Goal: Task Accomplishment & Management: Complete application form

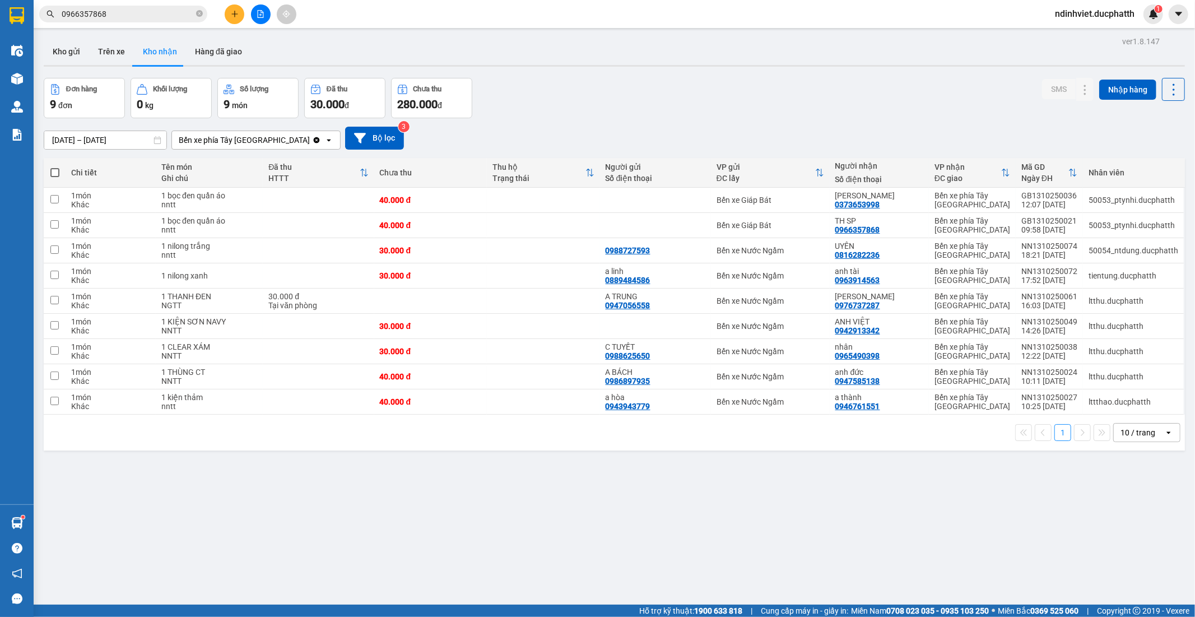
click at [1106, 15] on span "ndinhviet.ducphatth" at bounding box center [1095, 14] width 98 height 14
click at [1074, 31] on span "Đăng xuất" at bounding box center [1099, 35] width 76 height 12
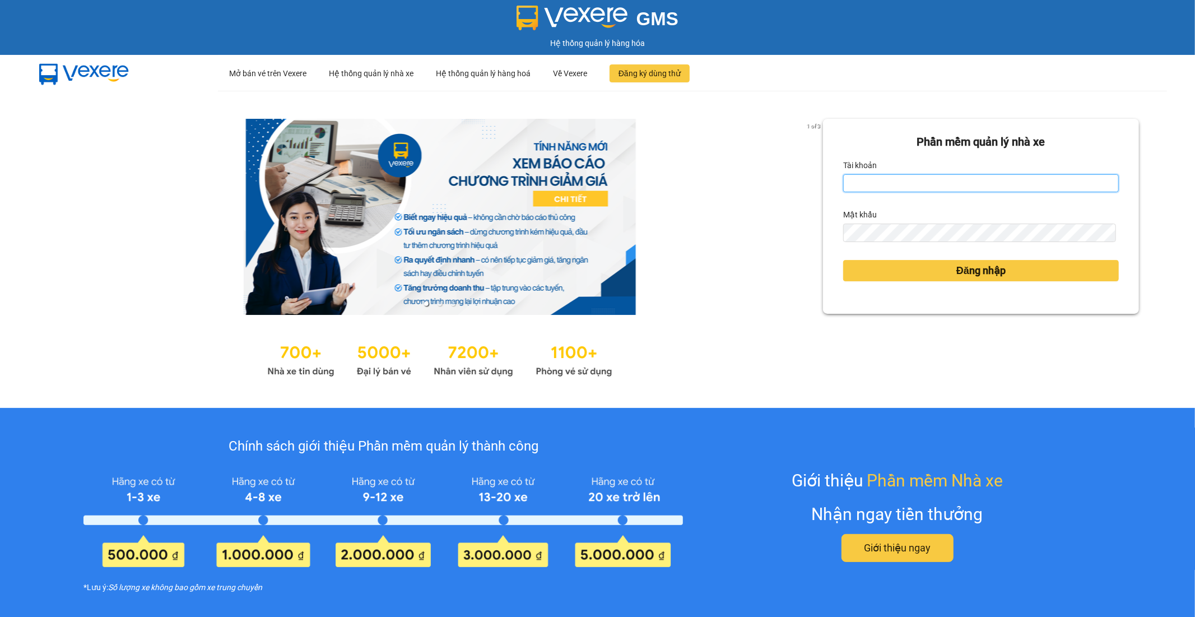
type input "ndinhviet.ducphatth"
click at [945, 175] on input "ndinhviet.ducphatth" at bounding box center [981, 183] width 276 height 18
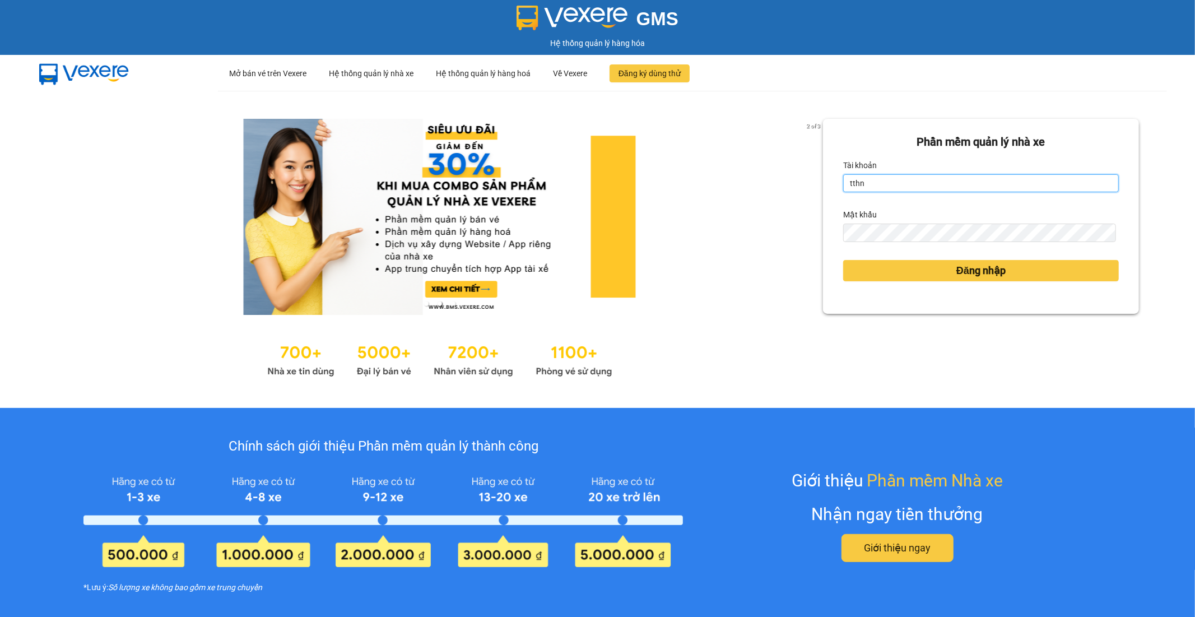
type input "tthngoc.ducphatth"
click at [955, 284] on div "Đăng nhập" at bounding box center [981, 271] width 276 height 30
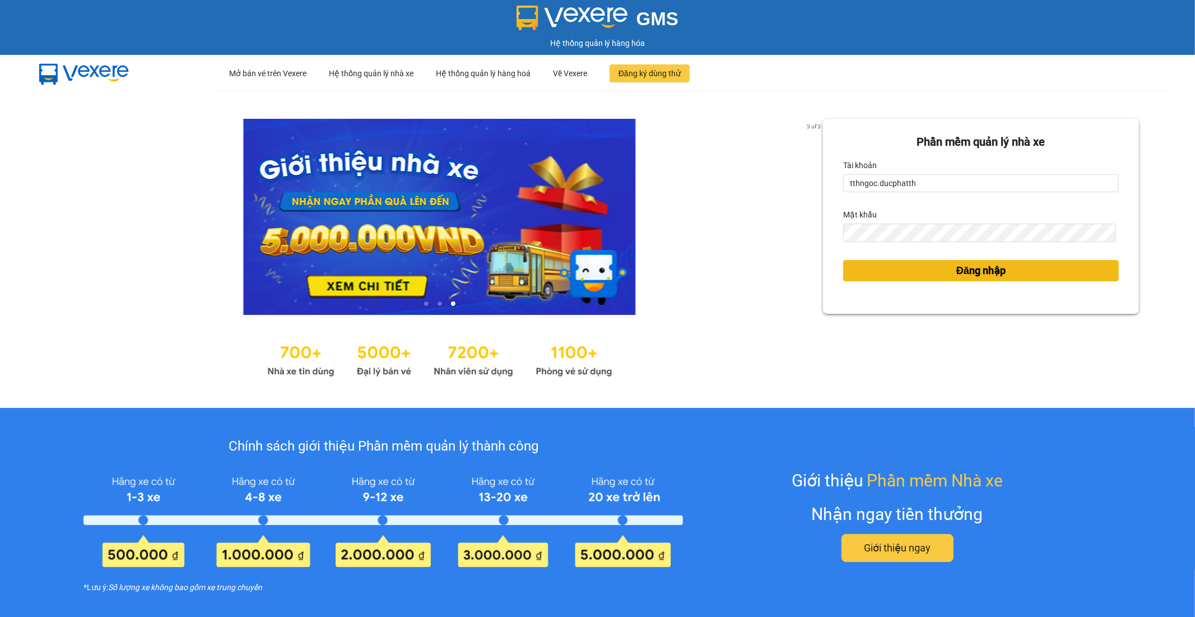
click at [957, 272] on span "Đăng nhập" at bounding box center [981, 271] width 49 height 16
drag, startPoint x: 953, startPoint y: 270, endPoint x: 945, endPoint y: 270, distance: 8.4
click at [957, 270] on span "Đăng nhập" at bounding box center [981, 271] width 49 height 16
click at [945, 270] on button "Đăng nhập" at bounding box center [981, 270] width 276 height 21
click at [943, 270] on button "Đăng nhập" at bounding box center [981, 270] width 276 height 21
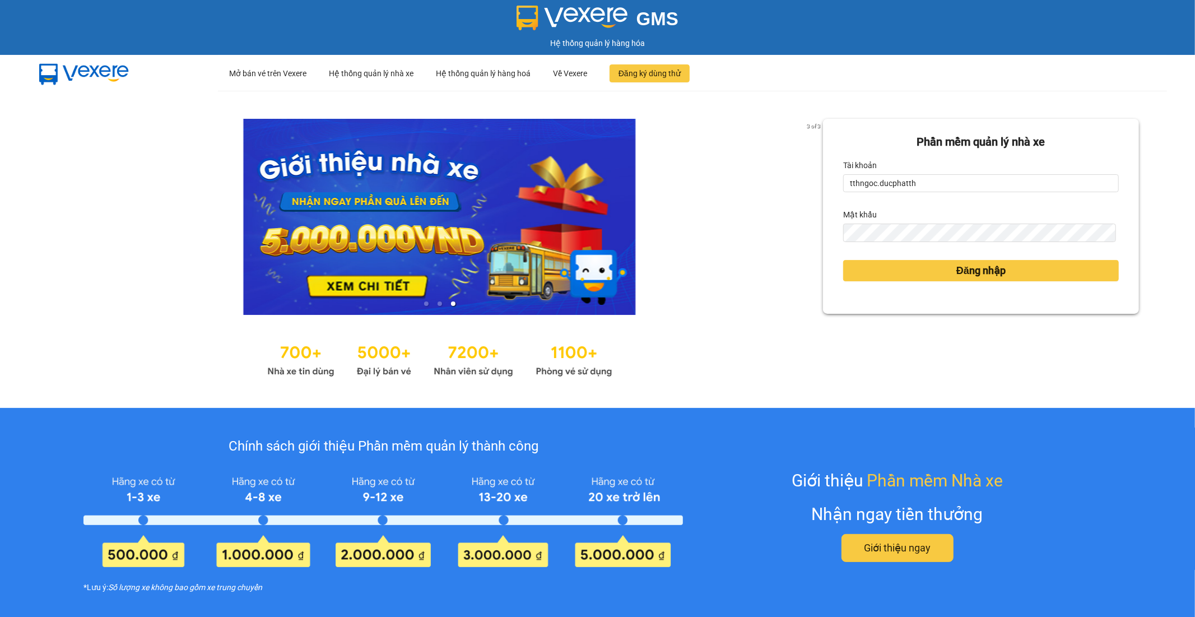
drag, startPoint x: 938, startPoint y: 272, endPoint x: 922, endPoint y: 266, distance: 16.7
click at [928, 271] on div "Phần mềm quản lý nhà xe Tài khoản tthngoc.ducphatth Mật khẩu Đăng nhập" at bounding box center [981, 249] width 316 height 261
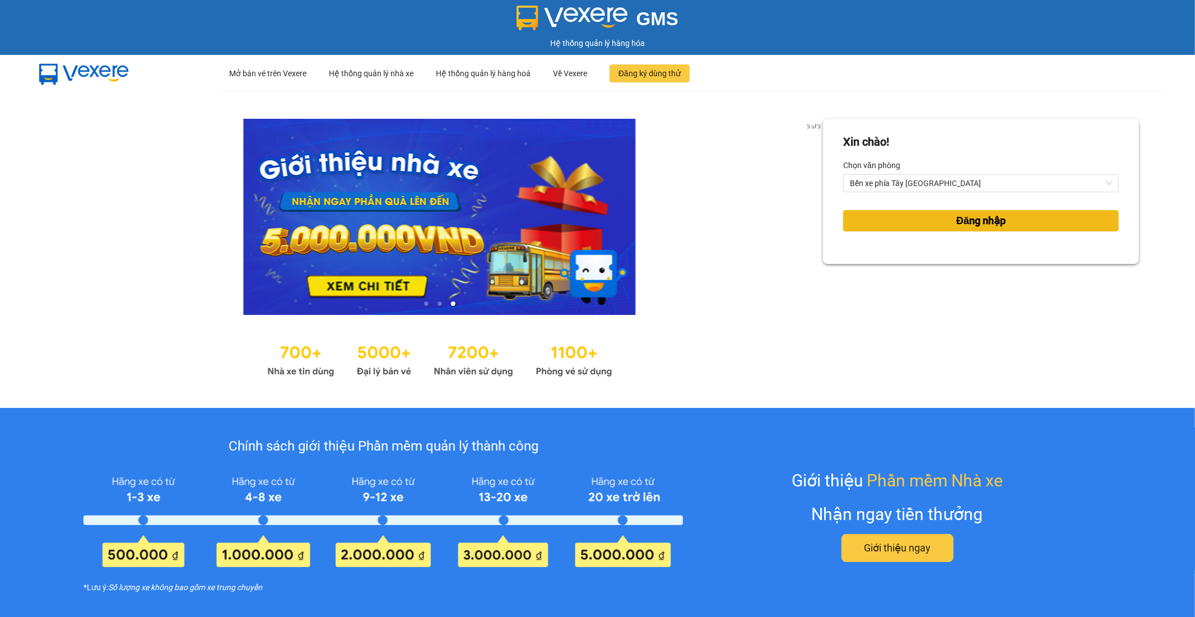
click at [885, 214] on button "Đăng nhập" at bounding box center [981, 220] width 276 height 21
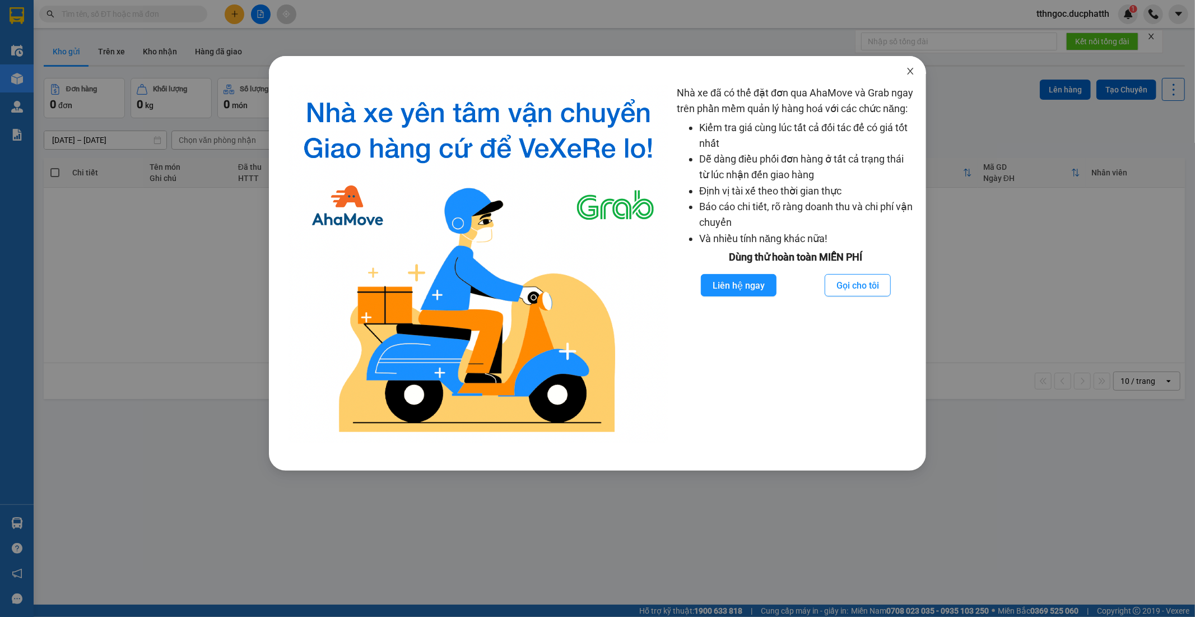
click at [914, 69] on icon "close" at bounding box center [910, 71] width 9 height 9
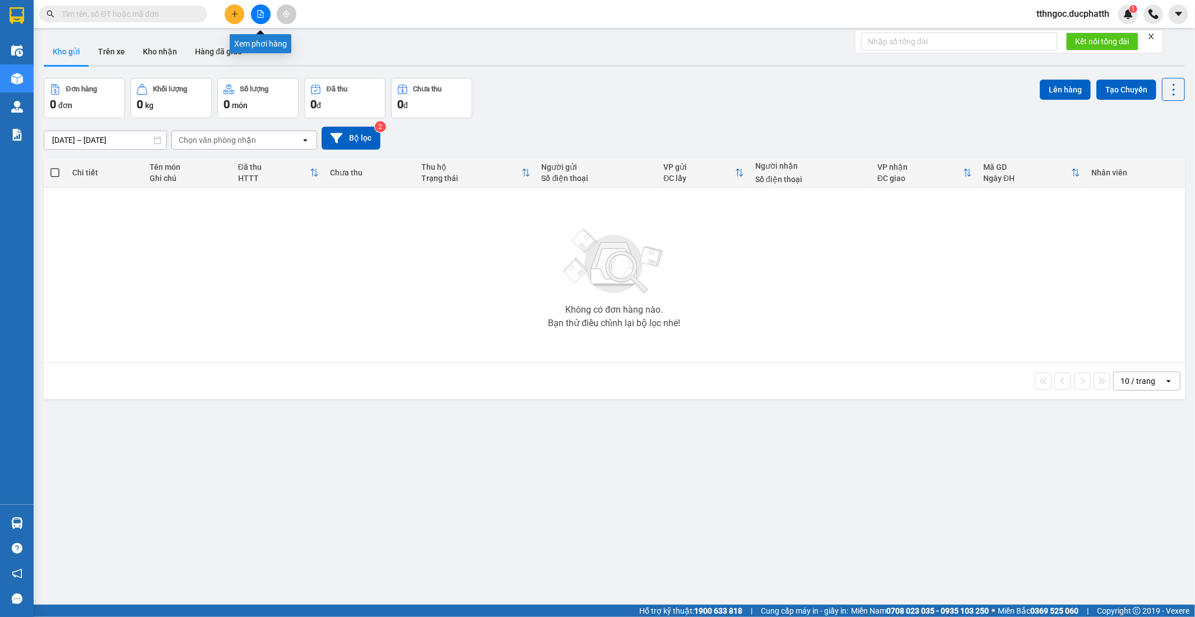
click at [258, 15] on icon "file-add" at bounding box center [261, 14] width 8 height 8
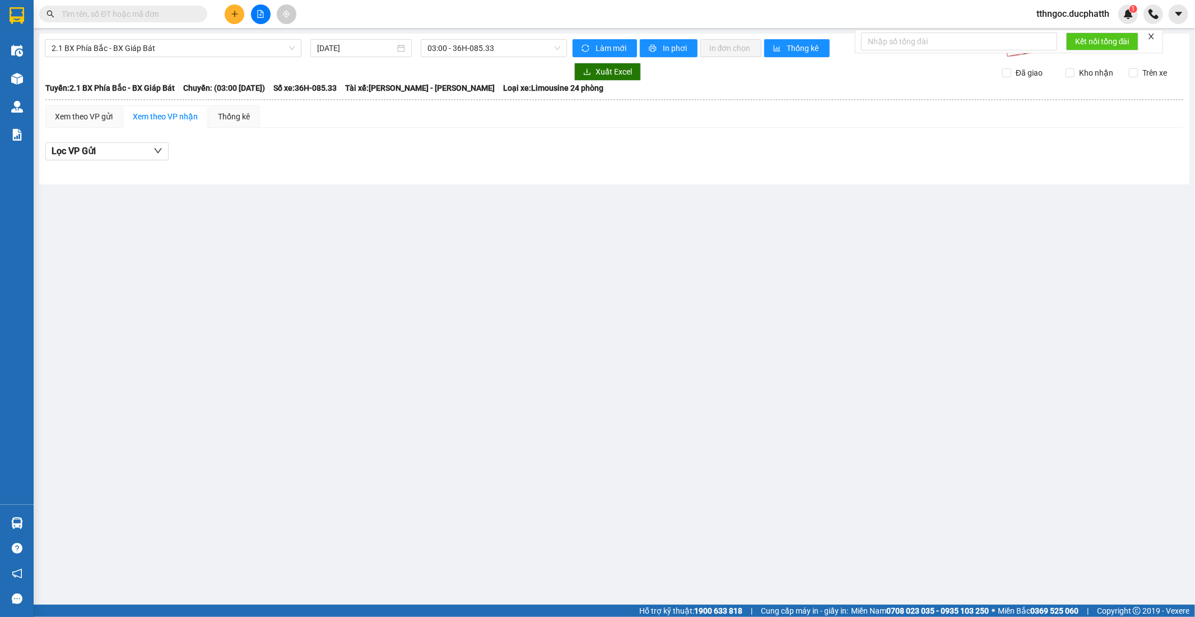
click at [232, 11] on icon "plus" at bounding box center [235, 14] width 8 height 8
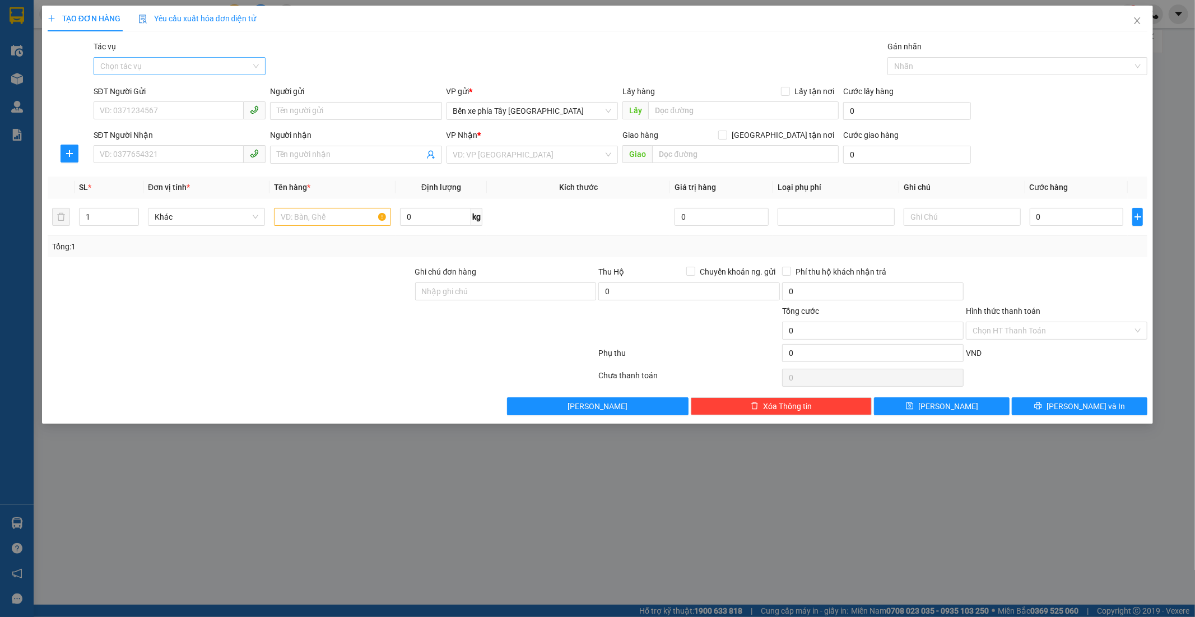
click at [133, 63] on input "Tác vụ" at bounding box center [175, 66] width 151 height 17
click at [143, 88] on div "Nhập hàng lên xe" at bounding box center [179, 88] width 159 height 12
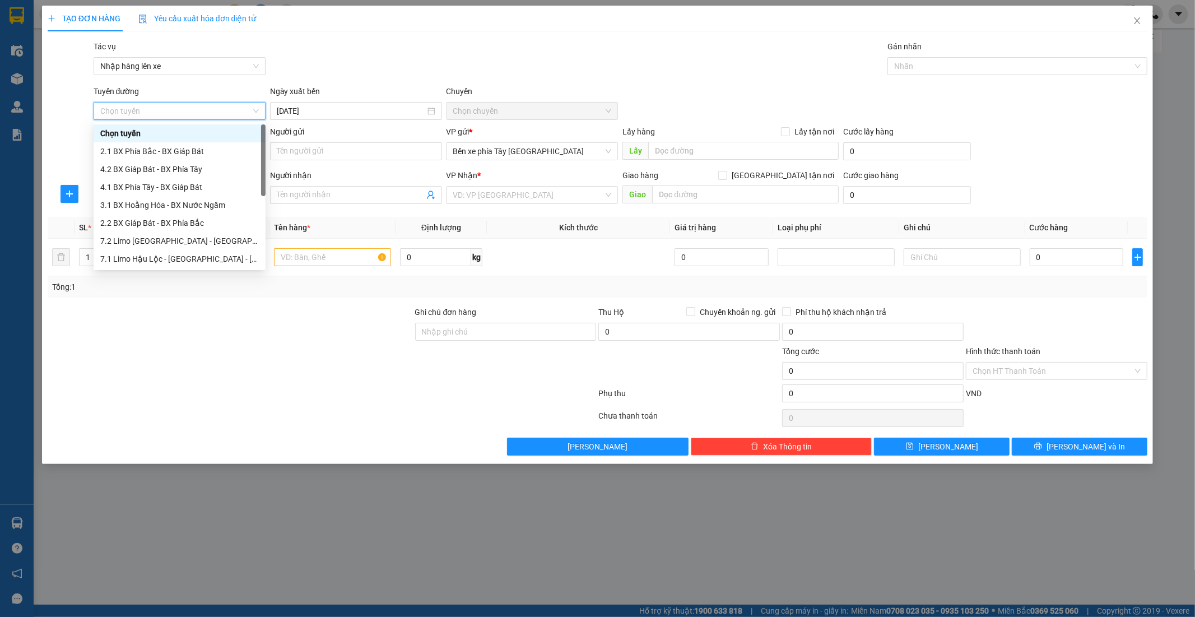
click at [149, 119] on div "Chọn tuyến" at bounding box center [180, 111] width 172 height 18
click at [176, 251] on div "1.1 BX Phía Tây - BX Nước Ngầm" at bounding box center [179, 250] width 159 height 12
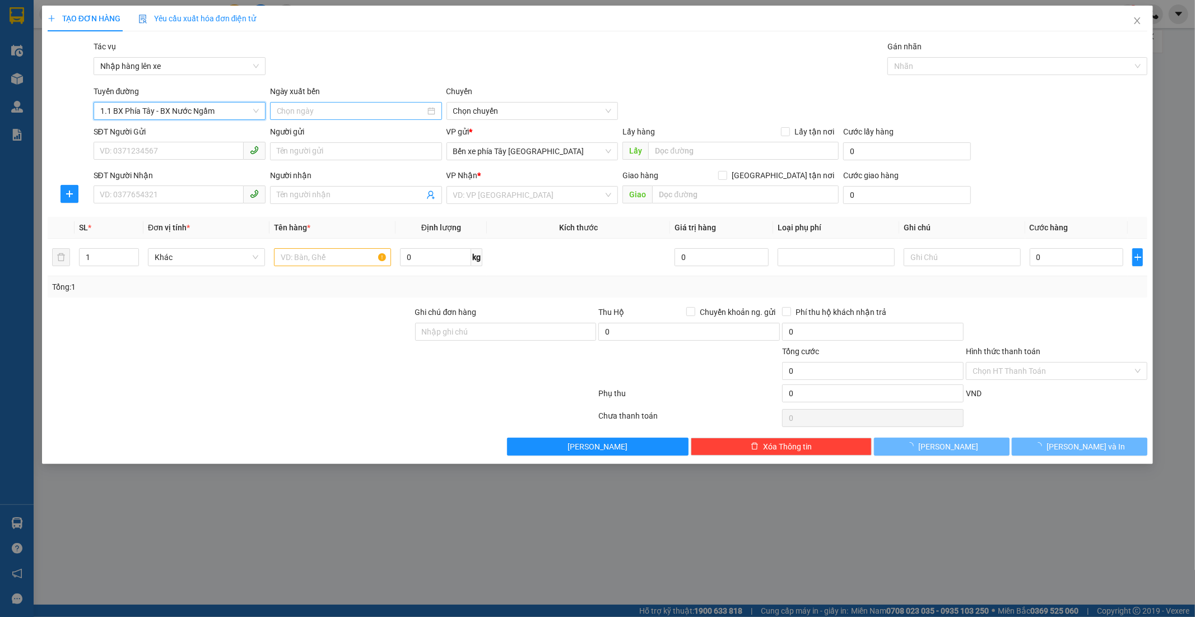
type input "14/10/2025"
click at [538, 107] on span "02:30 - 36F-008.81" at bounding box center [532, 111] width 159 height 17
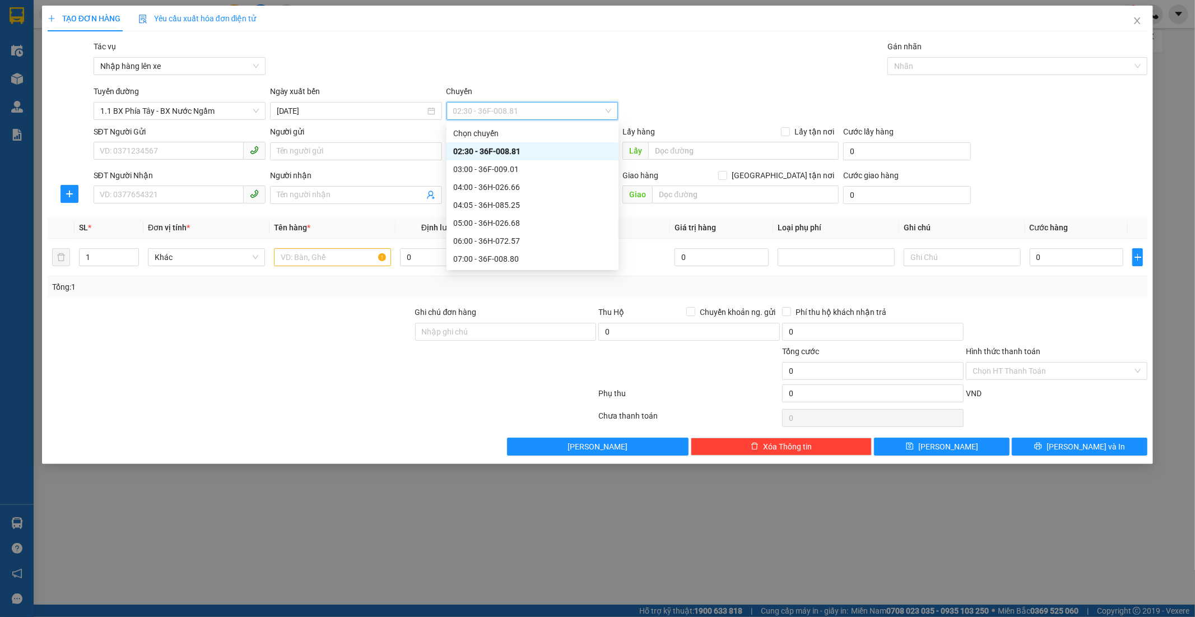
click at [522, 118] on span "02:30 - 36F-008.81" at bounding box center [532, 111] width 159 height 17
click at [524, 209] on div "14:01 - 36H-026.68" at bounding box center [532, 207] width 159 height 12
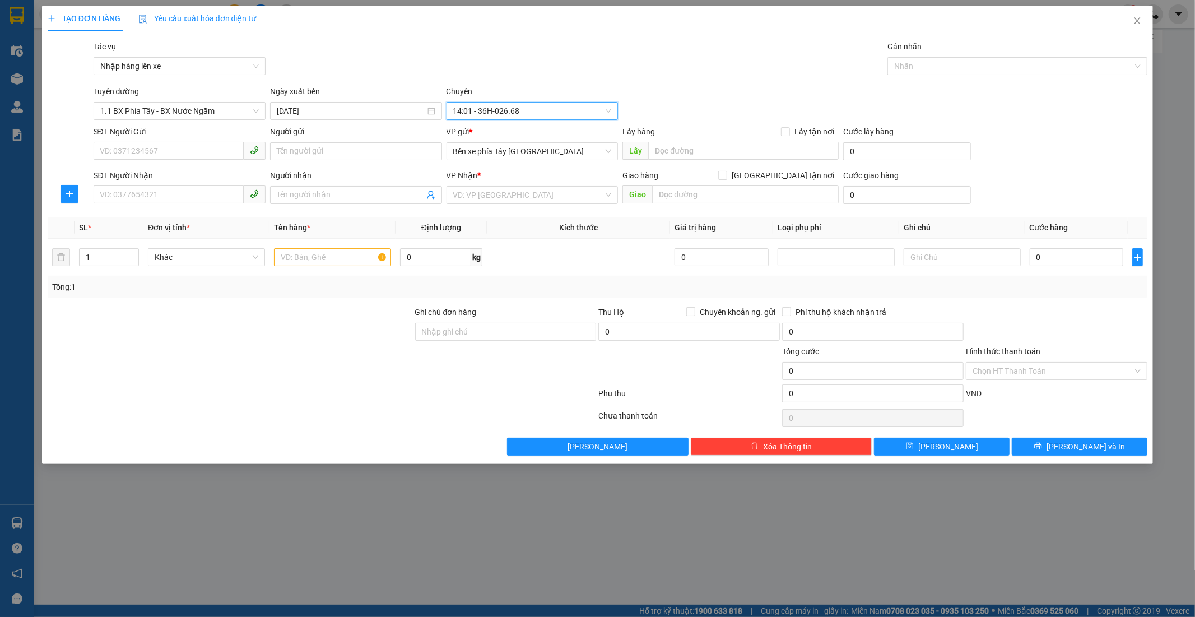
click at [526, 105] on span "14:01 - 36H-026.68" at bounding box center [532, 111] width 159 height 17
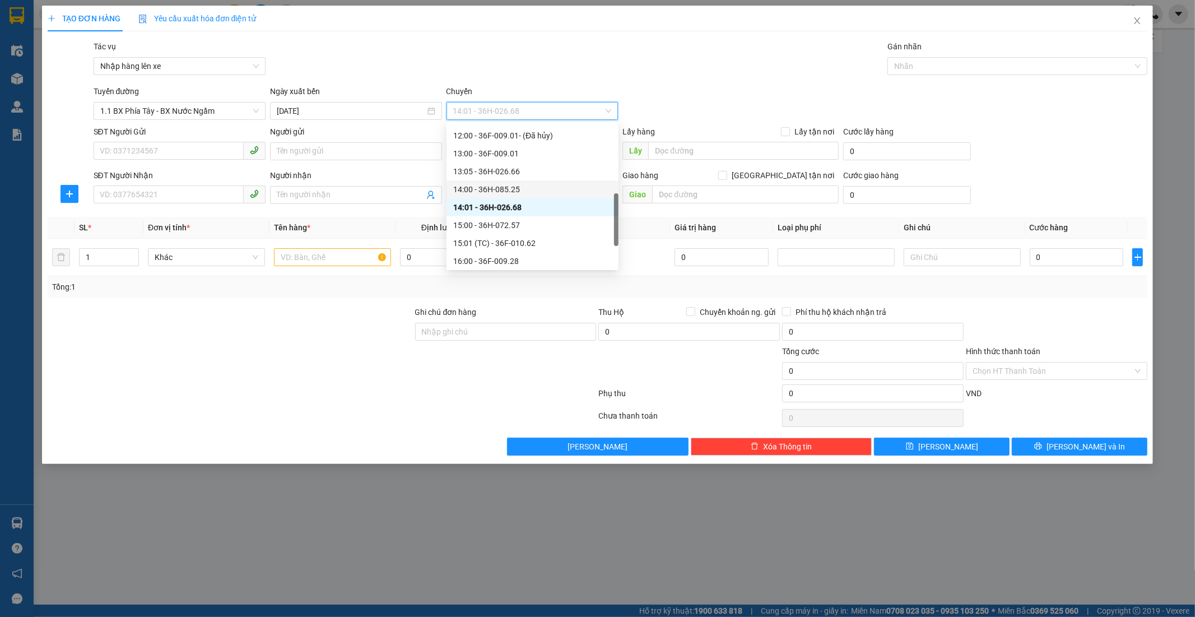
click at [527, 194] on div "14:00 - 36H-085.25" at bounding box center [532, 189] width 159 height 12
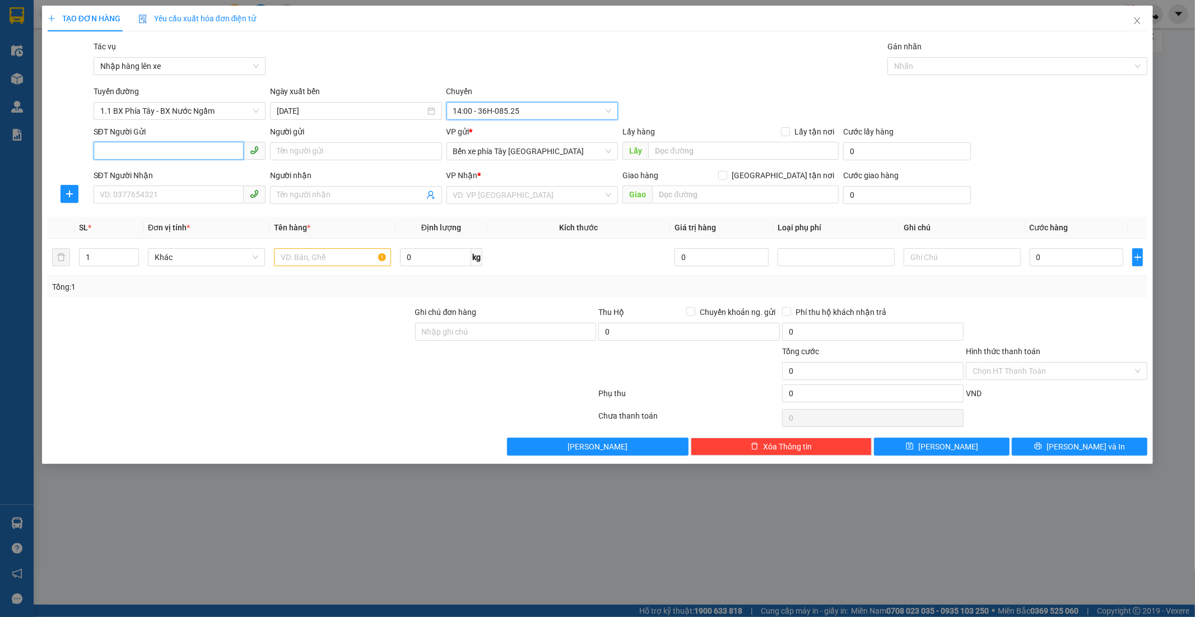
click at [183, 150] on input "SĐT Người Gửi" at bounding box center [169, 151] width 150 height 18
type input "08196162678"
click at [339, 138] on div "Người gửi" at bounding box center [356, 134] width 172 height 17
click at [339, 152] on input "Người gửi" at bounding box center [356, 151] width 172 height 18
type input "d"
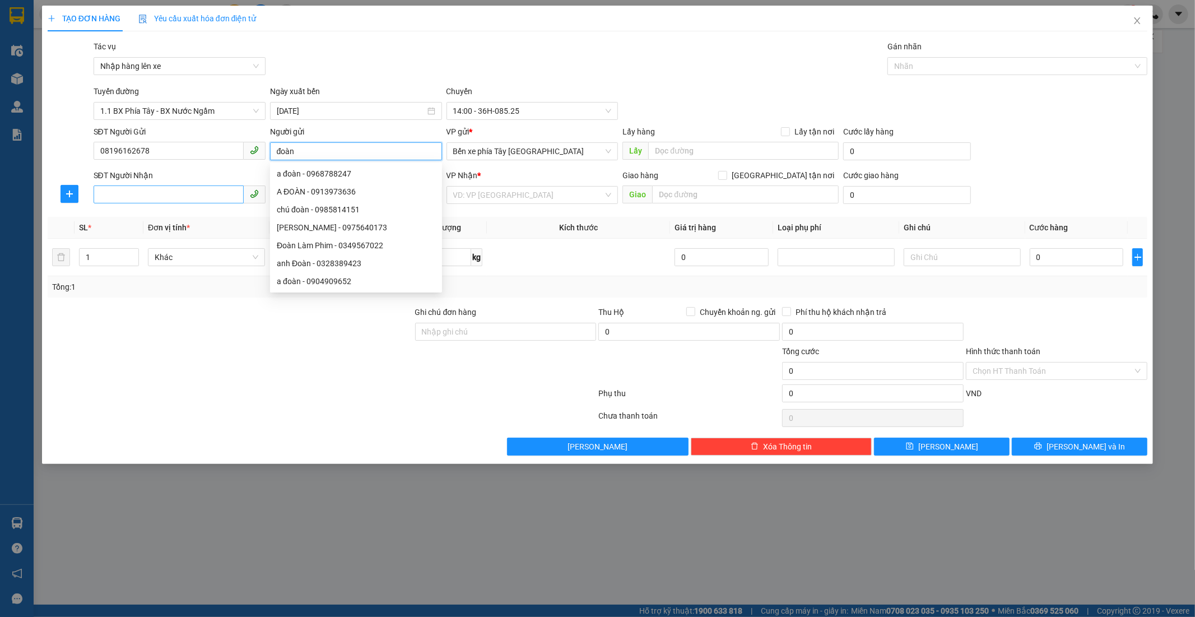
type input "đoàn"
click at [126, 194] on input "SĐT Người Nhận" at bounding box center [169, 195] width 150 height 18
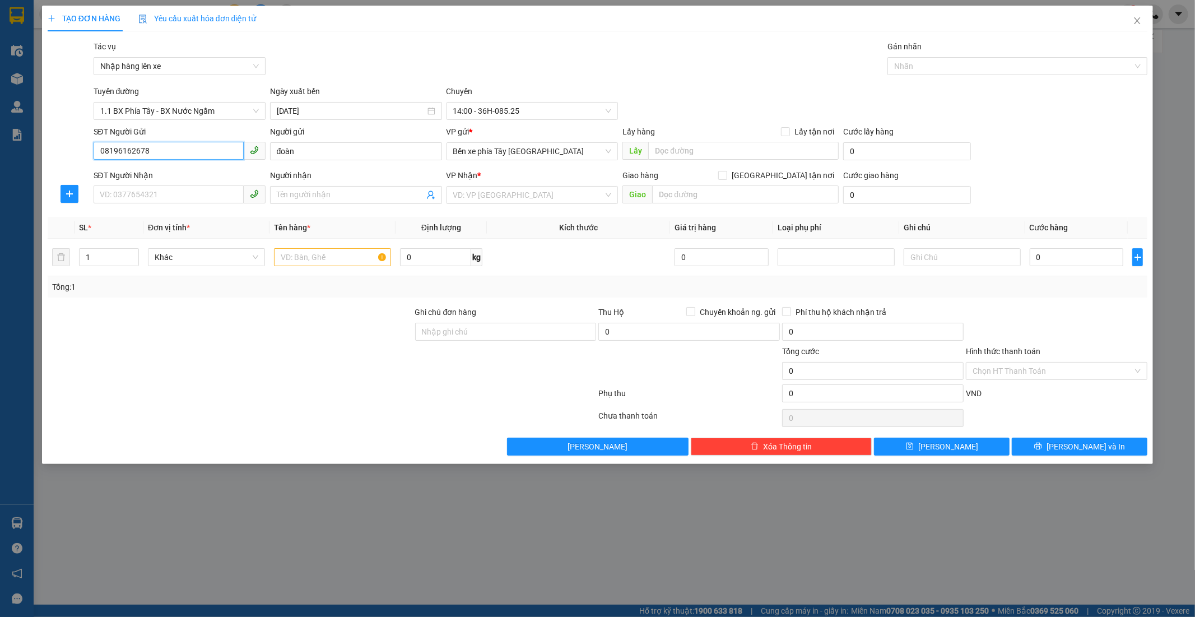
click at [110, 148] on input "08196162678" at bounding box center [169, 151] width 150 height 18
drag, startPoint x: 118, startPoint y: 151, endPoint x: 132, endPoint y: 200, distance: 50.2
click at [121, 154] on input "08196162678" at bounding box center [169, 151] width 150 height 18
click at [131, 142] on input "08196162678" at bounding box center [169, 151] width 150 height 18
click at [118, 153] on input "08196162678" at bounding box center [169, 151] width 150 height 18
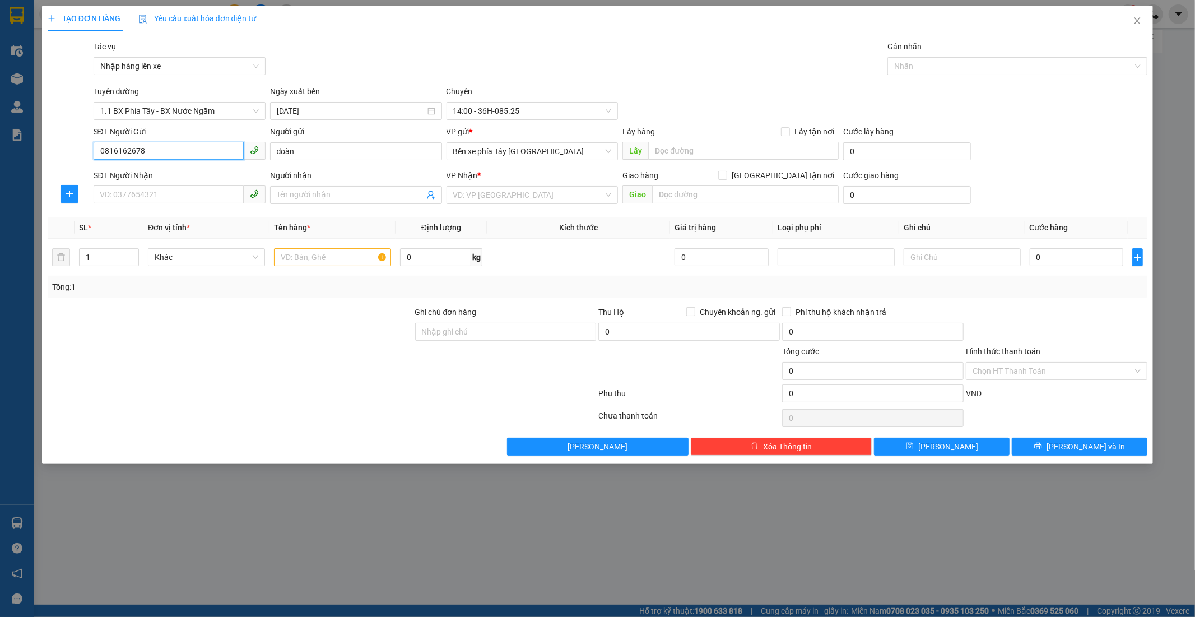
click at [147, 150] on input "0816162678" at bounding box center [169, 151] width 150 height 18
type input "0816162678"
click at [114, 192] on input "SĐT Người Nhận" at bounding box center [169, 195] width 150 height 18
type input "0326881580"
click at [374, 201] on input "Người nhận" at bounding box center [350, 195] width 147 height 12
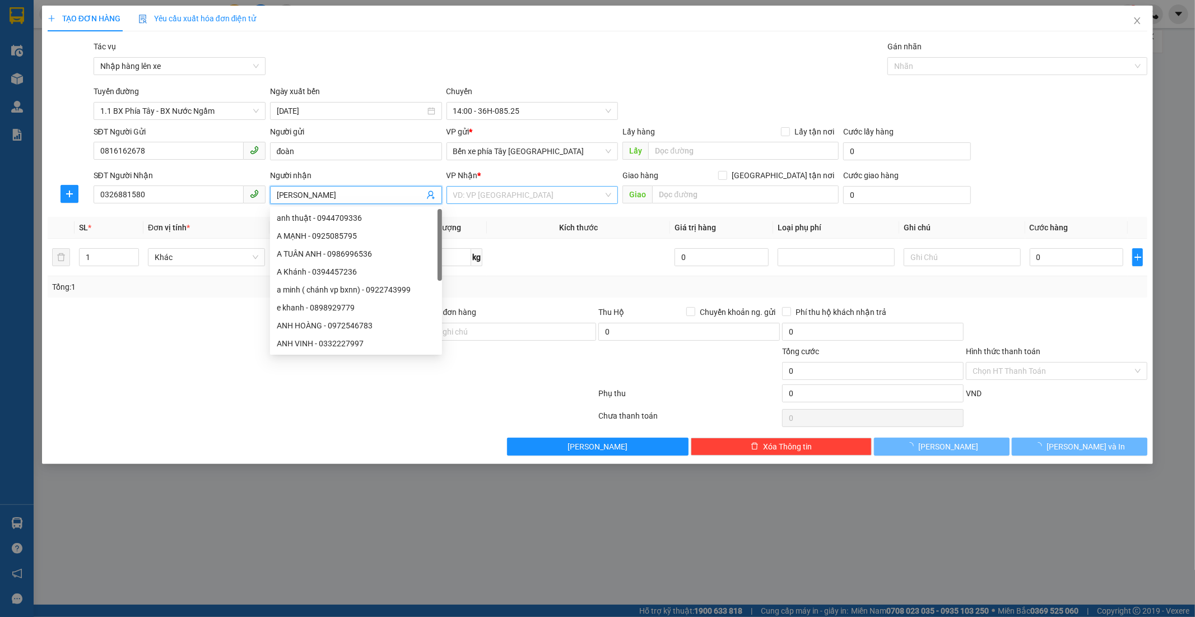
type input "anh dũng"
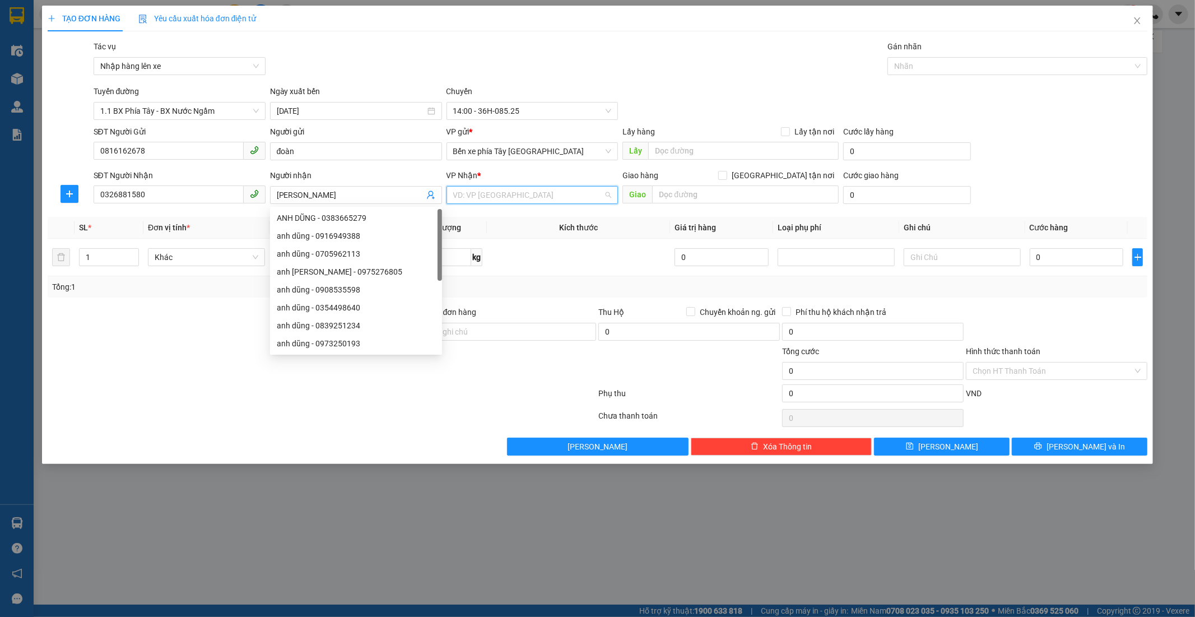
click at [516, 199] on input "search" at bounding box center [528, 195] width 151 height 17
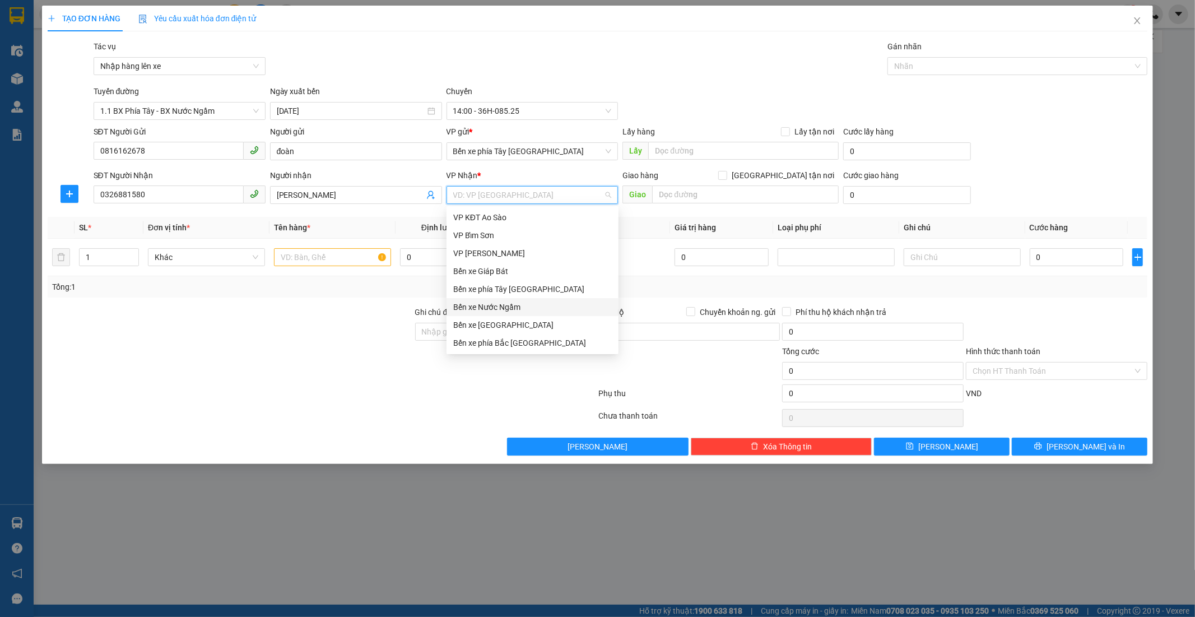
click at [527, 303] on div "Bến xe Nước Ngầm" at bounding box center [532, 307] width 159 height 12
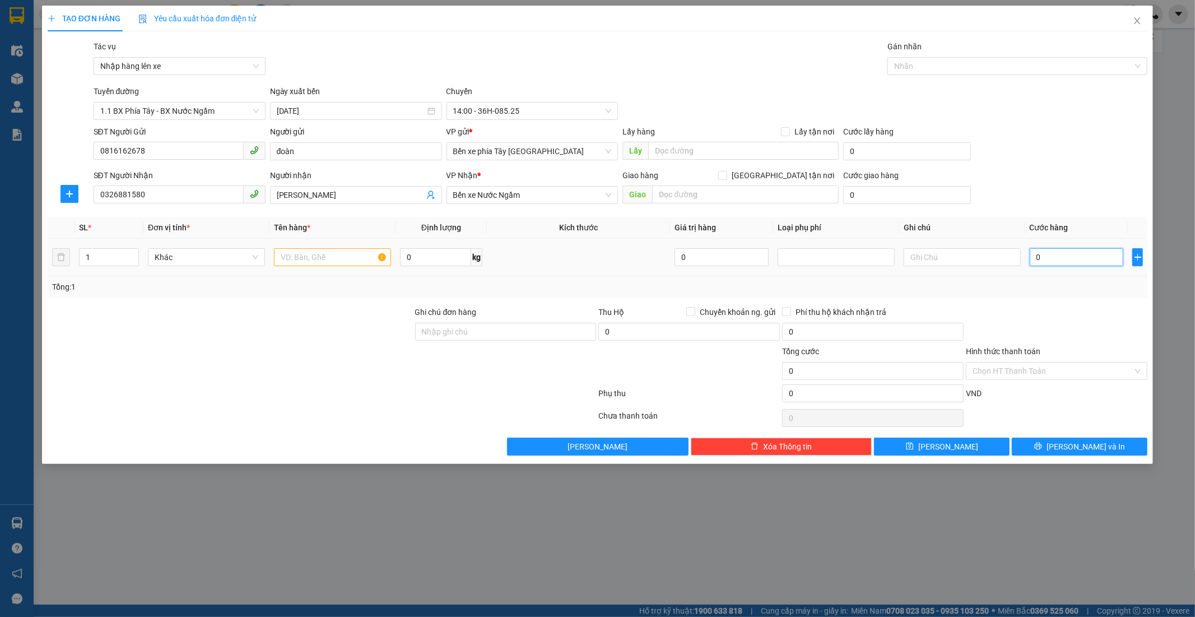
click at [1085, 253] on input "0" at bounding box center [1077, 257] width 94 height 18
type input "3"
type input "30"
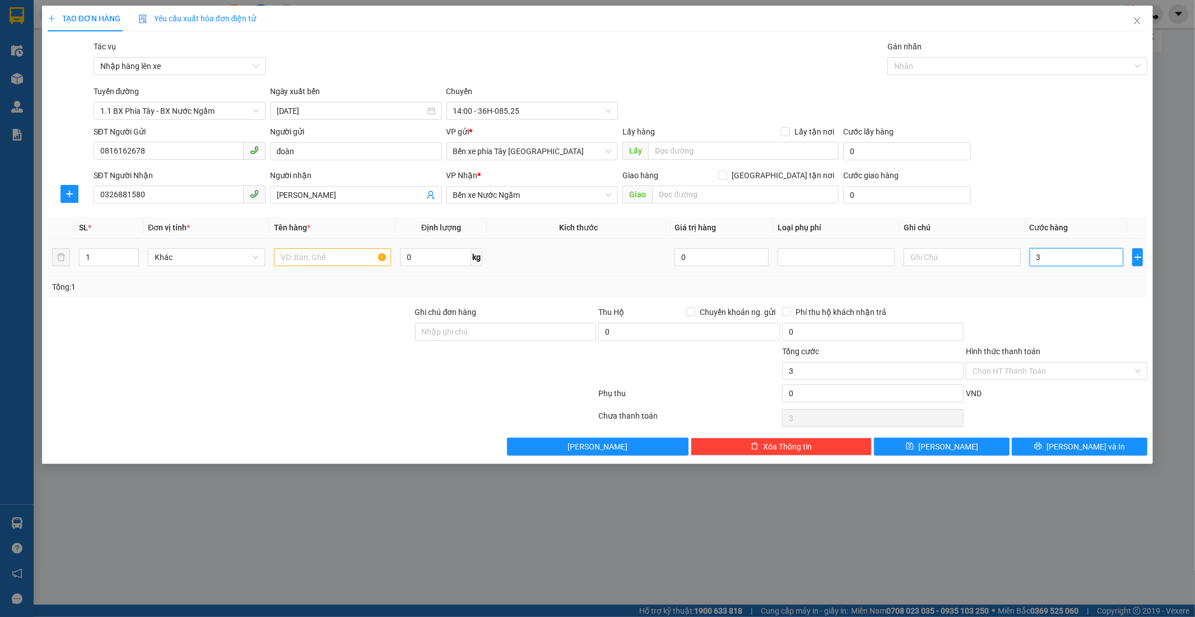
type input "30"
click at [1036, 362] on div "Chọn HT Thanh Toán" at bounding box center [1057, 371] width 182 height 18
type input "30.000"
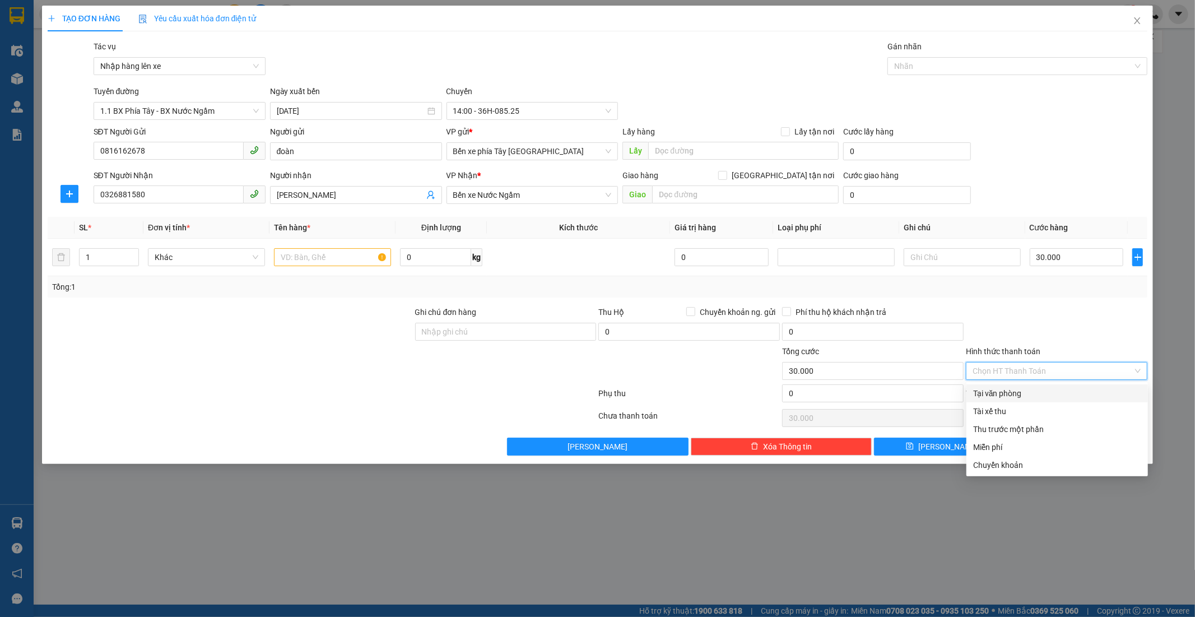
click at [1023, 393] on div "Tại văn phòng" at bounding box center [1057, 393] width 168 height 12
type input "0"
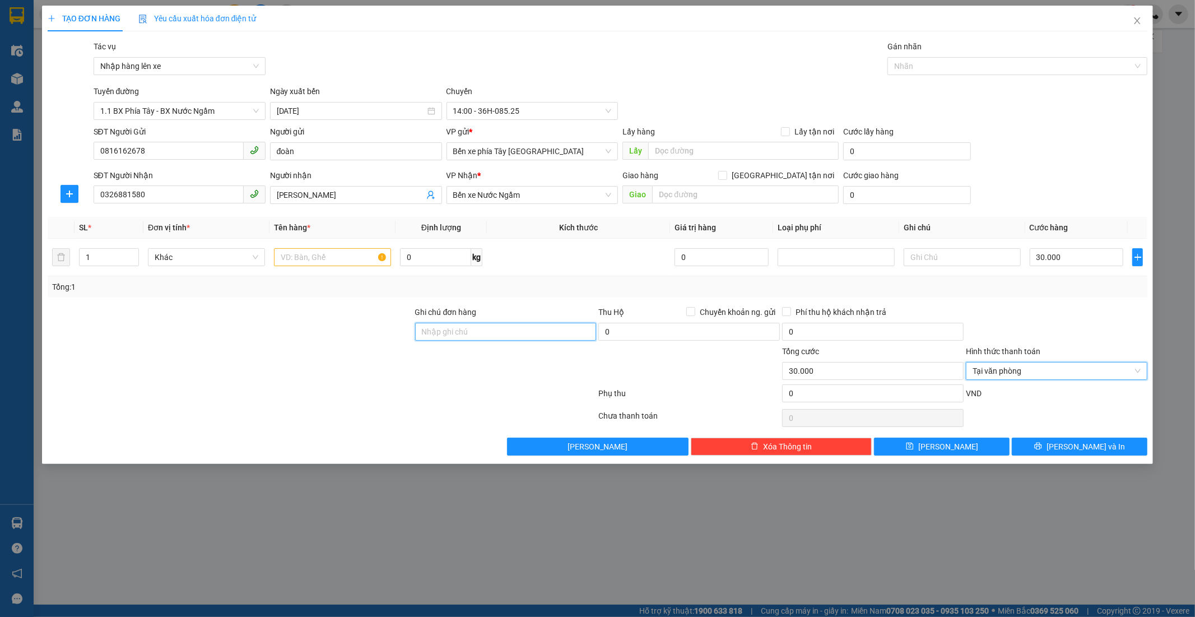
click at [458, 335] on input "Ghi chú đơn hàng" at bounding box center [506, 332] width 182 height 18
click at [283, 258] on input "text" at bounding box center [332, 257] width 117 height 18
type input "1 pbi"
click at [456, 337] on input "Ghi chú đơn hàng" at bounding box center [506, 332] width 182 height 18
click at [1033, 374] on span "Tại văn phòng" at bounding box center [1057, 371] width 168 height 17
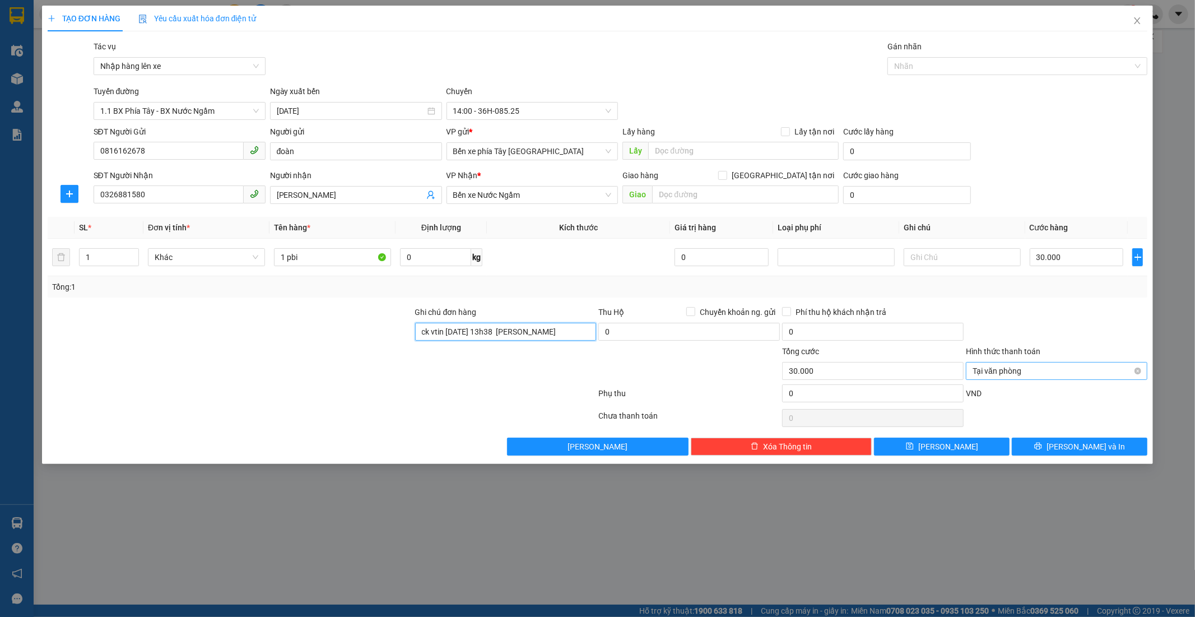
type input "ck vtin 14/10 13h38 nguyen van doan"
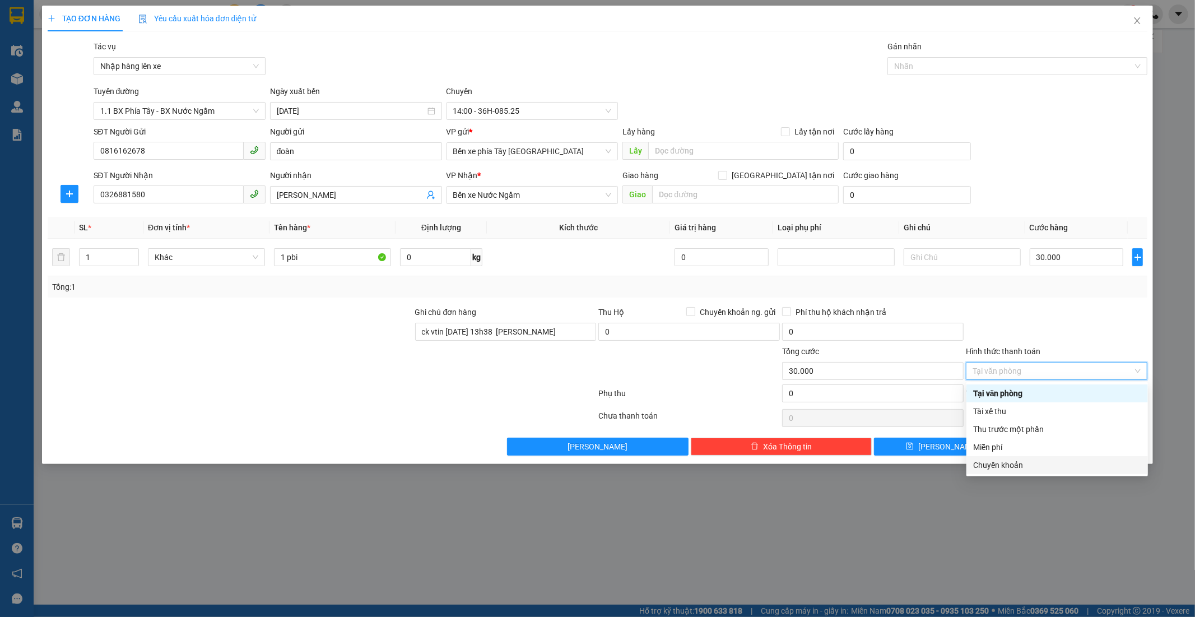
click at [1021, 470] on div "Chuyển khoản" at bounding box center [1057, 465] width 168 height 12
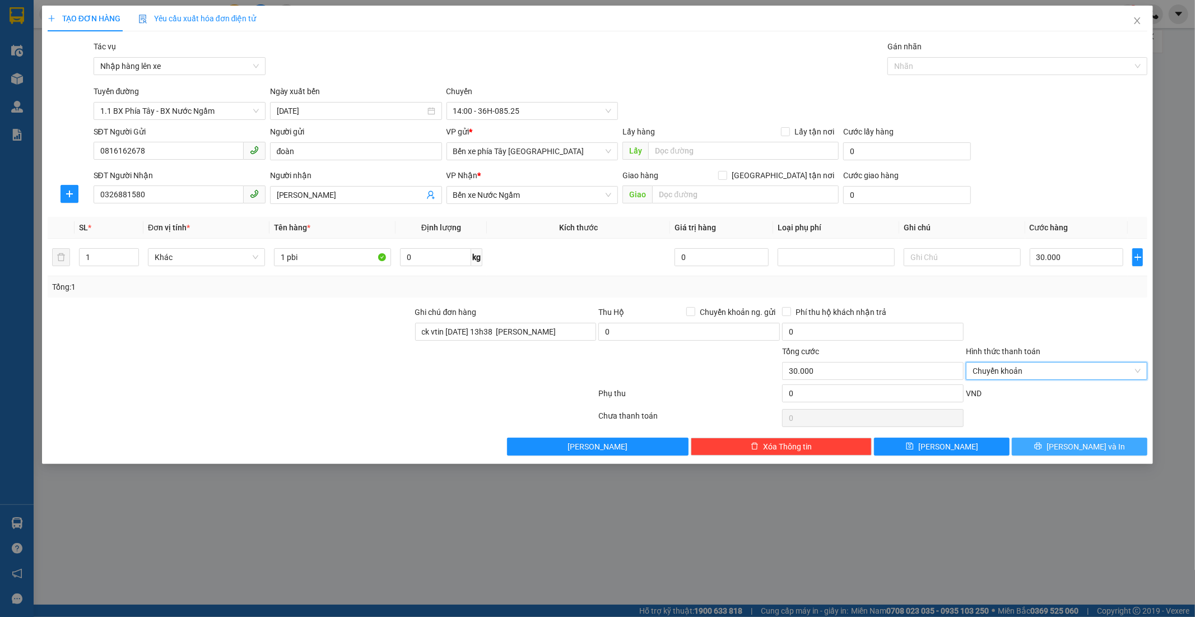
click at [1100, 447] on span "Lưu và In" at bounding box center [1086, 447] width 78 height 12
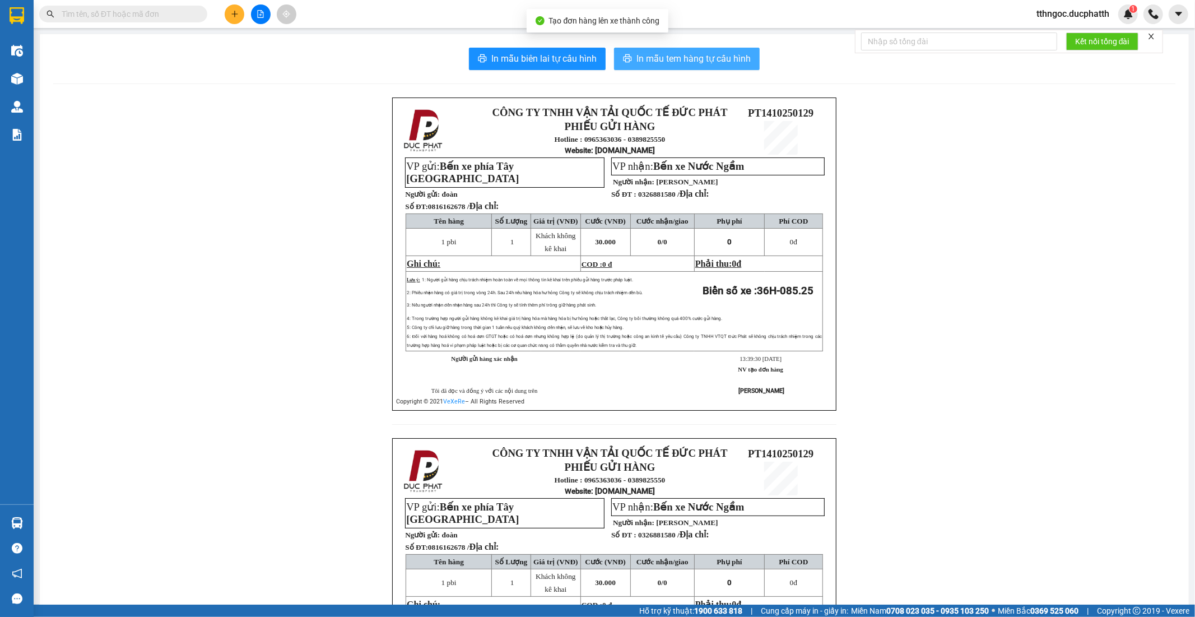
click at [660, 63] on span "In mẫu tem hàng tự cấu hình" at bounding box center [694, 59] width 114 height 14
click at [223, 13] on div at bounding box center [261, 14] width 84 height 20
click at [231, 15] on icon "plus" at bounding box center [235, 14] width 8 height 8
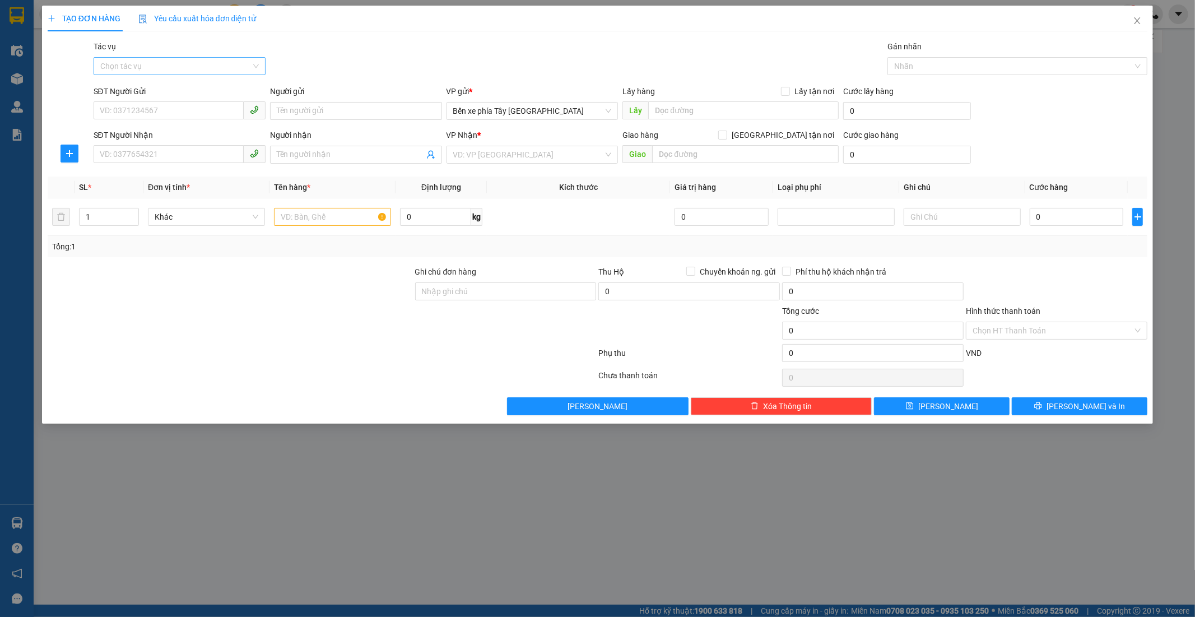
click at [158, 63] on input "Tác vụ" at bounding box center [175, 66] width 151 height 17
click at [160, 87] on div "Nhập hàng lên xe" at bounding box center [179, 88] width 159 height 12
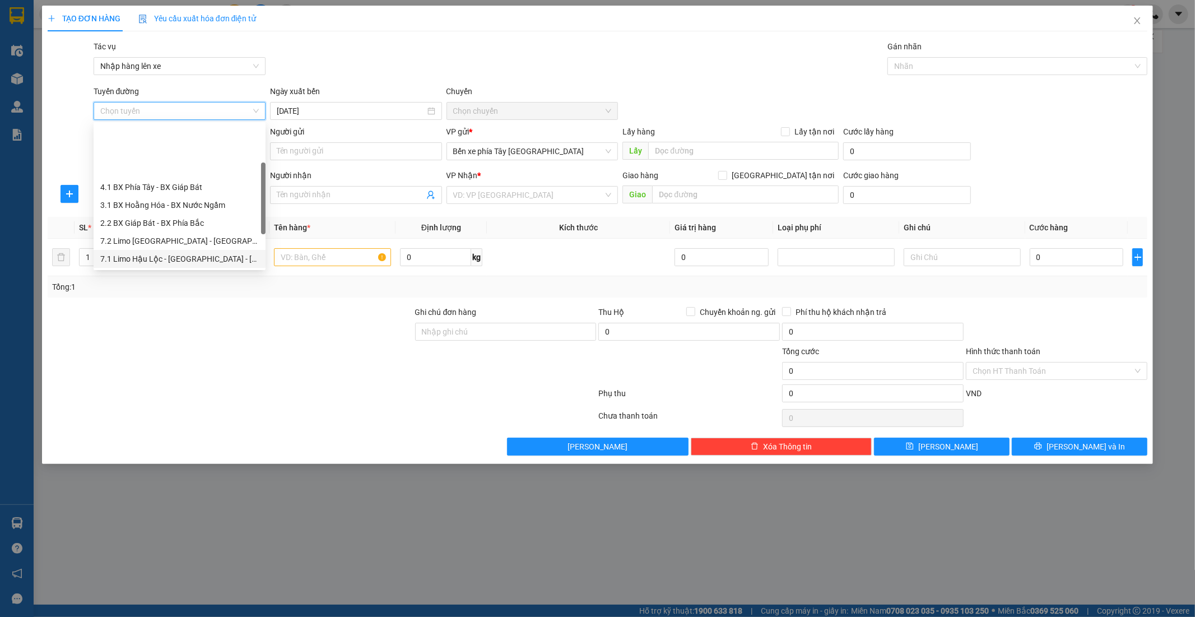
scroll to position [62, 0]
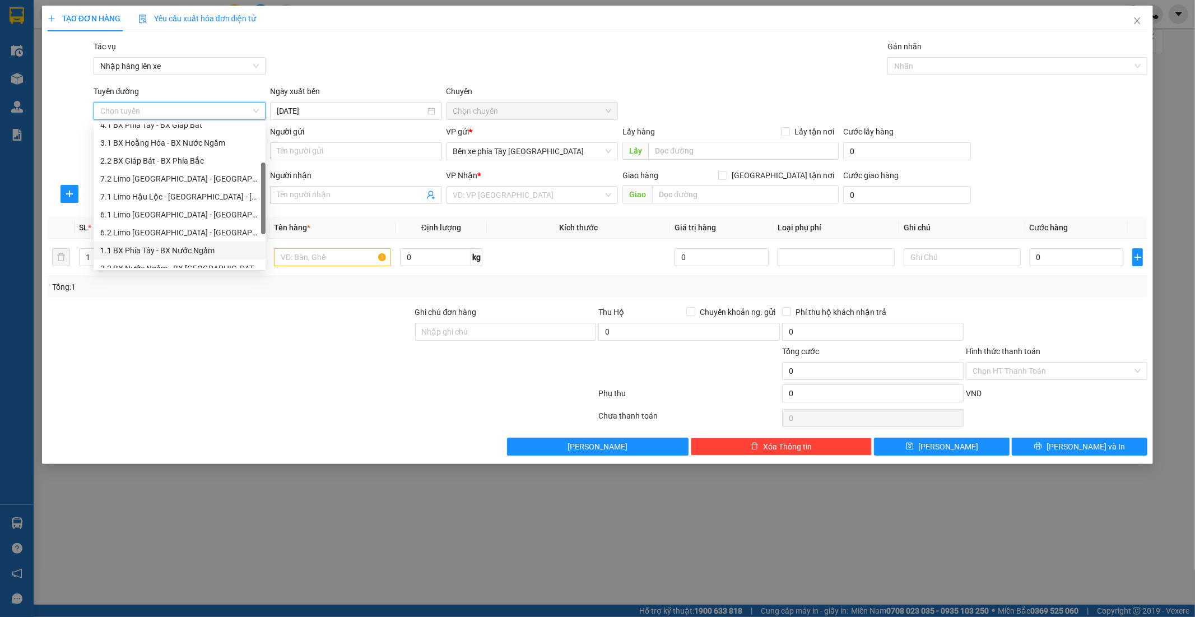
click at [180, 250] on div "1.1 BX Phía Tây - BX Nước Ngầm" at bounding box center [179, 250] width 159 height 12
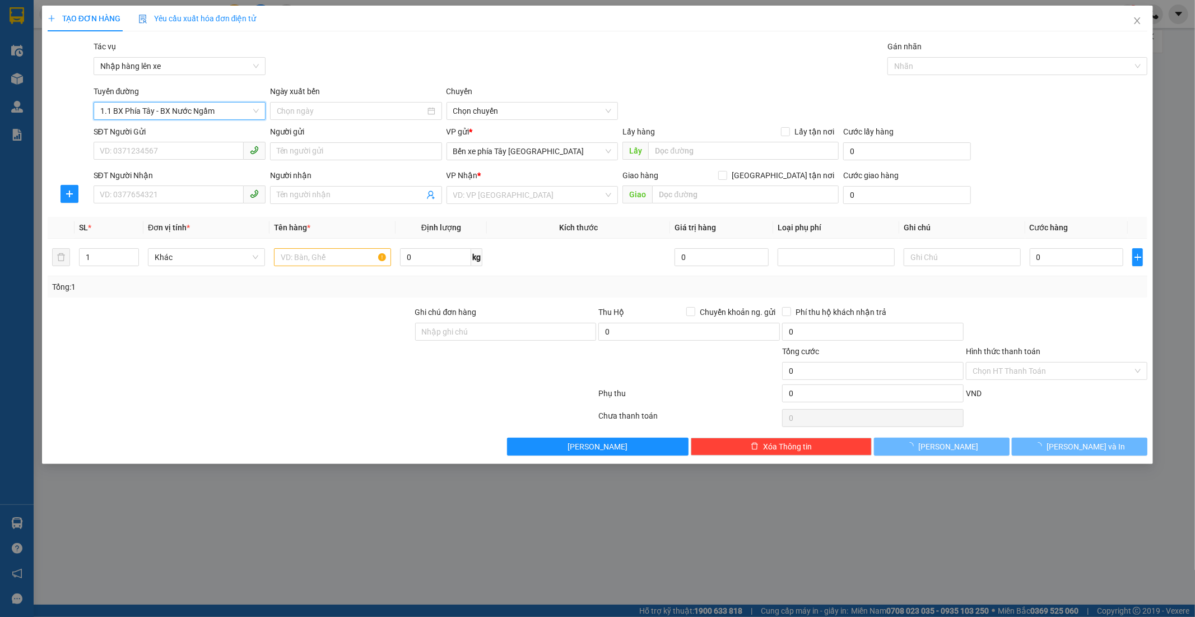
type input "14/10/2025"
click at [507, 113] on span "02:30 - 36F-008.81" at bounding box center [532, 111] width 159 height 17
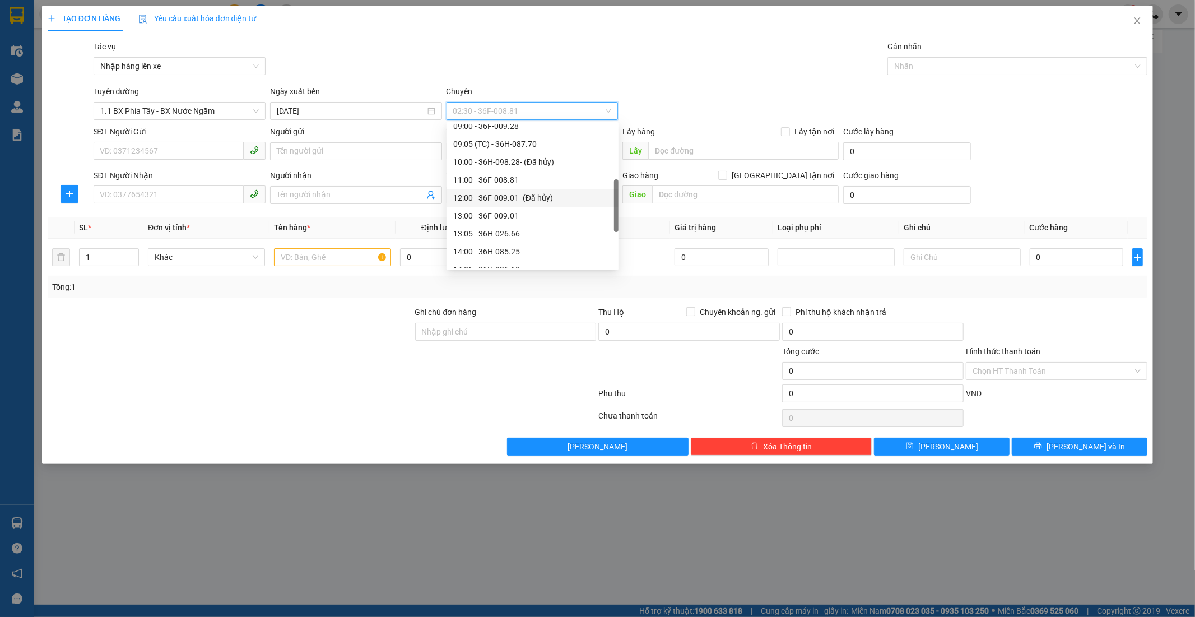
scroll to position [249, 0]
click at [534, 192] on div "14:00 - 36H-085.25" at bounding box center [532, 189] width 159 height 12
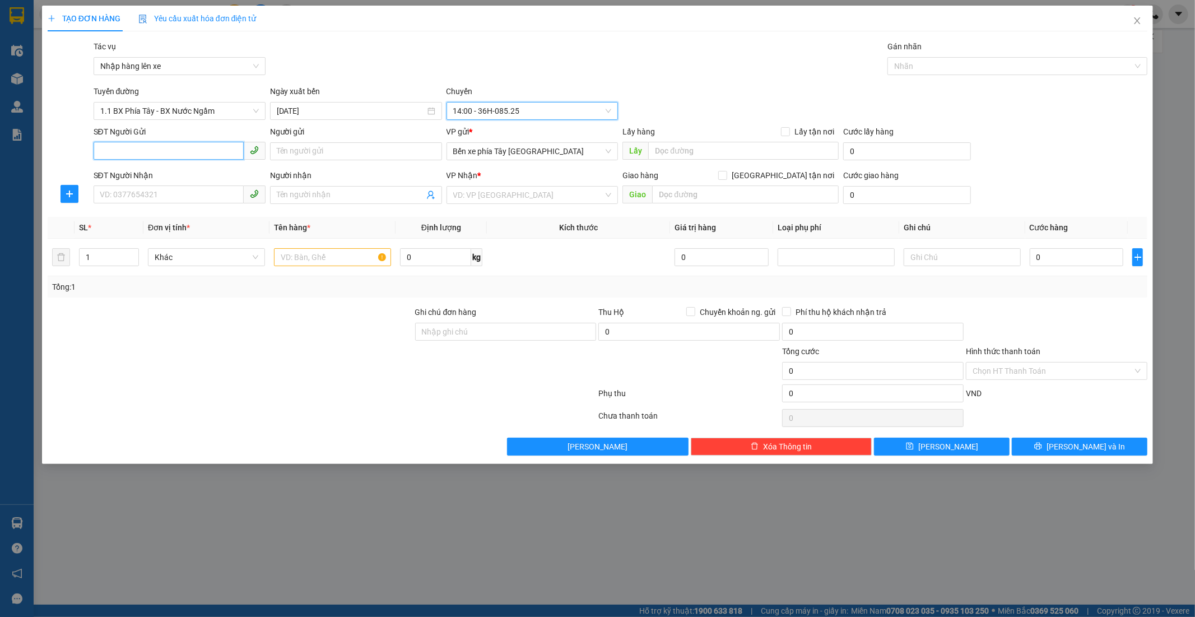
click at [156, 154] on input "SĐT Người Gửi" at bounding box center [169, 151] width 150 height 18
click at [216, 166] on div "0828713195 - anh đức" at bounding box center [194, 174] width 200 height 18
type input "0828713195"
type input "anh đức"
type input "0828713195"
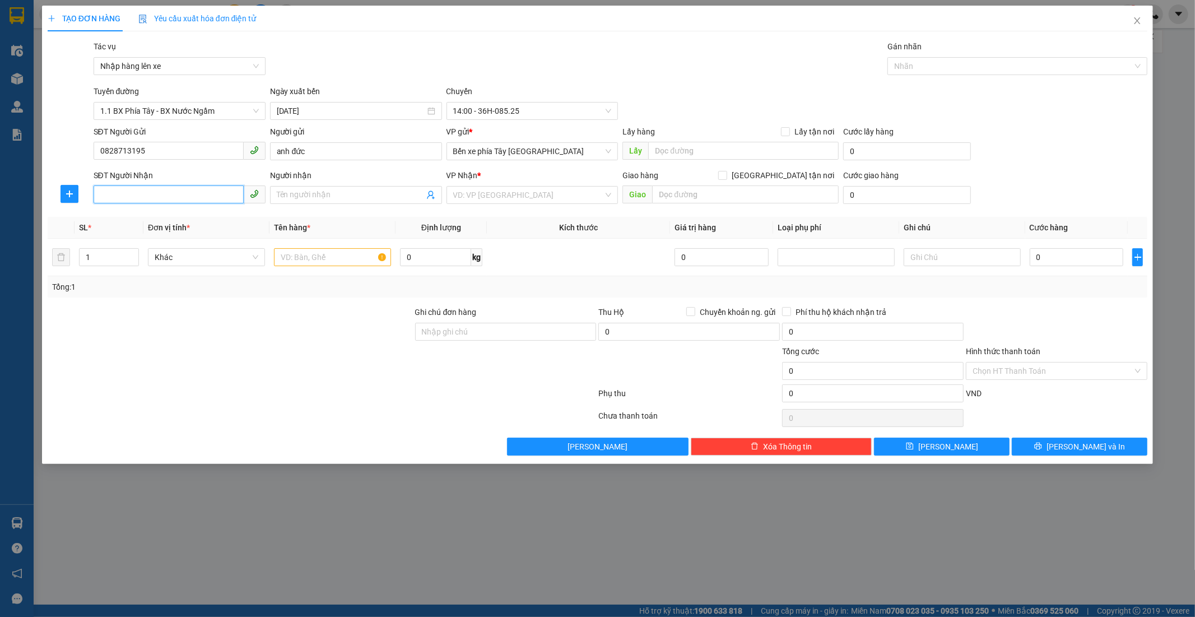
click at [150, 187] on input "SĐT Người Nhận" at bounding box center [169, 195] width 150 height 18
click at [169, 234] on div "0388174120 - c thuý" at bounding box center [193, 236] width 186 height 12
type input "0388174120"
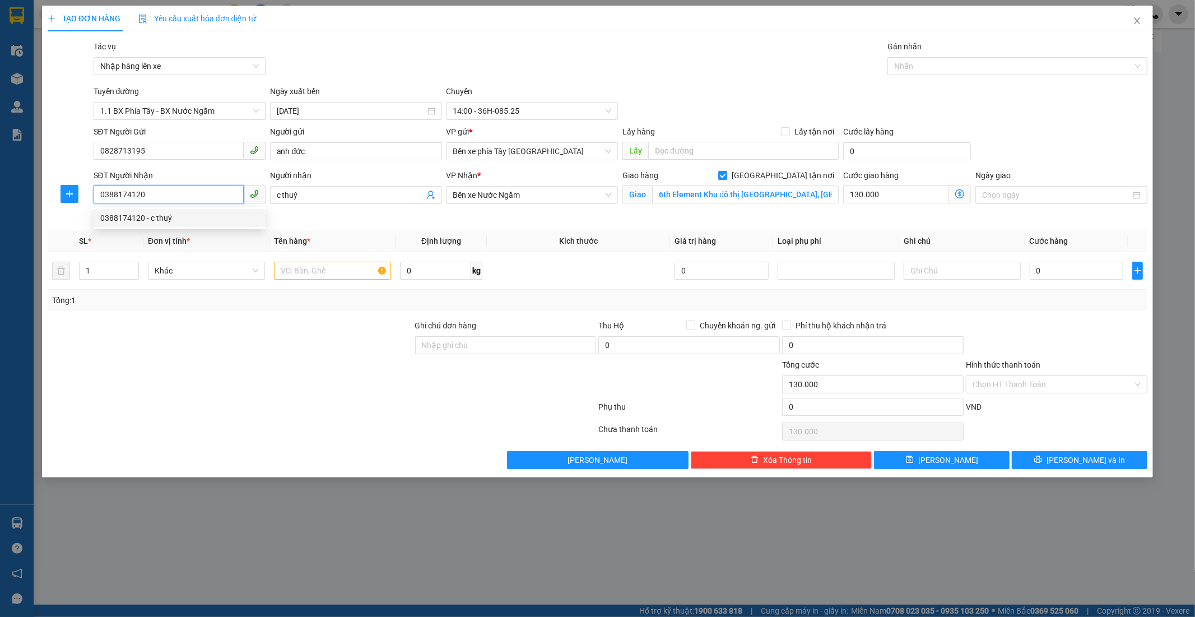
type input "c thuý"
checkbox input "true"
type input "6th Element Khu đô thị Tây Hồ Tây, Tây Hồ, Hà Nội 100000, Việt Nam"
type input "130.000"
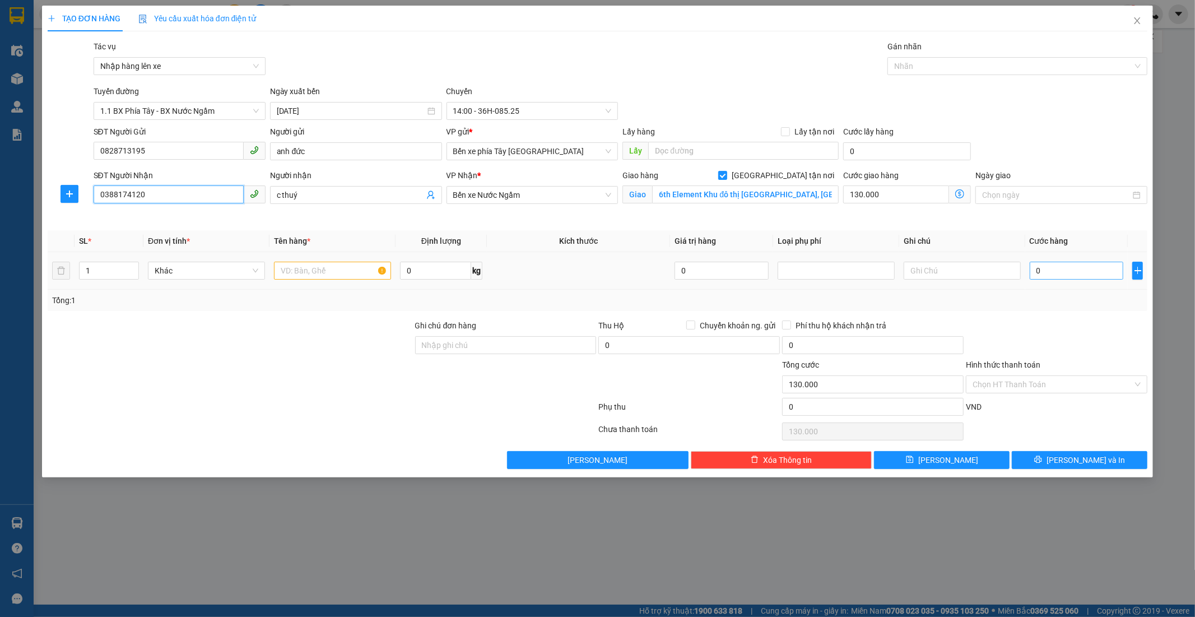
type input "0388174120"
click at [1050, 276] on input "0" at bounding box center [1077, 271] width 94 height 18
type input "5"
type input "130.005"
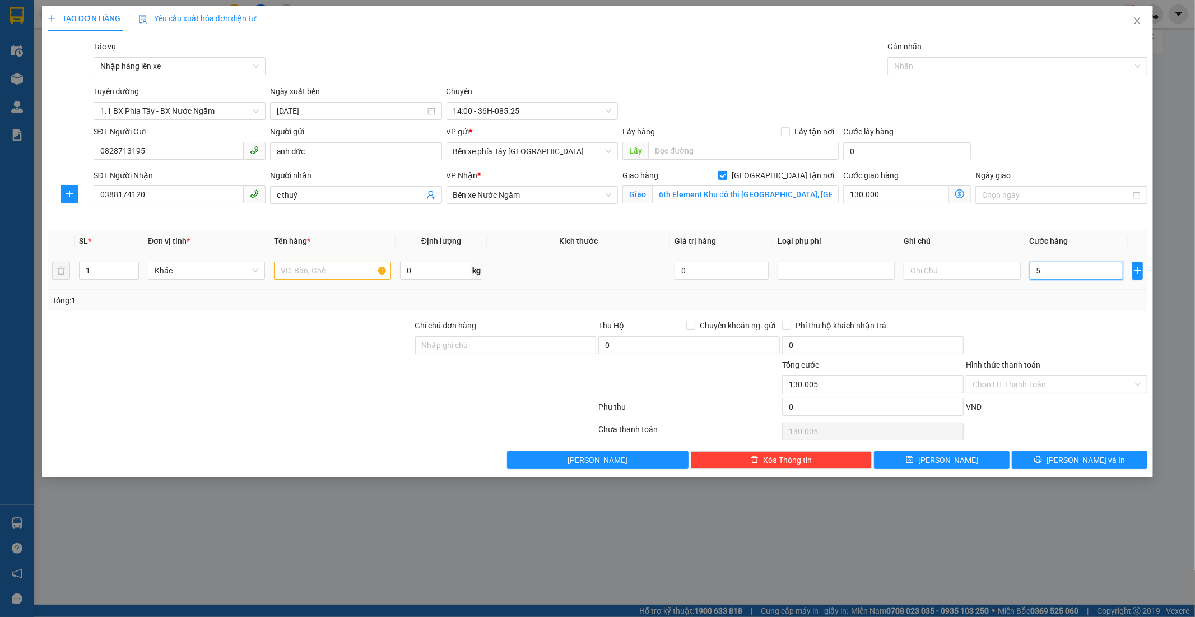
type input "50"
type input "130.050"
type input "50.000"
type input "180.000"
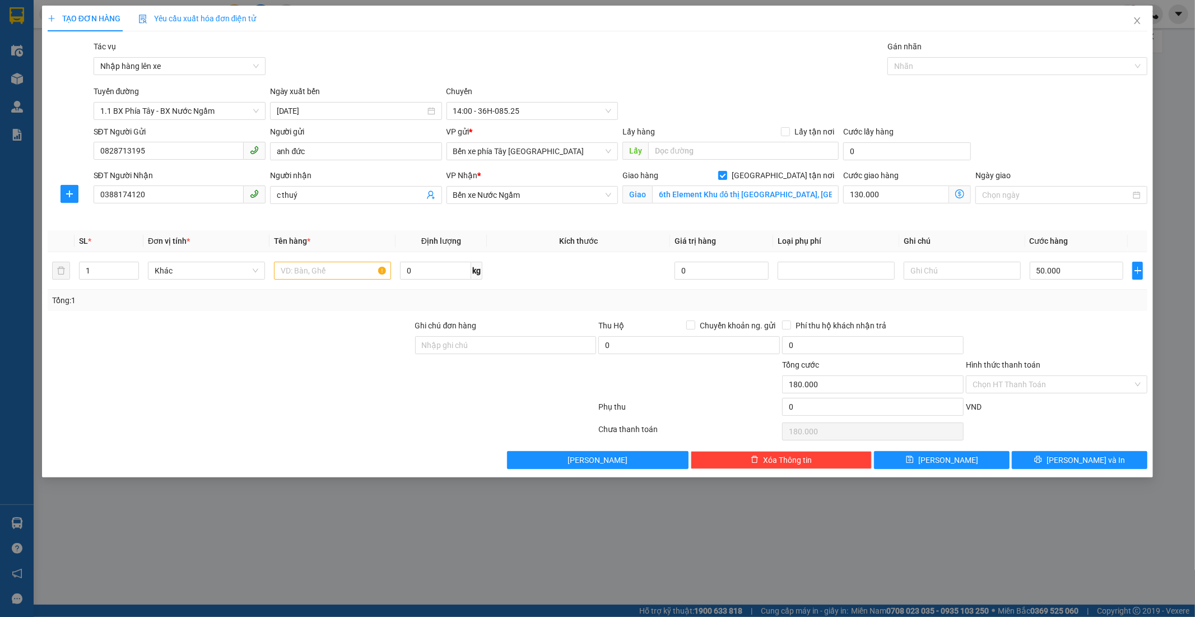
click at [1081, 328] on div at bounding box center [1057, 338] width 184 height 39
click at [1044, 383] on input "Hình thức thanh toán" at bounding box center [1053, 384] width 160 height 17
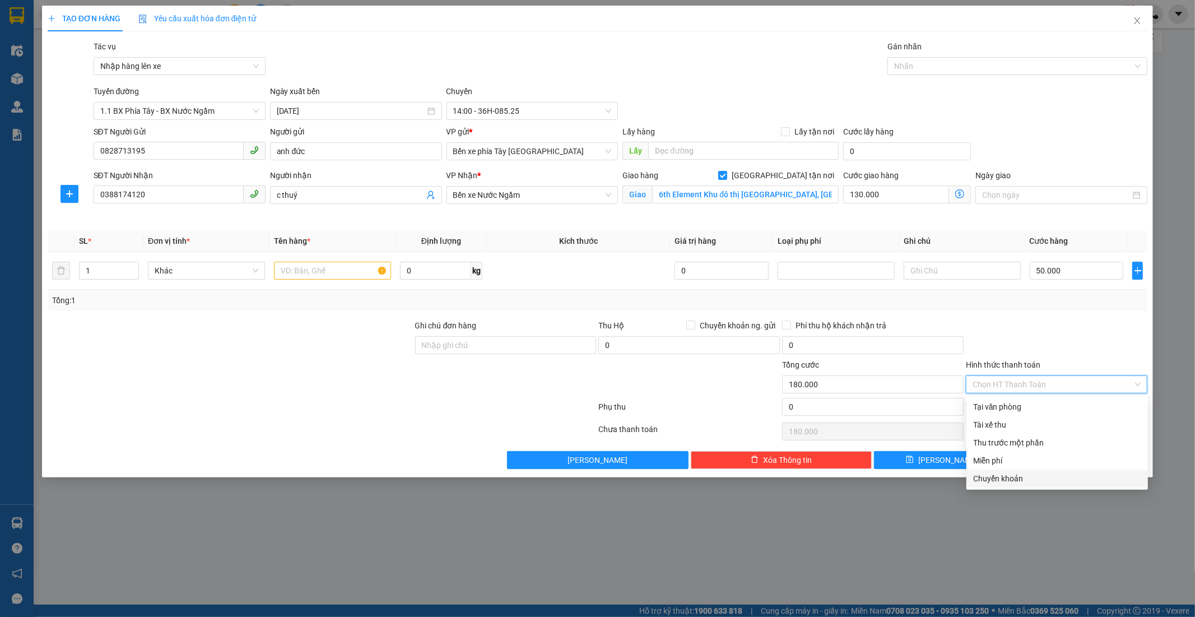
click at [1016, 475] on div "Chuyển khoản" at bounding box center [1057, 478] width 168 height 12
type input "0"
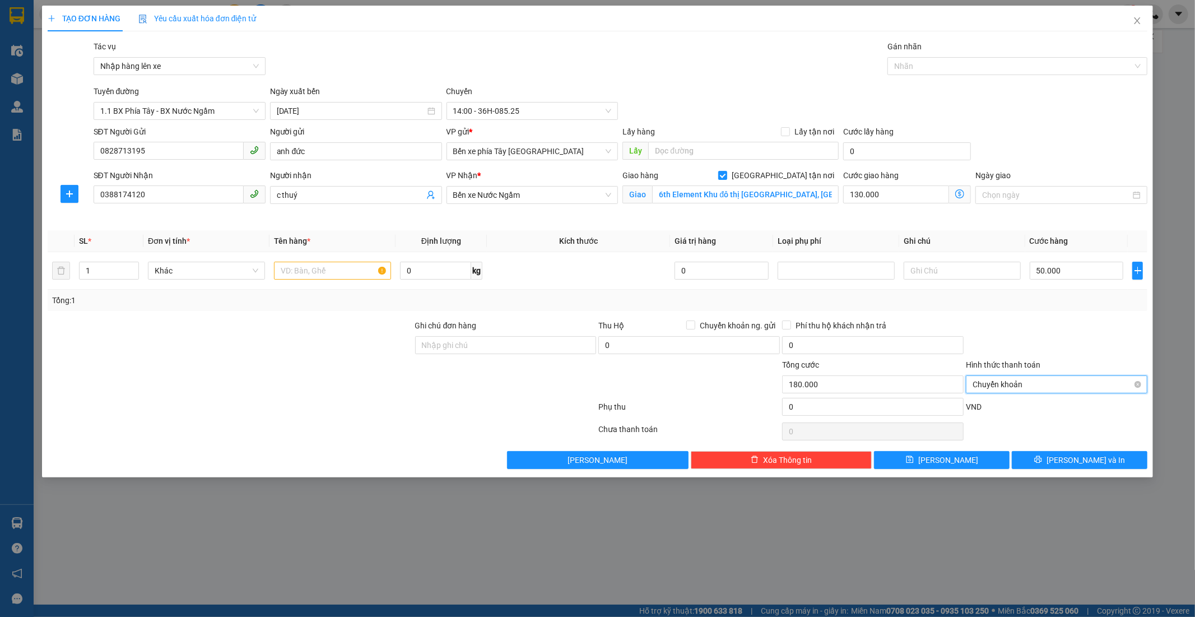
click at [1014, 379] on span "Chuyển khoản" at bounding box center [1057, 384] width 168 height 17
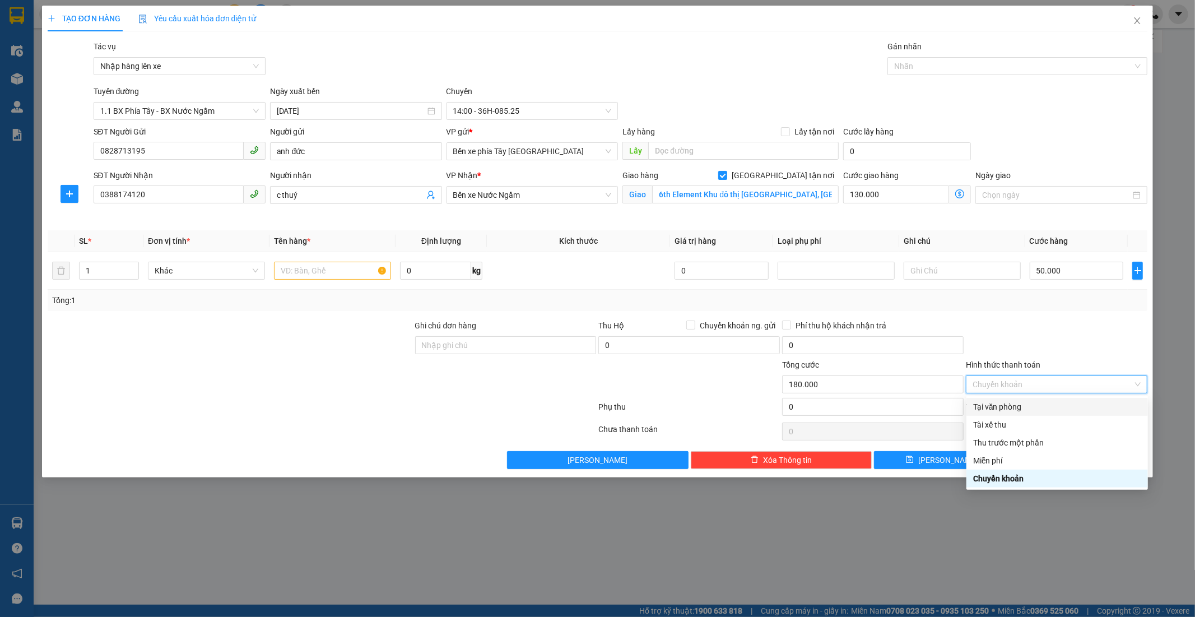
click at [1021, 408] on div "Tại văn phòng" at bounding box center [1057, 407] width 168 height 12
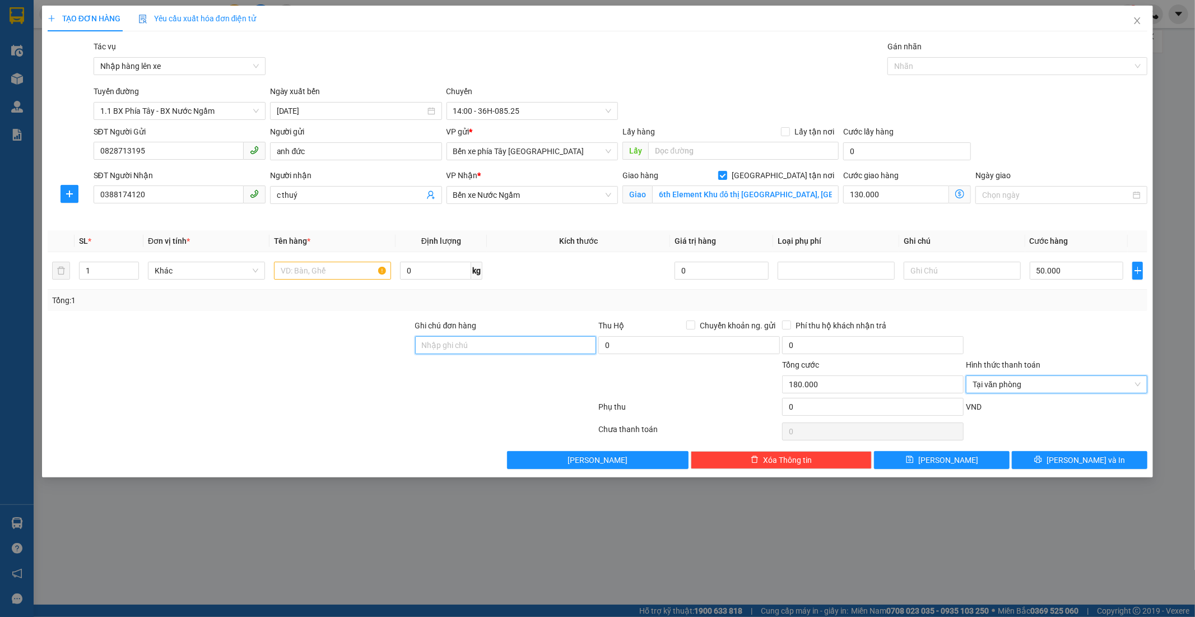
click at [480, 348] on input "Ghi chú đơn hàng" at bounding box center [506, 345] width 182 height 18
click at [303, 276] on input "text" at bounding box center [332, 271] width 117 height 18
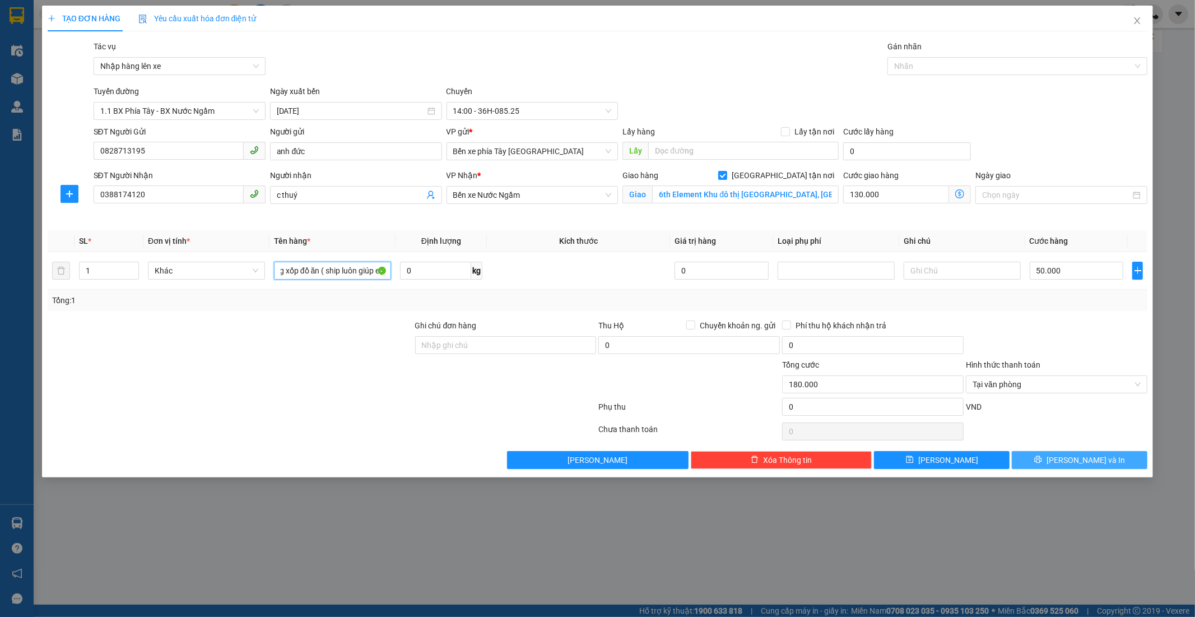
type input "1 thùng xốp đồ ăn ( ship luôn giúp e )"
click at [1078, 460] on span "Lưu và In" at bounding box center [1086, 460] width 78 height 12
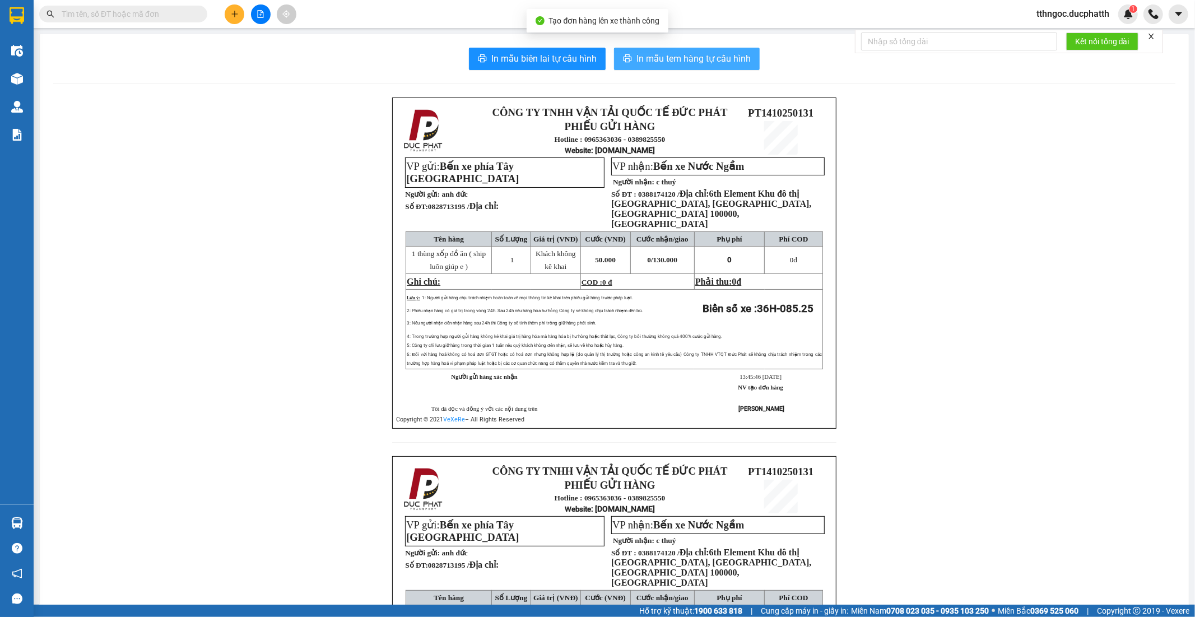
click at [717, 58] on span "In mẫu tem hàng tự cấu hình" at bounding box center [694, 59] width 114 height 14
click at [292, 115] on div "CÔNG TY TNHH VẬN TẢI QUỐC TẾ ĐỨC PHÁT PHIẾU GỬI HÀNG Hotline : 0965363036 - 038…" at bounding box center [614, 456] width 1123 height 717
click at [91, 15] on input "text" at bounding box center [128, 14] width 132 height 12
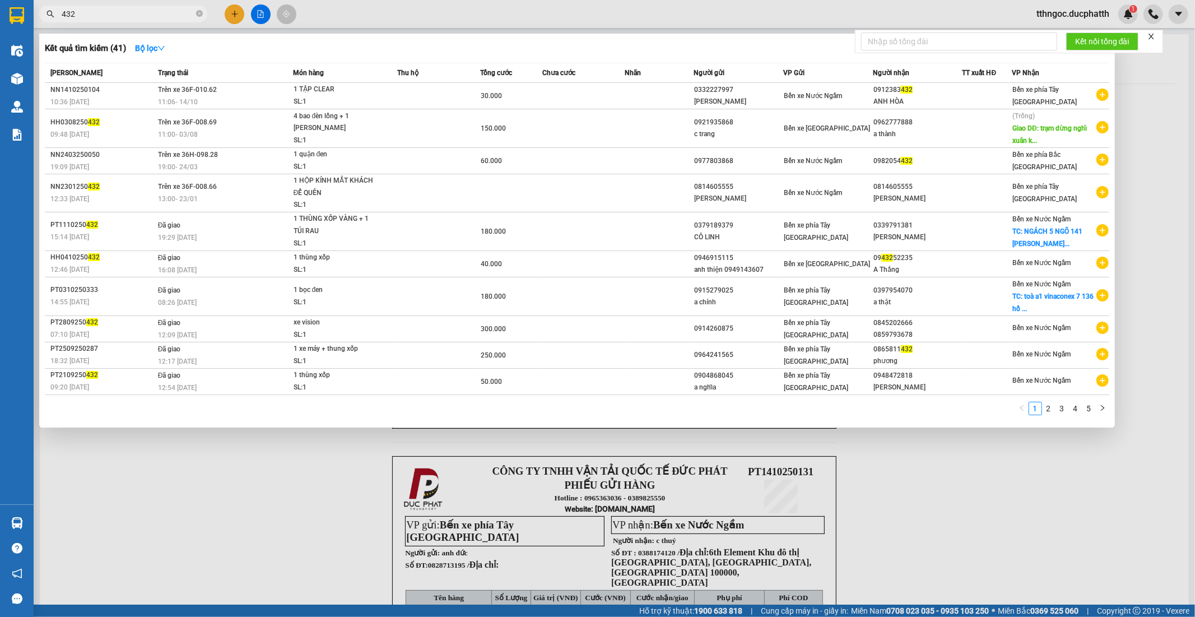
type input "432"
click at [943, 384] on div "quang trung" at bounding box center [918, 388] width 89 height 12
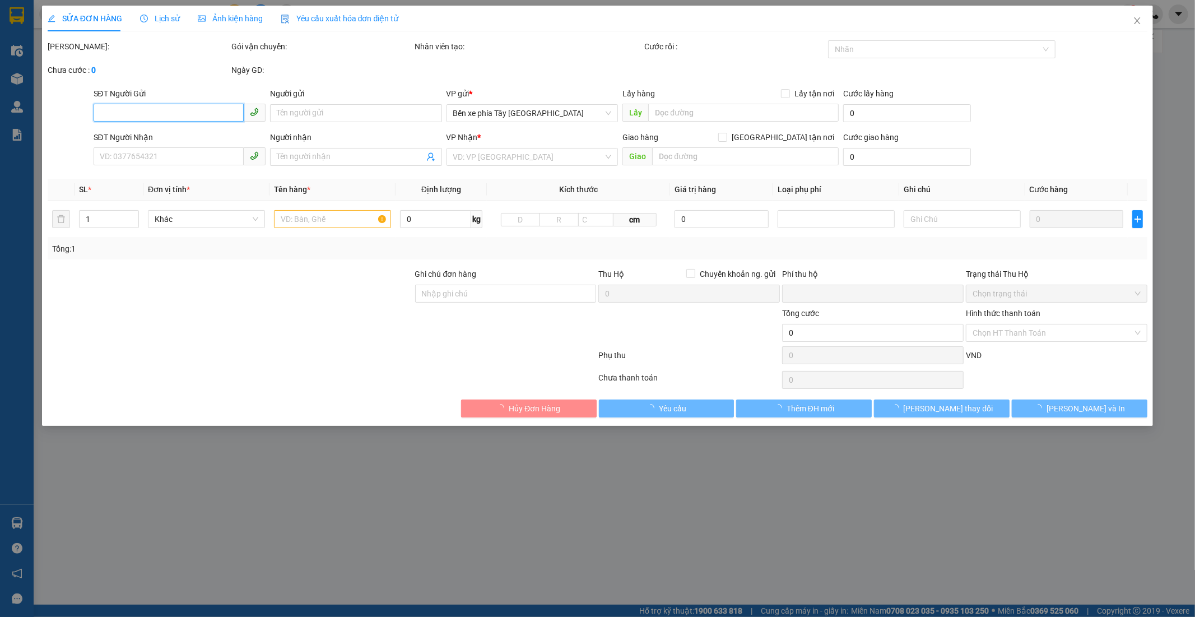
type input "0904868045"
type input "a nghĩa"
type input "0948472818"
type input "quang trung"
type input "0"
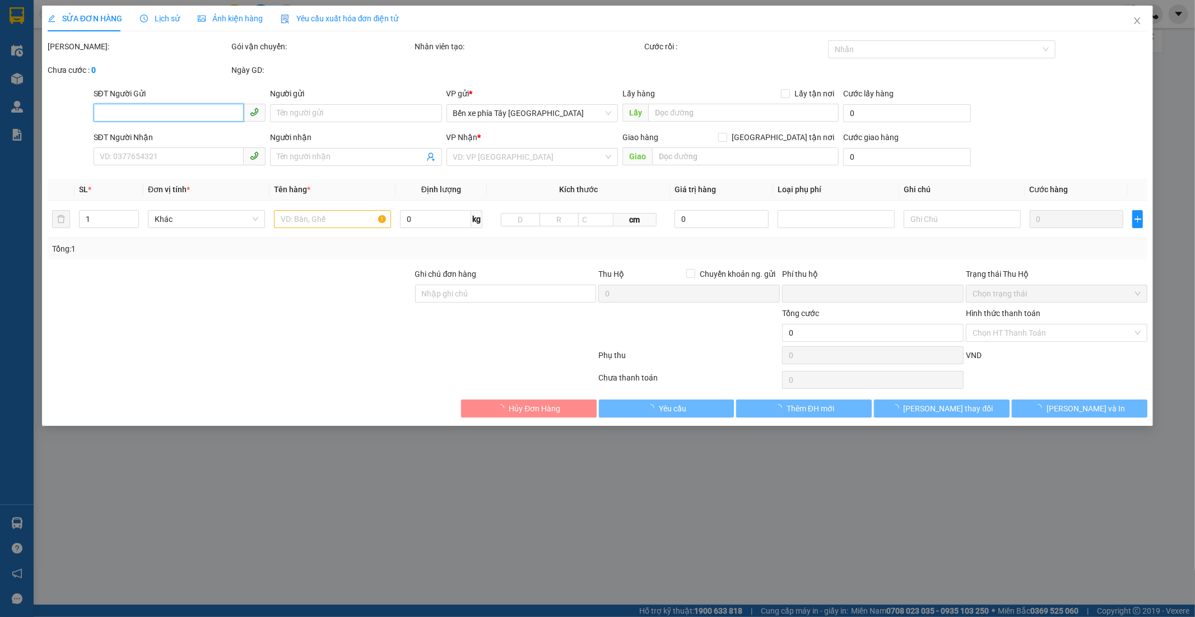
type input "50.000"
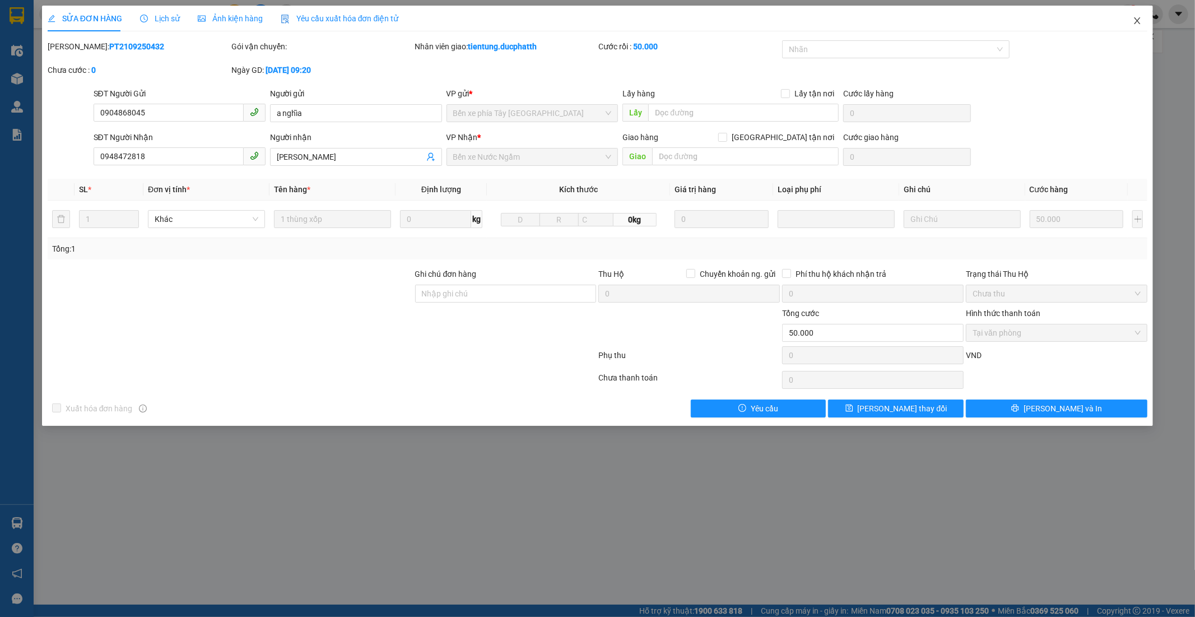
click at [1132, 17] on span "Close" at bounding box center [1137, 21] width 31 height 31
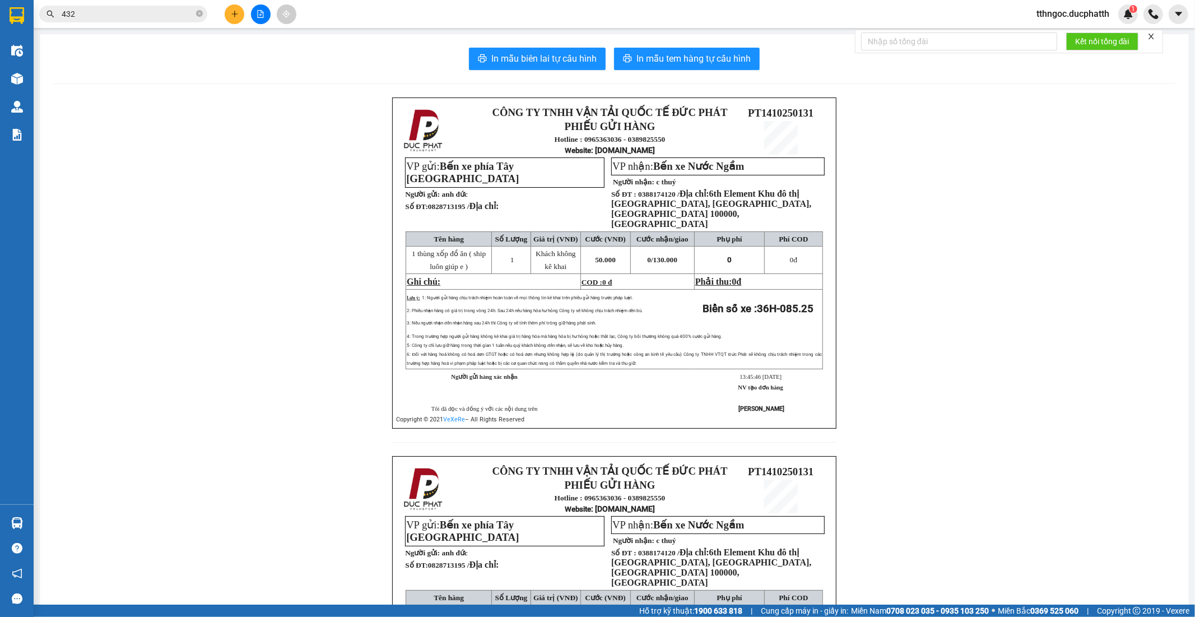
click at [130, 10] on input "432" at bounding box center [128, 14] width 132 height 12
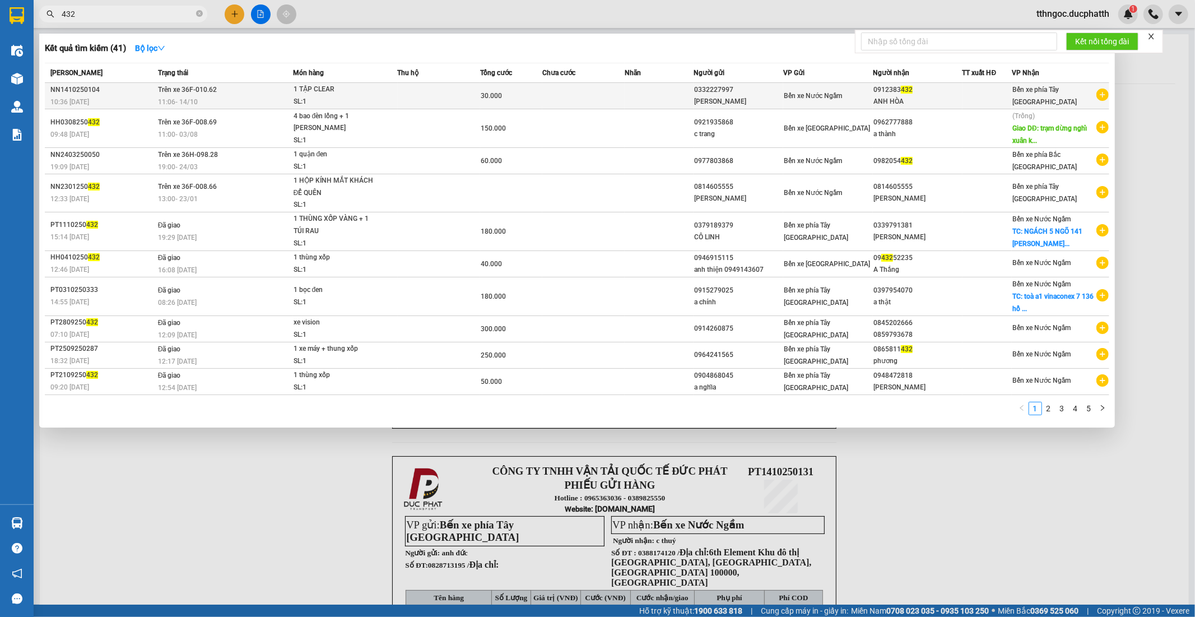
click at [239, 103] on div "11:06 - 14/10" at bounding box center [225, 102] width 135 height 12
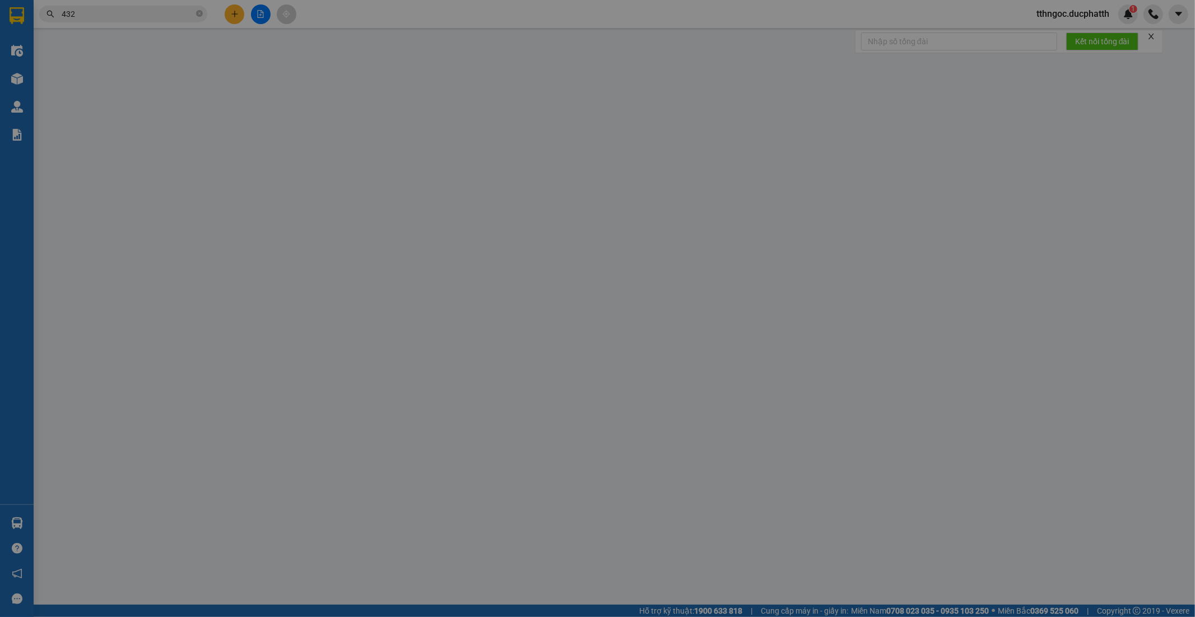
type input "0332227997"
type input "ANH VINH"
type input "0912383432"
type input "ANH HÒA"
type input "CK 14/10 PHAM THIEU VINH 10H35"
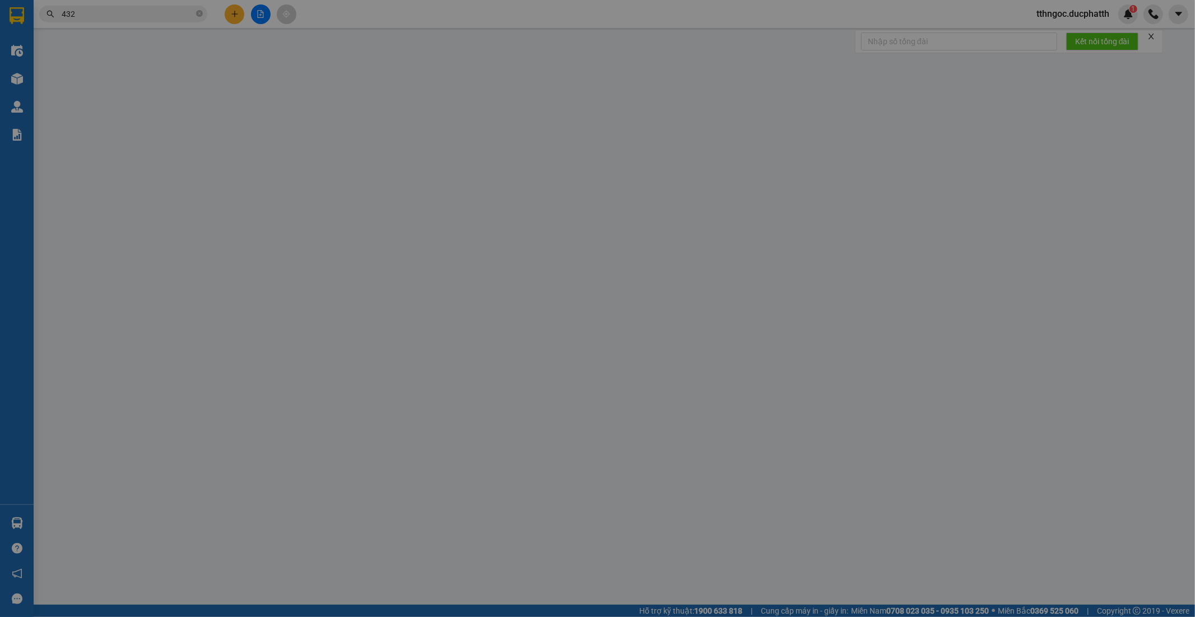
type input "0"
type input "30.000"
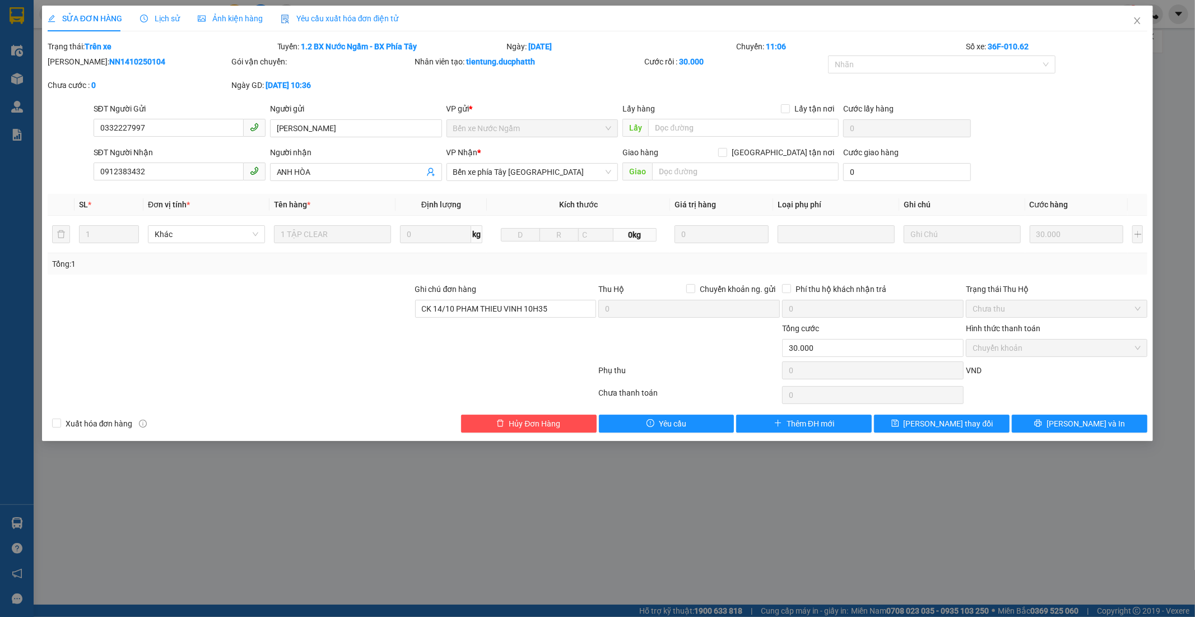
click at [165, 12] on div "Lịch sử" at bounding box center [160, 18] width 40 height 12
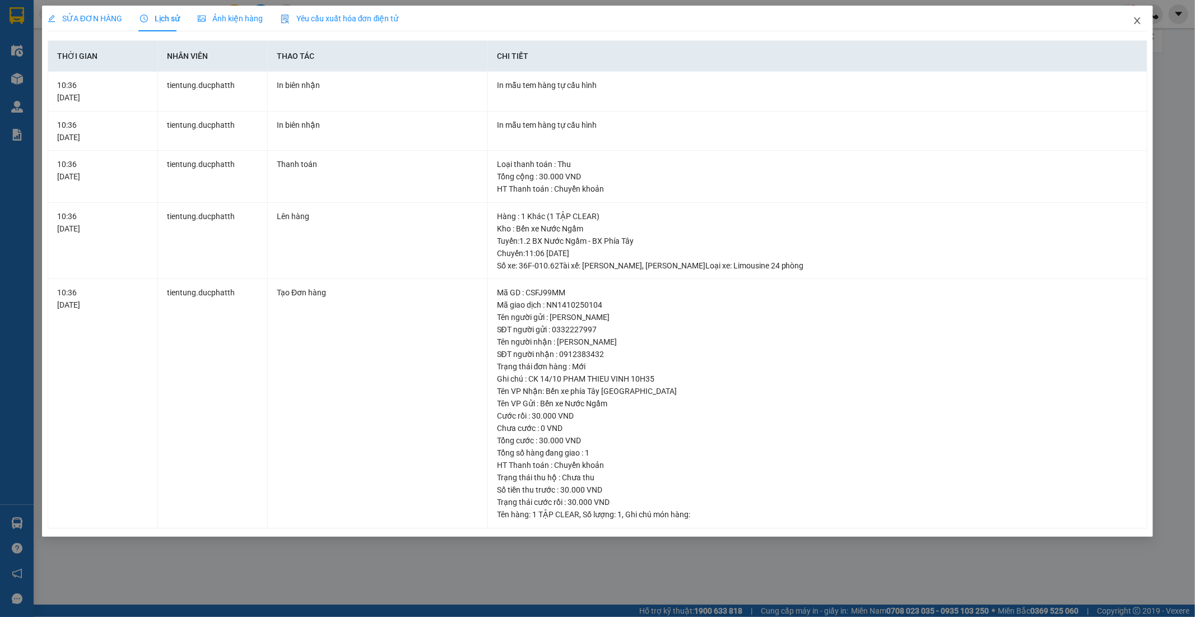
click at [1135, 22] on icon "close" at bounding box center [1137, 20] width 9 height 9
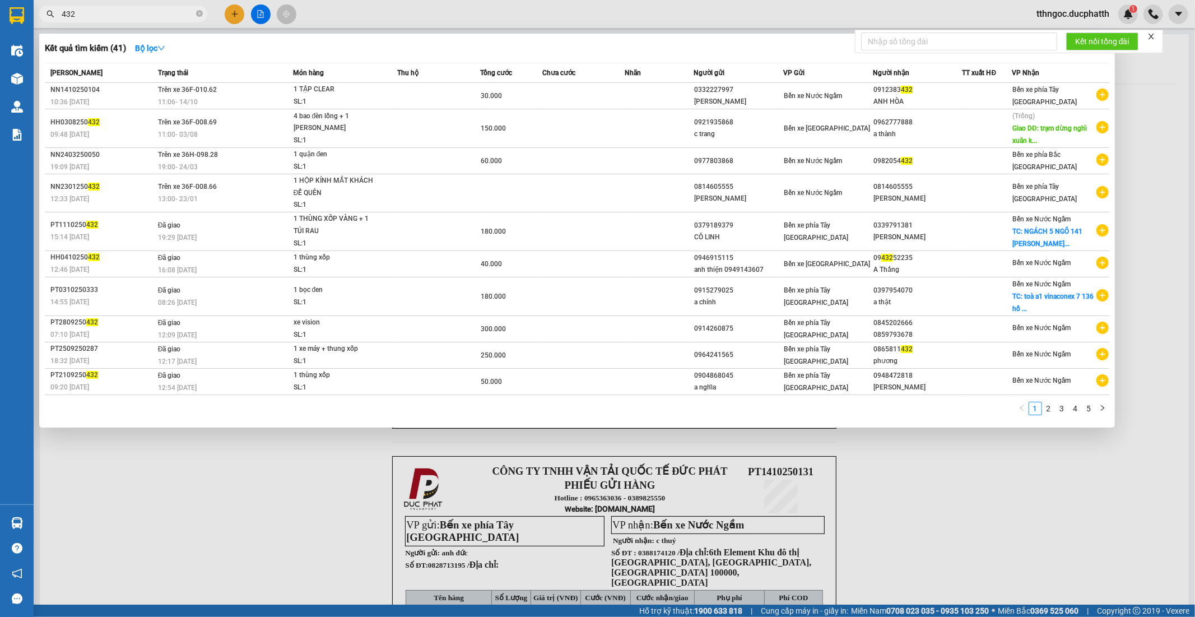
click at [92, 13] on input "432" at bounding box center [128, 14] width 132 height 12
click at [135, 100] on div "10:36 - 14/10" at bounding box center [102, 102] width 104 height 12
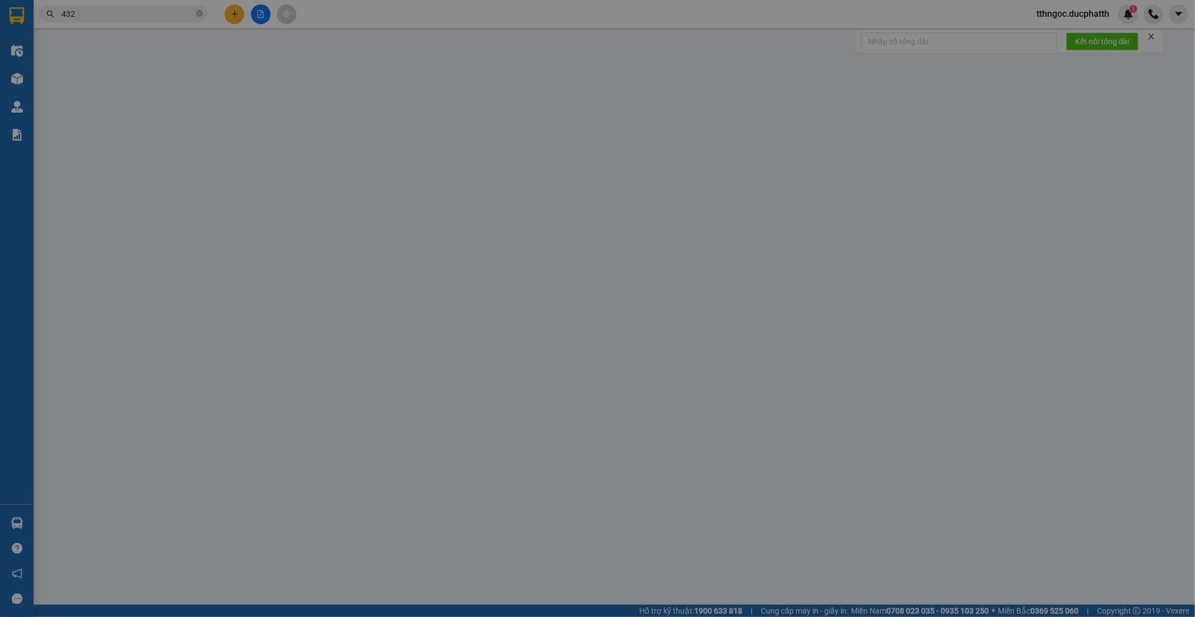
type input "0332227997"
type input "ANH VINH"
type input "0912383432"
type input "ANH HÒA"
type input "CK 14/10 PHAM THIEU VINH 10H35"
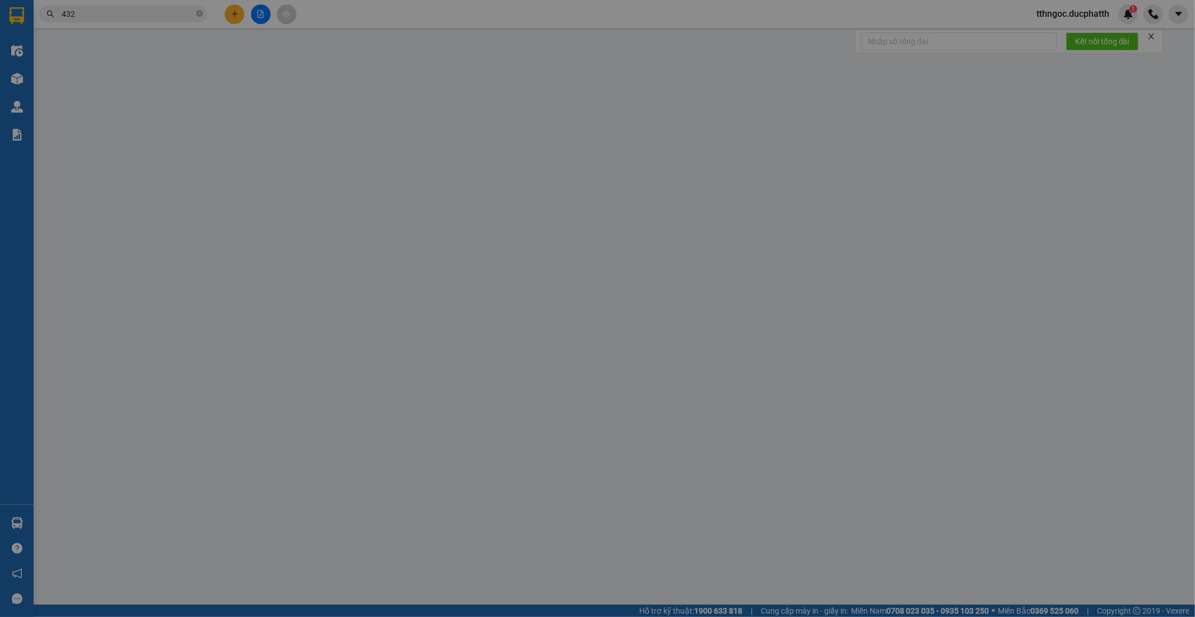
type input "0"
type input "30.000"
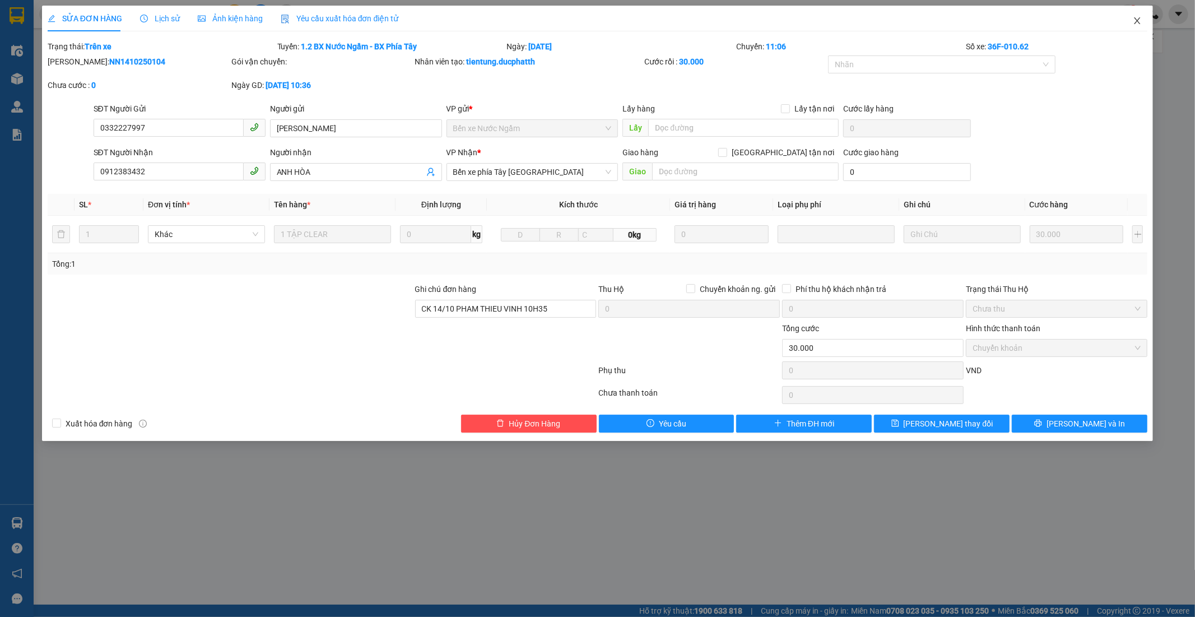
click at [1139, 21] on icon "close" at bounding box center [1137, 20] width 9 height 9
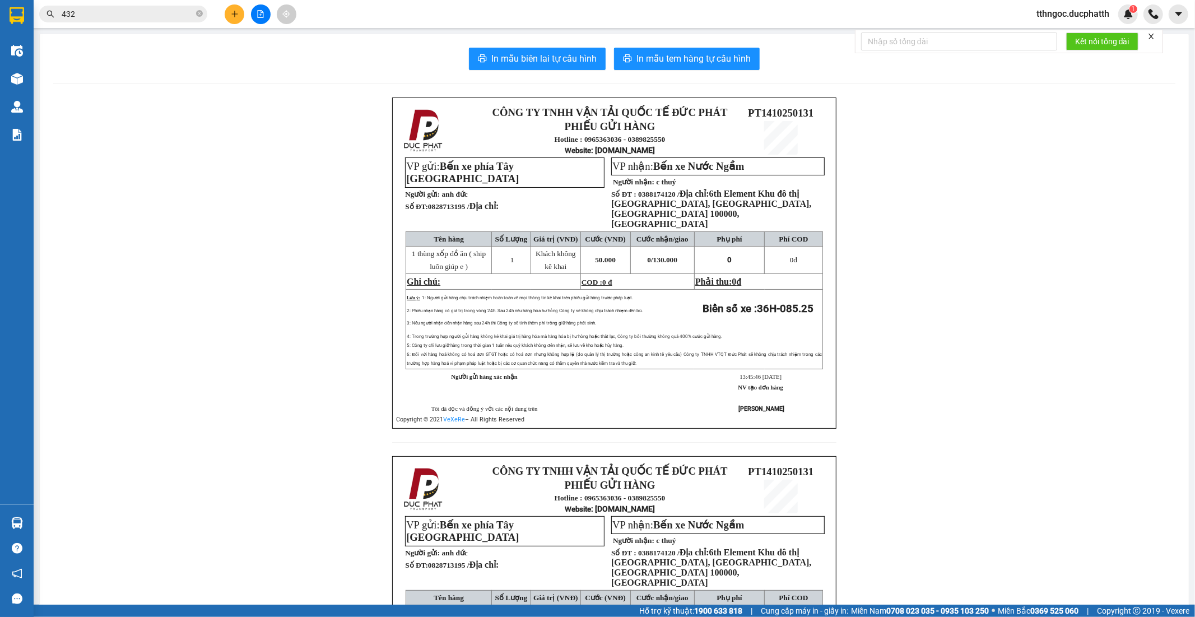
click at [258, 19] on button at bounding box center [261, 14] width 20 height 20
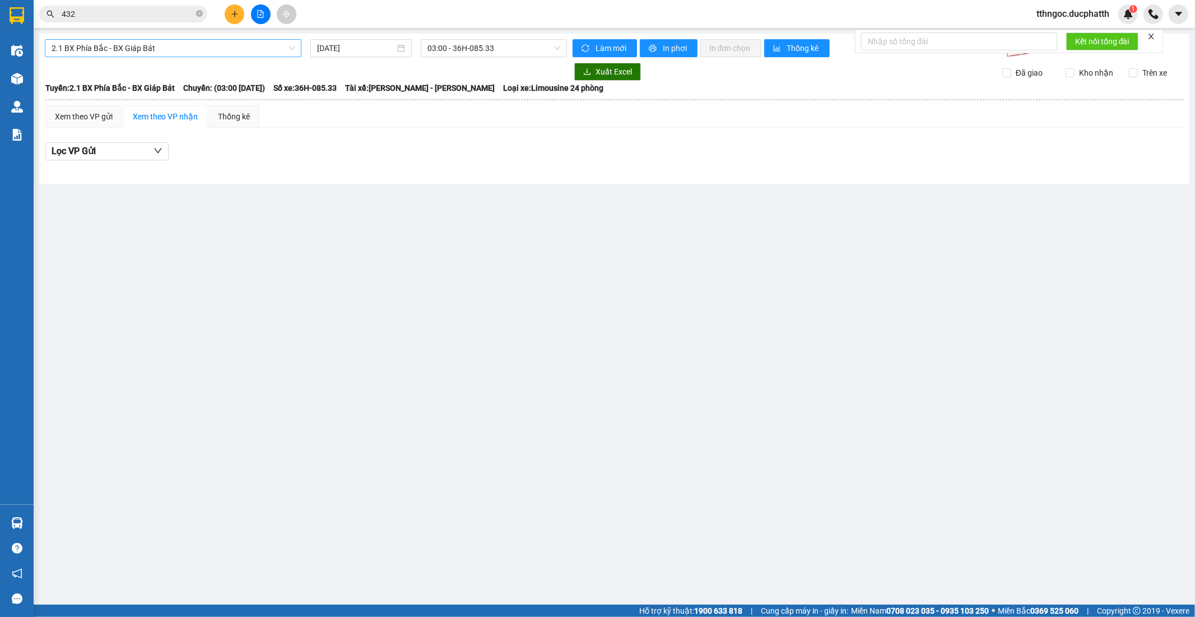
click at [140, 44] on span "2.1 BX Phía Bắc - BX Giáp Bát" at bounding box center [173, 48] width 243 height 17
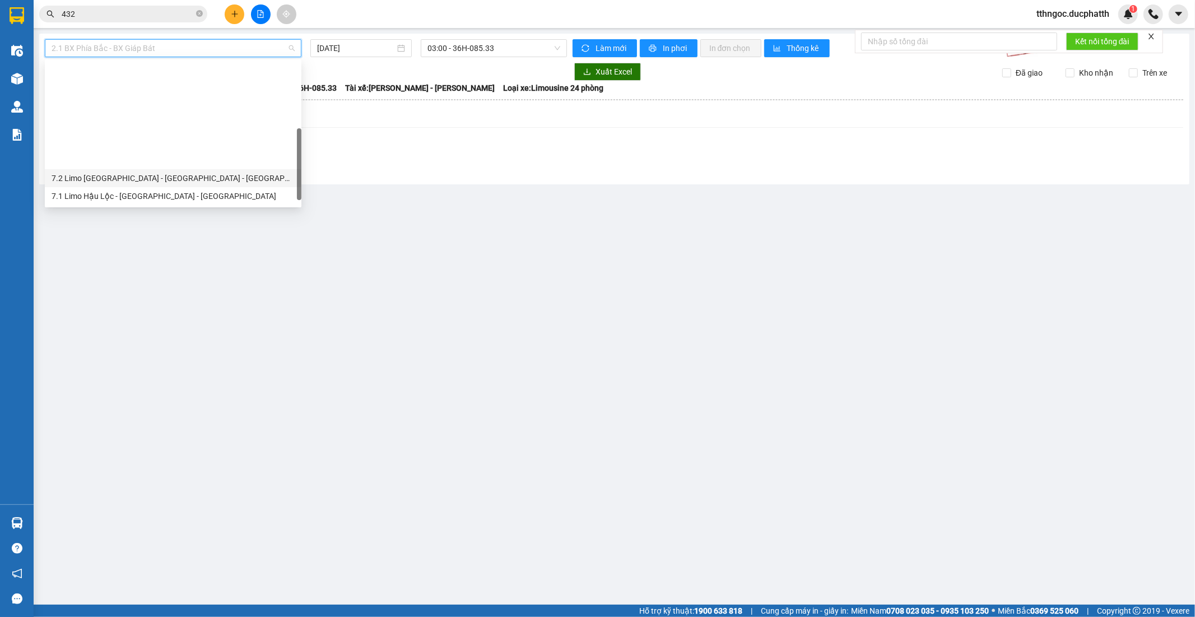
scroll to position [116, 0]
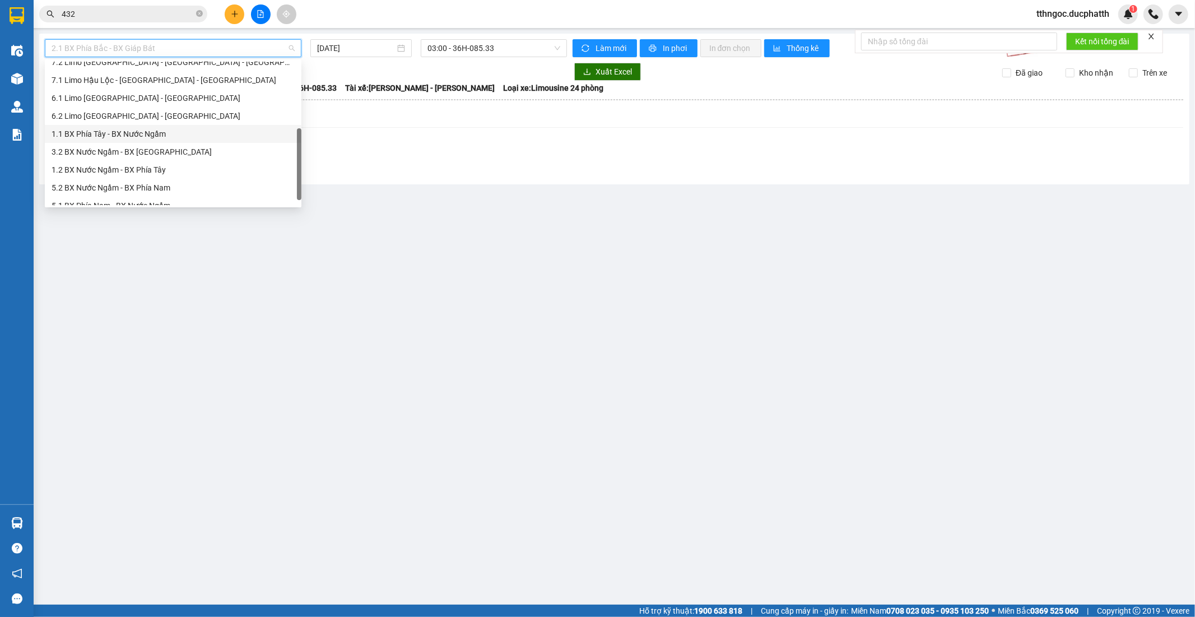
click at [153, 132] on div "1.1 BX Phía Tây - BX Nước Ngầm" at bounding box center [173, 134] width 243 height 12
type input "14/10/2025"
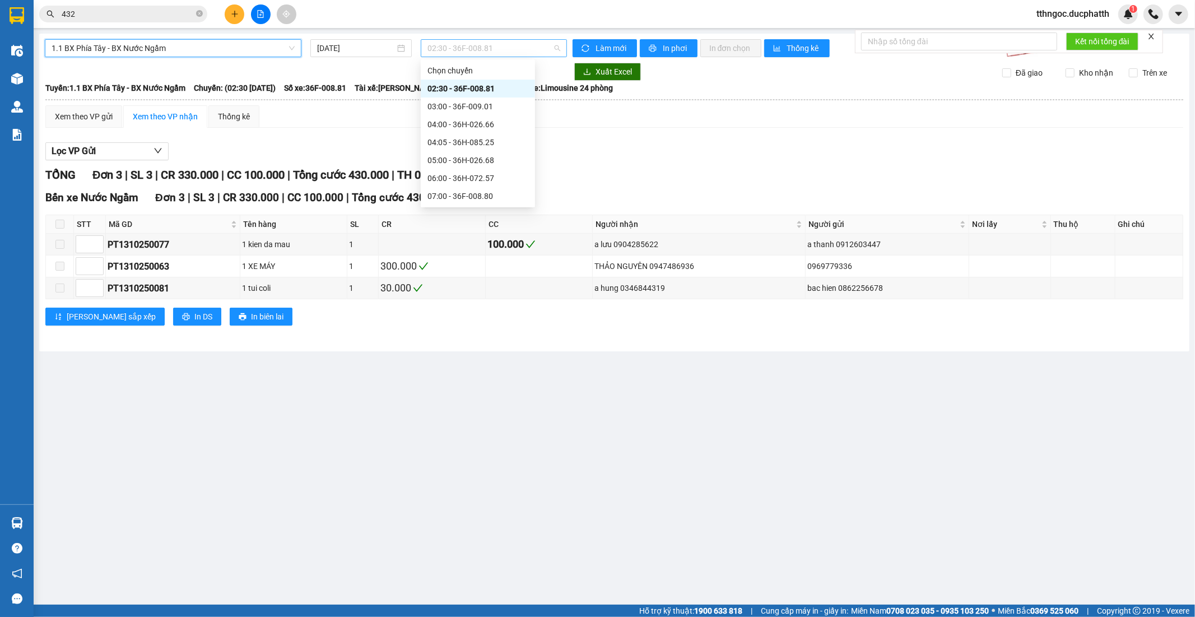
click at [449, 48] on span "02:30 - 36F-008.81" at bounding box center [494, 48] width 132 height 17
click at [469, 123] on div "14:00 - 36H-085.25" at bounding box center [478, 126] width 101 height 12
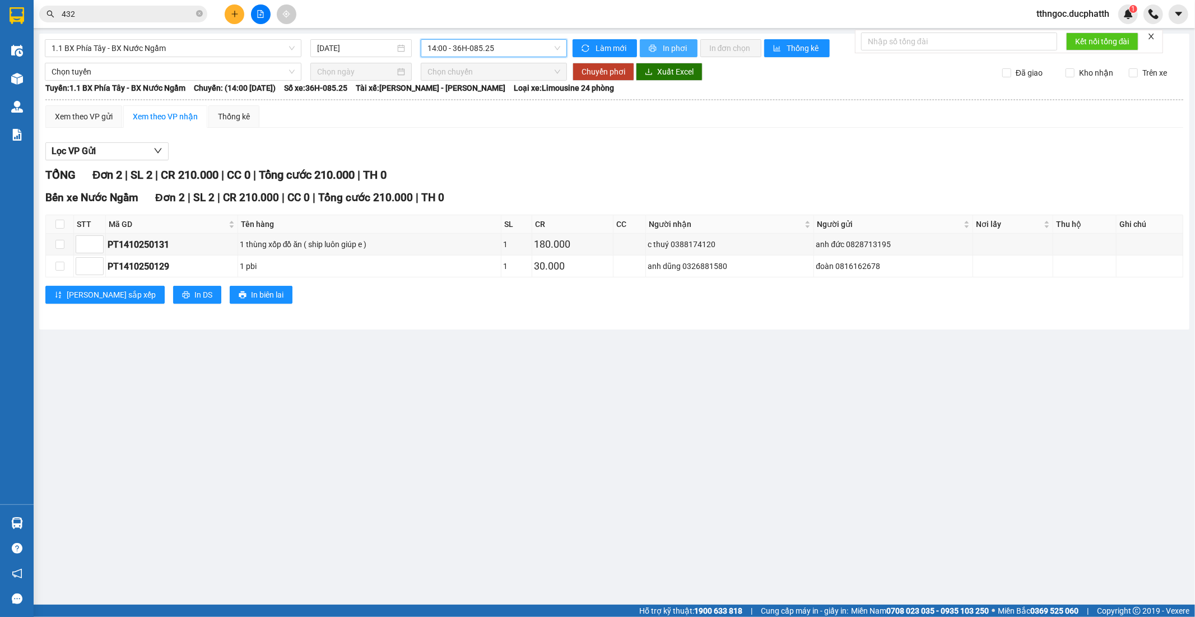
click at [684, 43] on span "In phơi" at bounding box center [676, 48] width 26 height 12
click at [528, 47] on span "14:00 - 36H-085.25" at bounding box center [494, 48] width 132 height 17
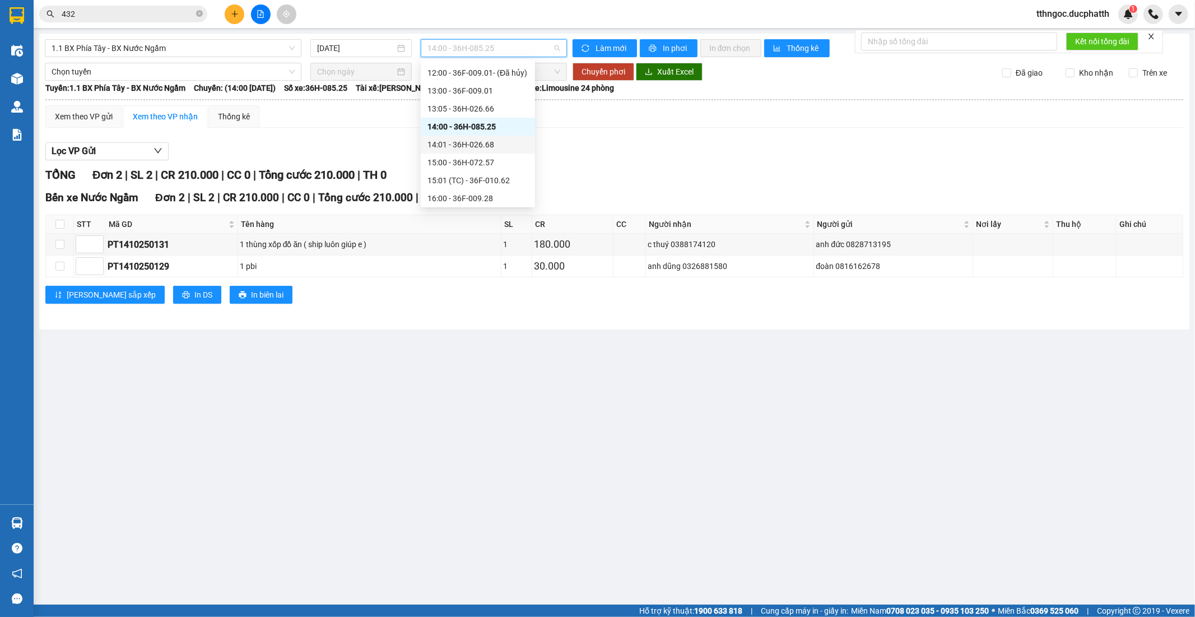
click at [486, 146] on div "14:01 - 36H-026.68" at bounding box center [478, 144] width 101 height 12
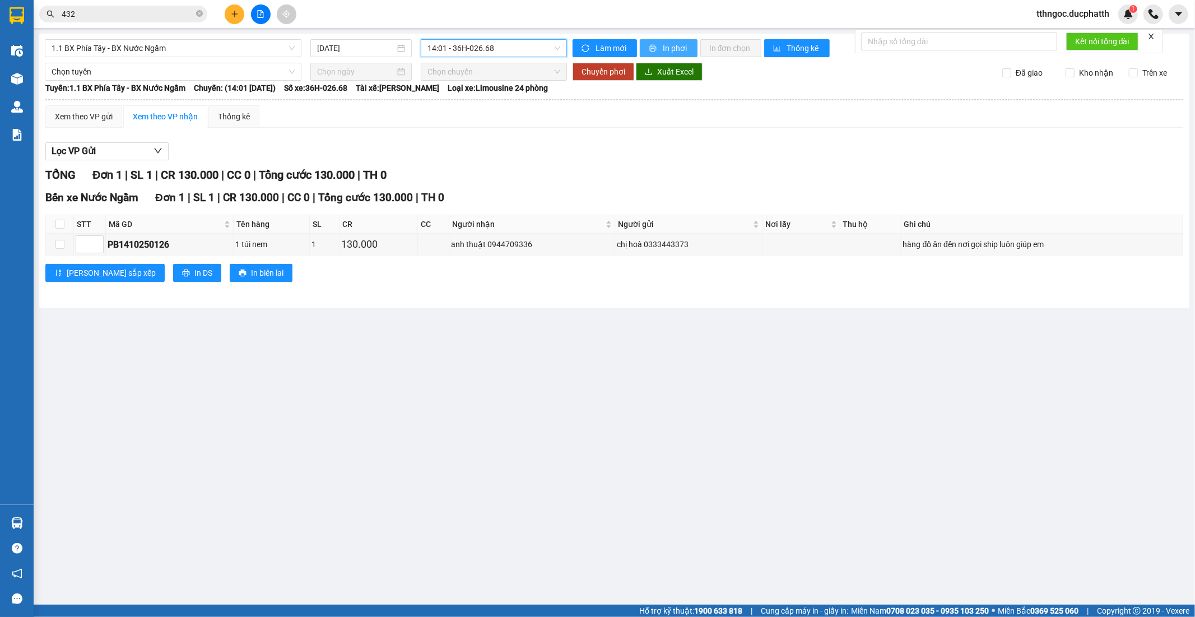
click at [673, 47] on span "In phơi" at bounding box center [676, 48] width 26 height 12
click at [104, 14] on input "432" at bounding box center [128, 14] width 132 height 12
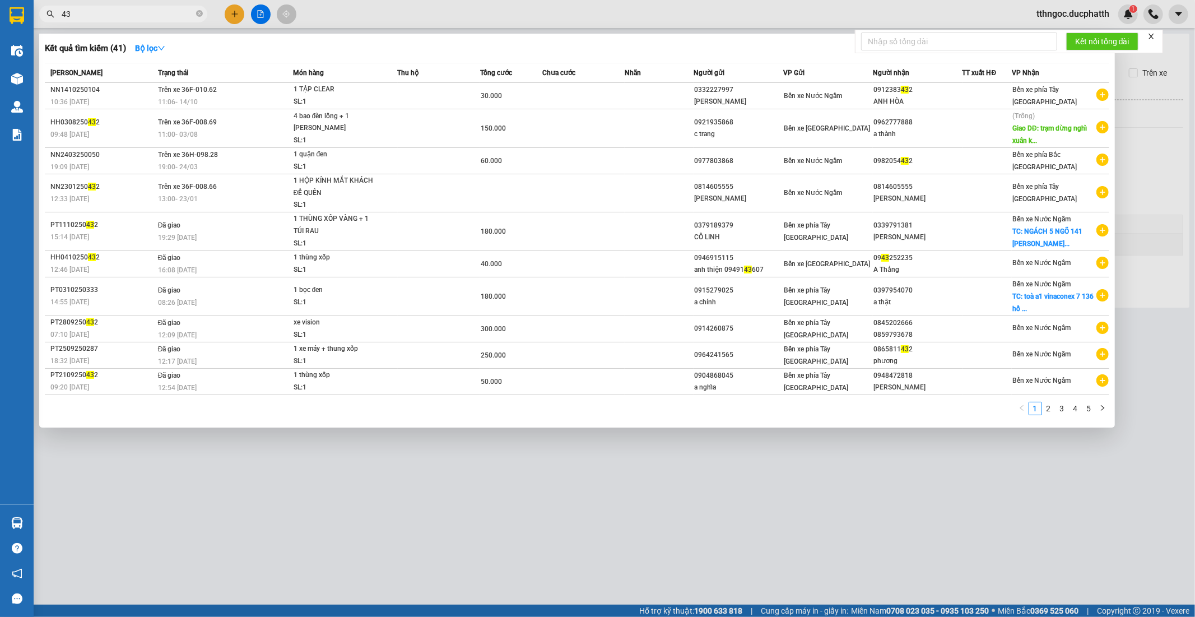
type input "4"
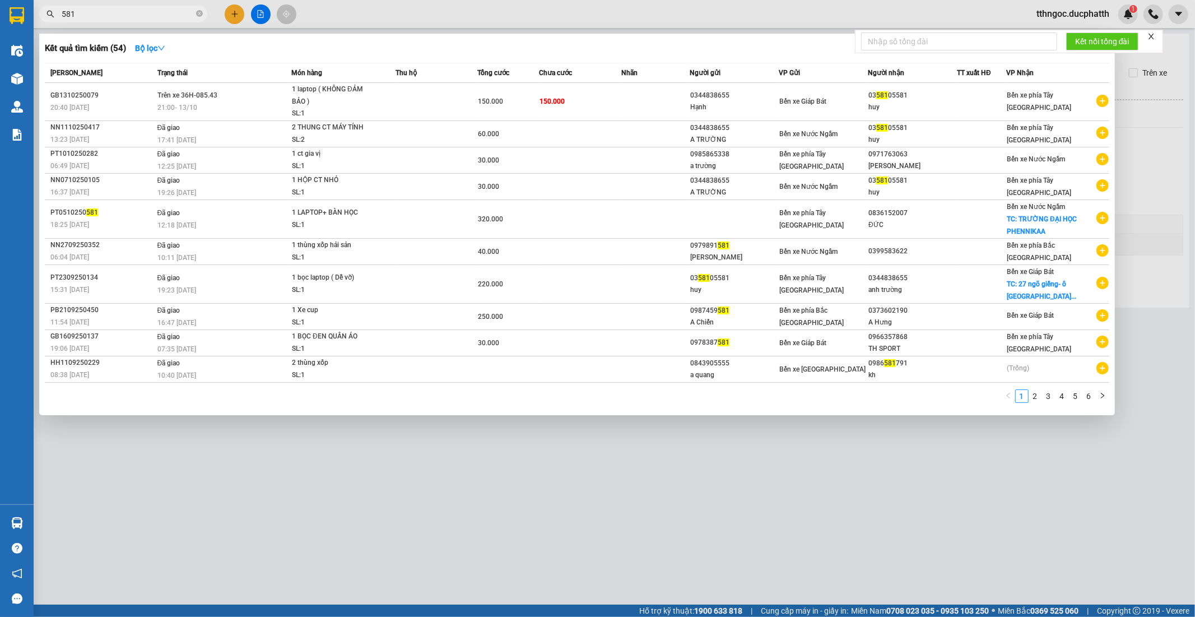
drag, startPoint x: 83, startPoint y: 16, endPoint x: 64, endPoint y: 21, distance: 19.3
click at [64, 21] on span "581" at bounding box center [123, 14] width 168 height 17
type input "5"
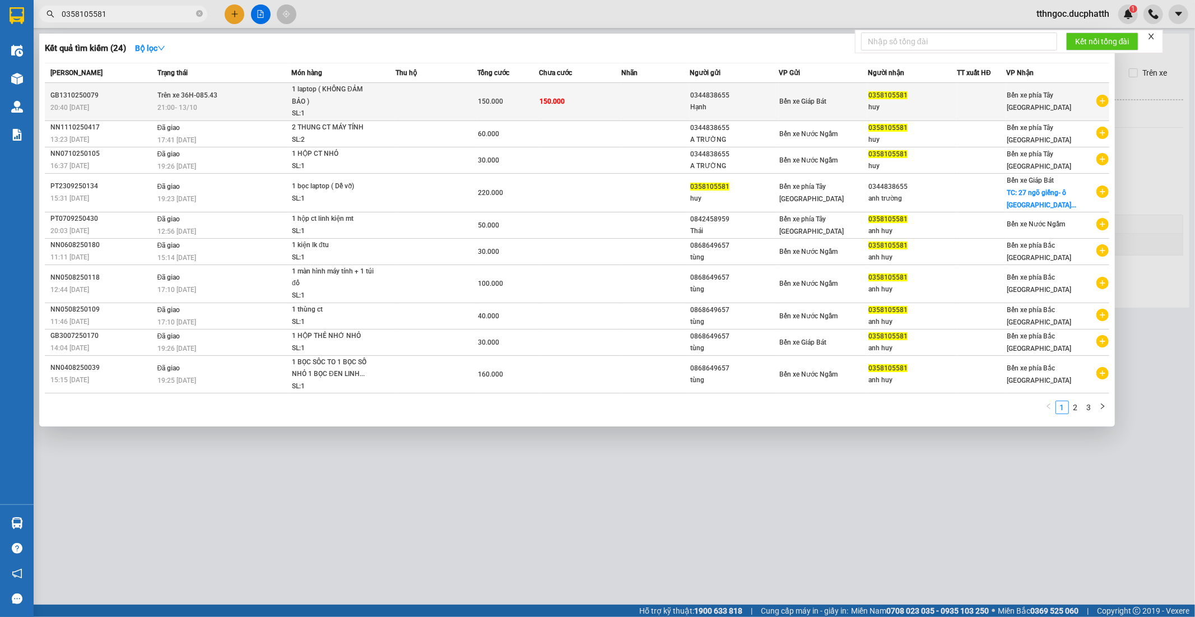
type input "0358105581"
click at [395, 104] on span "1 laptop ( KHÔNG ĐẢM BẢO ) SL: 1" at bounding box center [343, 102] width 103 height 36
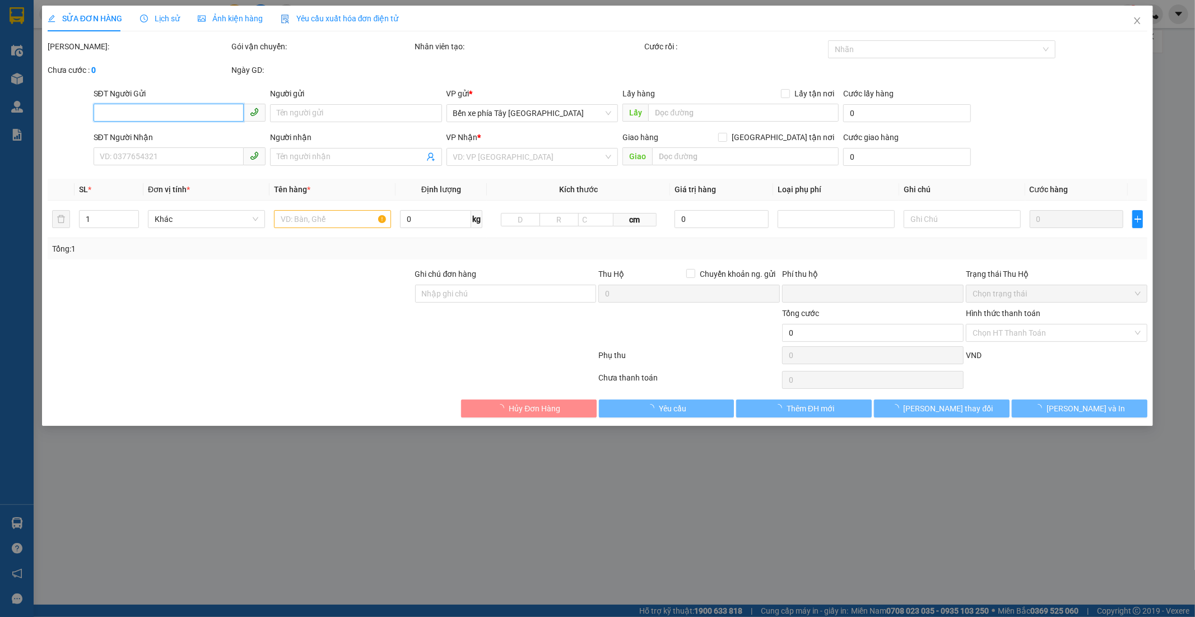
type input "0344838655"
type input "Hạnh"
type input "0358105581"
type input "huy"
type input "0"
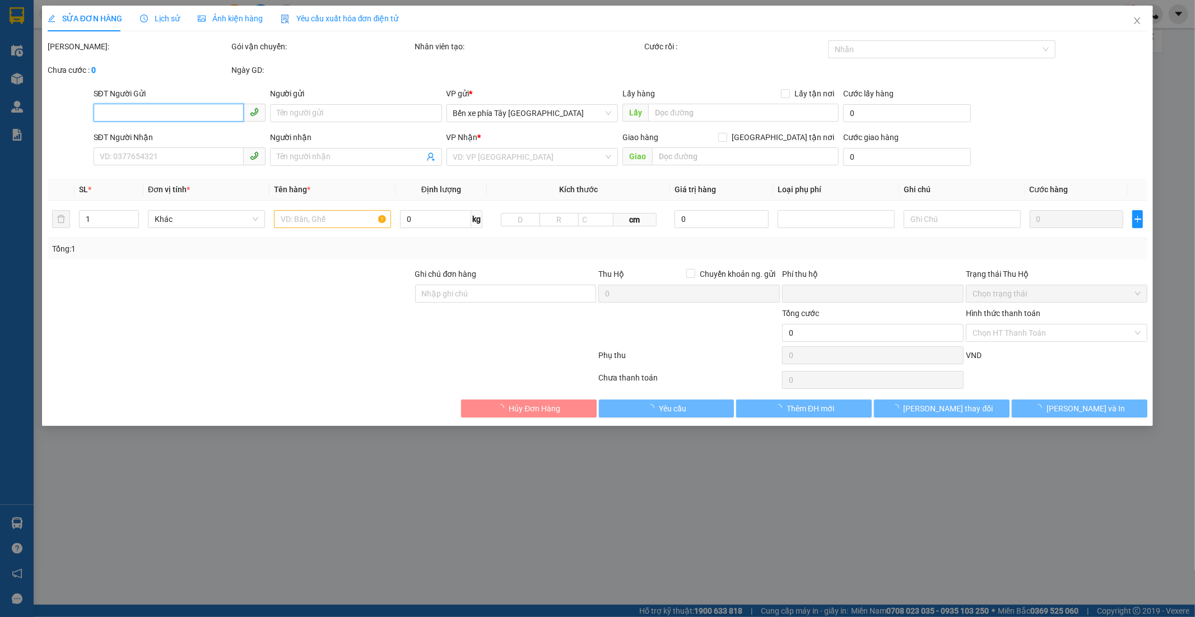
type input "150.000"
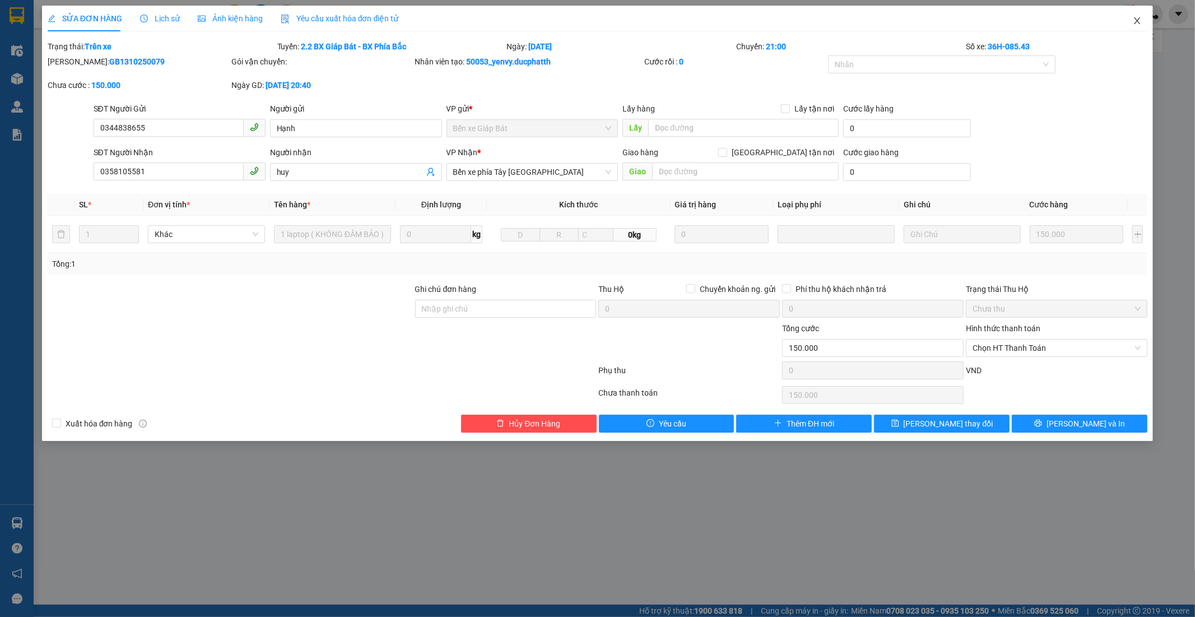
click at [1139, 24] on icon "close" at bounding box center [1138, 20] width 6 height 7
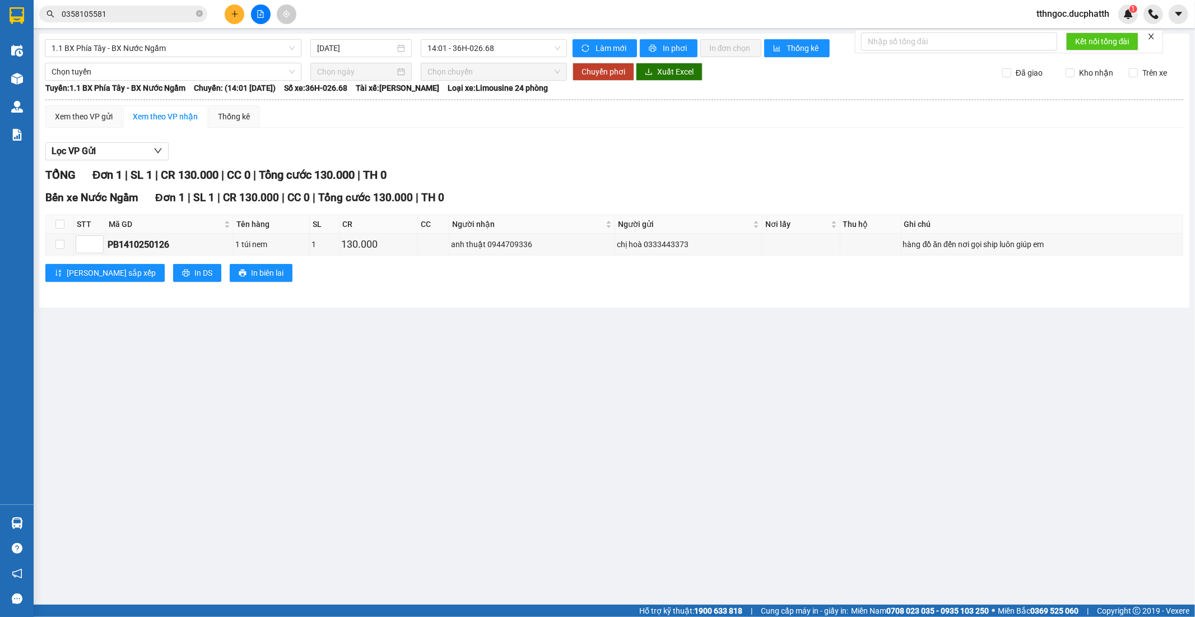
click at [114, 3] on div "Kết quả tìm kiếm ( 24 ) Bộ lọc Mã ĐH Trạng thái Món hàng Thu hộ Tổng cước Chưa …" at bounding box center [597, 14] width 1195 height 28
click at [118, 15] on input "0358105581" at bounding box center [128, 14] width 132 height 12
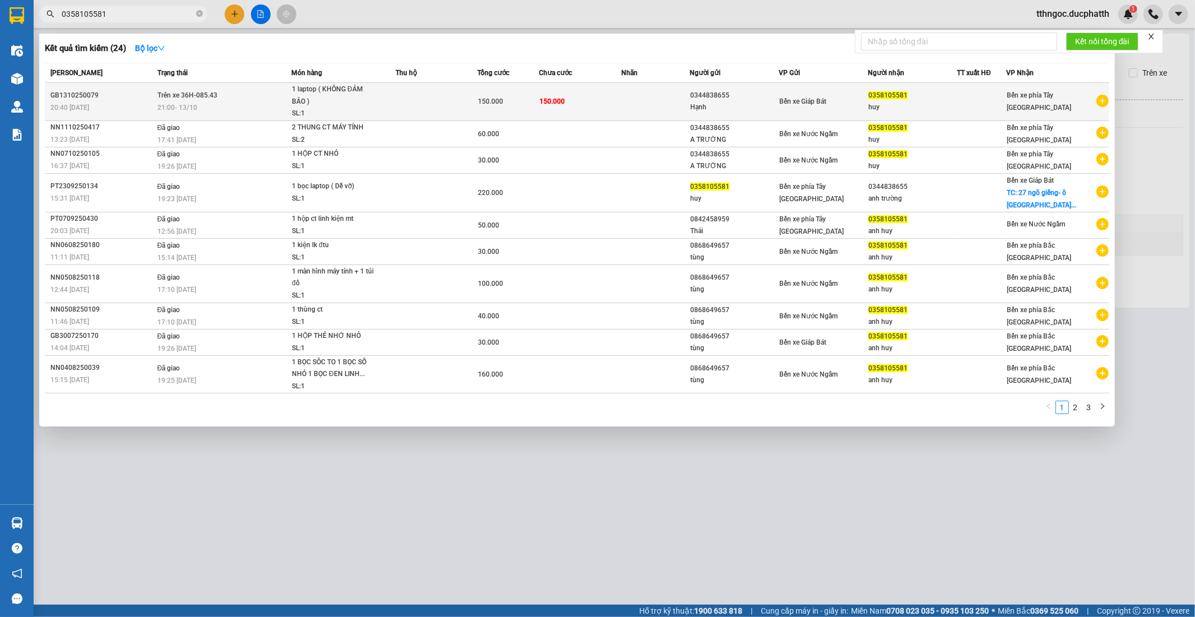
click at [590, 88] on td "150.000" at bounding box center [581, 102] width 82 height 38
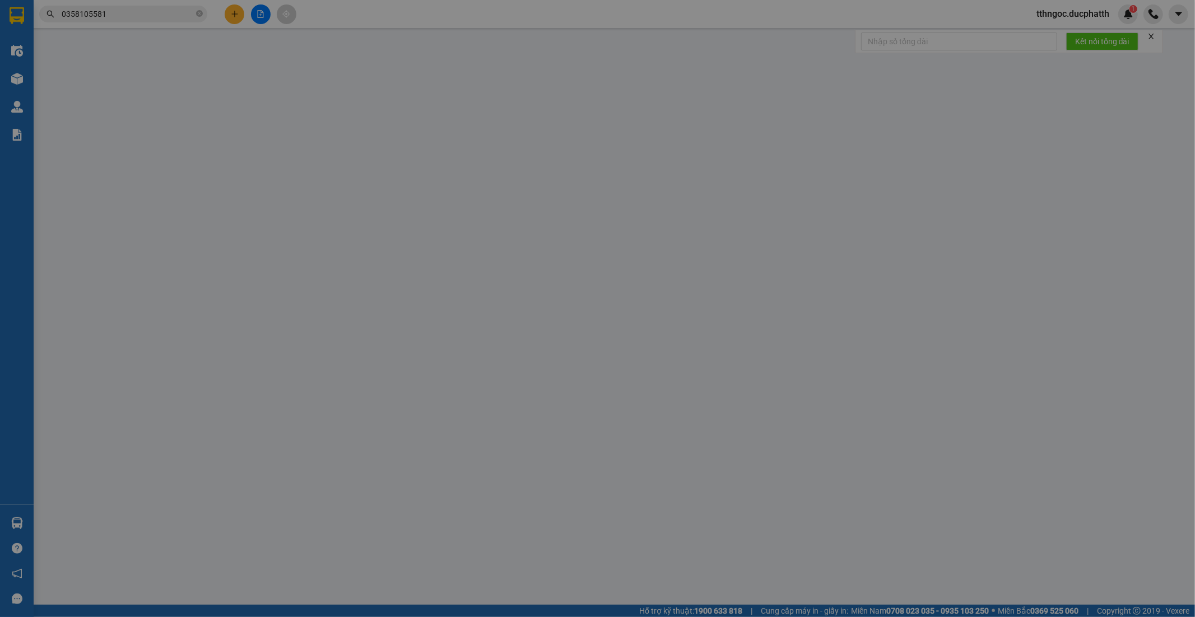
type input "0344838655"
type input "Hạnh"
type input "0358105581"
type input "huy"
type input "0"
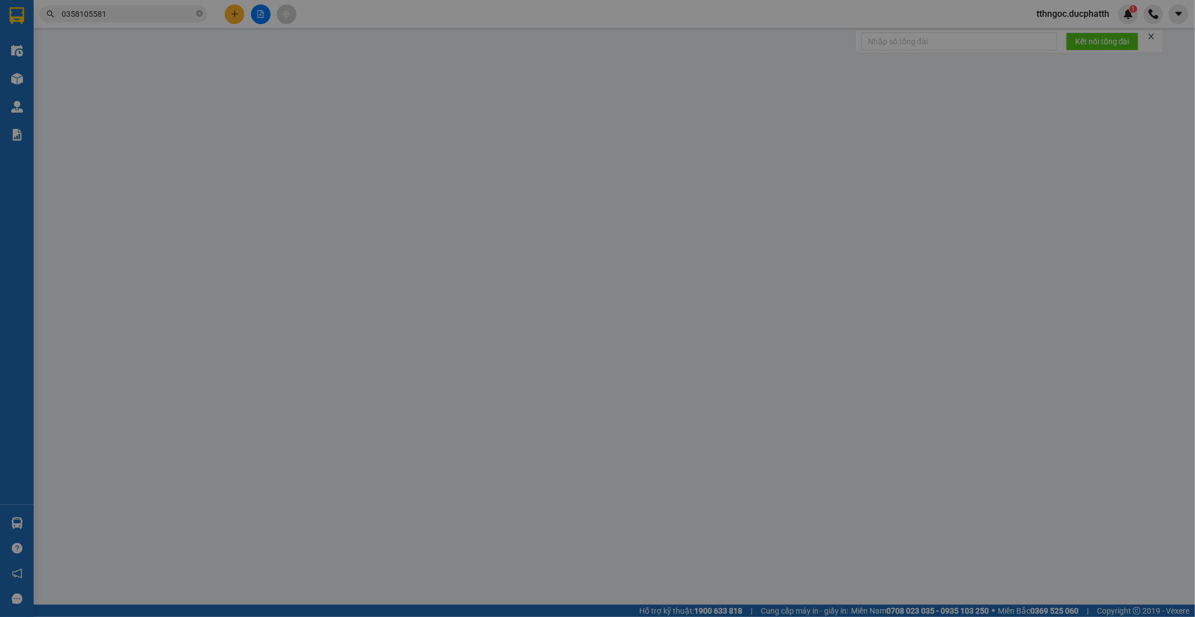
type input "150.000"
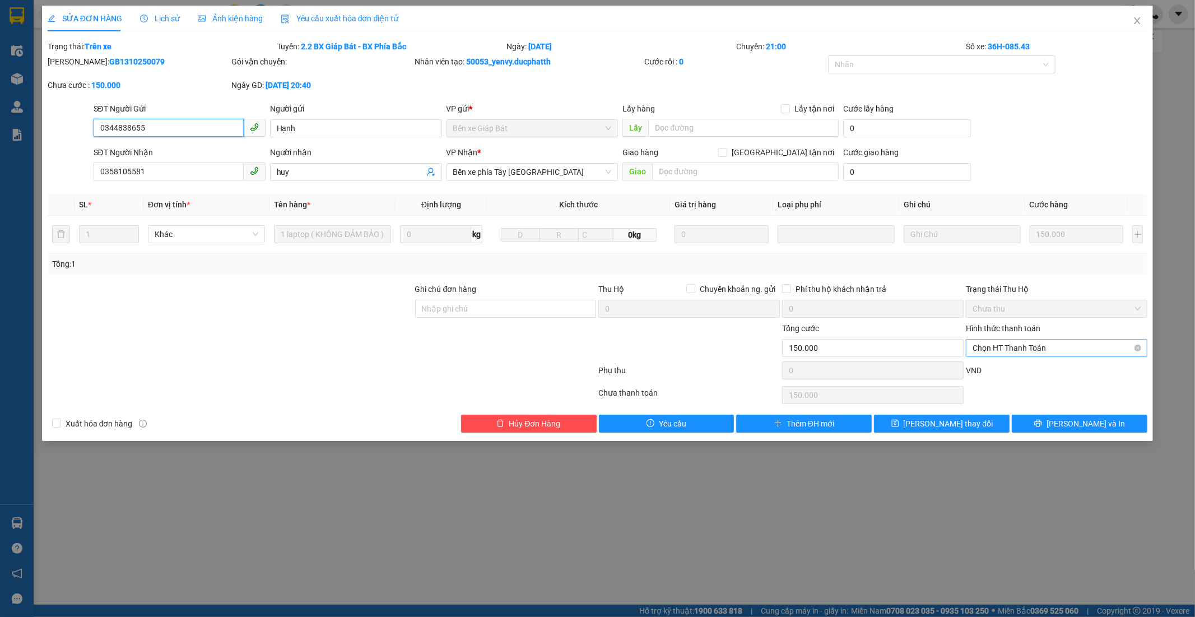
click at [1088, 349] on span "Chọn HT Thanh Toán" at bounding box center [1057, 348] width 168 height 17
click at [1030, 387] on div "Chuyển khoản" at bounding box center [1057, 388] width 168 height 12
type input "0"
click at [474, 300] on input "Ghi chú đơn hàng" at bounding box center [506, 309] width 182 height 18
click at [466, 307] on input "ck vtin 14/1013h54" at bounding box center [506, 309] width 182 height 18
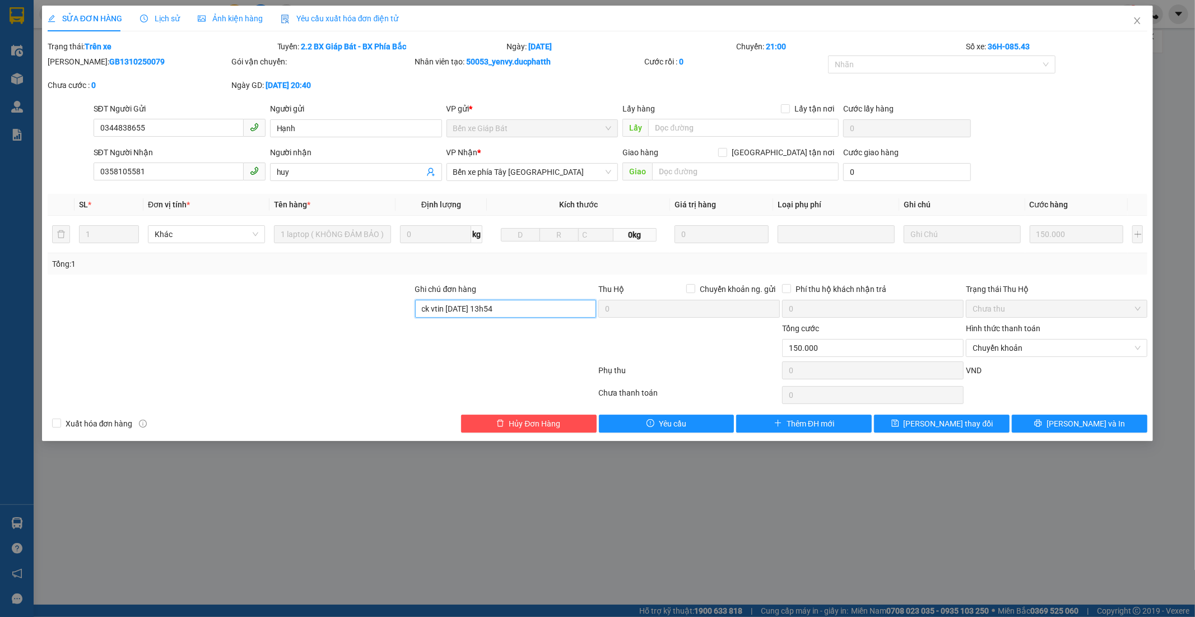
click at [504, 307] on input "ck vtin 14/10 13h54" at bounding box center [506, 309] width 182 height 18
click at [551, 304] on input "ck vtin 14/10 13h54 nguyen van thai" at bounding box center [506, 309] width 182 height 18
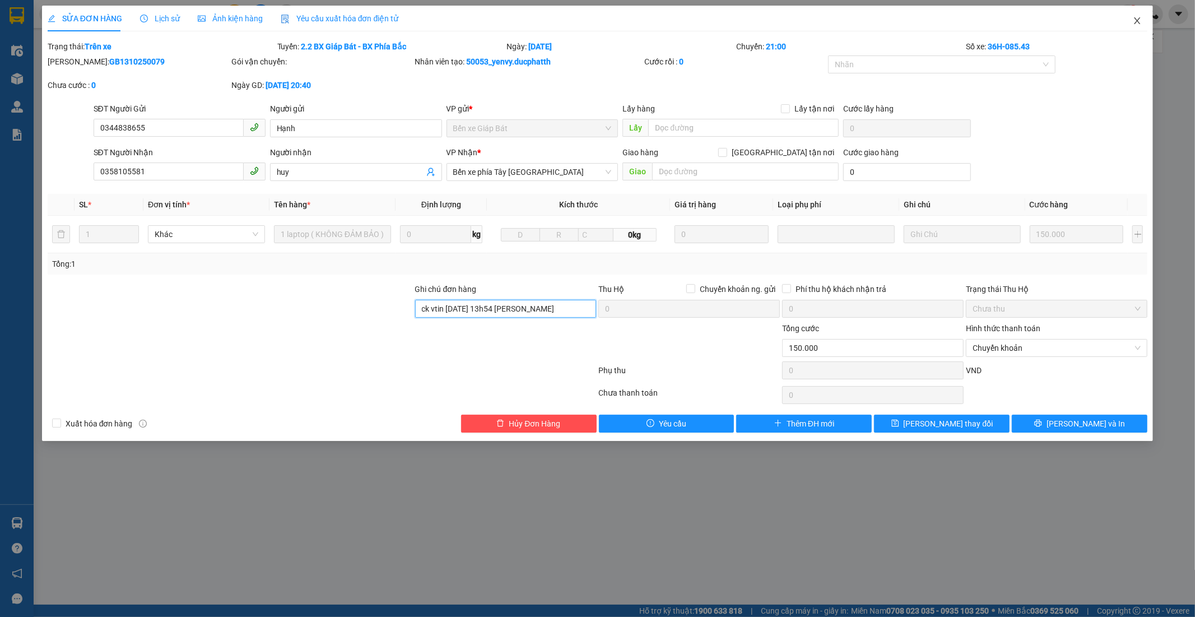
type input "ck vtin 14/10 13h54 nguyen van thai"
click at [1134, 18] on icon "close" at bounding box center [1137, 20] width 9 height 9
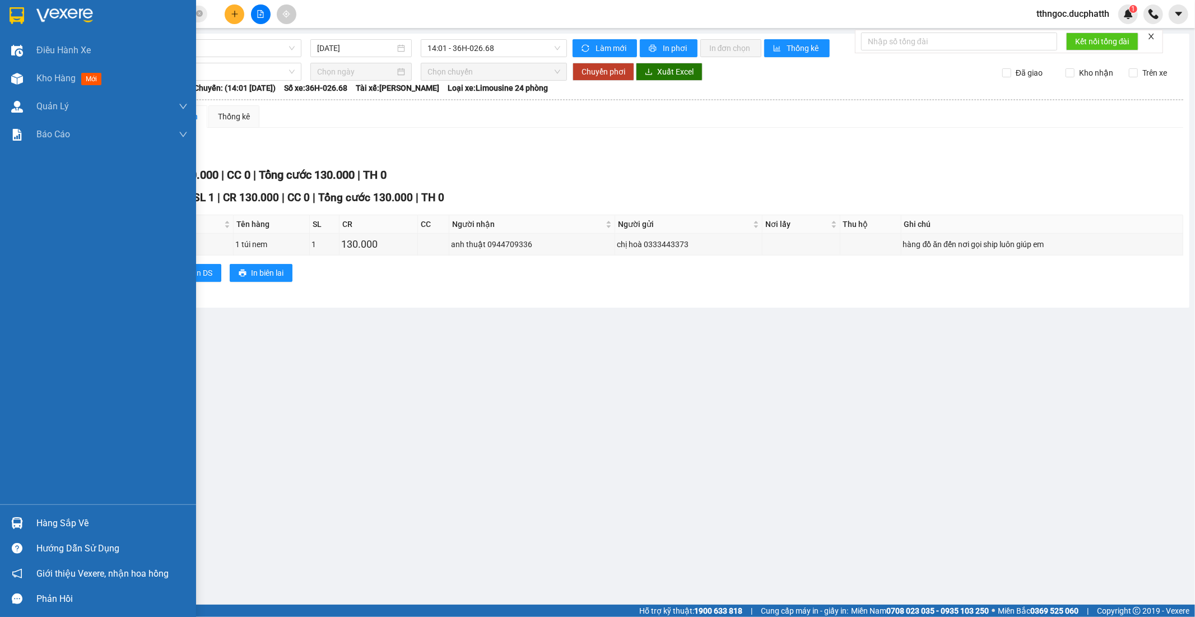
click at [44, 513] on div "Hàng sắp về" at bounding box center [98, 523] width 196 height 25
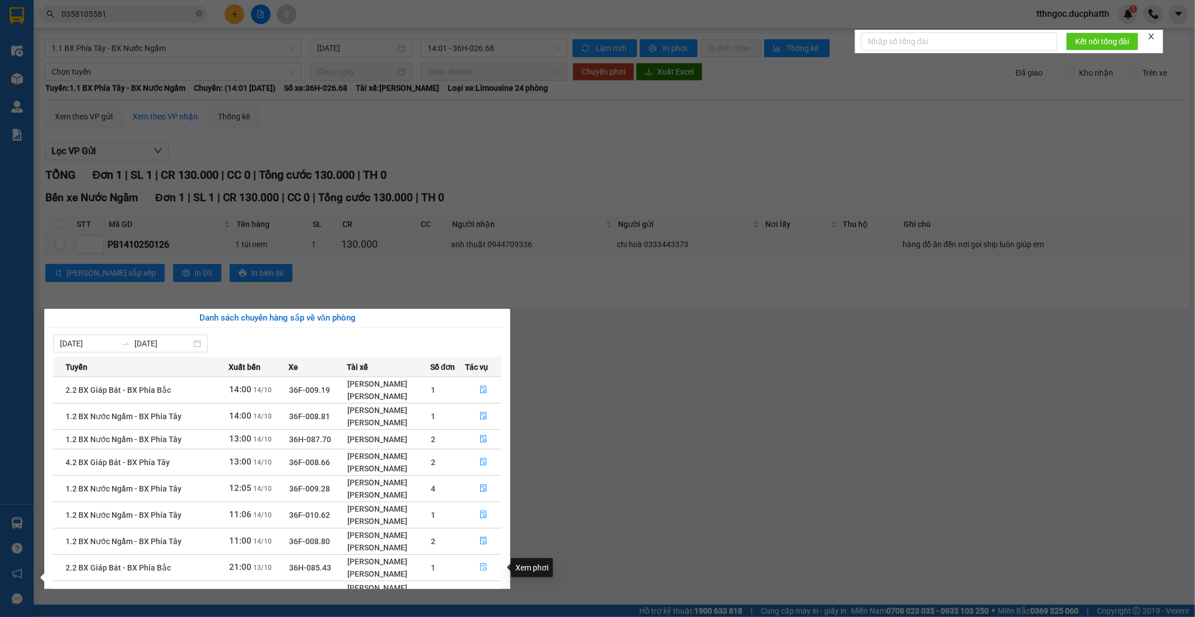
click at [486, 569] on icon "file-done" at bounding box center [483, 567] width 7 height 8
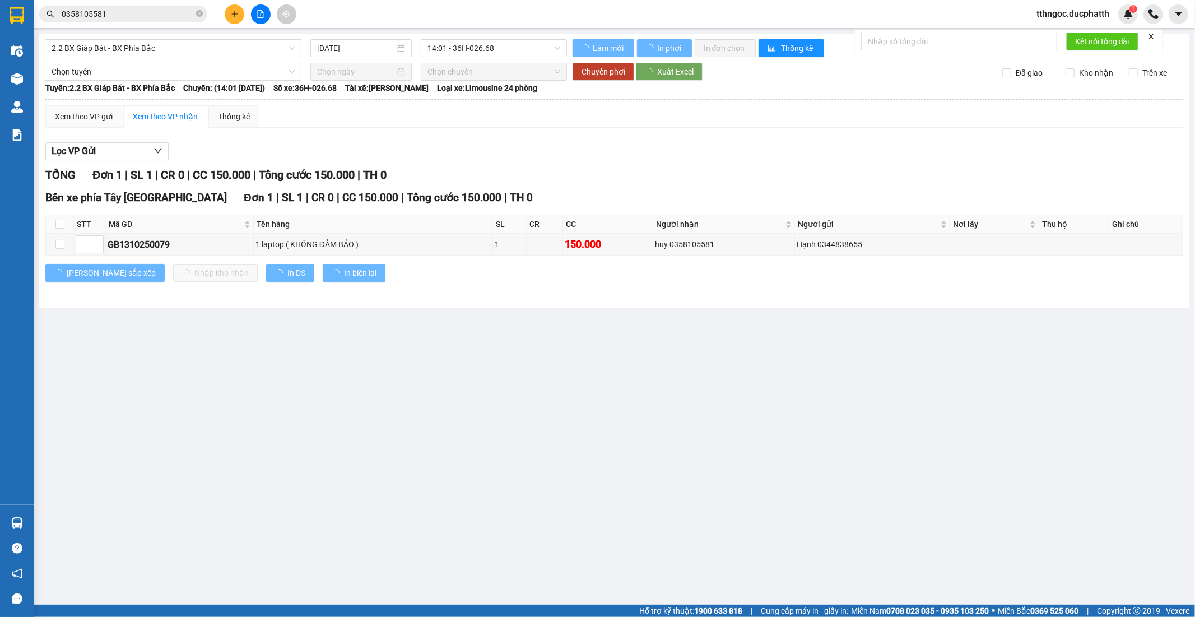
type input "13/10/2025"
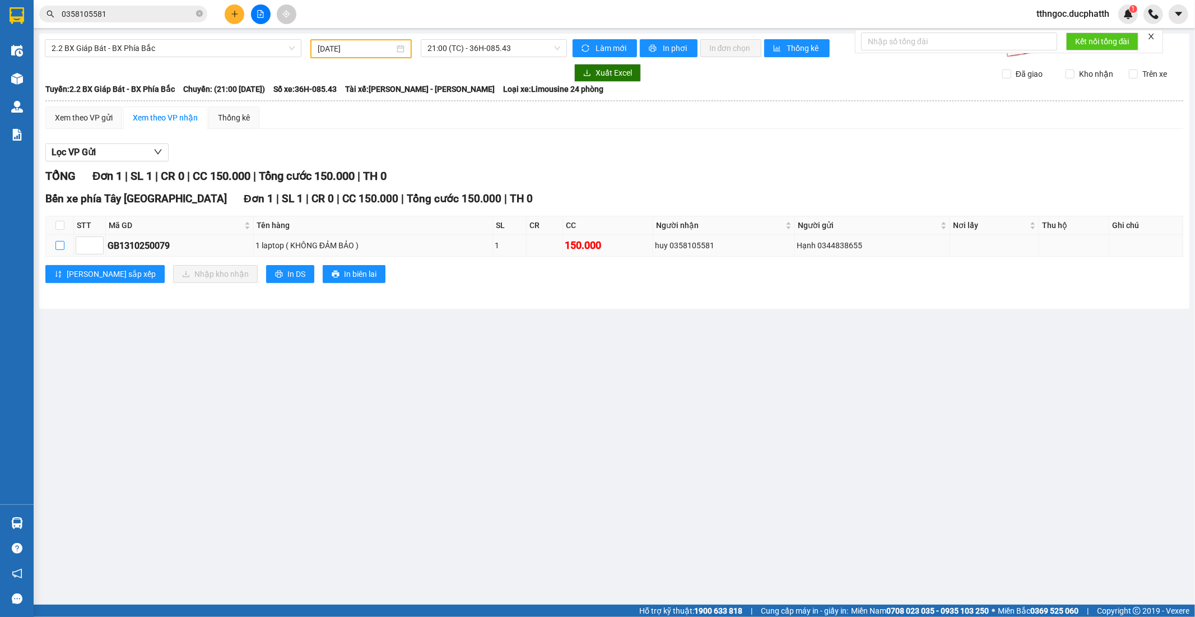
click at [57, 244] on input "checkbox" at bounding box center [59, 245] width 9 height 9
checkbox input "true"
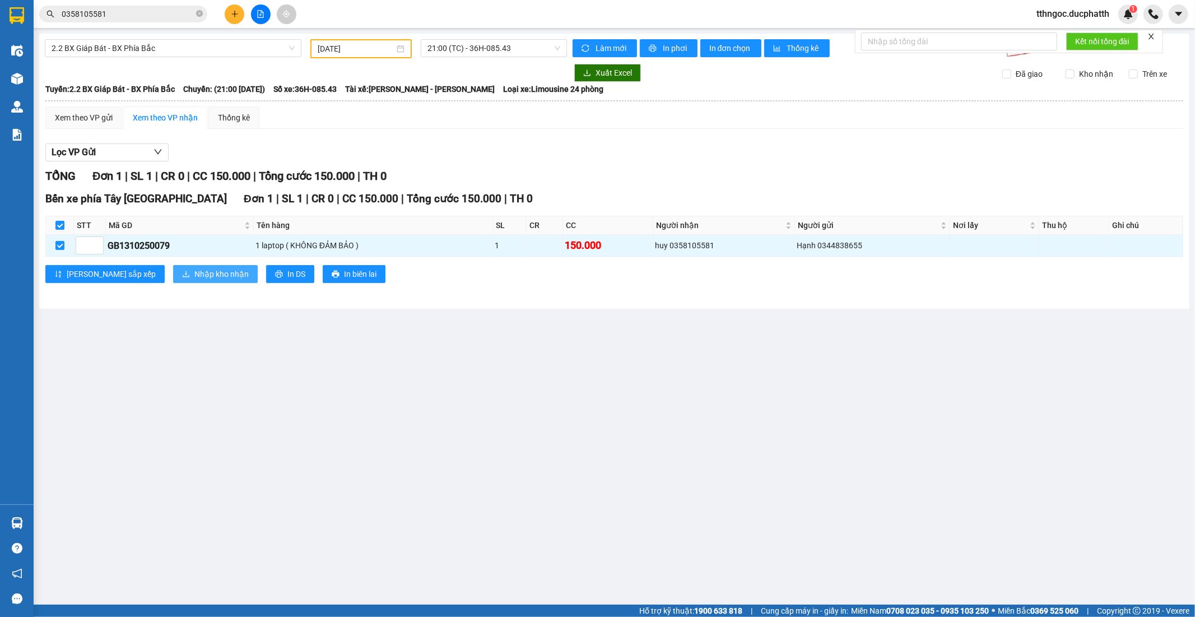
click at [194, 272] on span "Nhập kho nhận" at bounding box center [221, 274] width 54 height 12
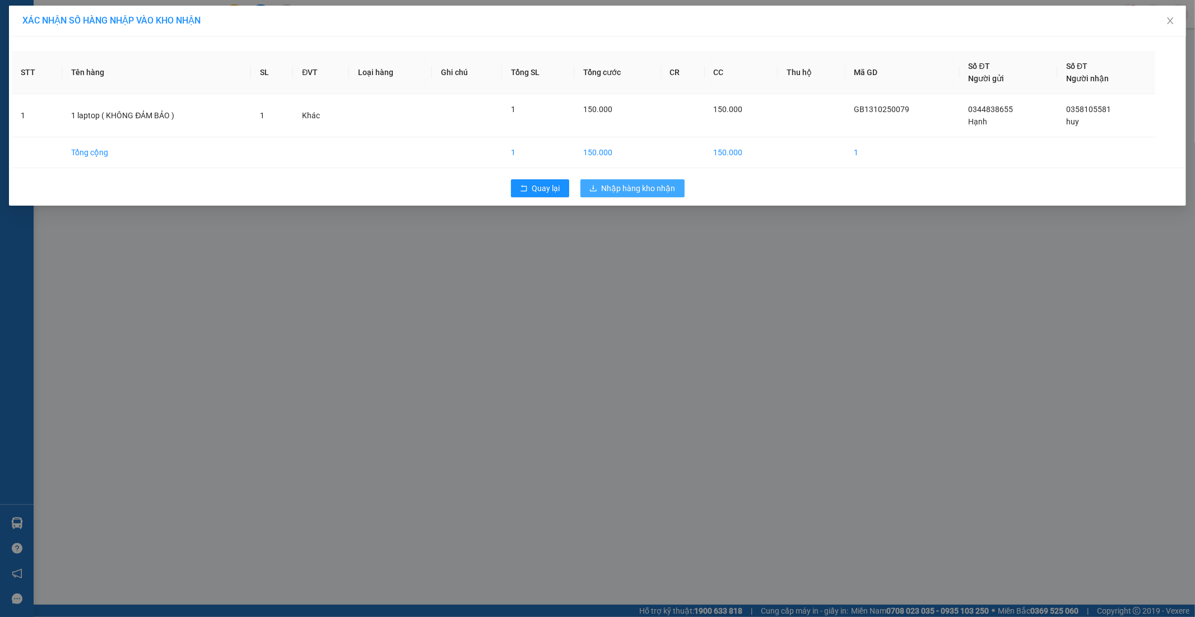
click at [655, 193] on span "Nhập hàng kho nhận" at bounding box center [639, 188] width 74 height 12
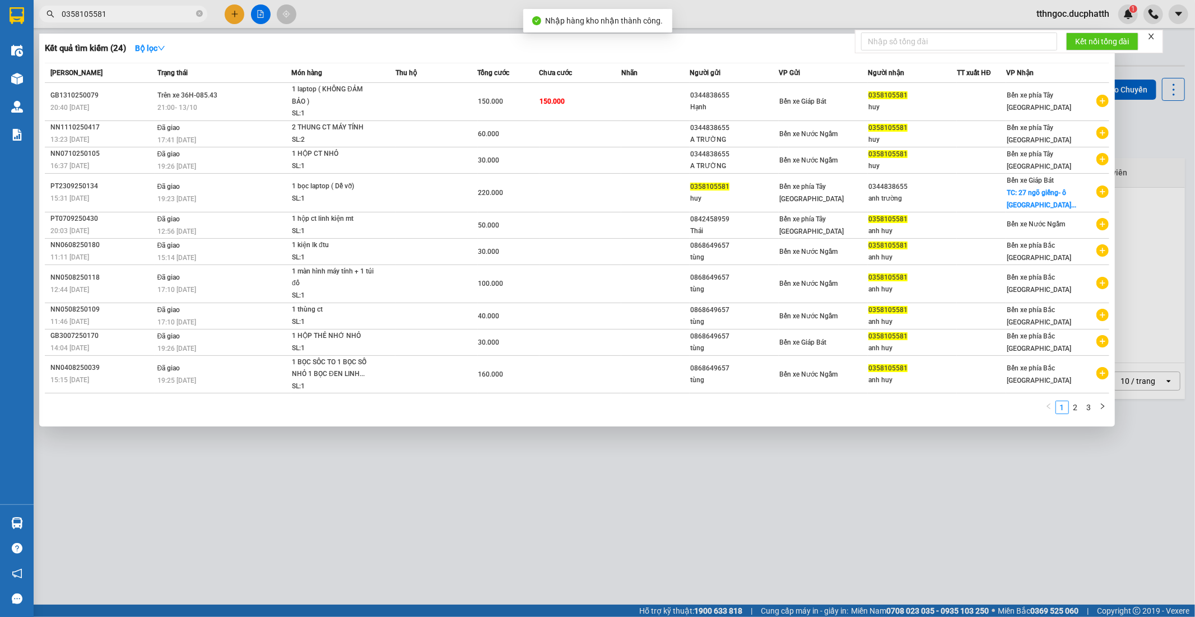
click at [154, 15] on input "0358105581" at bounding box center [128, 14] width 132 height 12
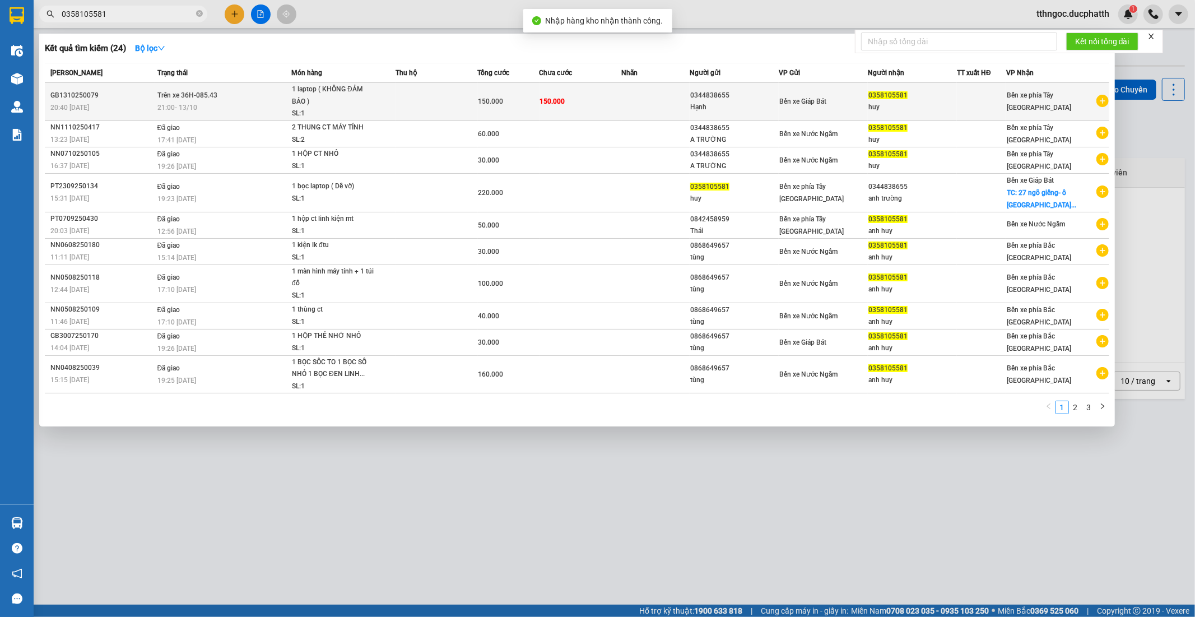
click at [679, 109] on td at bounding box center [656, 102] width 68 height 38
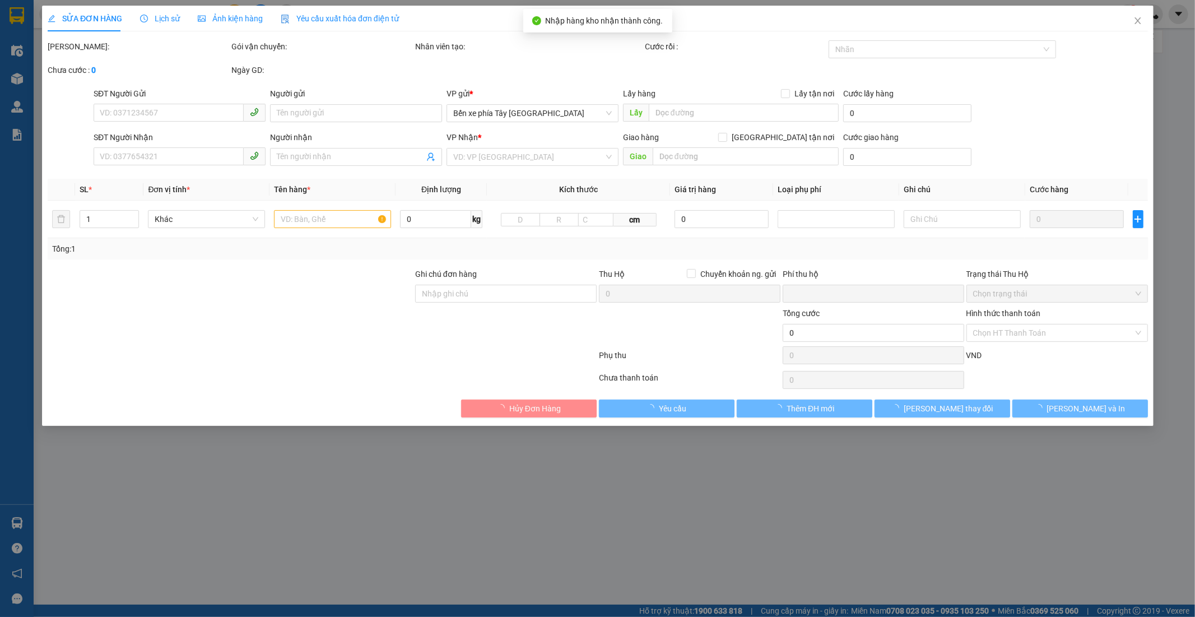
type input "0344838655"
type input "Hạnh"
type input "0358105581"
type input "huy"
type input "0"
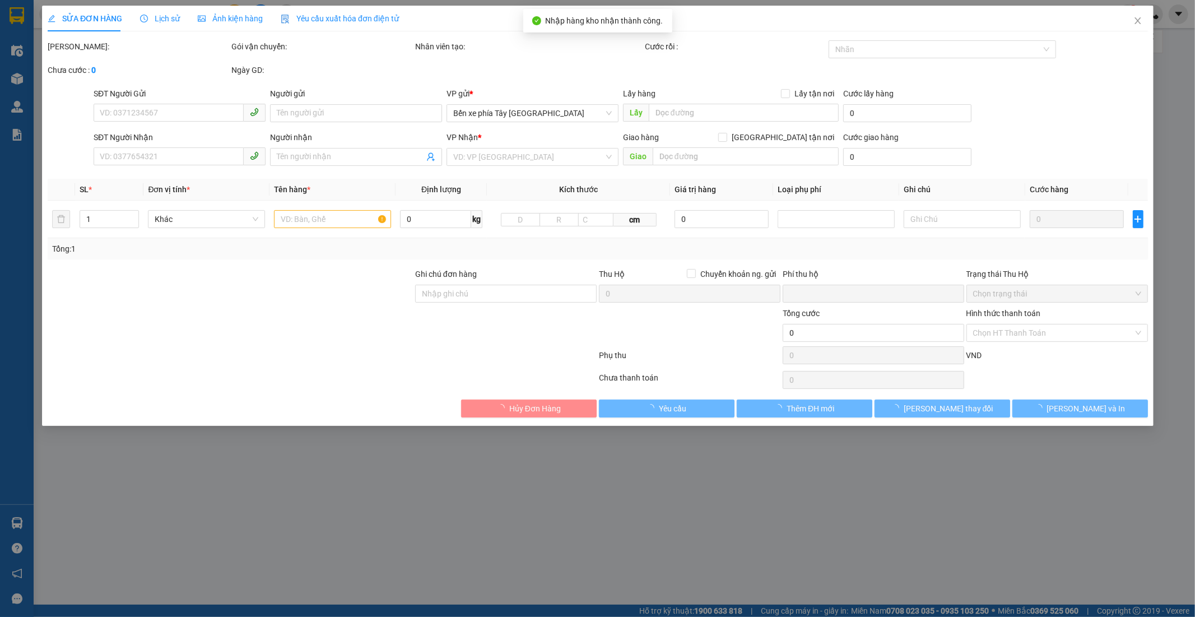
type input "150.000"
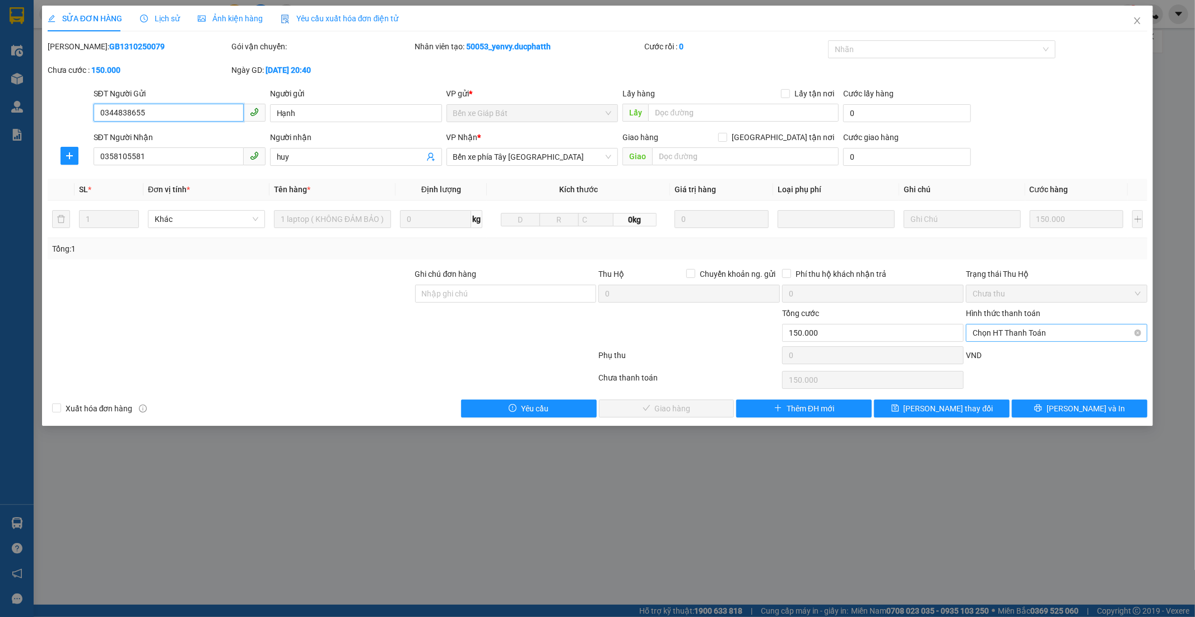
click at [1011, 334] on span "Chọn HT Thanh Toán" at bounding box center [1057, 332] width 168 height 17
drag, startPoint x: 1012, startPoint y: 391, endPoint x: 744, endPoint y: 346, distance: 271.2
click at [1010, 391] on div "Chuyển khoản" at bounding box center [1057, 391] width 168 height 12
type input "0"
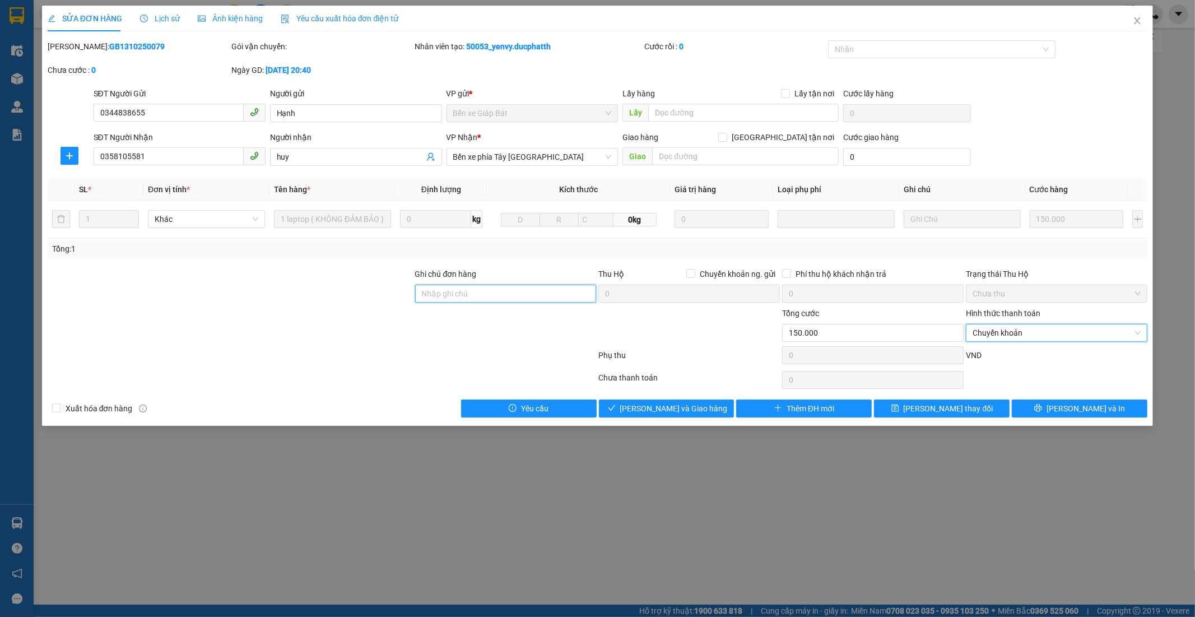
click at [486, 291] on input "Ghi chú đơn hàng" at bounding box center [506, 294] width 182 height 18
paste input "ck vtin 14/10 13h54 nguyen van thai"
type input "ck vtin 14/10 13h54 nguyen van thai"
click at [671, 409] on span "Lưu và Giao hàng" at bounding box center [674, 408] width 108 height 12
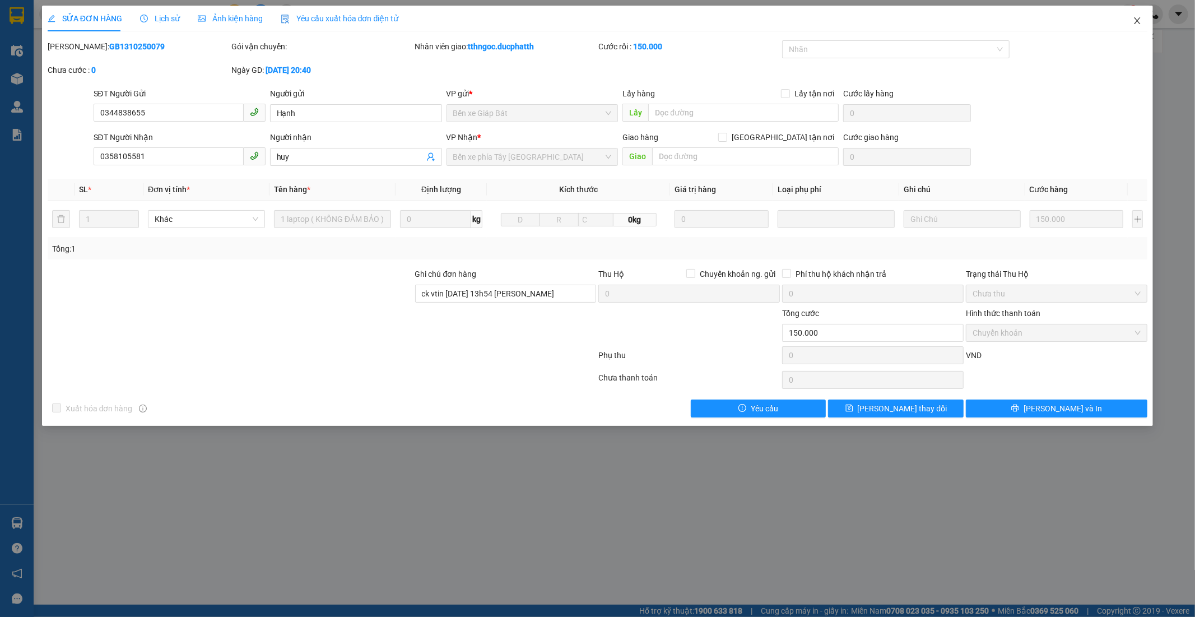
click at [1139, 18] on icon "close" at bounding box center [1137, 20] width 9 height 9
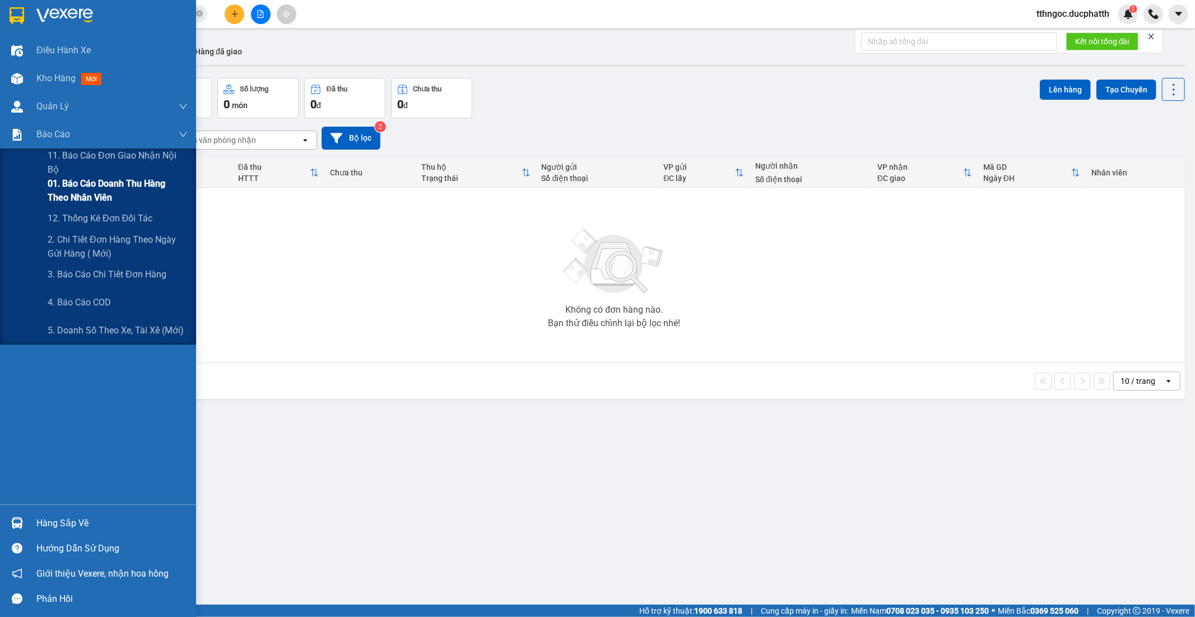
click at [80, 198] on span "01. Báo cáo doanh thu hàng theo nhân viên" at bounding box center [118, 191] width 140 height 28
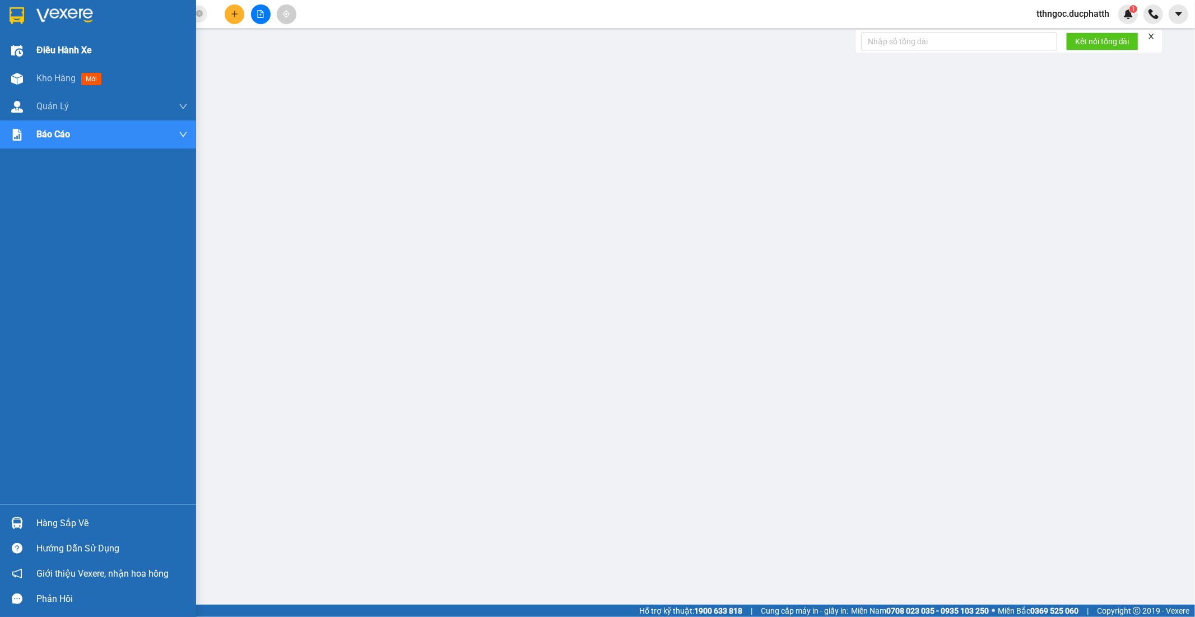
click at [27, 59] on div "Điều hành xe" at bounding box center [98, 50] width 196 height 28
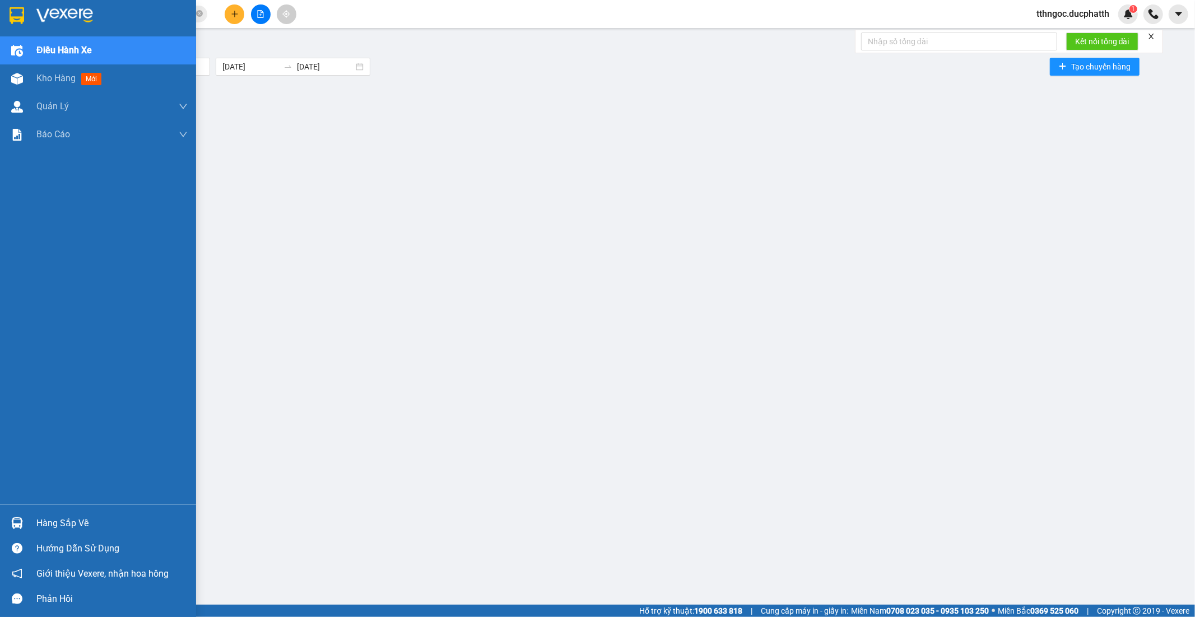
click at [119, 516] on div "Hàng sắp về" at bounding box center [111, 523] width 151 height 17
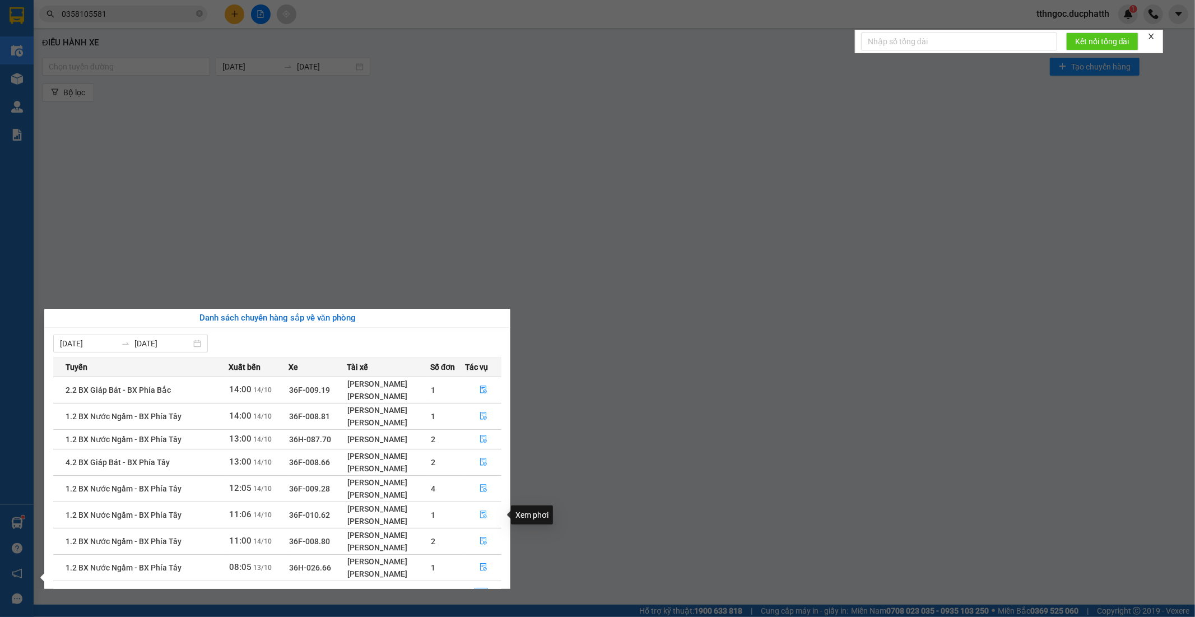
click at [488, 516] on button "button" at bounding box center [483, 515] width 35 height 18
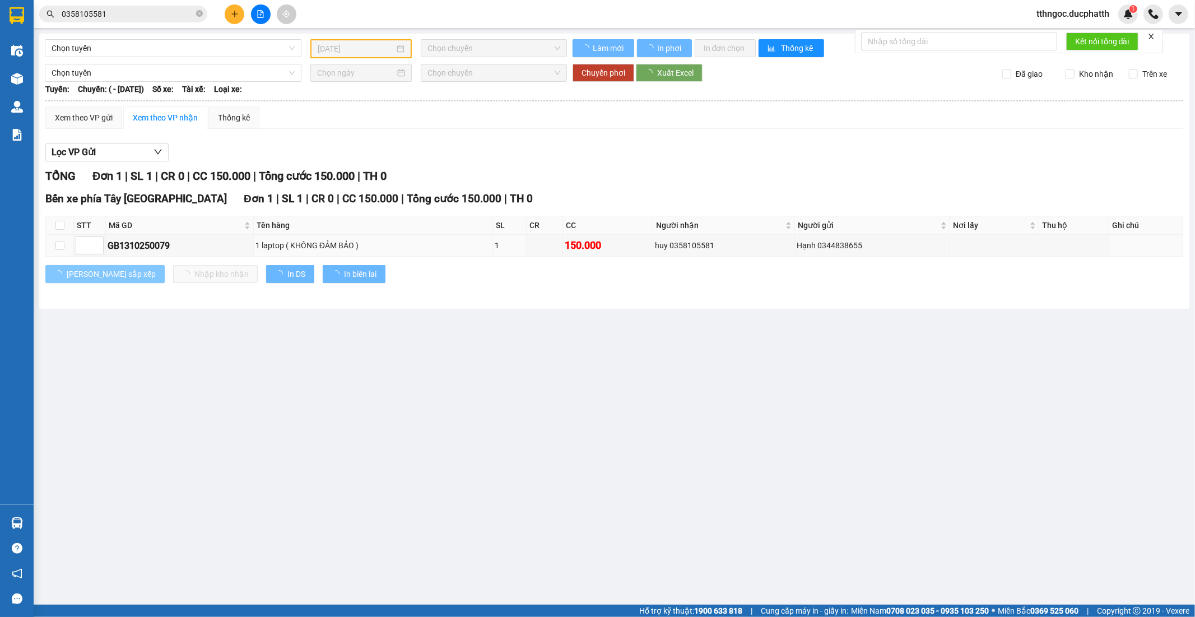
type input "14/10/2025"
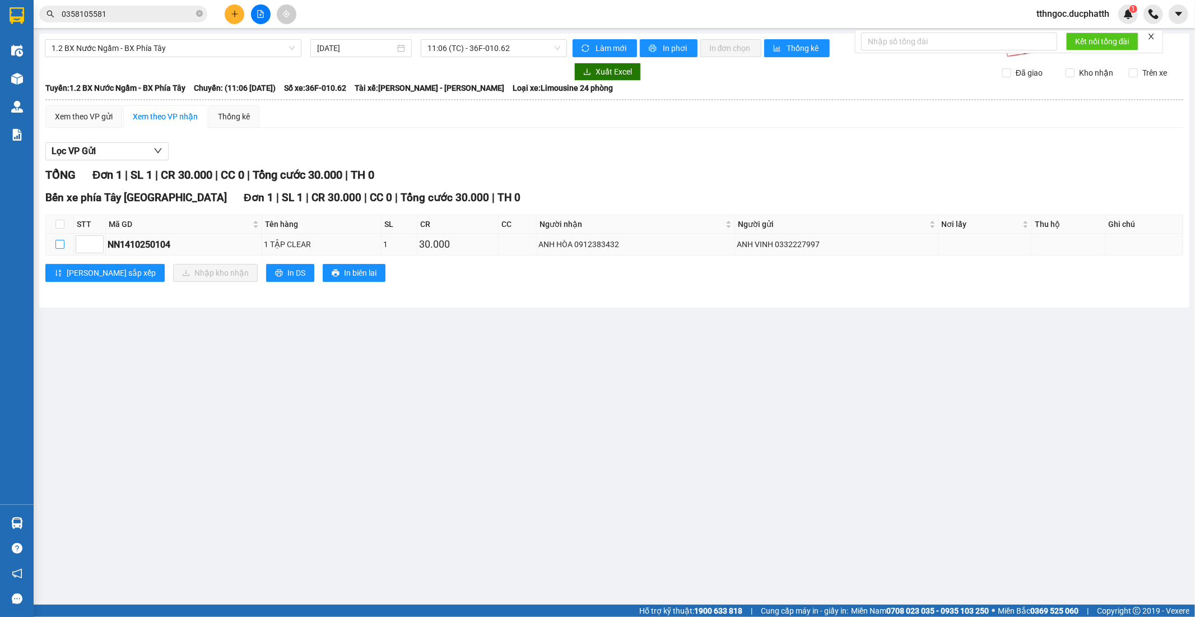
click at [62, 245] on input "checkbox" at bounding box center [59, 244] width 9 height 9
checkbox input "true"
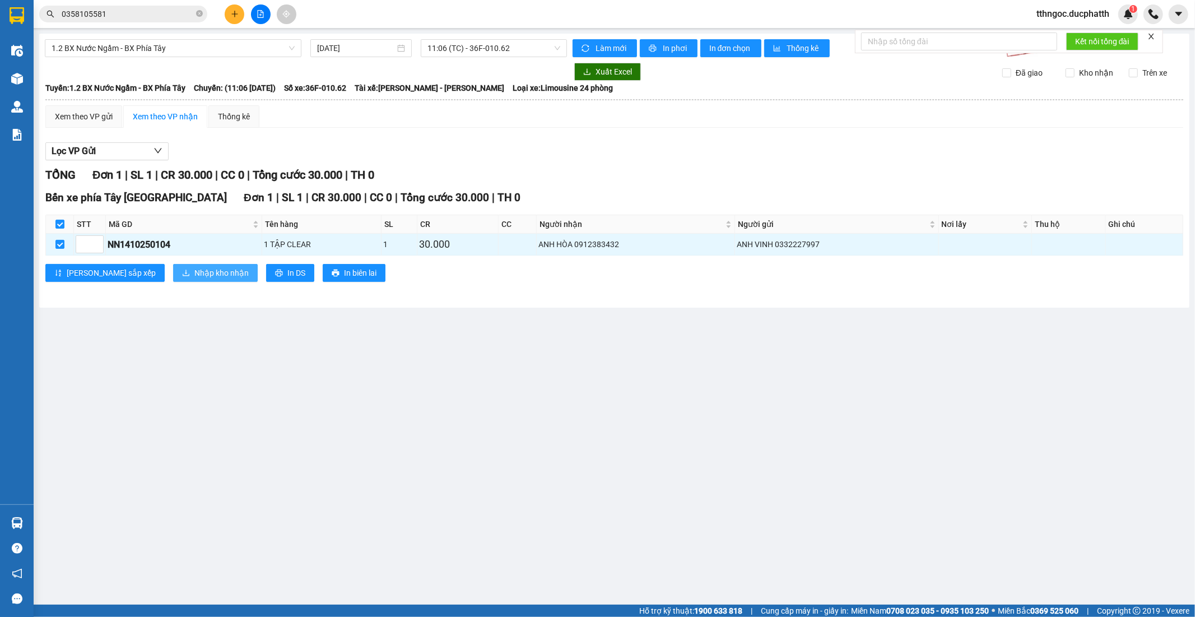
click at [194, 272] on span "Nhập kho nhận" at bounding box center [221, 273] width 54 height 12
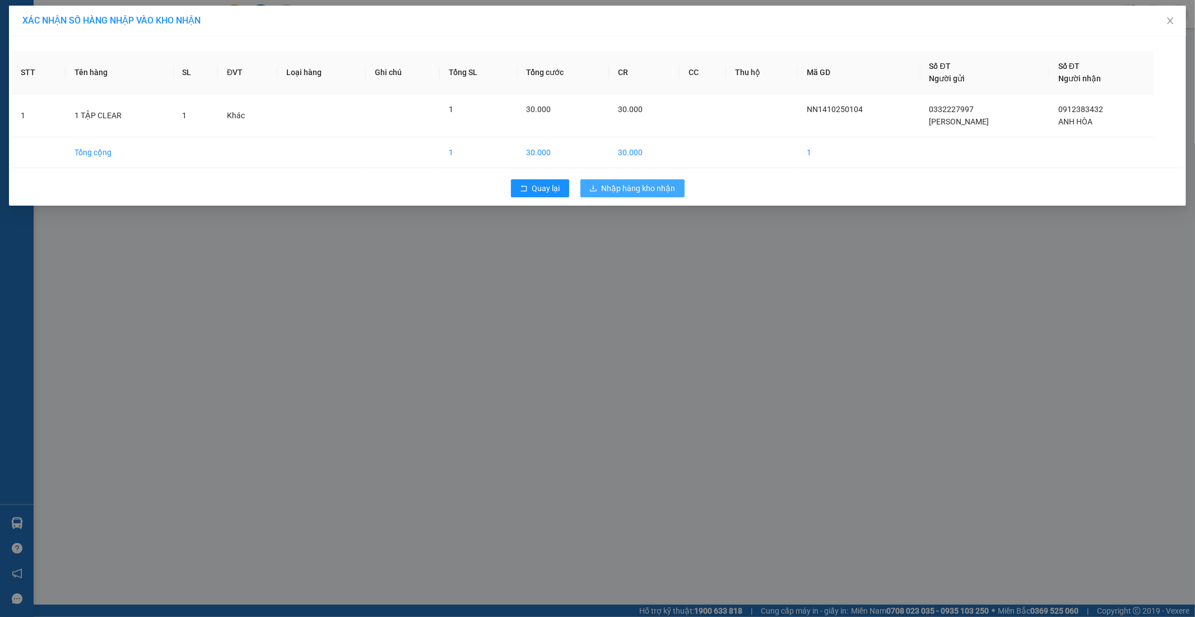
click at [663, 182] on span "Nhập hàng kho nhận" at bounding box center [639, 188] width 74 height 12
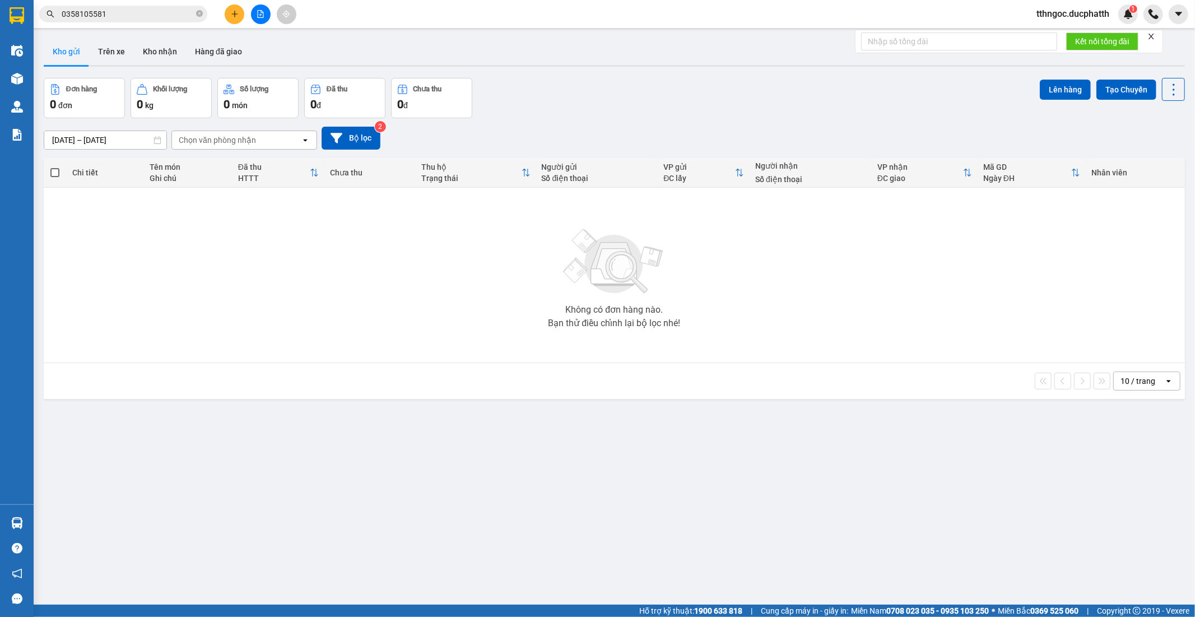
click at [124, 22] on div "Kết quả tìm kiếm ( 24 ) Bộ lọc Mã ĐH Trạng thái Món hàng Thu hộ Tổng cước Chưa …" at bounding box center [109, 14] width 219 height 20
click at [124, 15] on input "0358105581" at bounding box center [128, 14] width 132 height 12
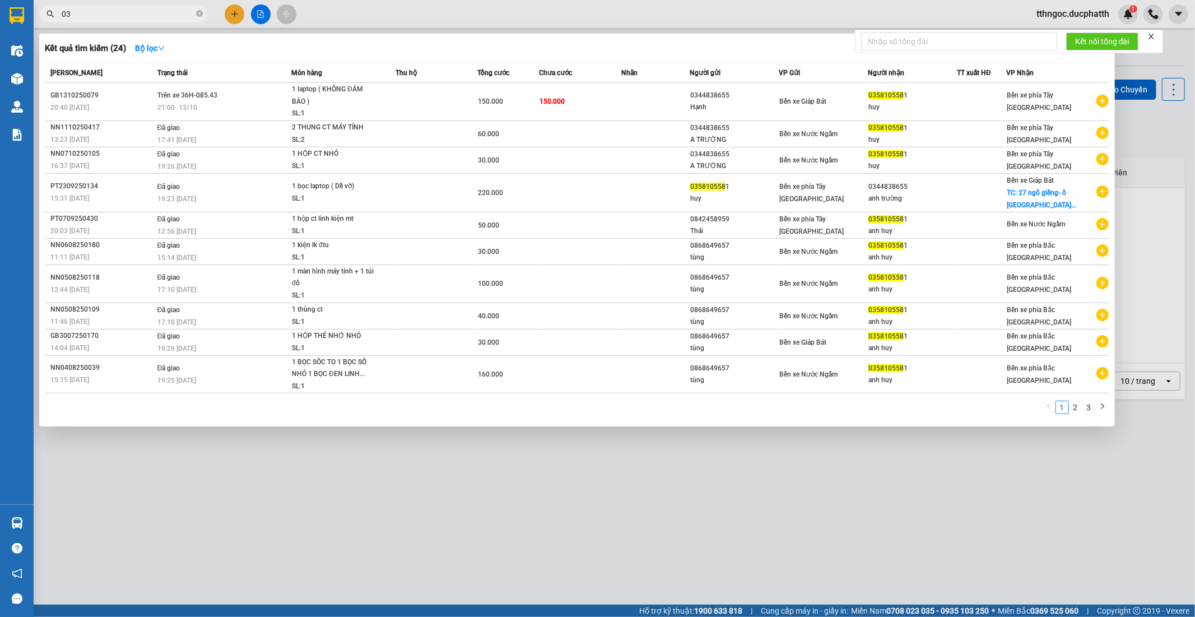
type input "0"
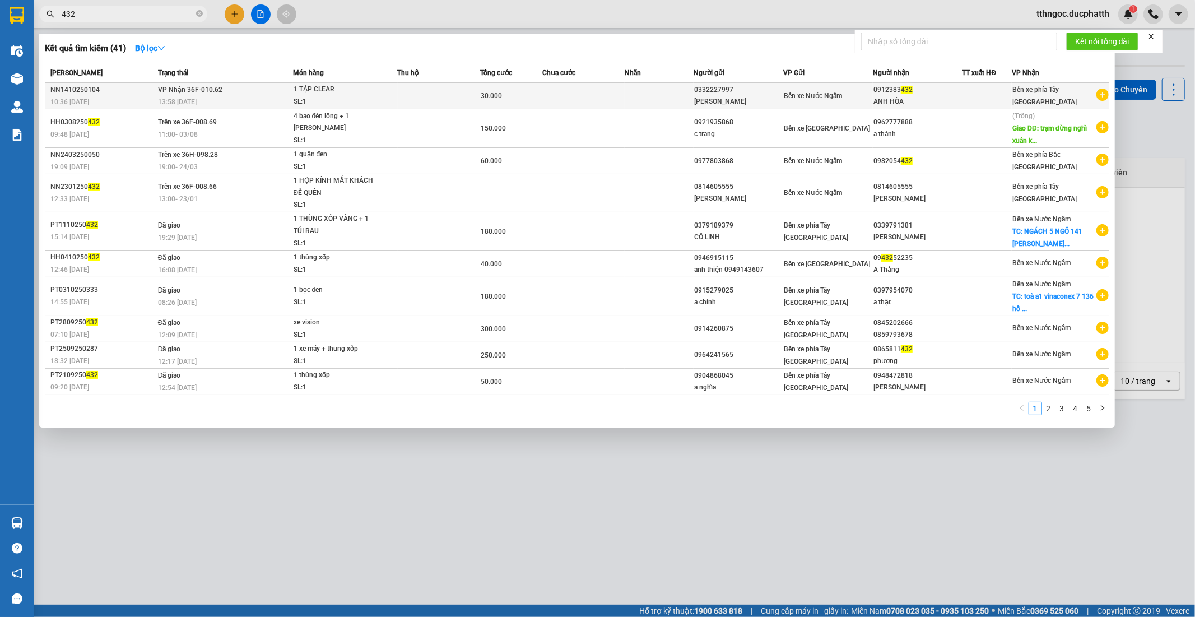
type input "432"
click at [583, 96] on td at bounding box center [584, 96] width 83 height 26
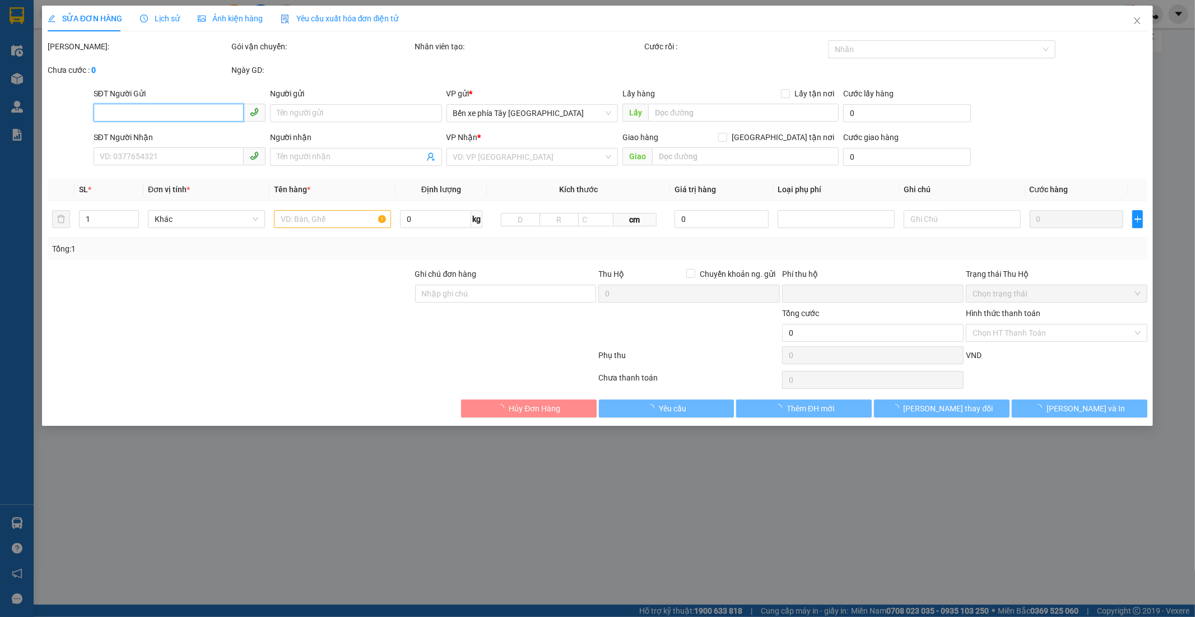
type input "0332227997"
type input "ANH VINH"
type input "0912383432"
type input "ANH HÒA"
type input "CK 14/10 PHAM THIEU VINH 10H35"
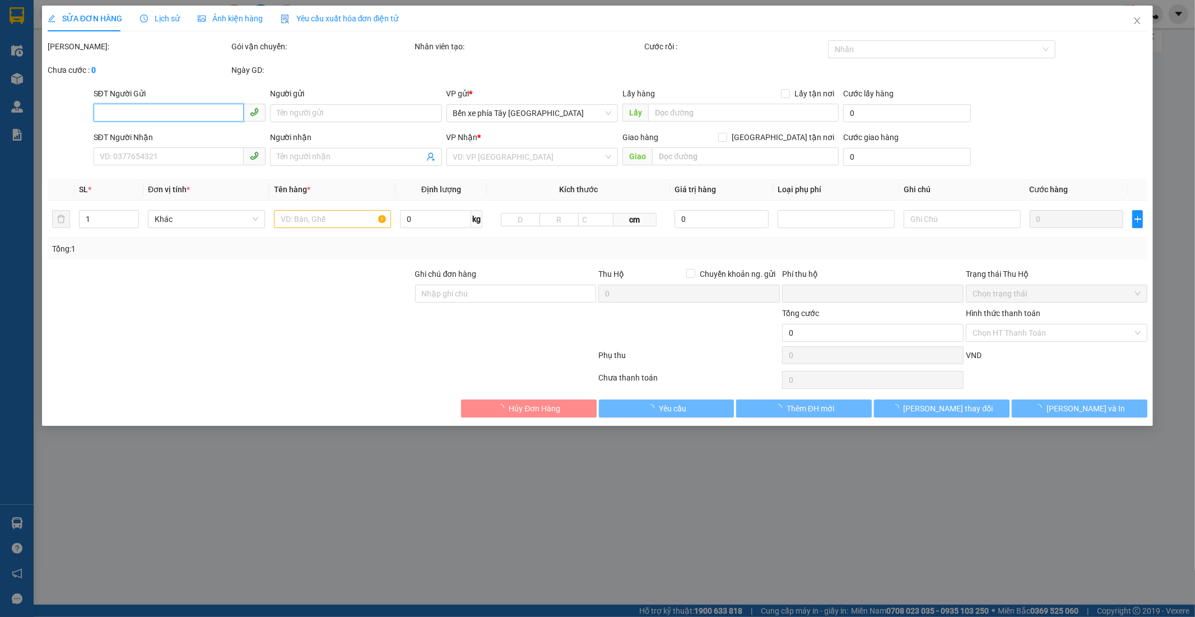
type input "0"
type input "30.000"
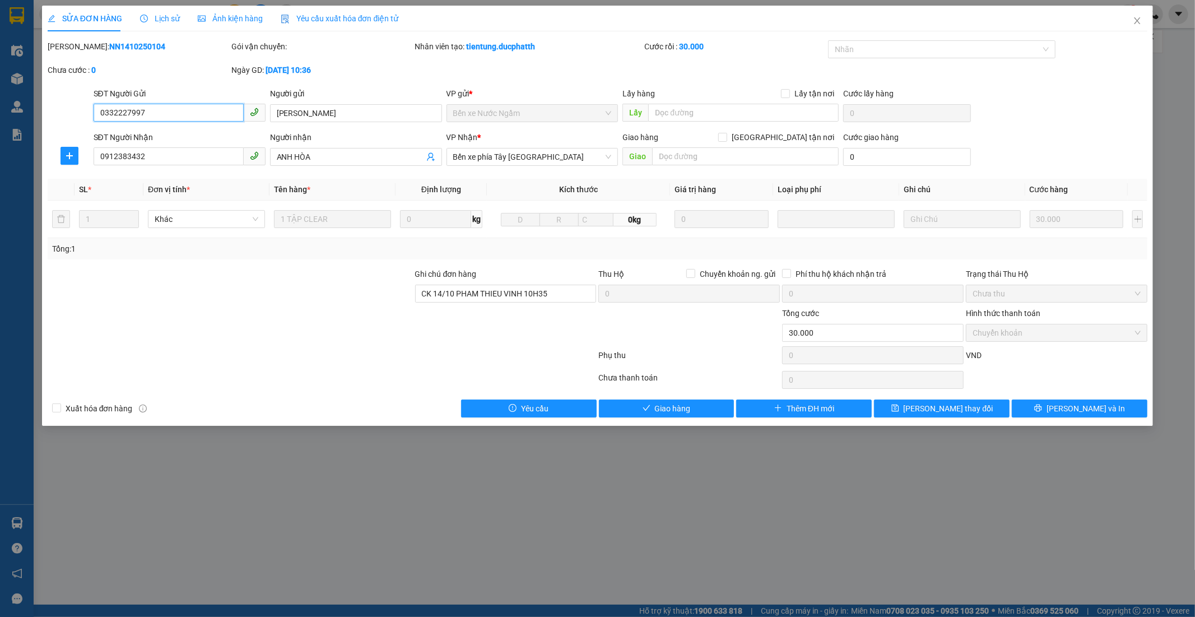
click at [1005, 339] on span "Chuyển khoản" at bounding box center [1057, 332] width 168 height 17
click at [670, 405] on span "Giao hàng" at bounding box center [673, 408] width 36 height 12
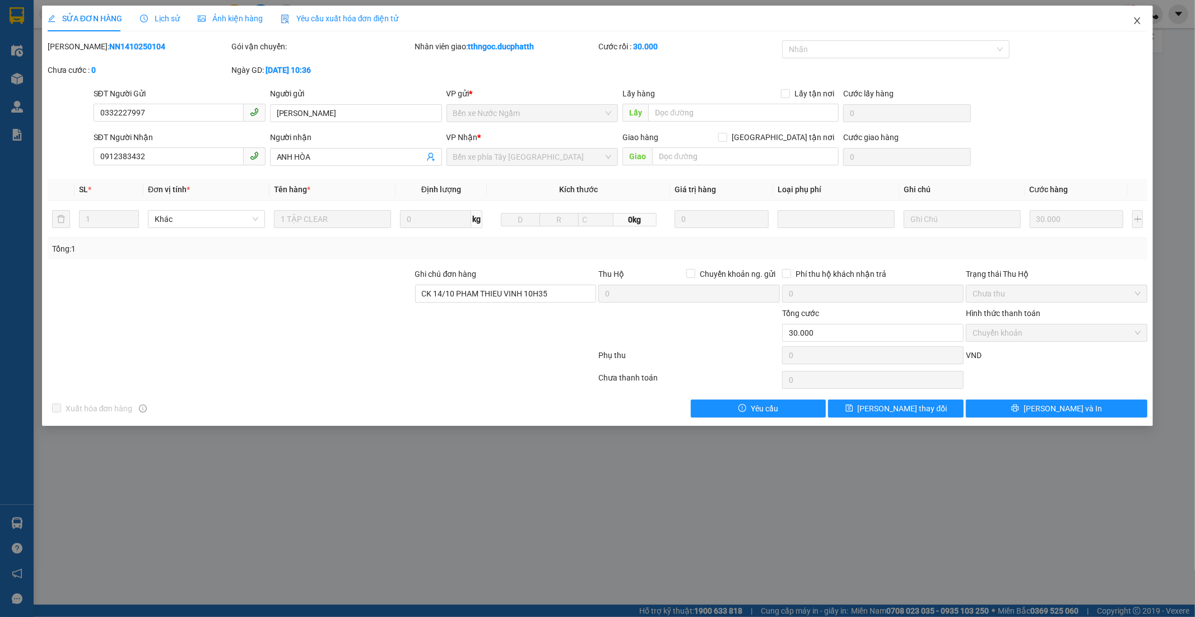
click at [1140, 21] on icon "close" at bounding box center [1137, 20] width 9 height 9
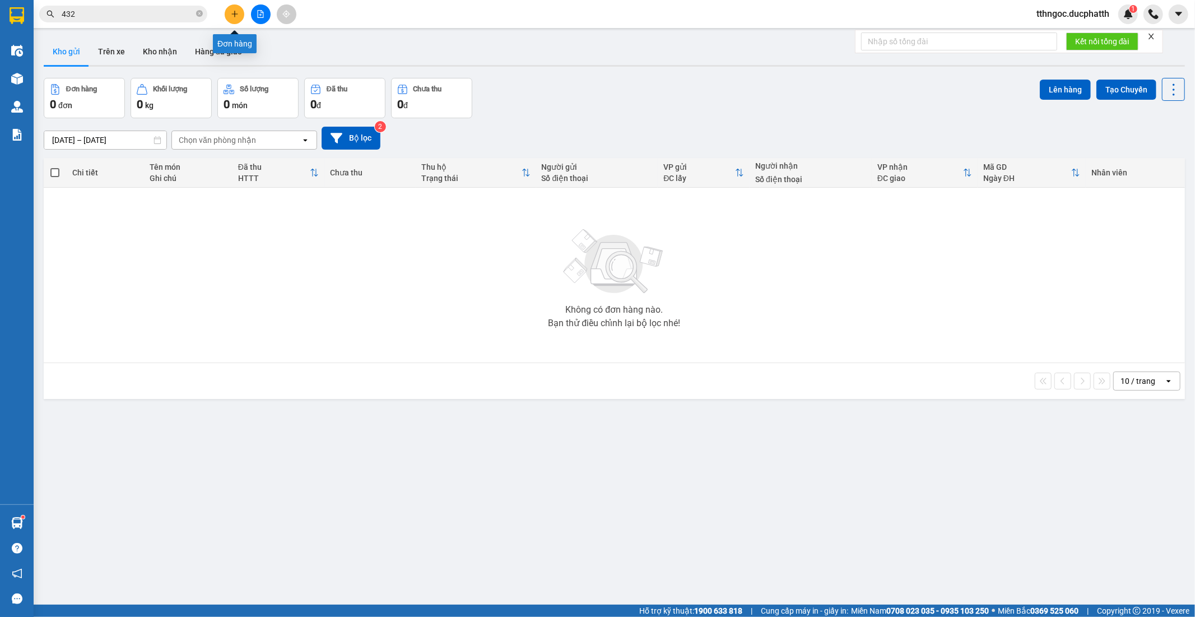
click at [236, 8] on button at bounding box center [235, 14] width 20 height 20
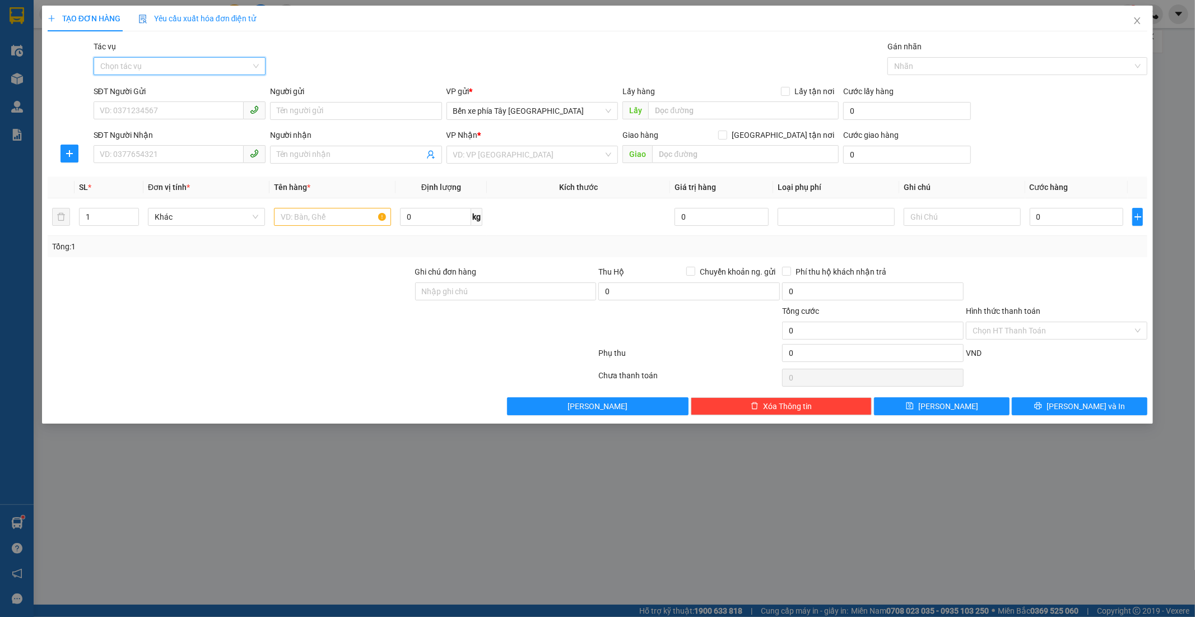
click at [180, 67] on input "Tác vụ" at bounding box center [175, 66] width 151 height 17
click at [182, 92] on div "Nhập hàng lên xe" at bounding box center [179, 88] width 159 height 12
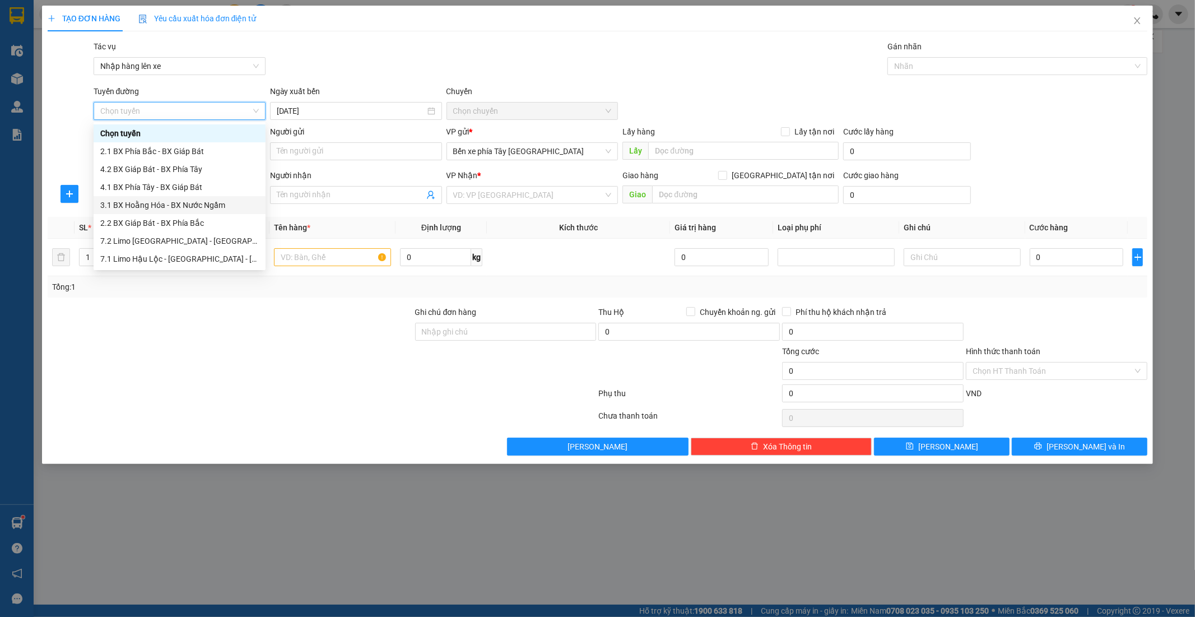
scroll to position [116, 0]
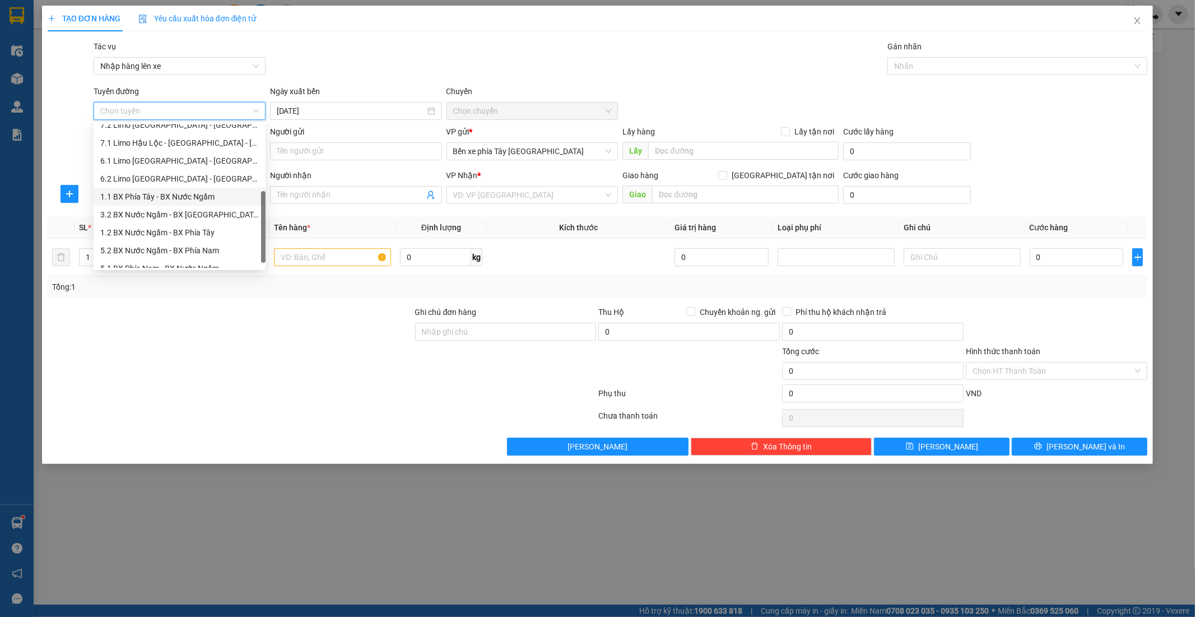
click at [187, 196] on div "1.1 BX Phía Tây - BX Nước Ngầm" at bounding box center [179, 197] width 159 height 12
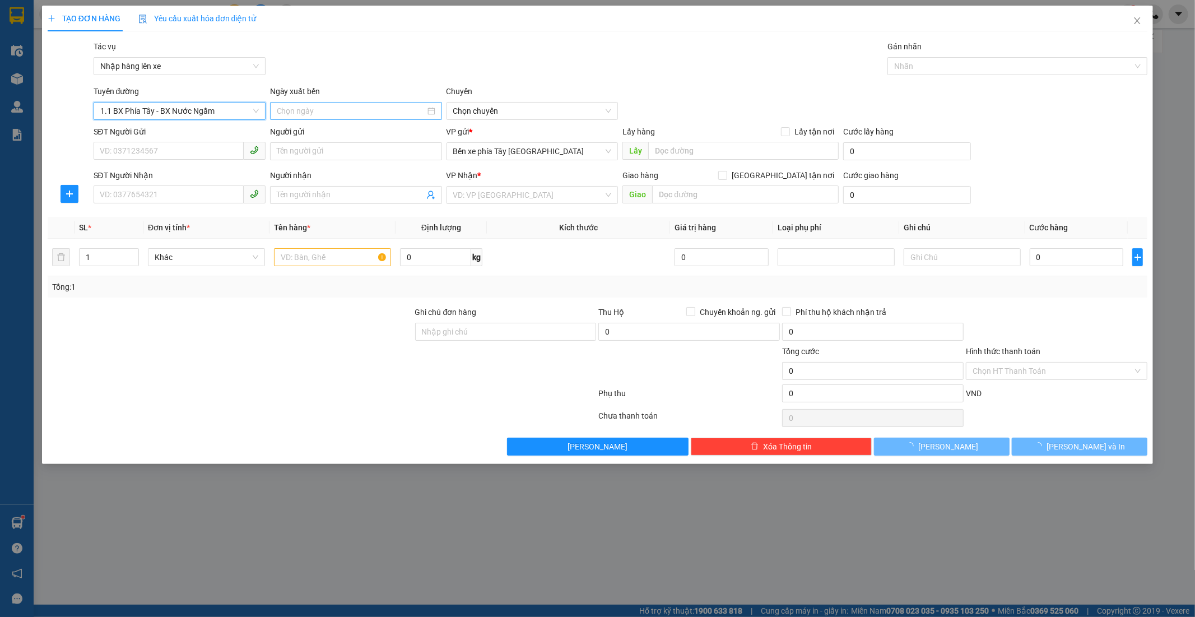
type input "14/10/2025"
click at [559, 113] on span "02:30 - 36F-008.81" at bounding box center [532, 111] width 159 height 17
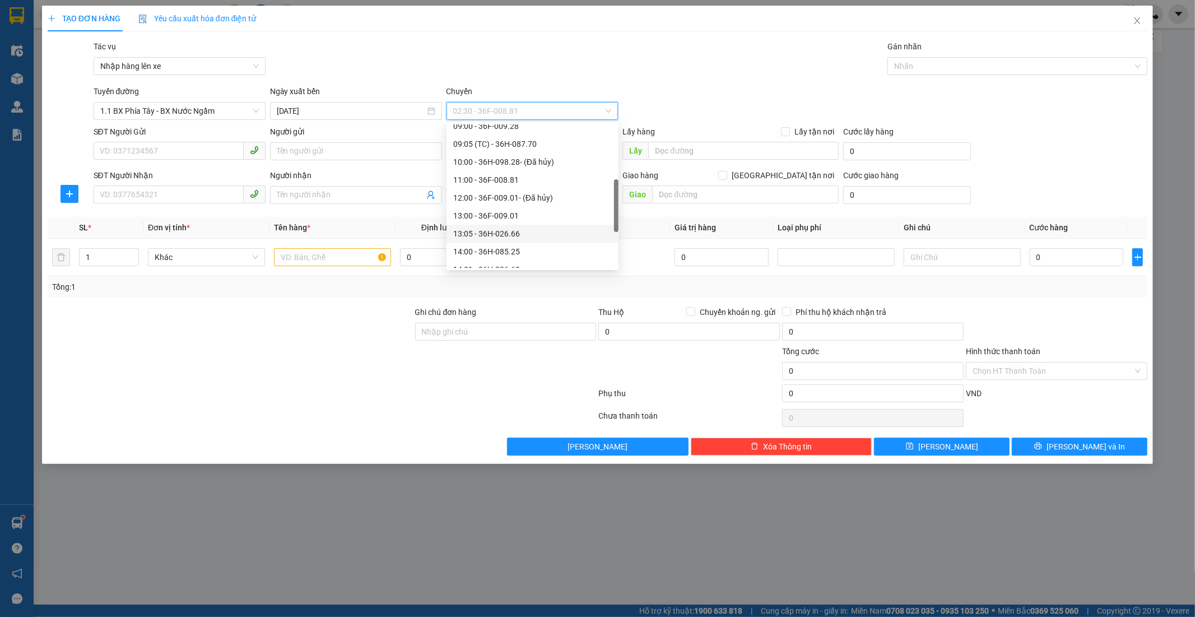
scroll to position [249, 0]
click at [513, 206] on div "14:01 - 36H-026.68" at bounding box center [532, 207] width 159 height 12
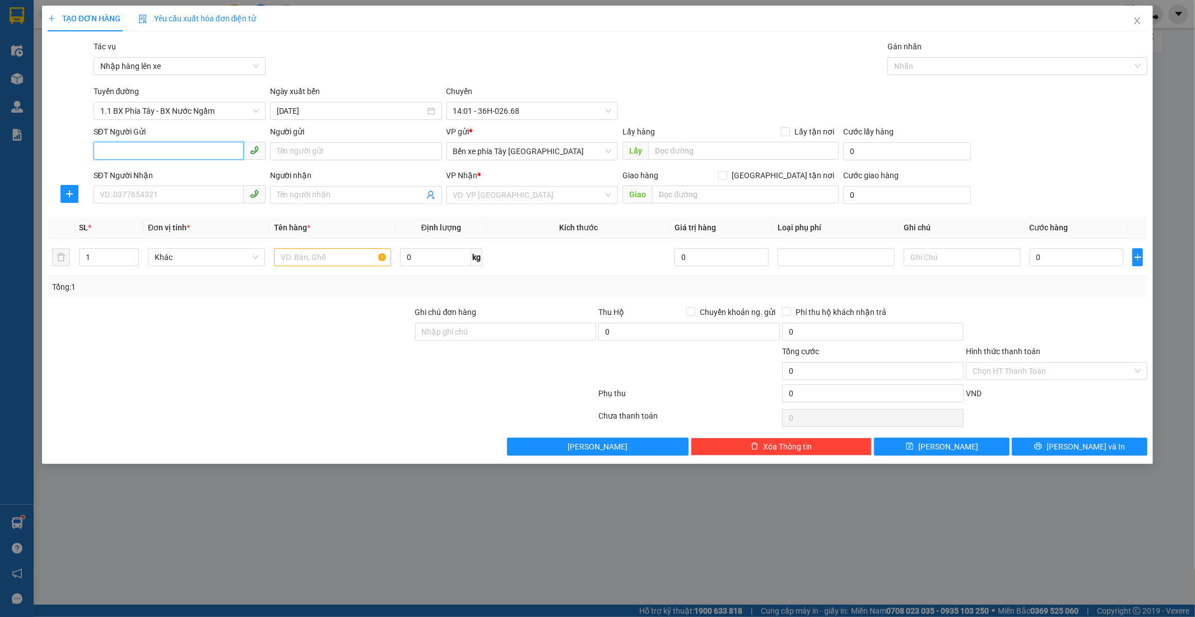
click at [126, 150] on input "SĐT Người Gửi" at bounding box center [169, 151] width 150 height 18
click at [147, 166] on div "0388678115 - a mạnh" at bounding box center [180, 174] width 172 height 18
type input "0388678115"
type input "a mạnh"
type input "0388678115"
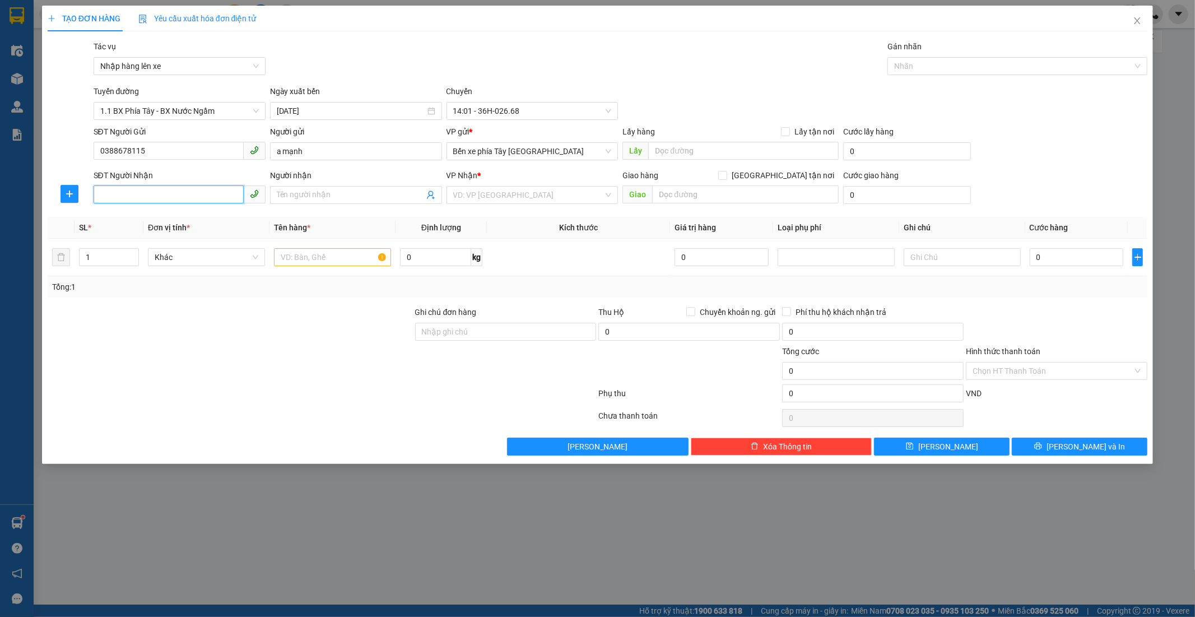
click at [124, 197] on input "SĐT Người Nhận" at bounding box center [169, 195] width 150 height 18
click at [148, 220] on div "0986977970 - c ngọc" at bounding box center [179, 218] width 159 height 12
type input "0986977970"
type input "c ngọc"
type input "0986977970"
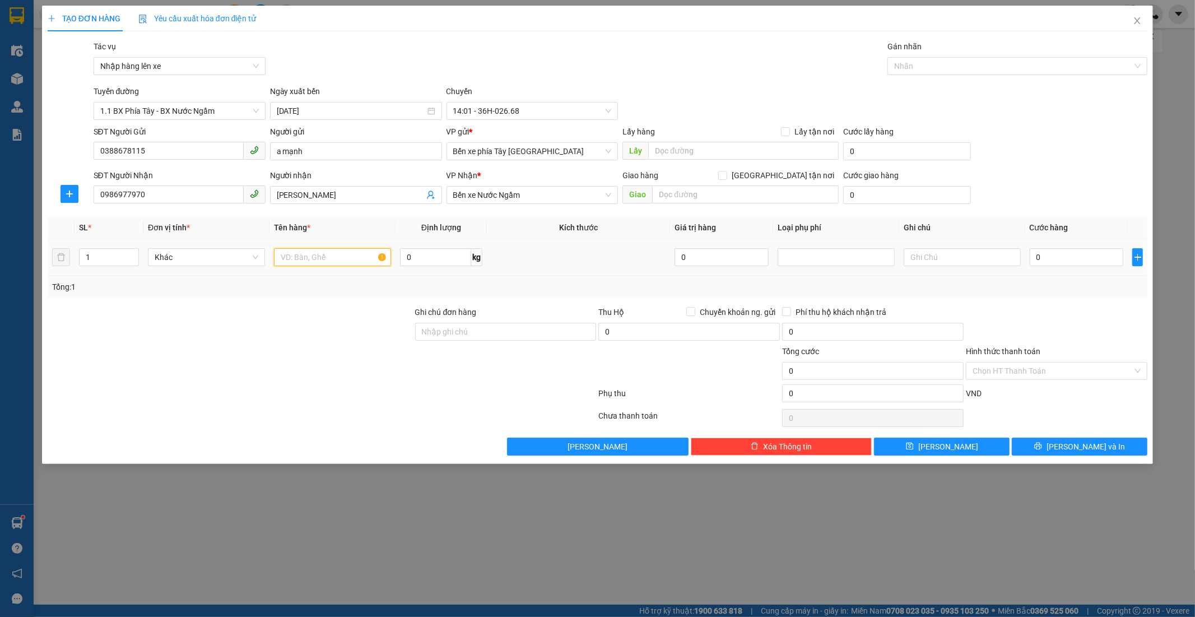
click at [306, 259] on input "text" at bounding box center [332, 257] width 117 height 18
type input "1 hộp thuốc"
click at [1056, 246] on div "0" at bounding box center [1077, 257] width 94 height 22
click at [1056, 250] on input "0" at bounding box center [1077, 257] width 94 height 18
type input "3"
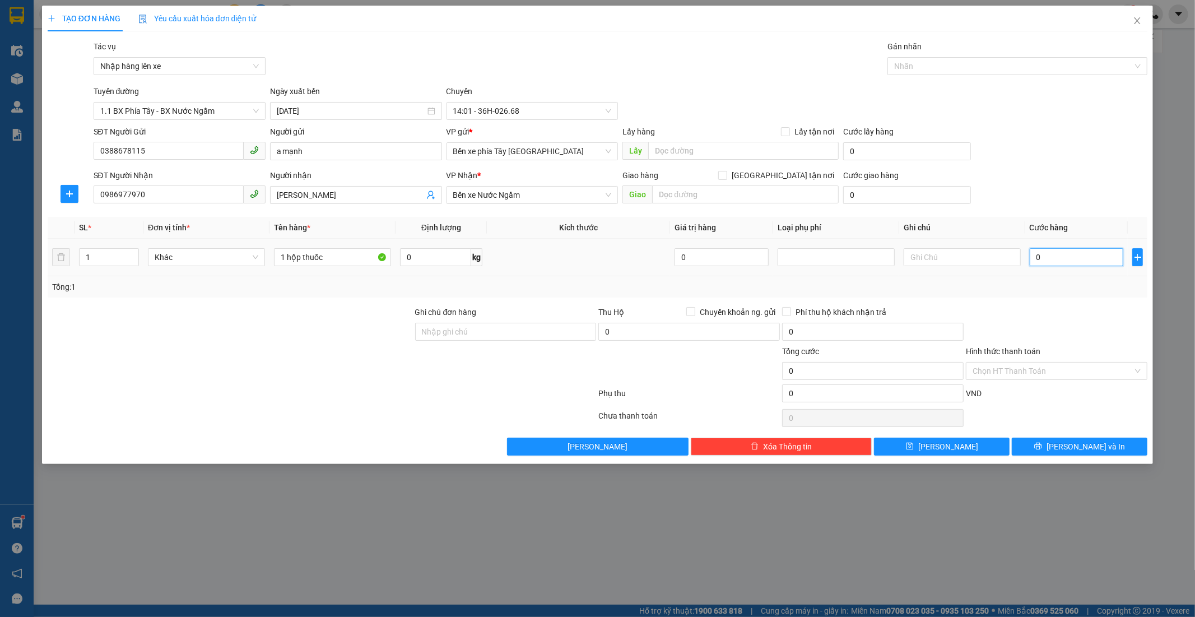
type input "3"
type input "30"
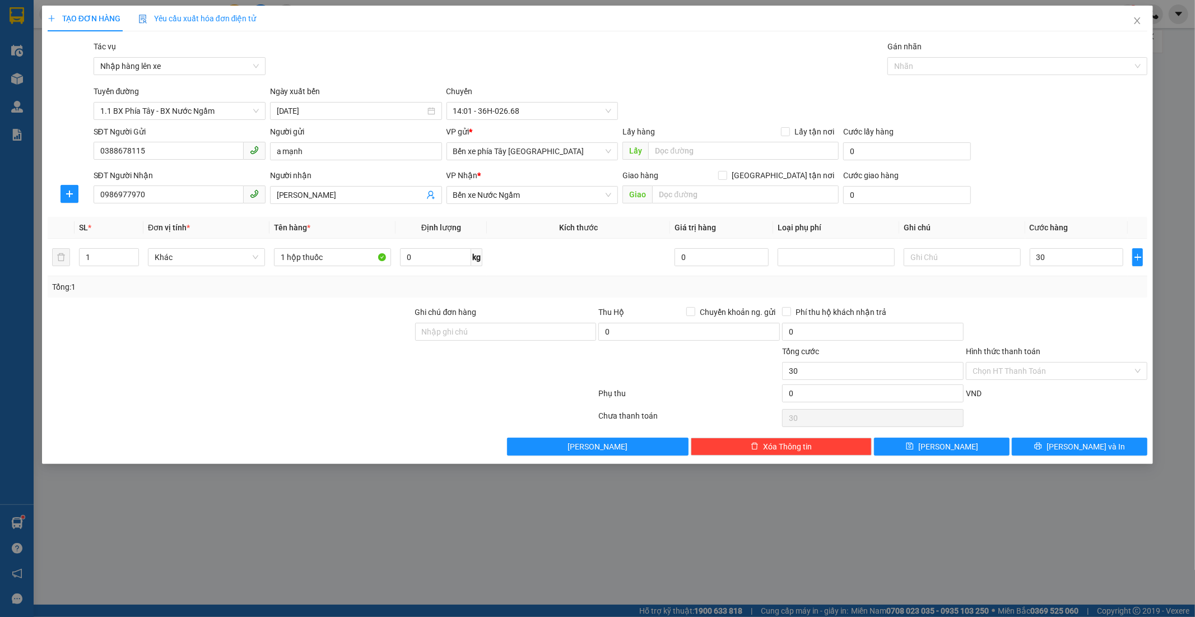
type input "30.000"
click at [1048, 340] on div at bounding box center [1057, 325] width 184 height 39
click at [457, 327] on input "Ghi chú đơn hàng" at bounding box center [506, 332] width 182 height 18
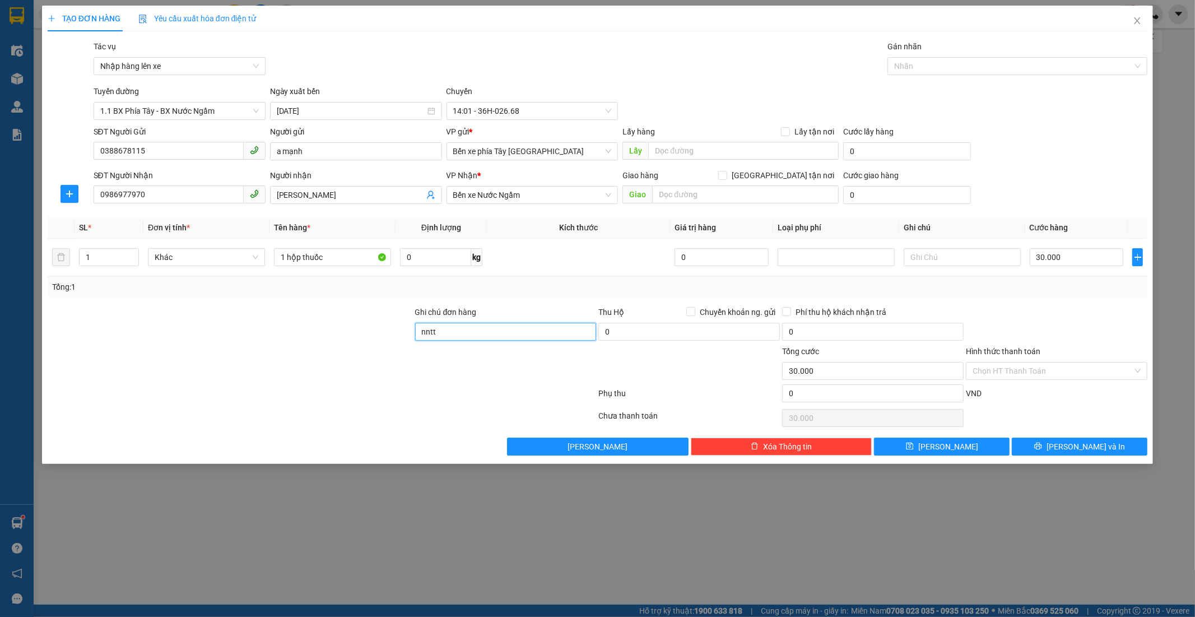
type input "nntt"
drag, startPoint x: 1056, startPoint y: 393, endPoint x: 1041, endPoint y: 380, distance: 19.8
click at [1054, 393] on div "VND" at bounding box center [1057, 397] width 184 height 20
click at [1110, 449] on button "Lưu và In" at bounding box center [1080, 447] width 136 height 18
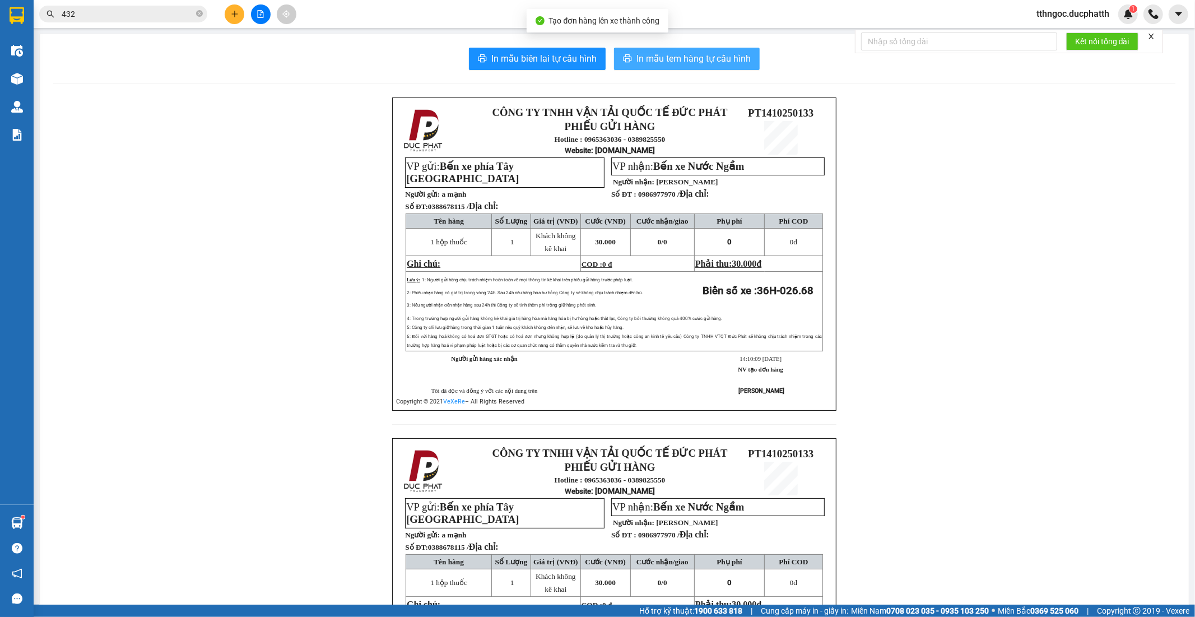
click at [720, 49] on button "In mẫu tem hàng tự cấu hình" at bounding box center [687, 59] width 146 height 22
click at [237, 8] on button at bounding box center [235, 14] width 20 height 20
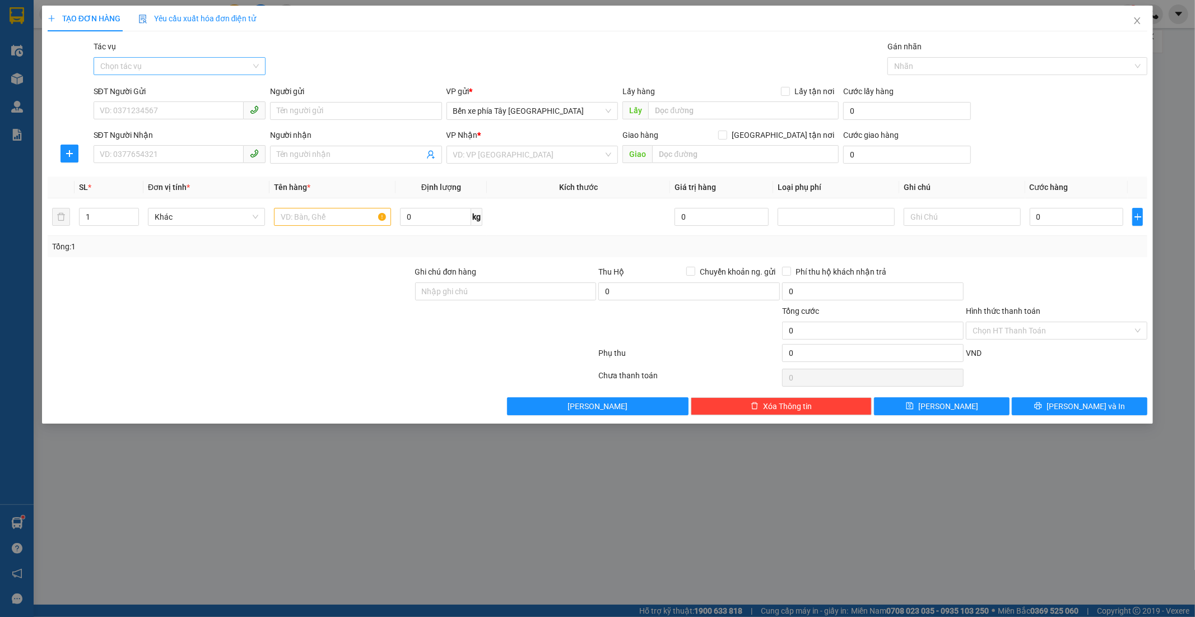
click at [186, 65] on input "Tác vụ" at bounding box center [175, 66] width 151 height 17
click at [184, 96] on div "Nhập hàng lên xe" at bounding box center [180, 89] width 172 height 18
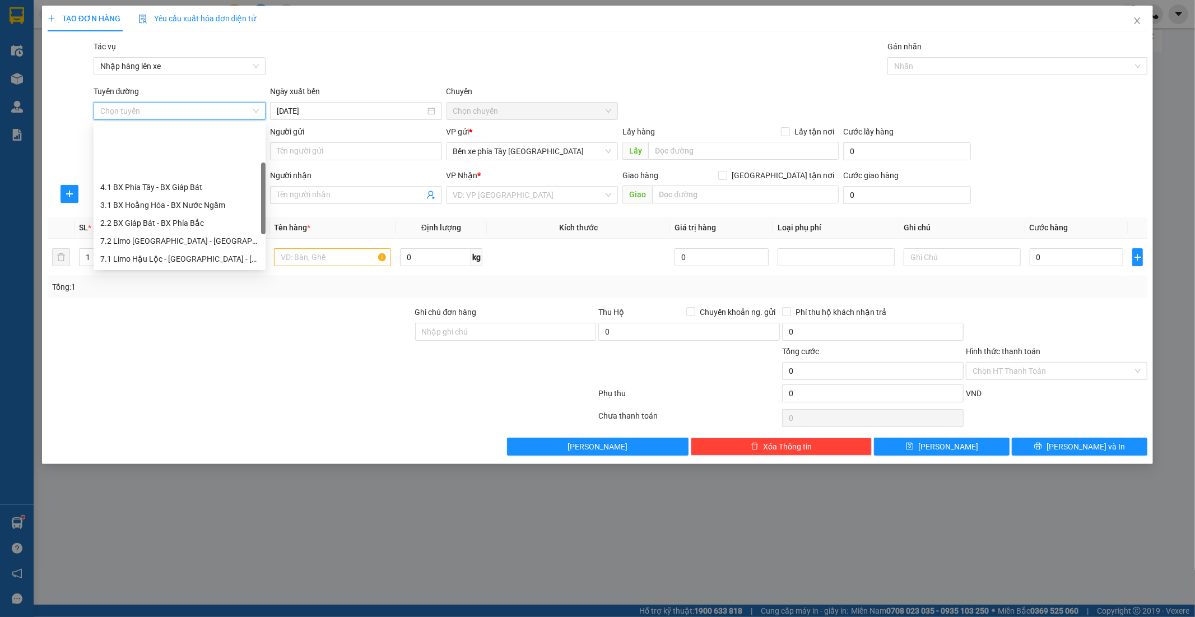
scroll to position [62, 0]
click at [164, 249] on div "1.1 BX Phía Tây - BX Nước Ngầm" at bounding box center [179, 250] width 159 height 12
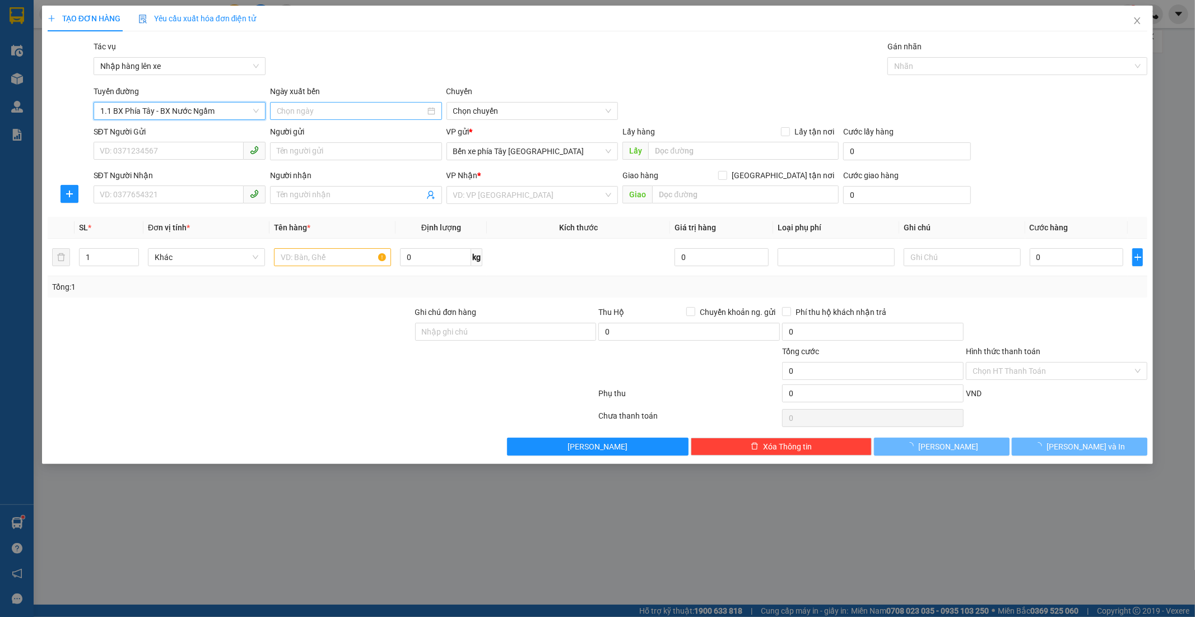
type input "14/10/2025"
click at [546, 109] on span "02:30 - 36F-008.81" at bounding box center [532, 111] width 159 height 17
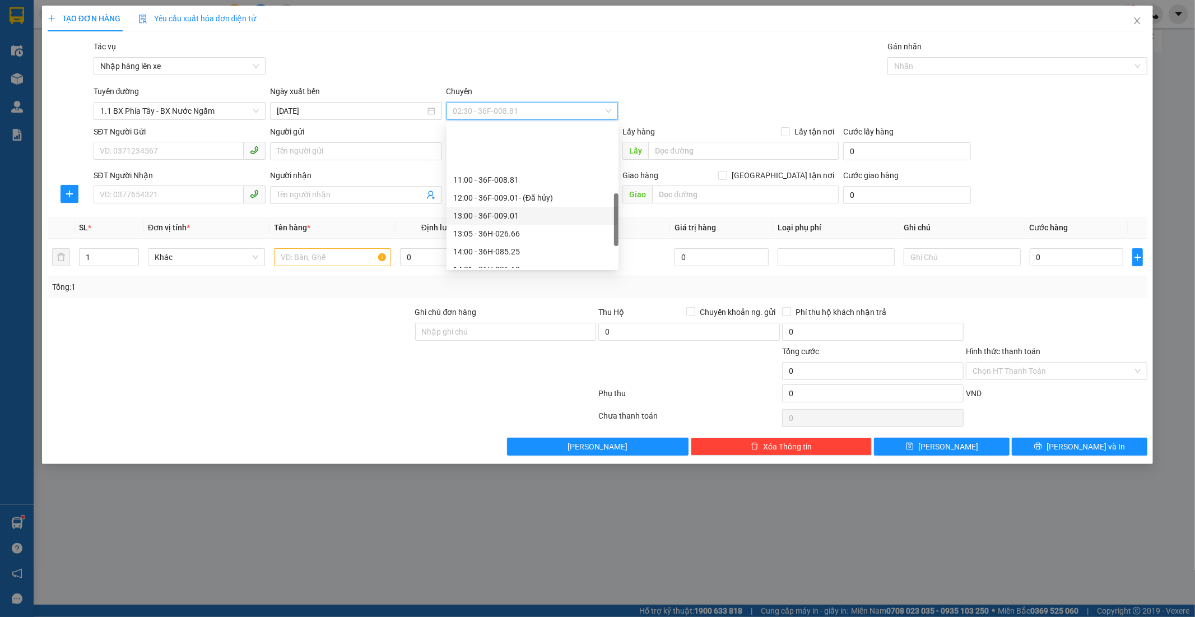
scroll to position [249, 0]
click at [494, 229] on div "15:00 - 36H-072.57" at bounding box center [532, 225] width 159 height 12
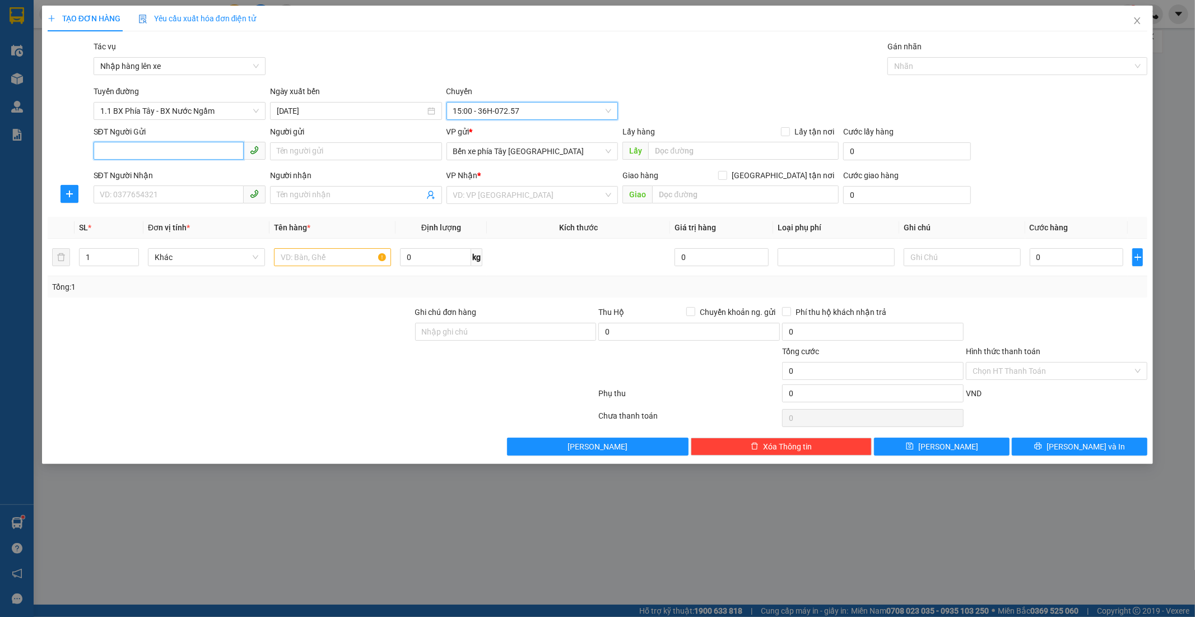
click at [148, 146] on input "SĐT Người Gửi" at bounding box center [169, 151] width 150 height 18
type input "0336043144"
click at [305, 157] on input "Người gửi" at bounding box center [356, 151] width 172 height 18
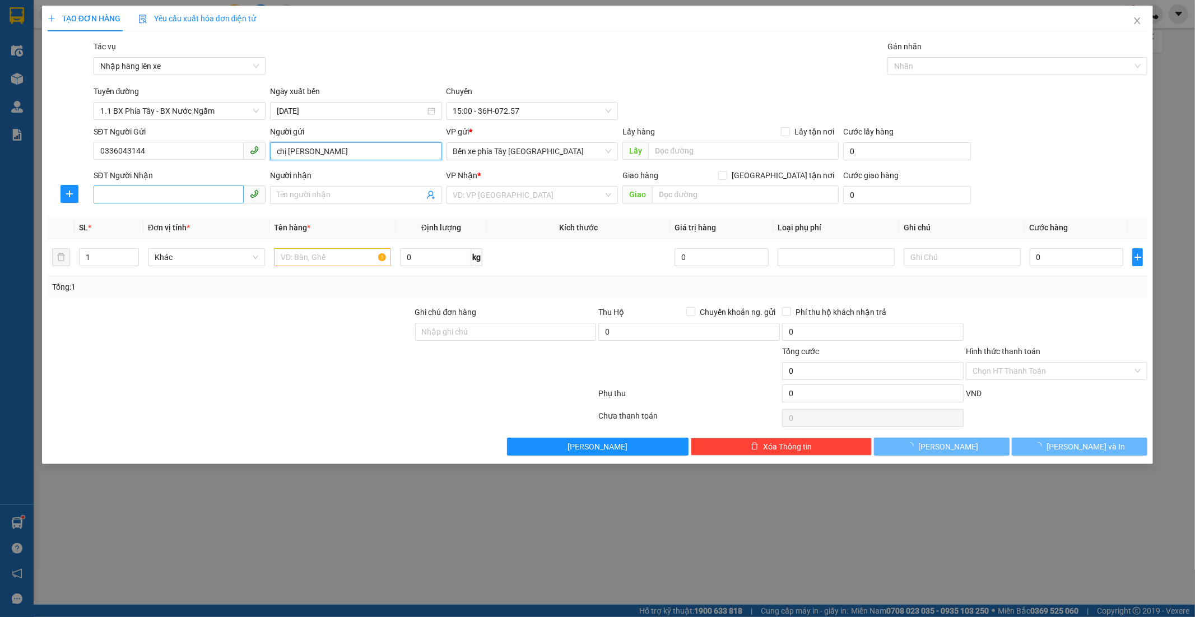
type input "chị đào"
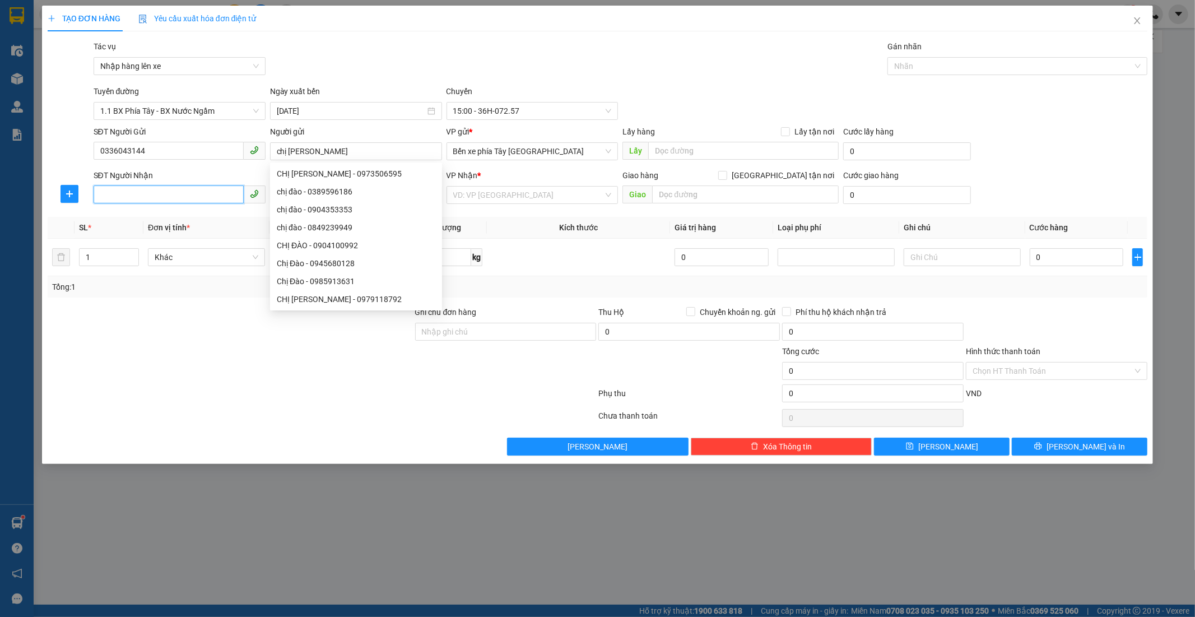
click at [177, 193] on input "SĐT Người Nhận" at bounding box center [169, 195] width 150 height 18
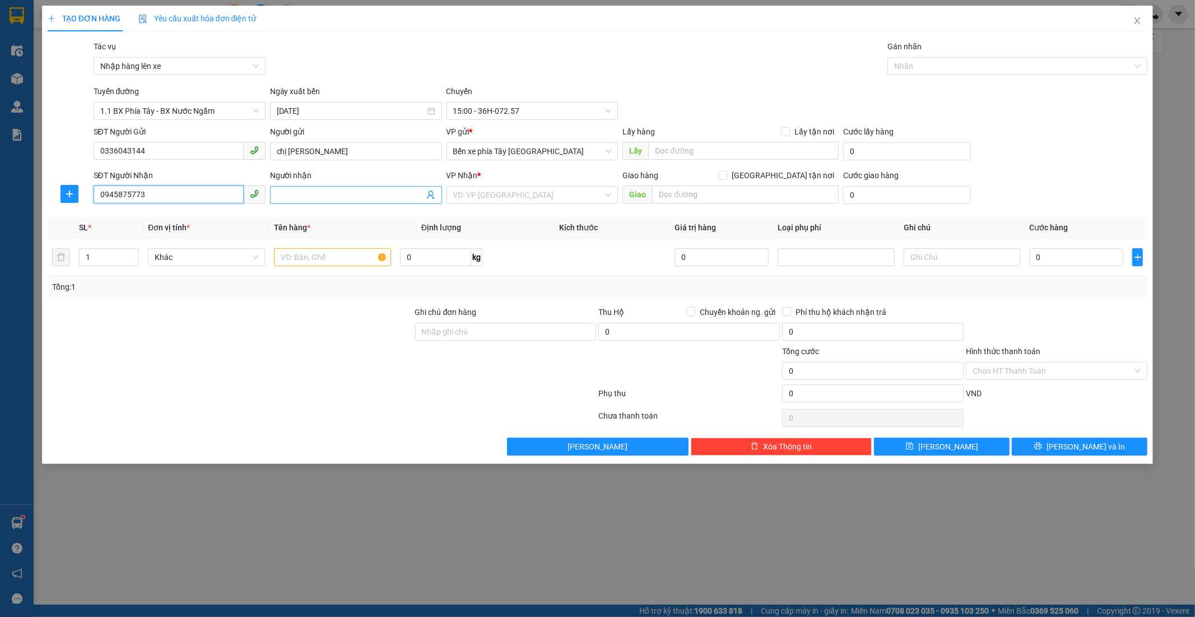
type input "0945875773"
click at [339, 187] on span at bounding box center [356, 195] width 172 height 18
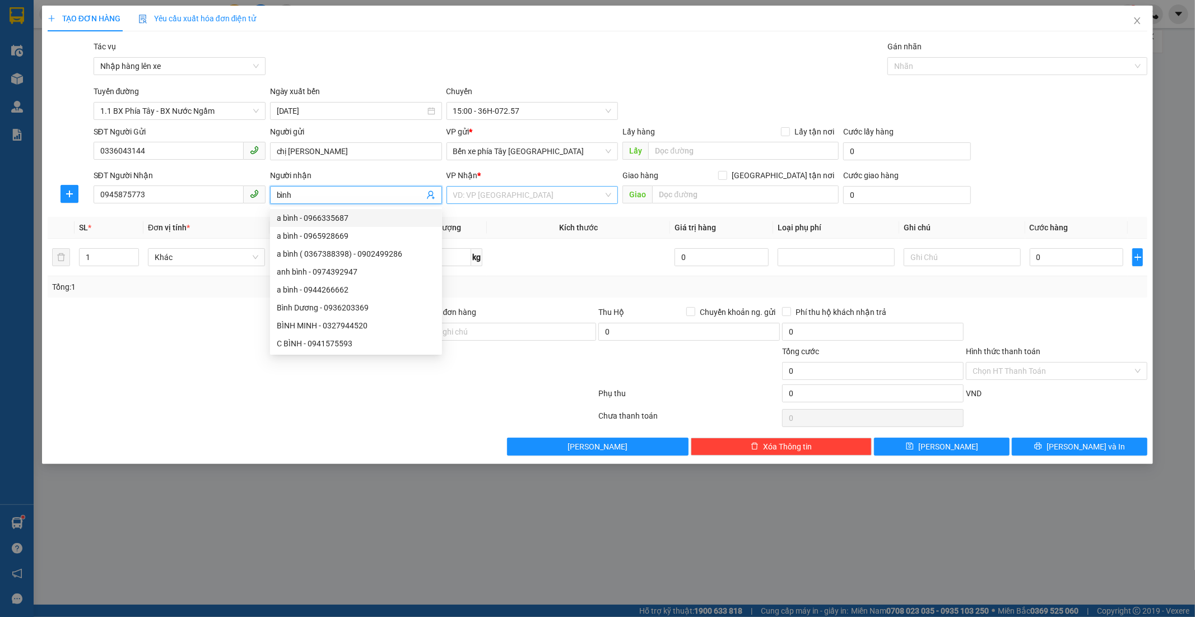
type input "bình"
click at [599, 200] on input "search" at bounding box center [528, 195] width 151 height 17
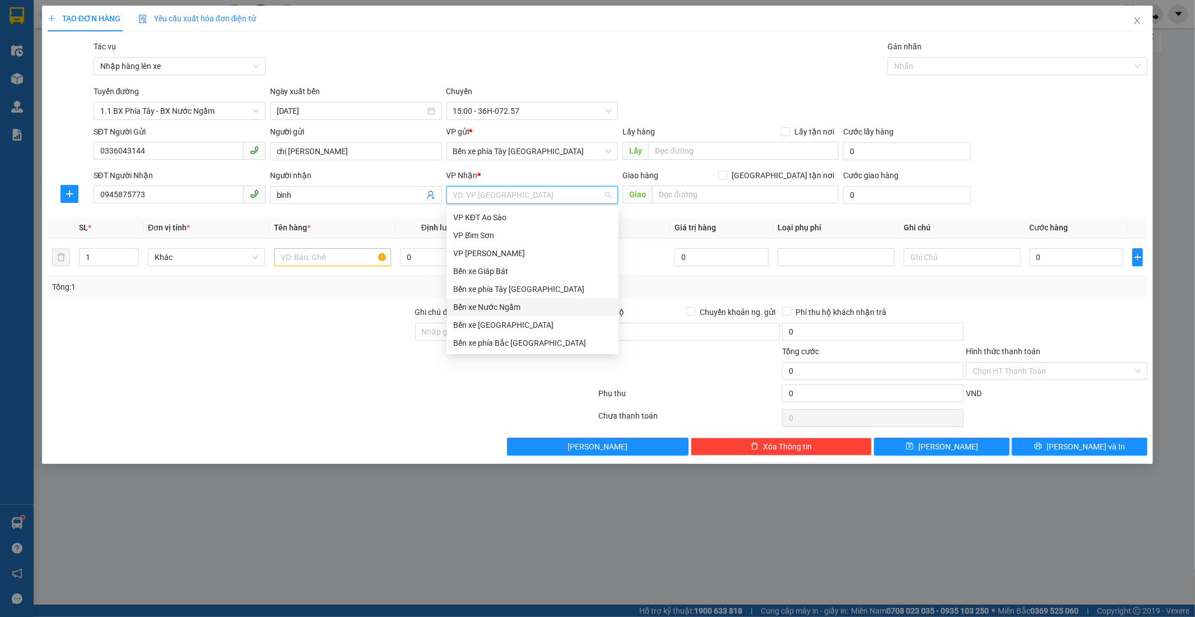
click at [517, 309] on div "Bến xe Nước Ngầm" at bounding box center [532, 307] width 159 height 12
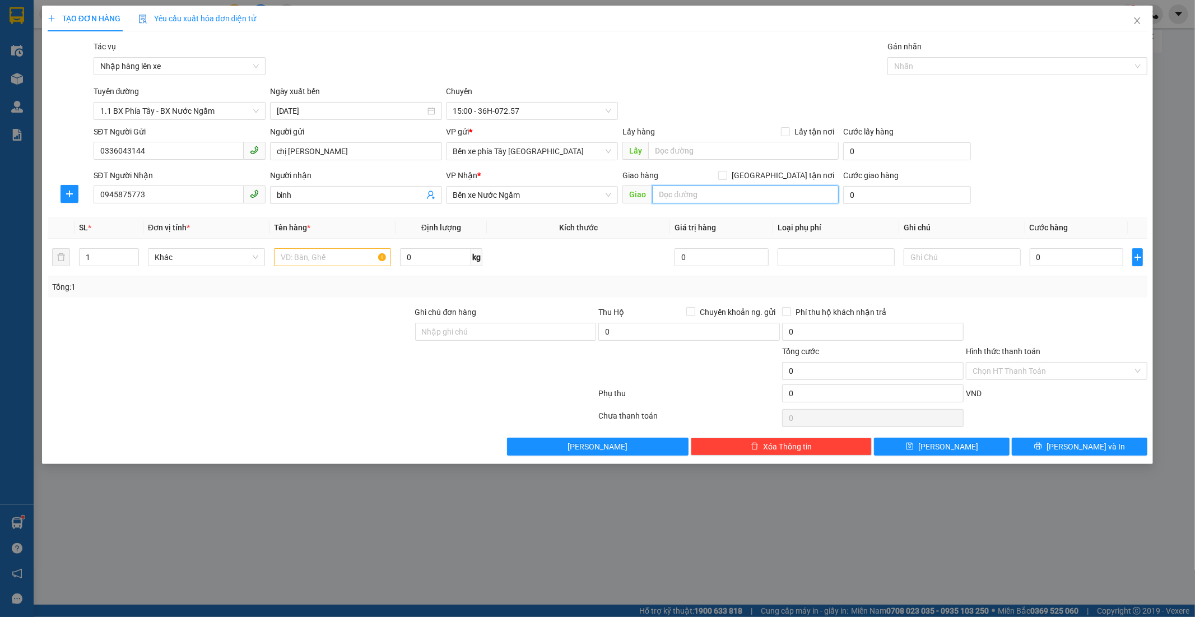
click at [725, 198] on input "text" at bounding box center [745, 195] width 187 height 18
click at [788, 177] on span "Giao tận nơi" at bounding box center [783, 175] width 112 height 12
click at [726, 177] on input "Giao tận nơi" at bounding box center [722, 175] width 8 height 8
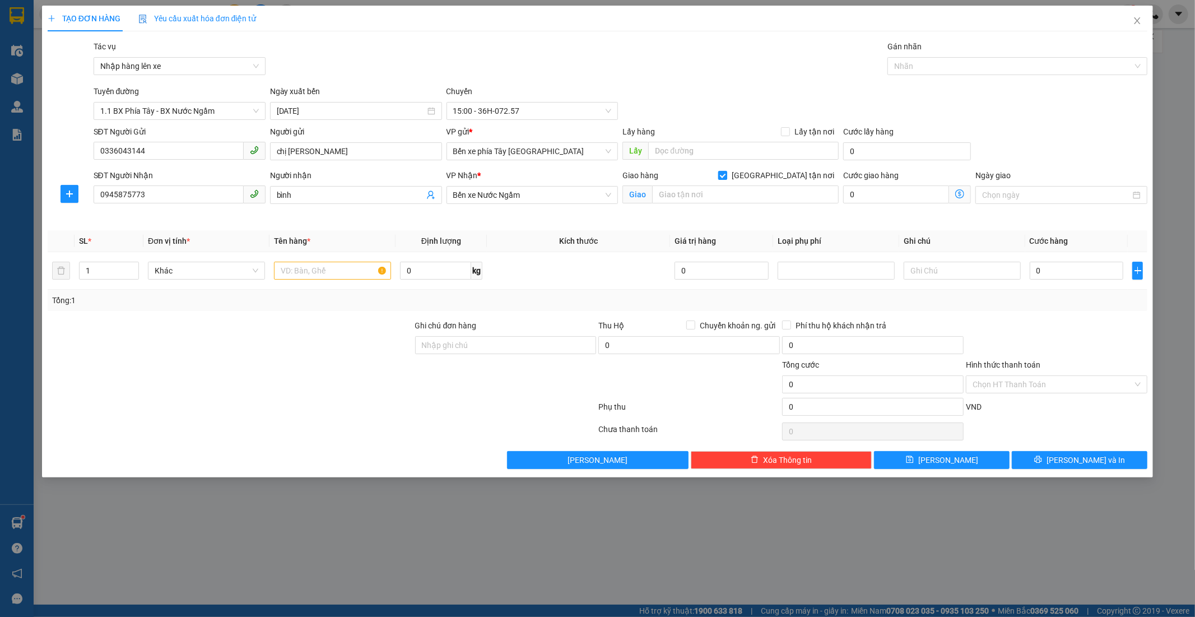
click at [726, 176] on input "Giao tận nơi" at bounding box center [722, 175] width 8 height 8
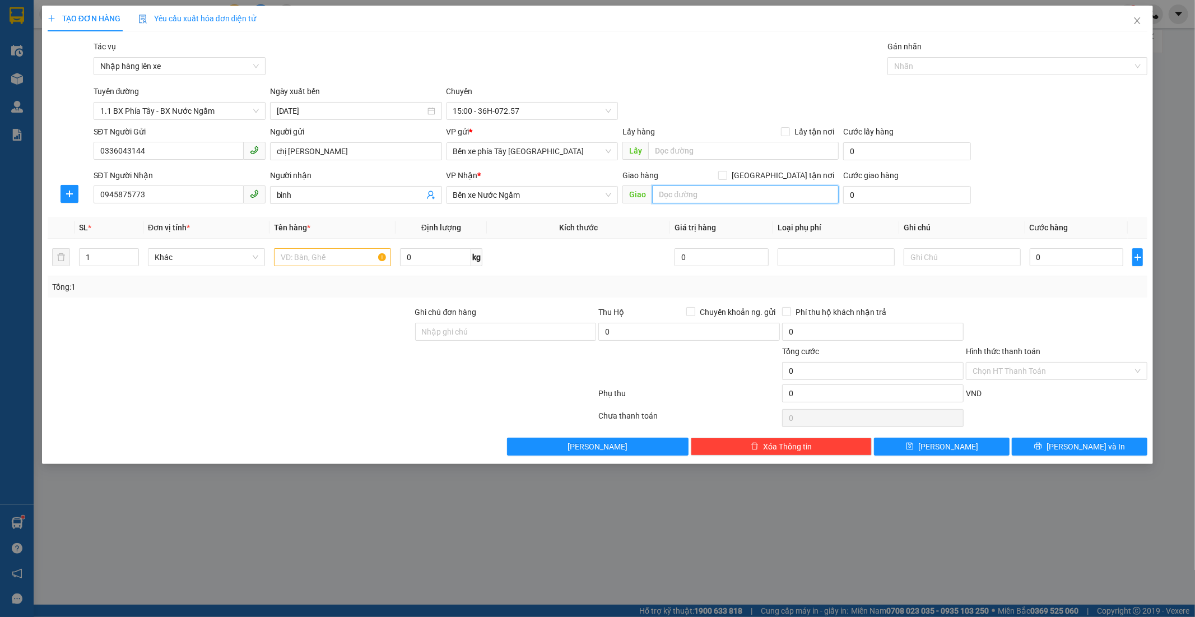
click at [734, 194] on input "text" at bounding box center [745, 195] width 187 height 18
click at [789, 173] on span "Giao tận nơi" at bounding box center [783, 175] width 112 height 12
click at [726, 173] on input "Giao tận nơi" at bounding box center [722, 175] width 8 height 8
checkbox input "true"
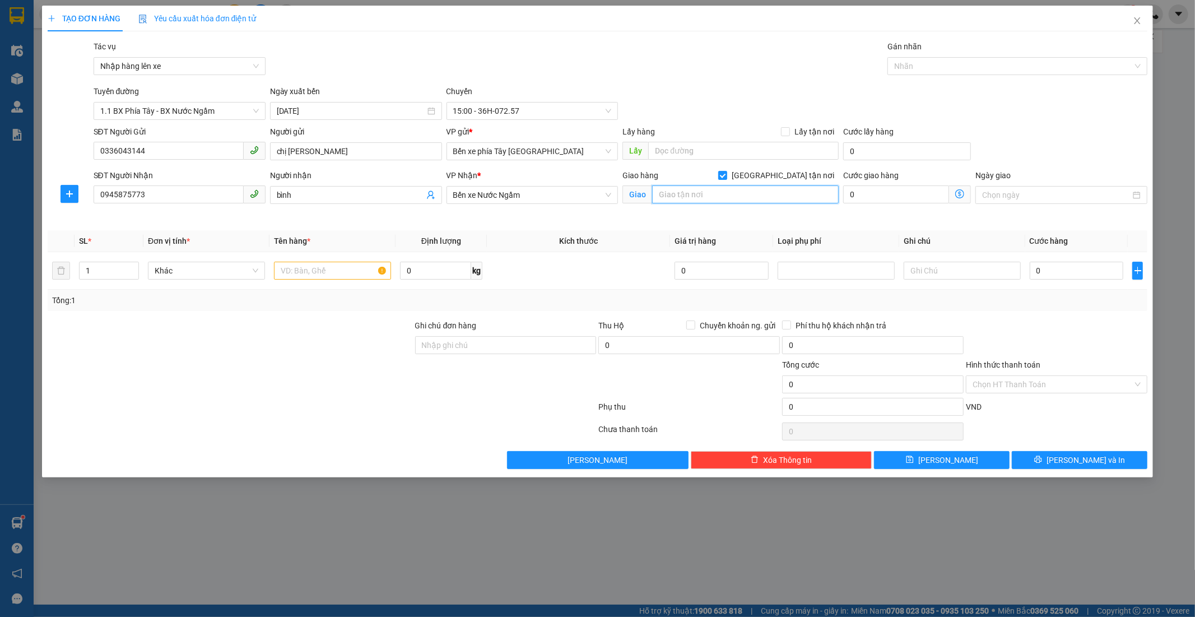
click at [716, 193] on input "text" at bounding box center [745, 195] width 187 height 18
click at [718, 193] on input "số 38D ngõ 171 nguyễn ngọc vũ- thanh xuân" at bounding box center [745, 195] width 187 height 18
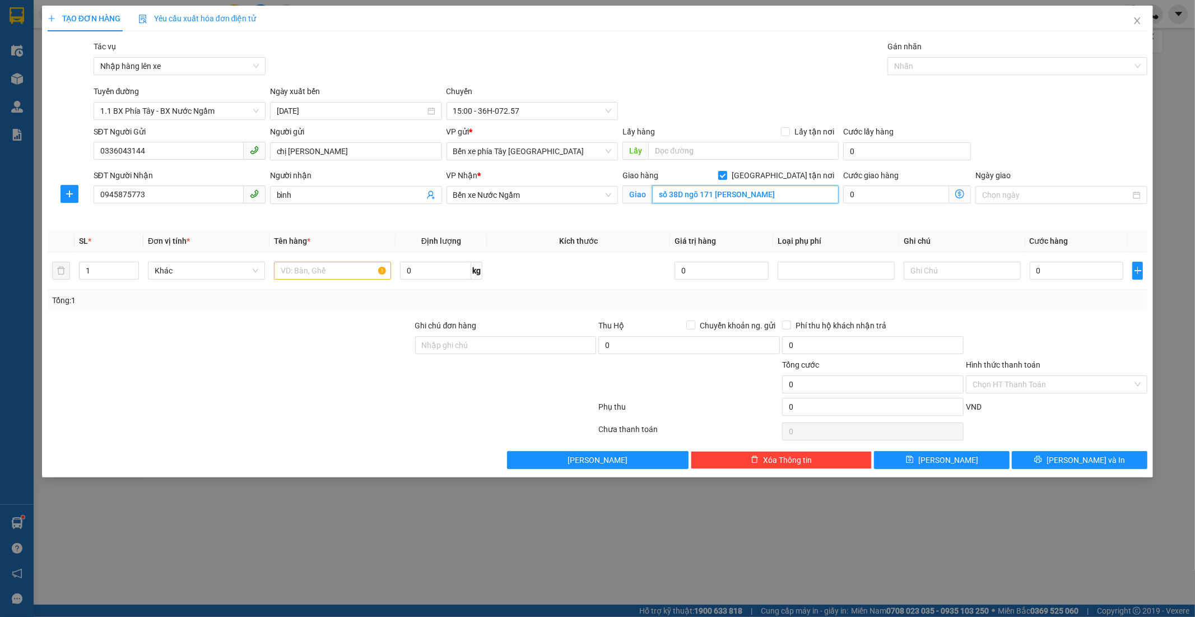
click at [718, 193] on input "số 38D ngõ 171 nguyễn ngọc vũ- thanh xuân" at bounding box center [745, 195] width 187 height 18
click at [772, 193] on input "số 38D ngõ 171 nguyễn ngọc vũ- thanh xuân" at bounding box center [745, 195] width 187 height 18
click at [776, 194] on input "số 38D ngõ 171 nguyễn ngọc vũ- thanh xuân" at bounding box center [745, 195] width 187 height 18
click at [781, 196] on input "số 38D ngõ 171 nguyễn ngọc vũ- thanh xuân" at bounding box center [745, 195] width 187 height 18
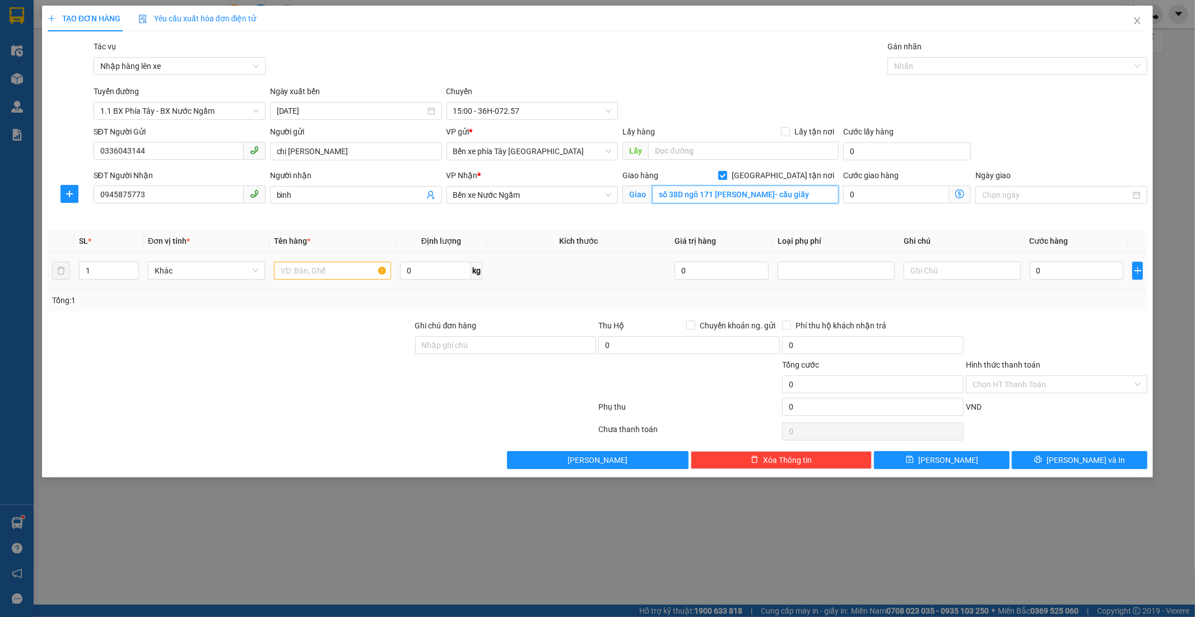
type input "số 38D ngõ 171 nguyễn ngọc vũ- cầu giấy"
click at [321, 262] on div at bounding box center [332, 270] width 117 height 22
click at [314, 273] on input "text" at bounding box center [332, 271] width 117 height 18
type input "1 clear"
click at [1021, 386] on input "Hình thức thanh toán" at bounding box center [1053, 384] width 160 height 17
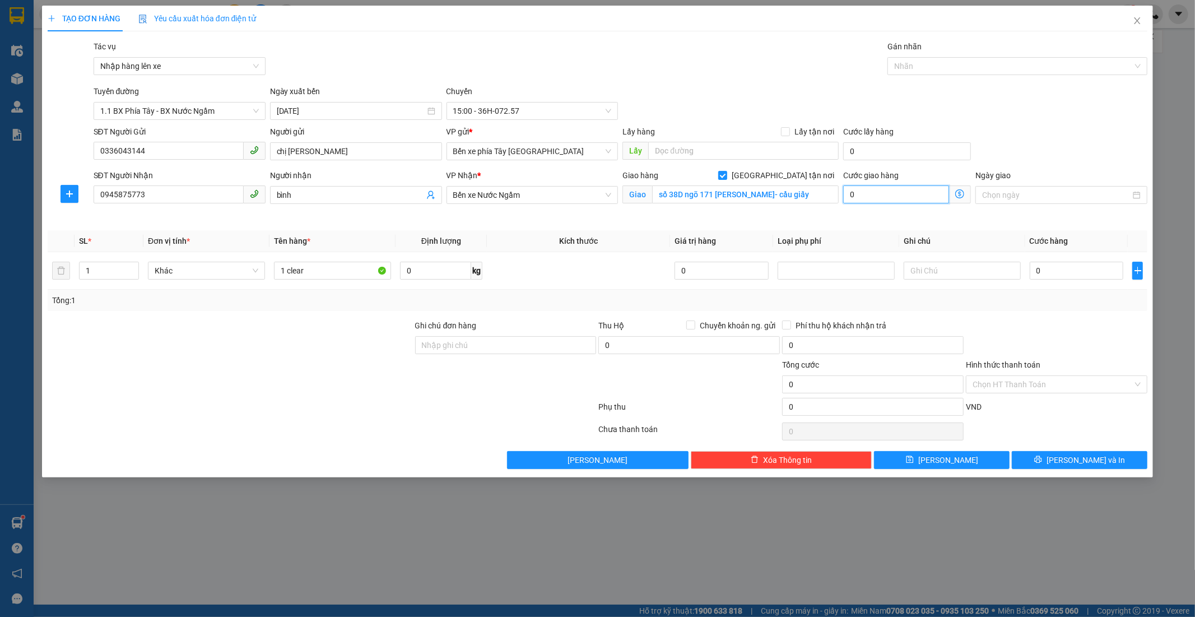
click at [887, 189] on input "0" at bounding box center [896, 195] width 106 height 18
click at [957, 196] on icon "dollar-circle" at bounding box center [960, 193] width 9 height 9
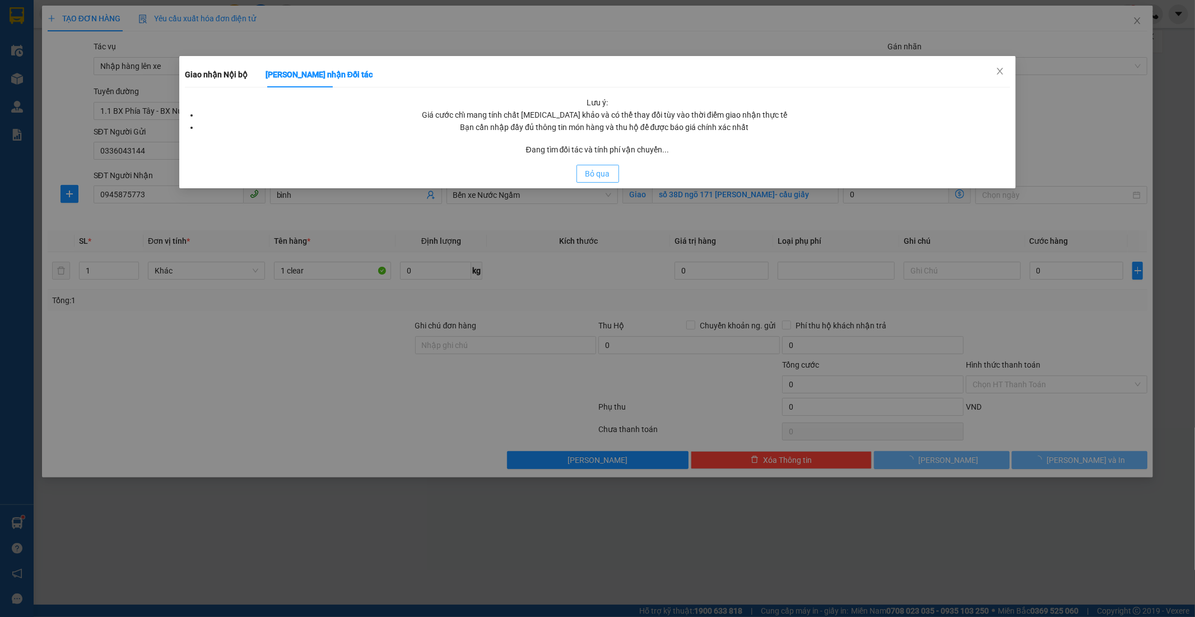
click at [592, 171] on span "Bỏ qua" at bounding box center [598, 174] width 25 height 12
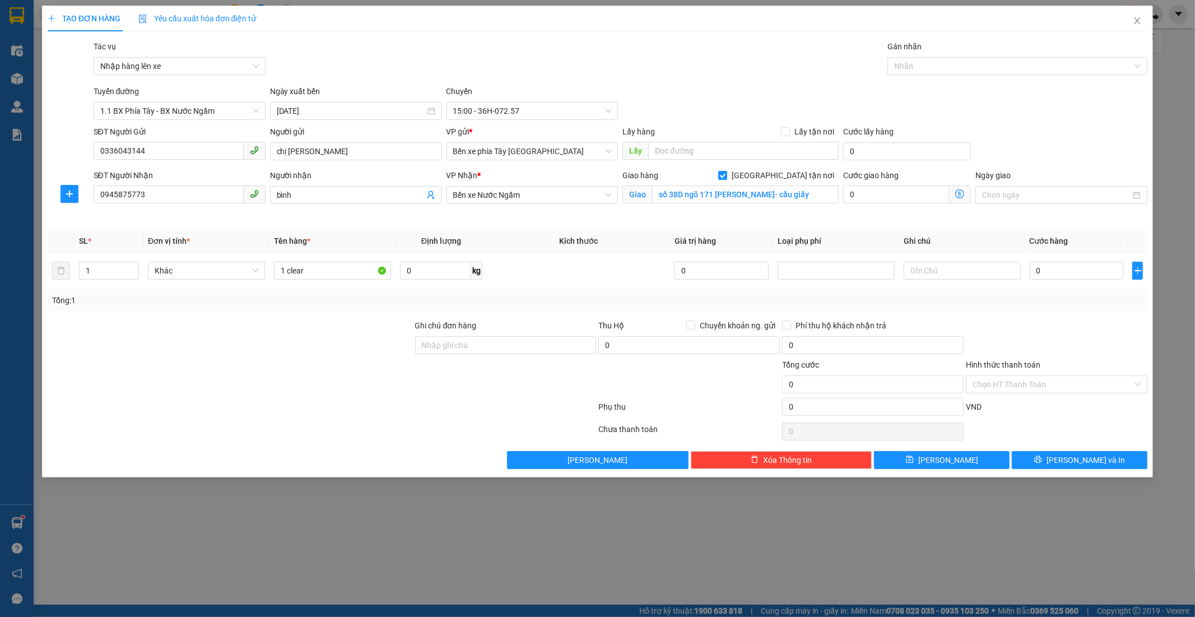
click at [960, 193] on icon "dollar-circle" at bounding box center [960, 193] width 9 height 9
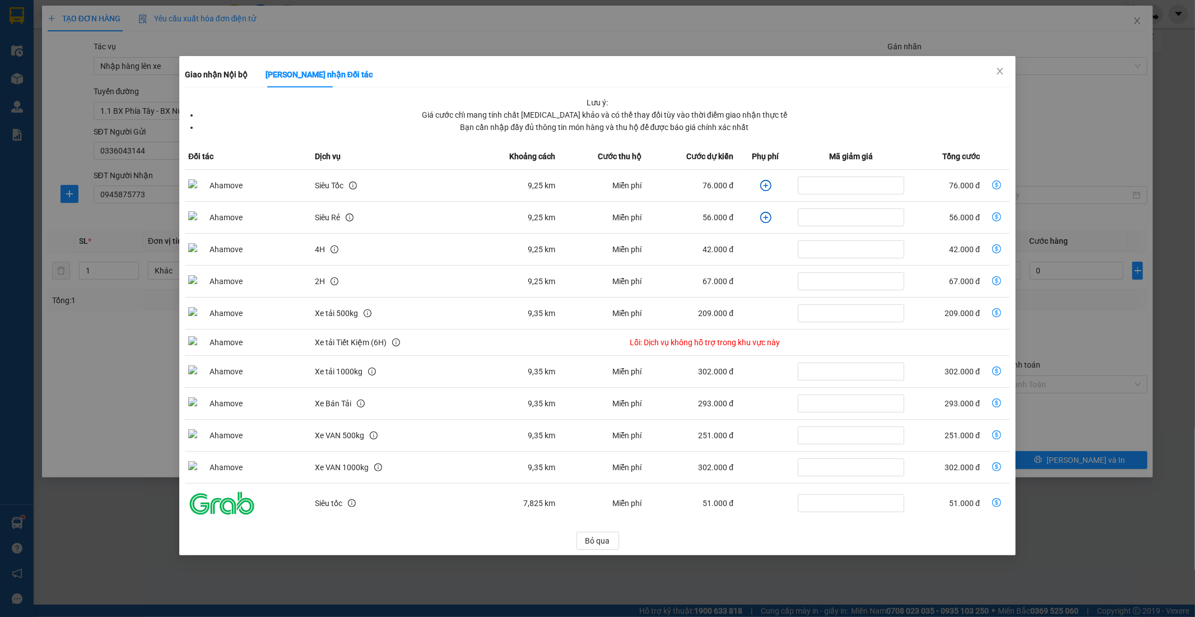
click at [606, 171] on td "Miễn phí" at bounding box center [602, 186] width 86 height 32
click at [764, 185] on icon "plus-circle" at bounding box center [766, 185] width 11 height 11
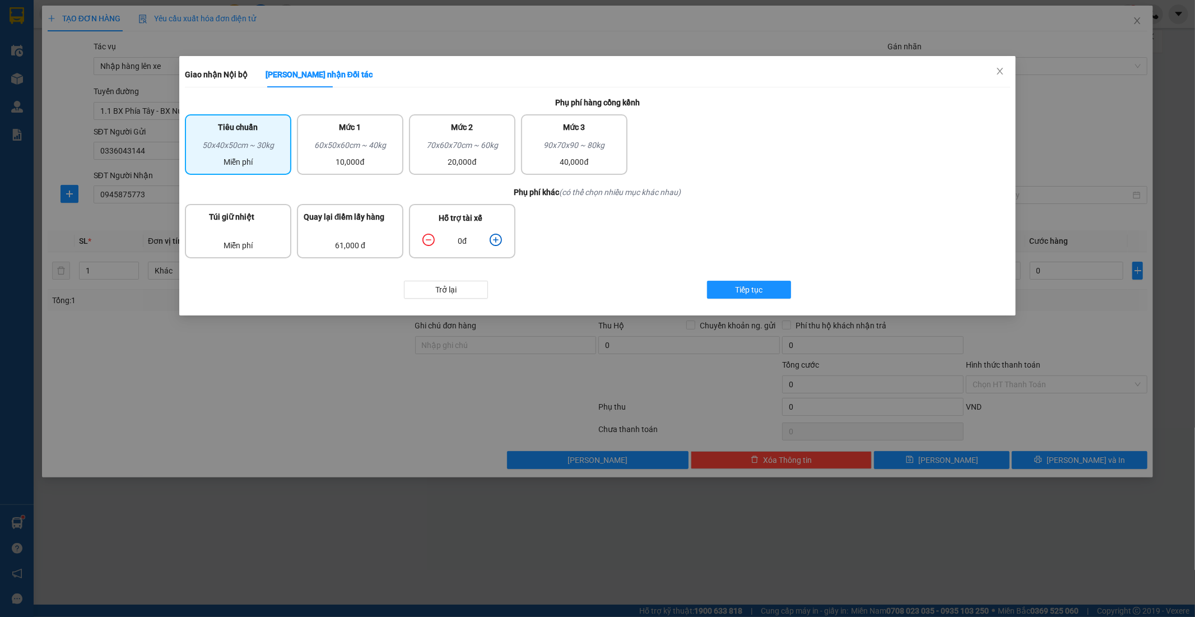
click at [495, 237] on icon "plus-circle" at bounding box center [496, 240] width 12 height 12
click at [764, 284] on button "Tiếp tục" at bounding box center [749, 290] width 84 height 18
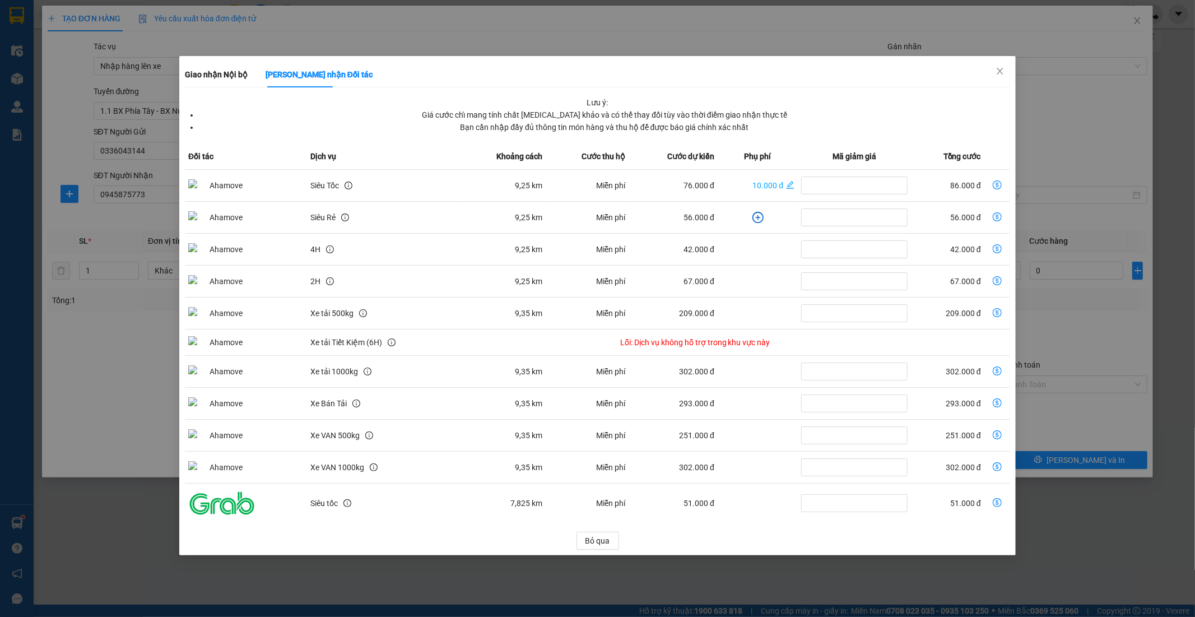
click at [994, 184] on icon "dollar-circle" at bounding box center [997, 184] width 9 height 9
type input "86.000"
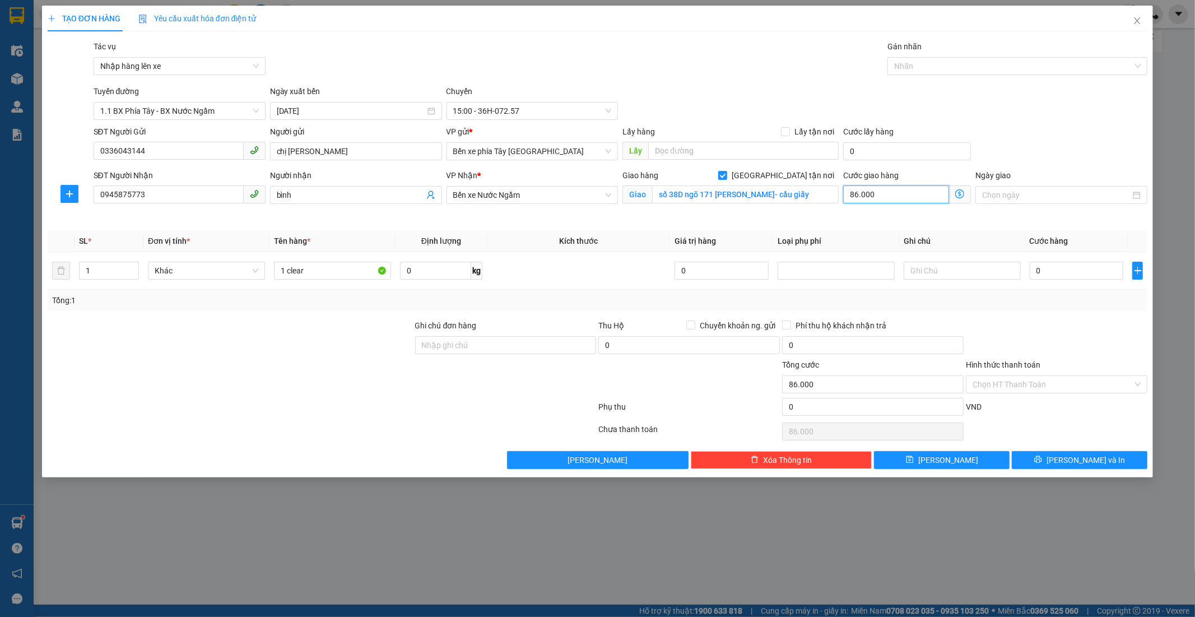
click at [907, 197] on input "86.000" at bounding box center [896, 195] width 106 height 18
type input "0"
type input "90"
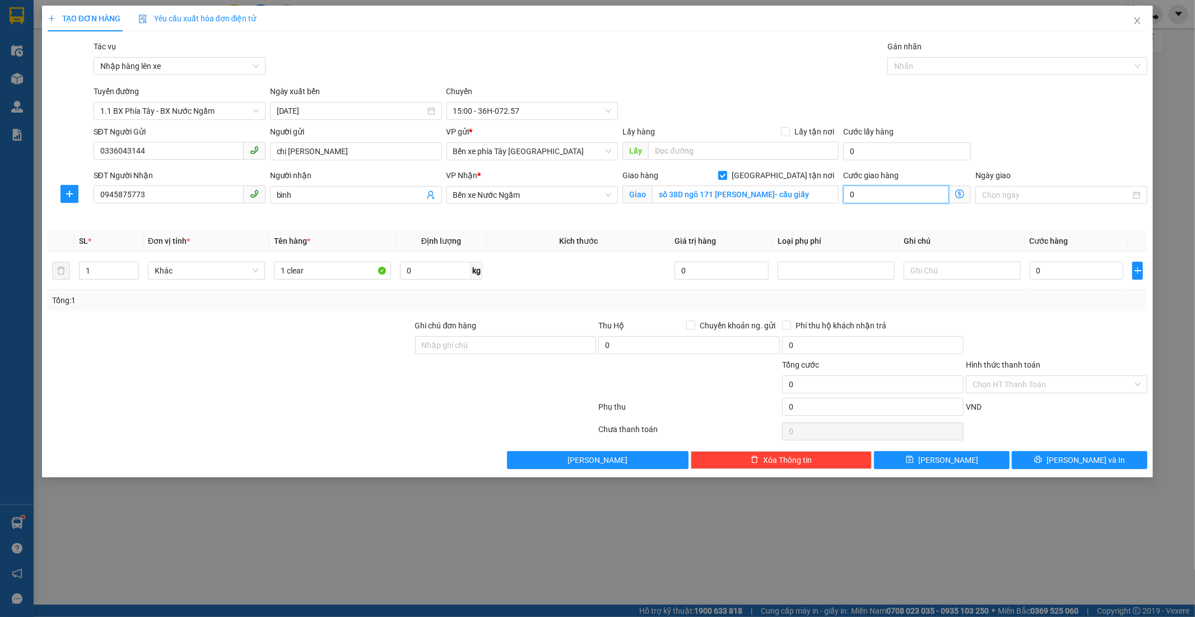
type input "90"
type input "900"
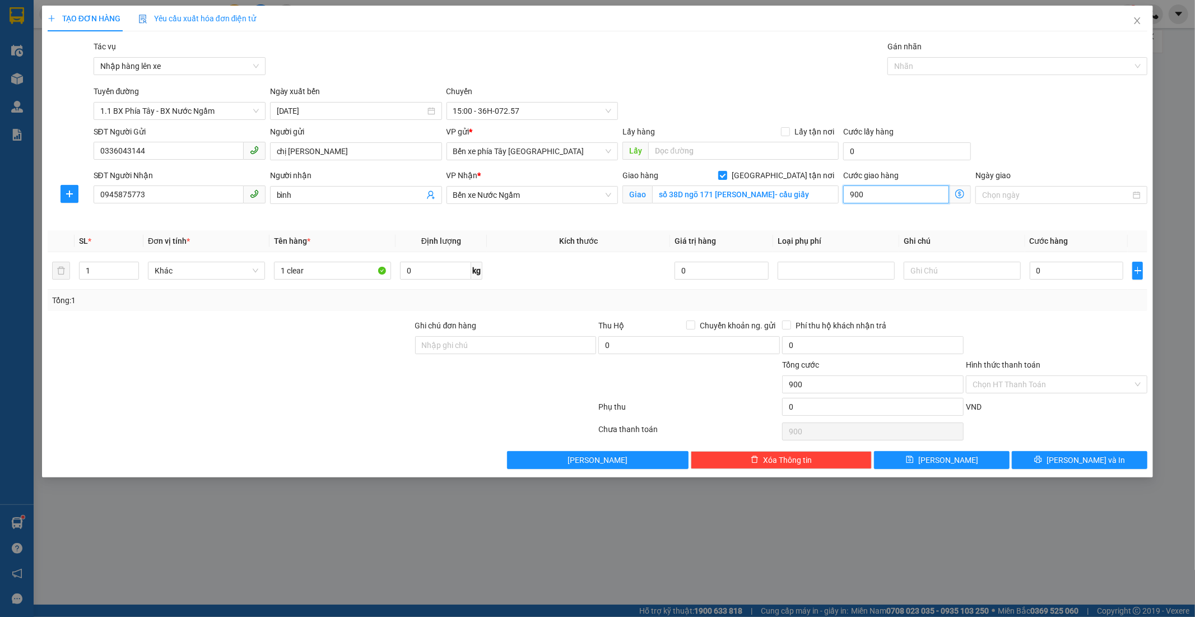
click at [892, 192] on input "900" at bounding box center [896, 195] width 106 height 18
type input "90"
type input "90.000"
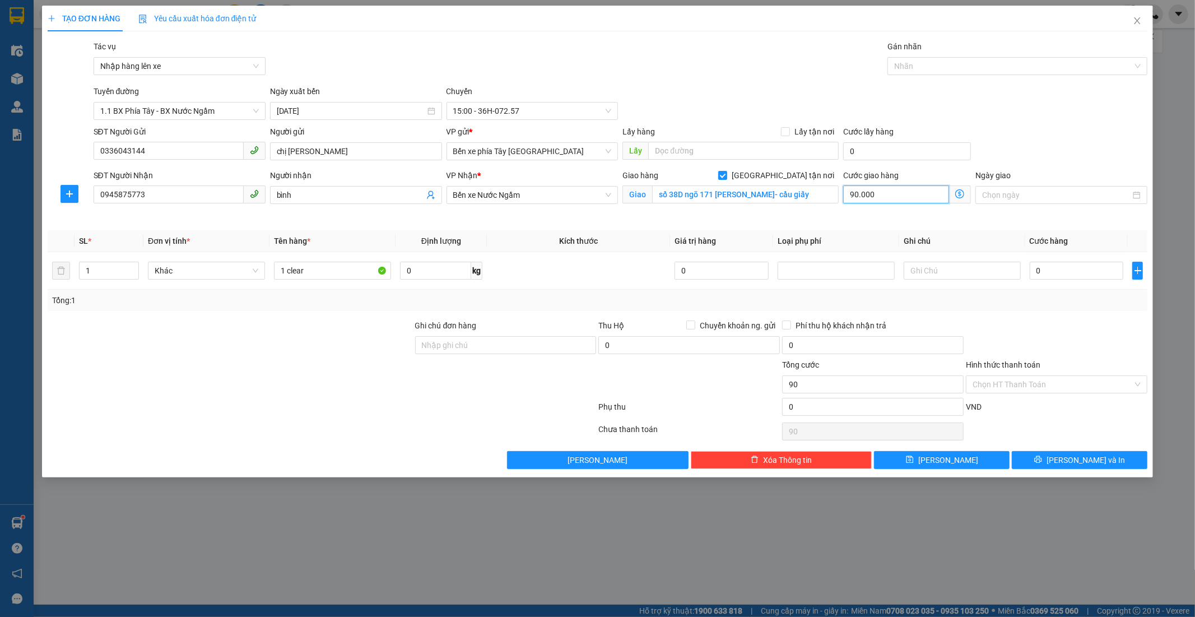
type input "90.000"
click at [1086, 270] on input "0" at bounding box center [1077, 271] width 94 height 18
type input "3"
type input "90.003"
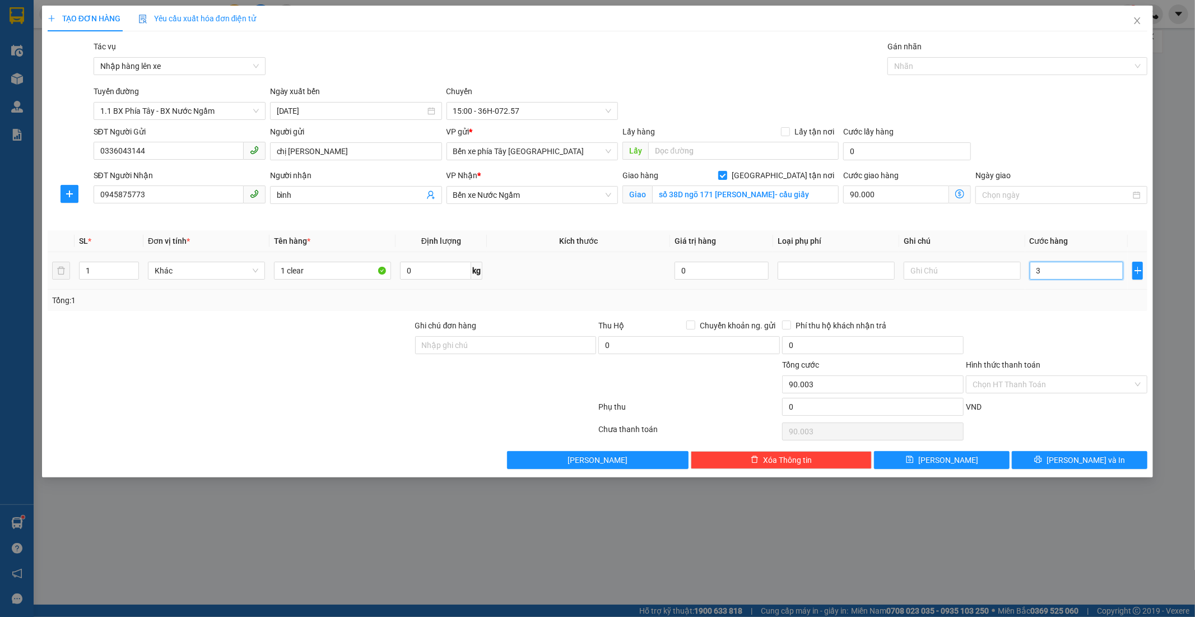
type input "30"
type input "90.030"
type input "30.000"
type input "120.000"
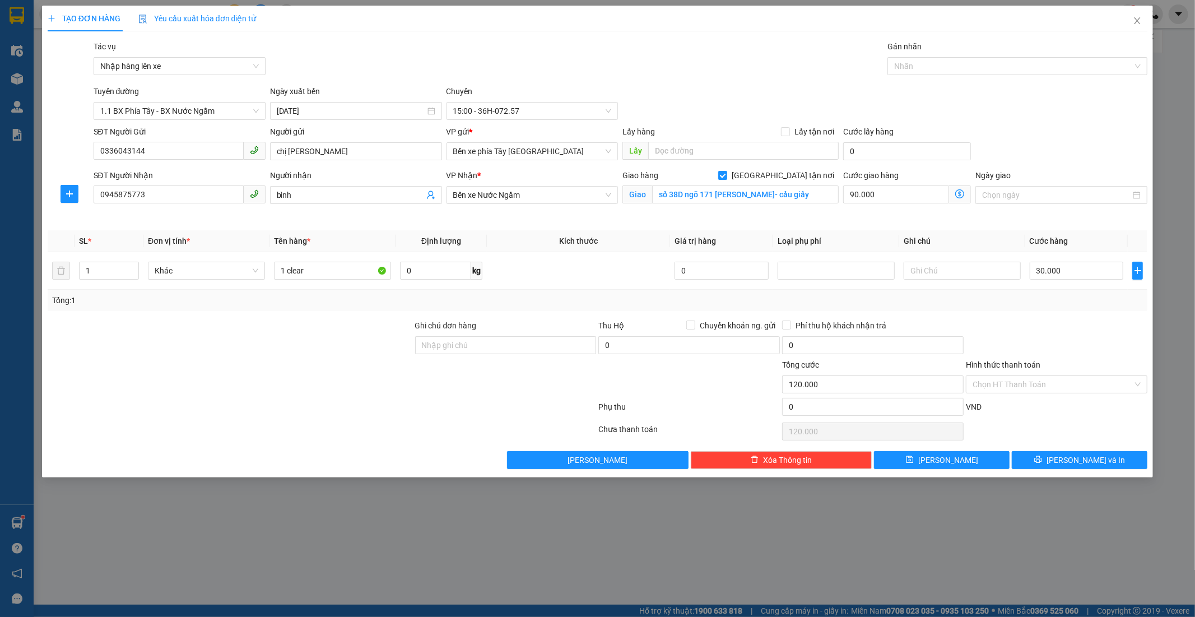
click at [1178, 349] on div "TẠO ĐƠN HÀNG Yêu cầu xuất hóa đơn điện tử Transit Pickup Surcharge Ids Transit …" at bounding box center [597, 308] width 1195 height 617
click at [1044, 380] on input "Hình thức thanh toán" at bounding box center [1053, 384] width 160 height 17
click at [1036, 338] on div at bounding box center [1057, 338] width 184 height 39
click at [1097, 372] on div "Hình thức thanh toán" at bounding box center [1057, 367] width 182 height 17
click at [1083, 377] on input "Hình thức thanh toán" at bounding box center [1053, 384] width 160 height 17
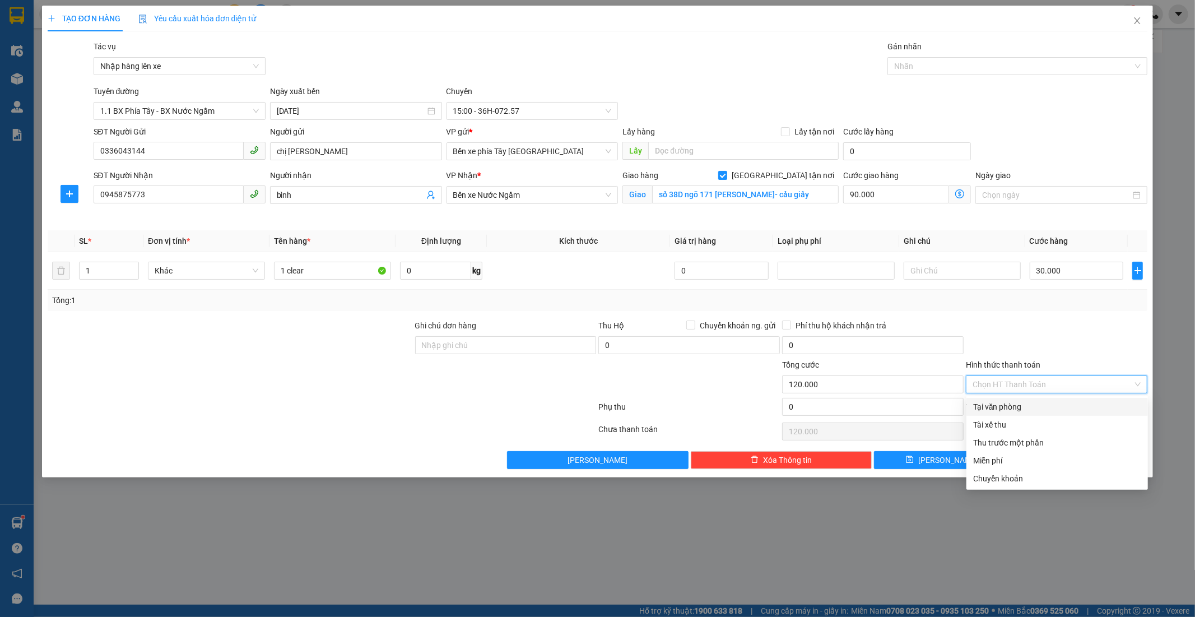
click at [1042, 409] on div "Tại văn phòng" at bounding box center [1057, 407] width 168 height 12
type input "0"
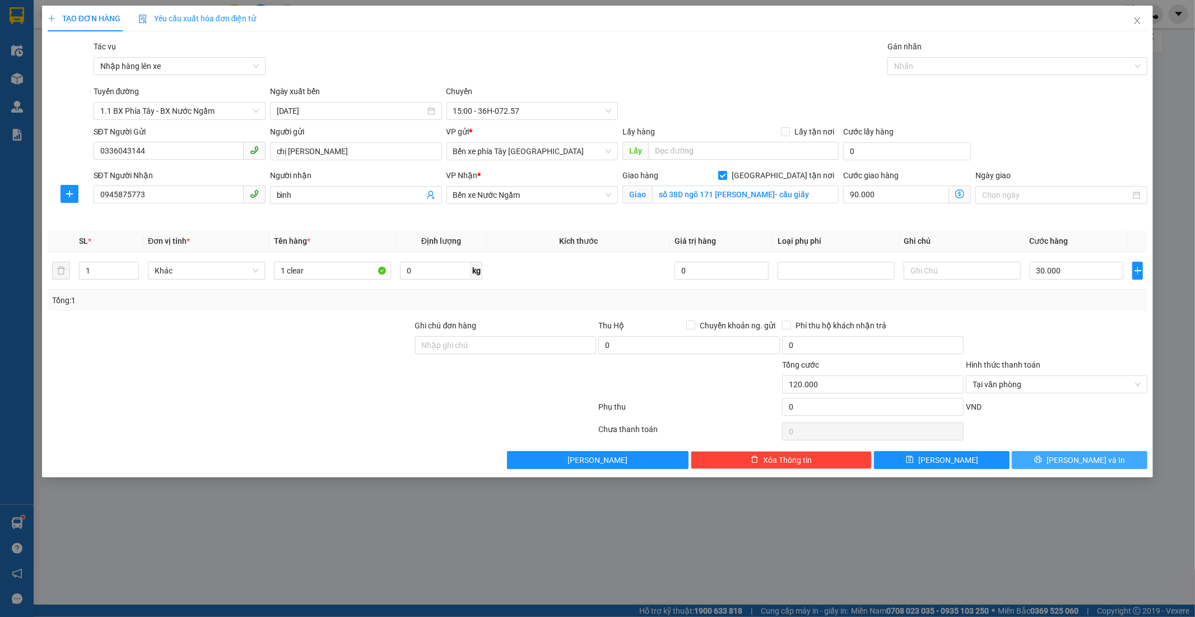
click at [1082, 457] on span "Lưu và In" at bounding box center [1086, 460] width 78 height 12
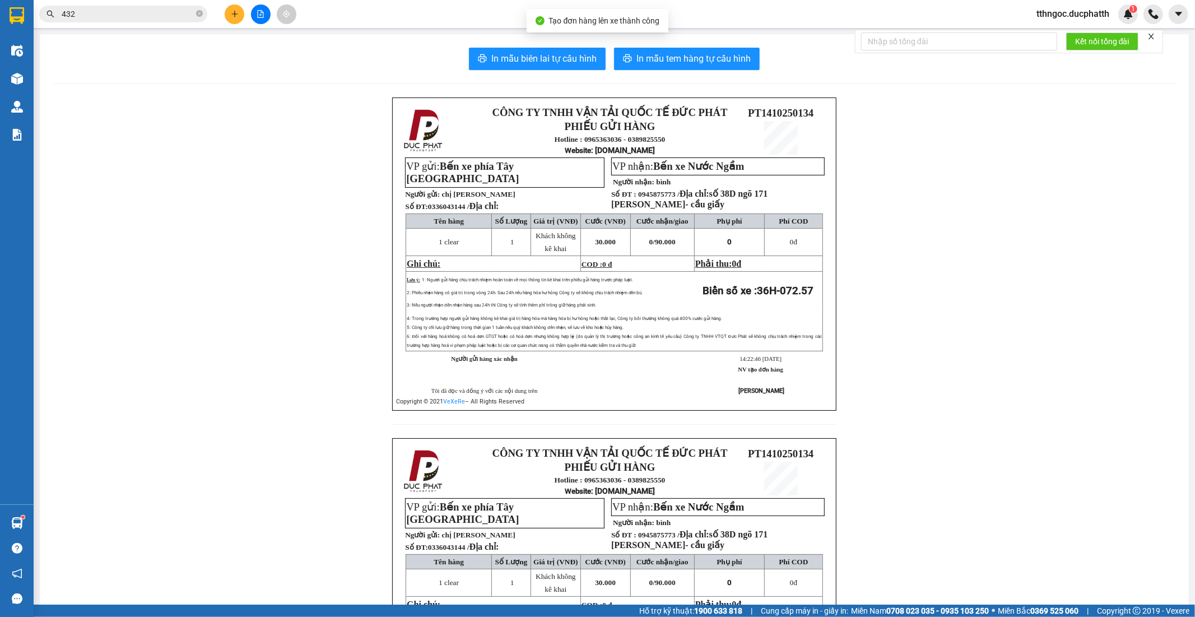
click at [684, 44] on div "In mẫu biên lai tự cấu hình In mẫu tem hàng tự cấu hình CÔNG TY TNHH VẬN TẢI QU…" at bounding box center [614, 413] width 1149 height 758
click at [677, 58] on span "In mẫu tem hàng tự cấu hình" at bounding box center [694, 59] width 114 height 14
click at [101, 18] on input "432" at bounding box center [128, 14] width 132 height 12
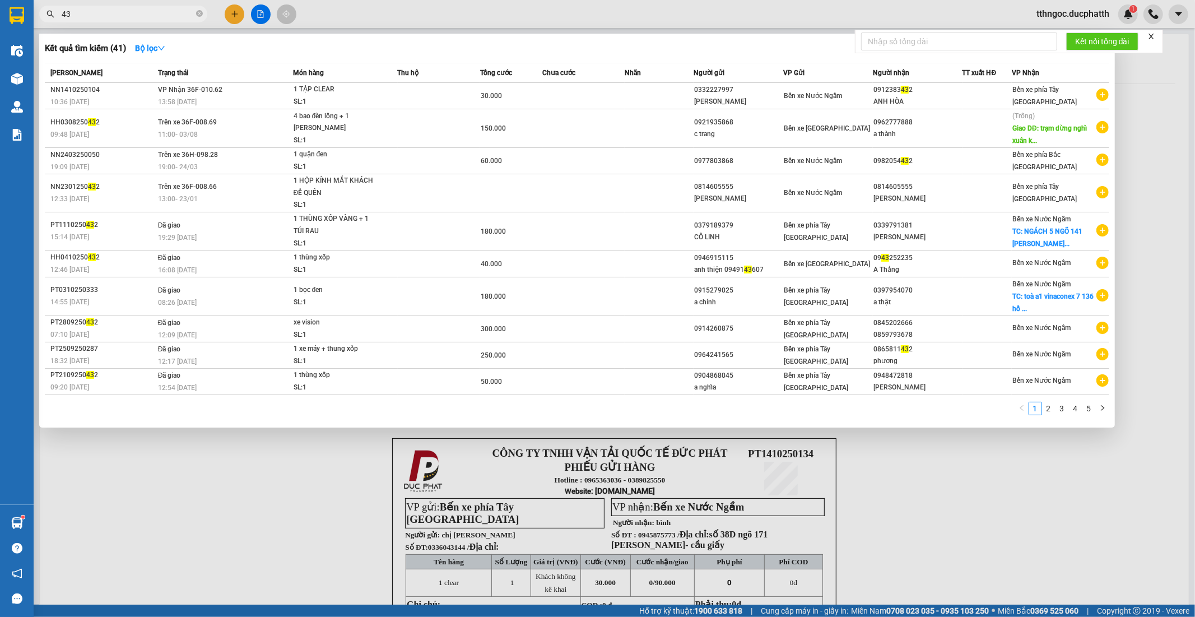
type input "4"
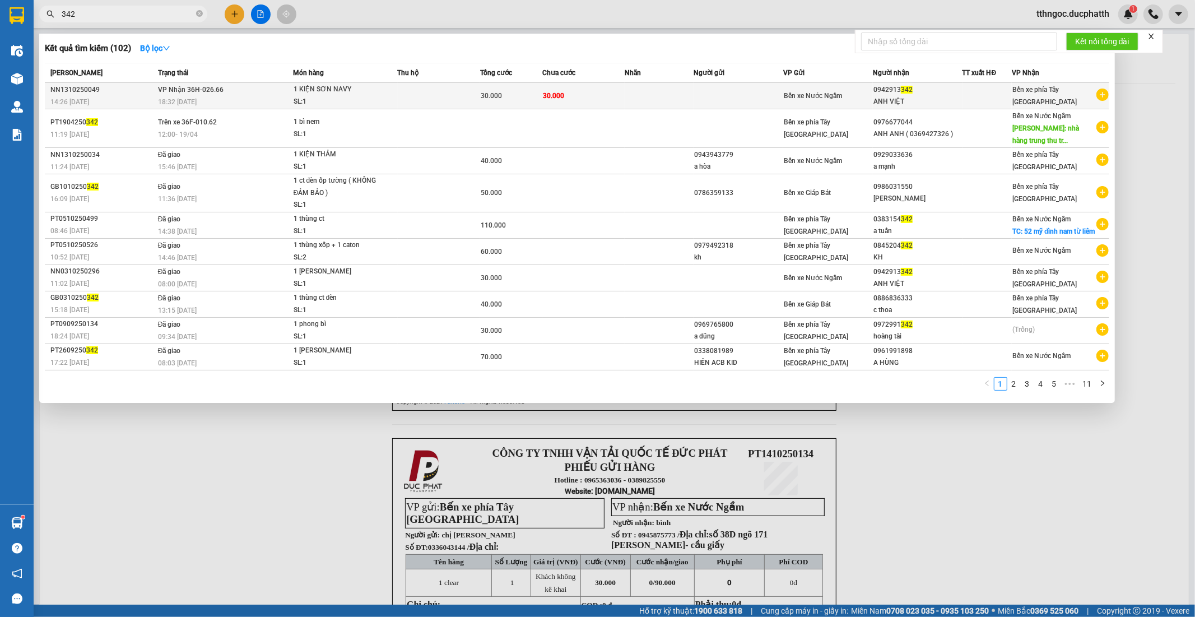
type input "342"
click at [502, 94] on span "30.000" at bounding box center [491, 96] width 21 height 8
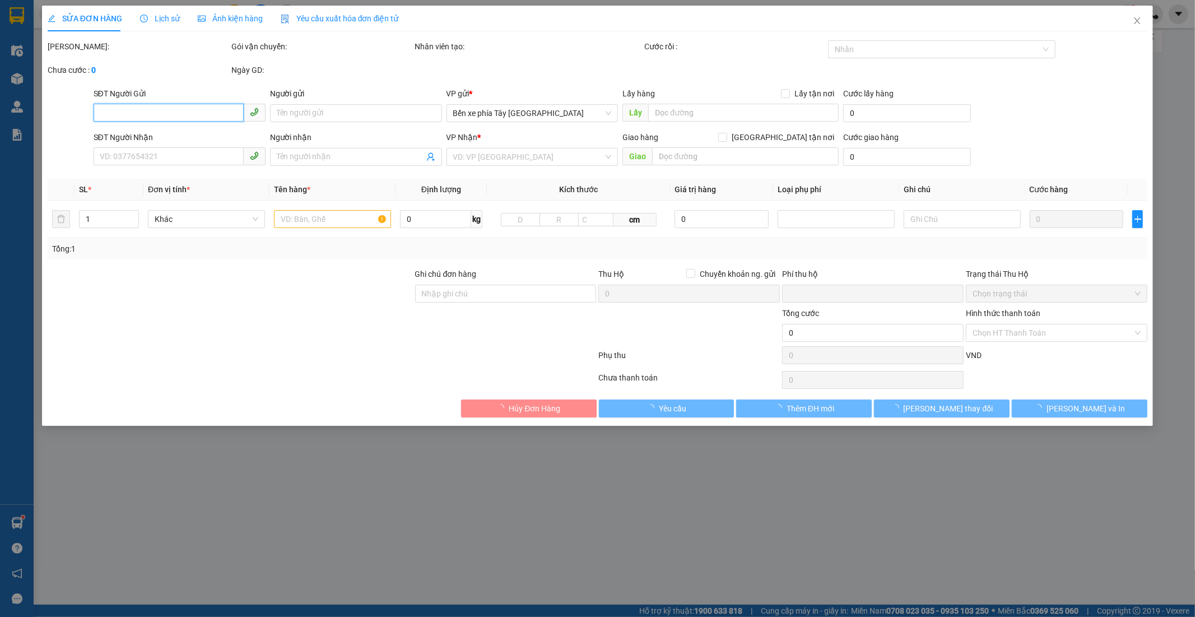
type input "0942913342"
type input "ANH VIỆT"
type input "0"
type input "30.000"
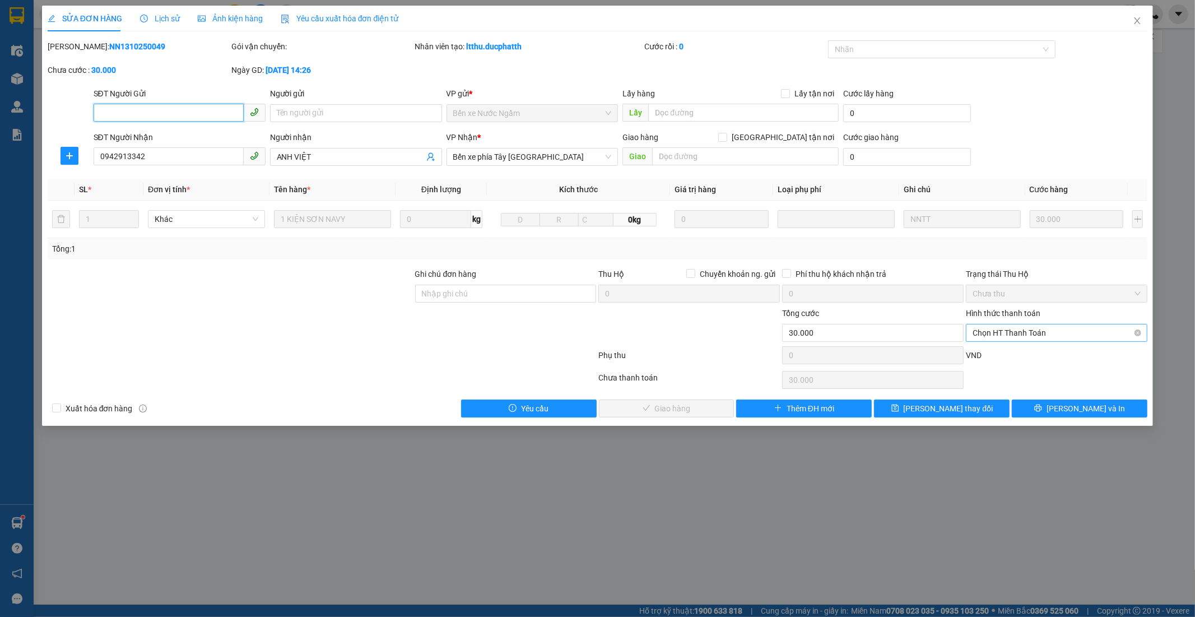
click at [1065, 334] on span "Chọn HT Thanh Toán" at bounding box center [1057, 332] width 168 height 17
click at [1027, 349] on div "Tại văn phòng" at bounding box center [1057, 355] width 168 height 12
type input "0"
click at [668, 411] on span "Lưu và Giao hàng" at bounding box center [674, 408] width 108 height 12
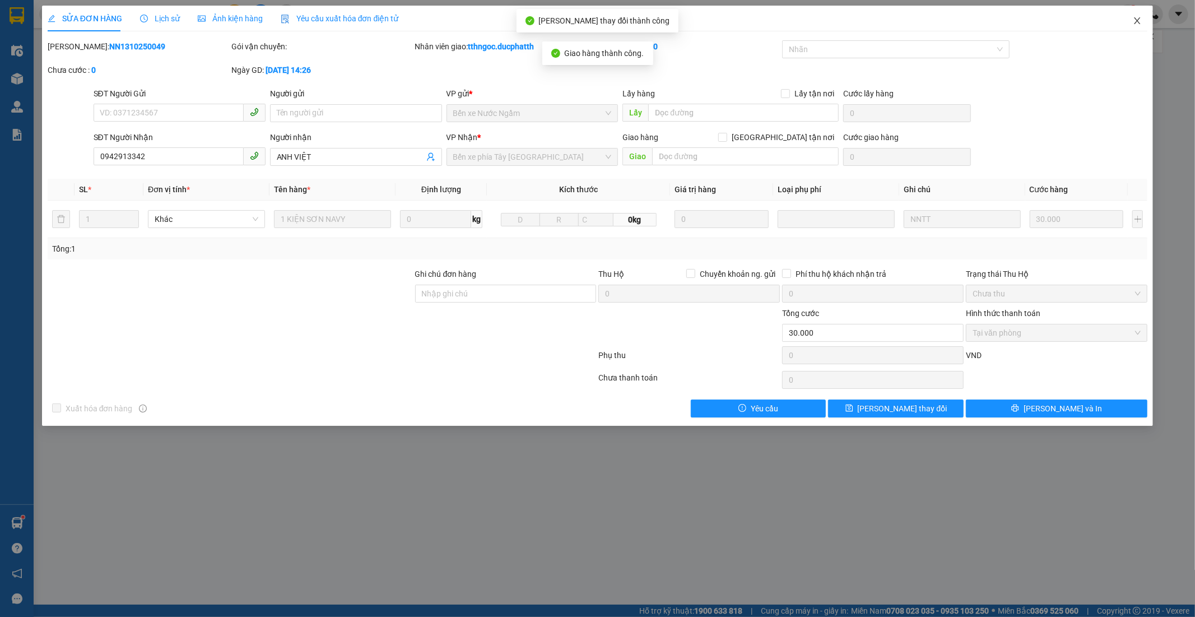
click at [1137, 16] on span "Close" at bounding box center [1137, 21] width 31 height 31
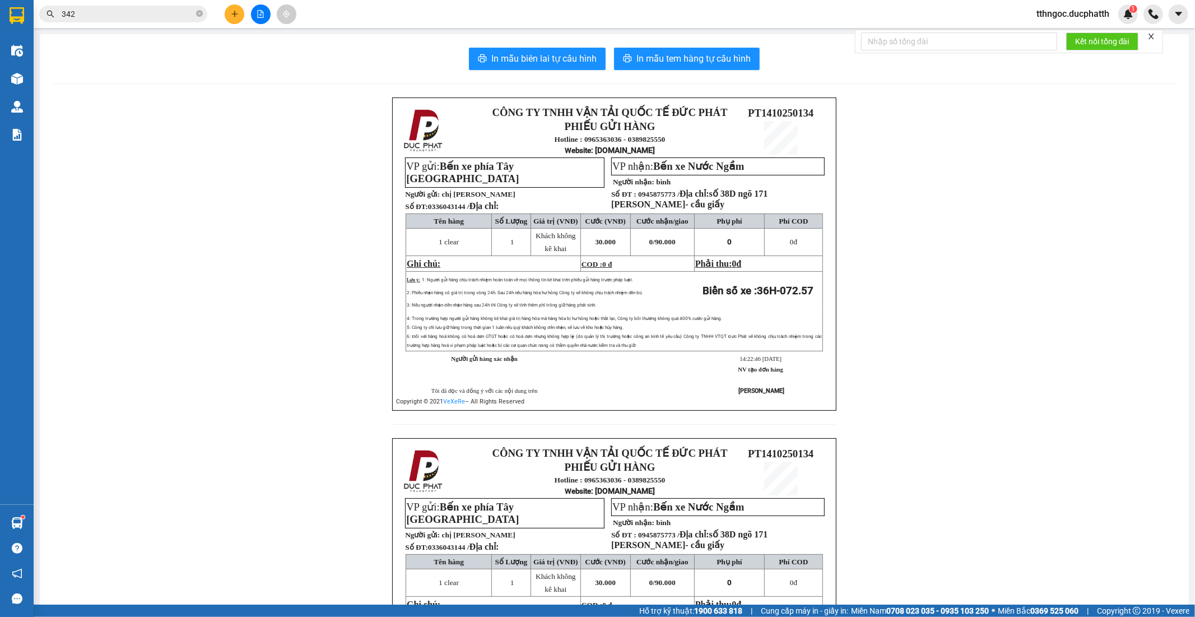
click at [237, 15] on icon "plus" at bounding box center [235, 14] width 8 height 8
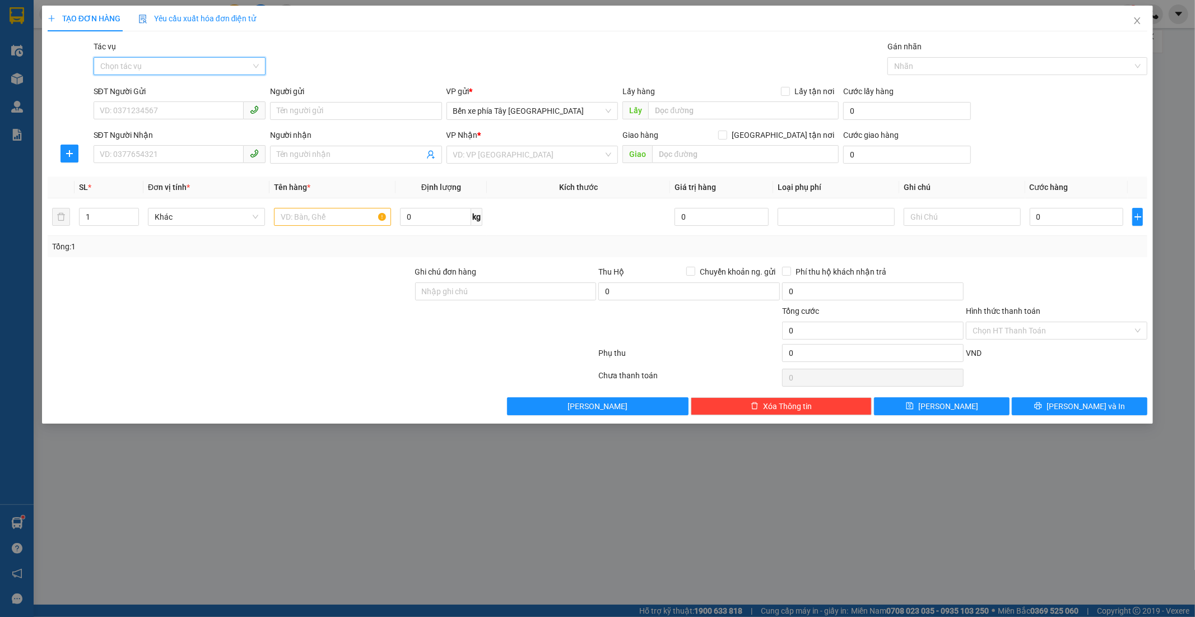
click at [186, 63] on input "Tác vụ" at bounding box center [175, 66] width 151 height 17
click at [182, 88] on div "Nhập hàng lên xe" at bounding box center [179, 88] width 159 height 12
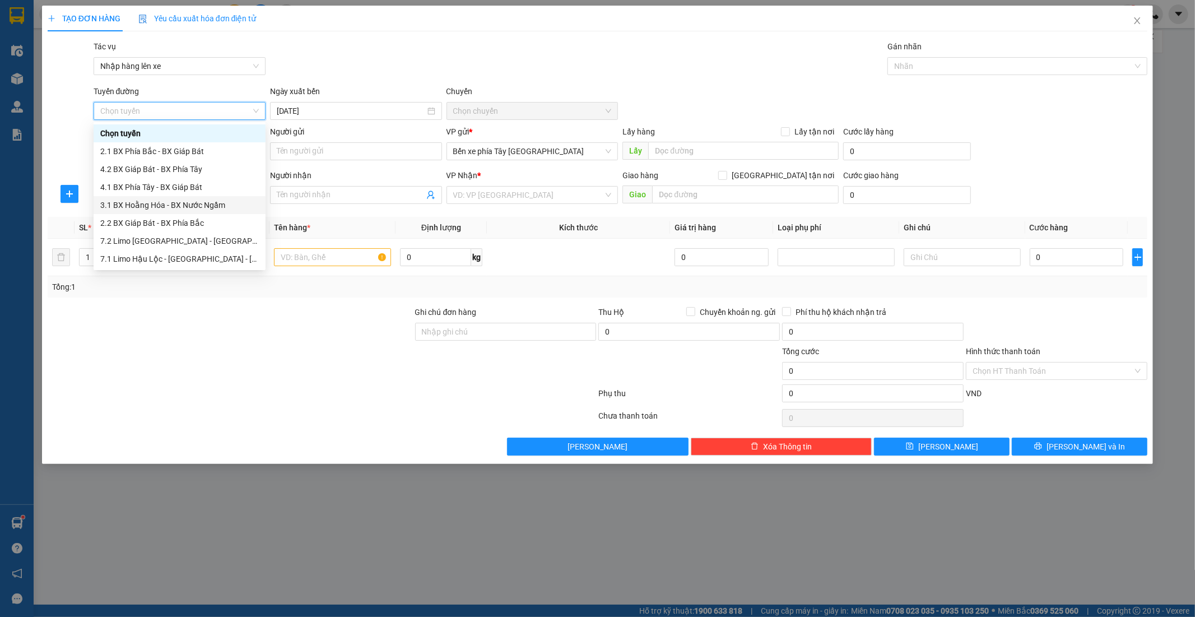
scroll to position [62, 0]
click at [205, 252] on div "1.1 BX Phía Tây - BX Nước Ngầm" at bounding box center [179, 250] width 159 height 12
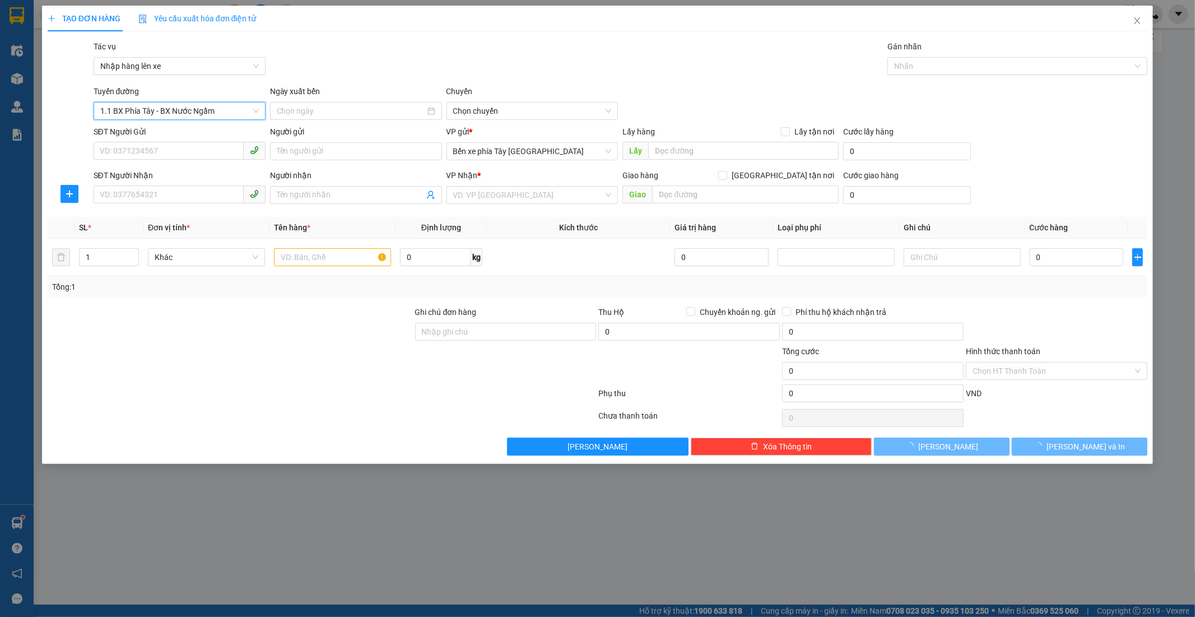
type input "14/10/2025"
click at [518, 108] on span "02:30 - 36F-008.81" at bounding box center [532, 111] width 159 height 17
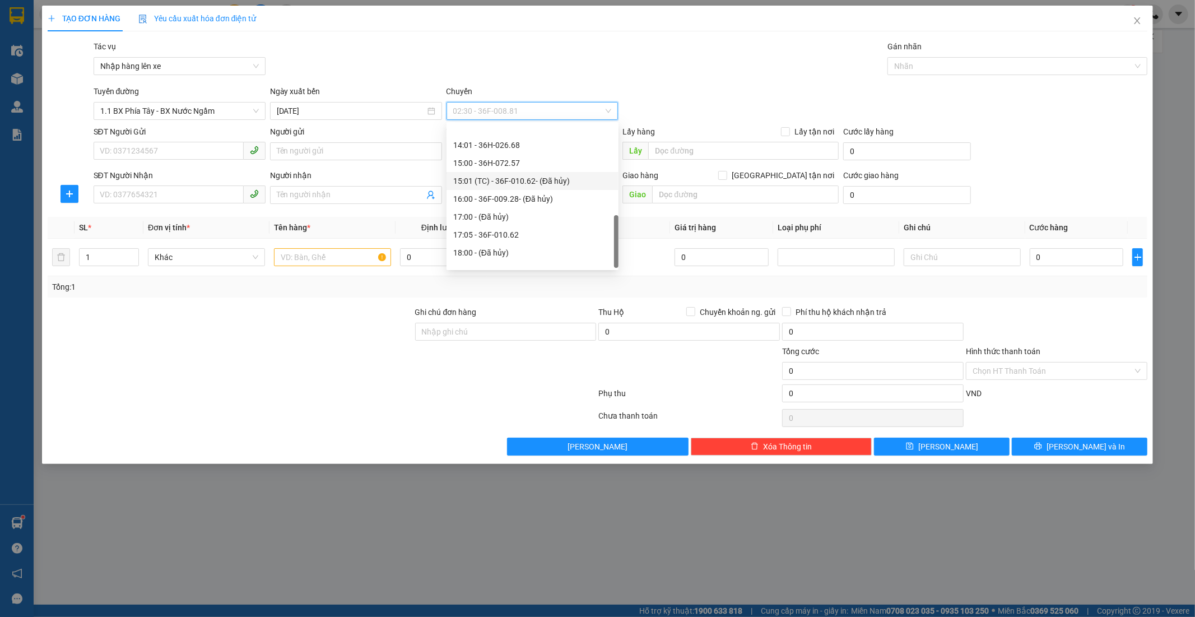
scroll to position [340, 0]
click at [531, 137] on div "15:00 - 36H-072.57" at bounding box center [532, 134] width 159 height 12
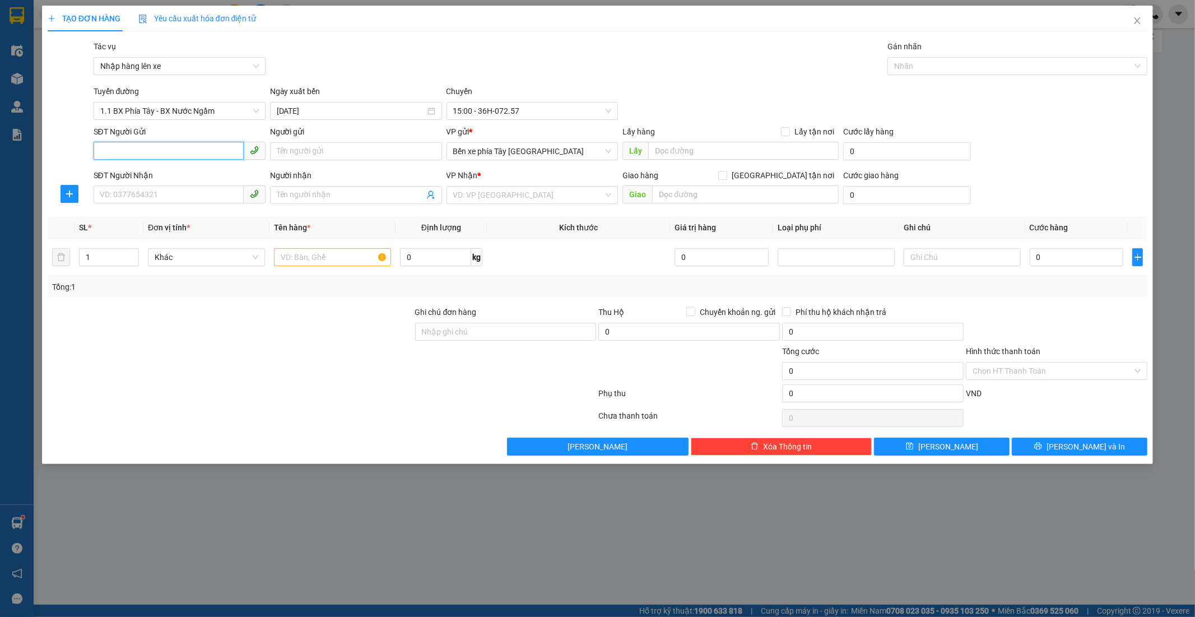
click at [150, 142] on input "SĐT Người Gửi" at bounding box center [169, 151] width 150 height 18
type input "0903481368"
click at [307, 150] on input "Người gửi" at bounding box center [356, 151] width 172 height 18
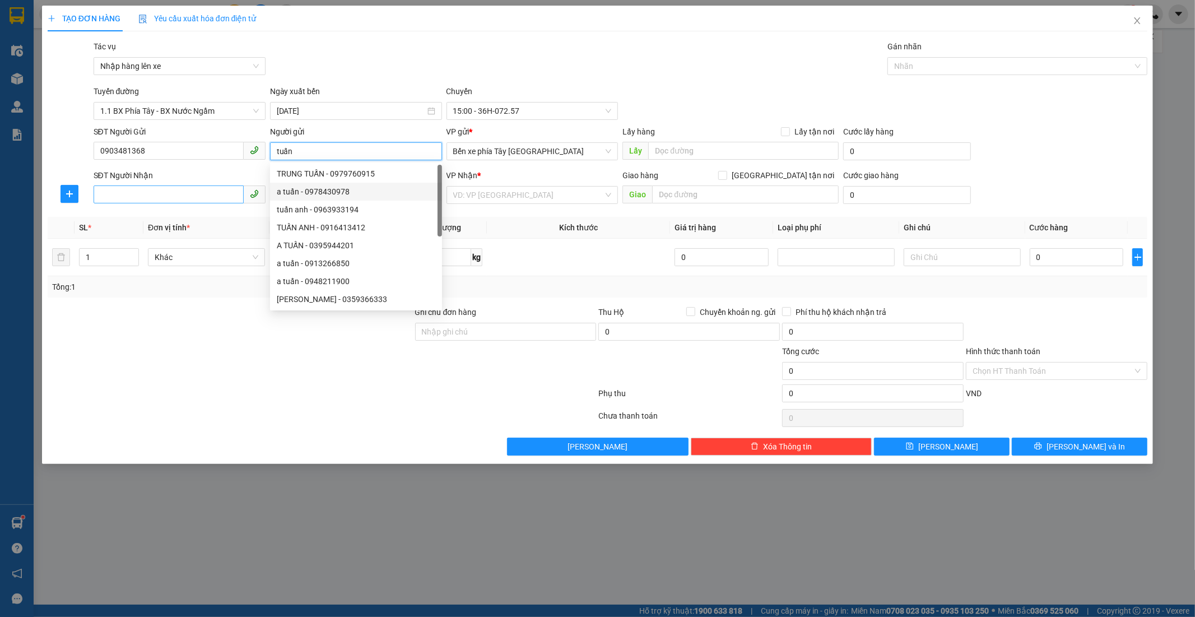
type input "tuấn"
click at [146, 196] on input "SĐT Người Nhận" at bounding box center [169, 195] width 150 height 18
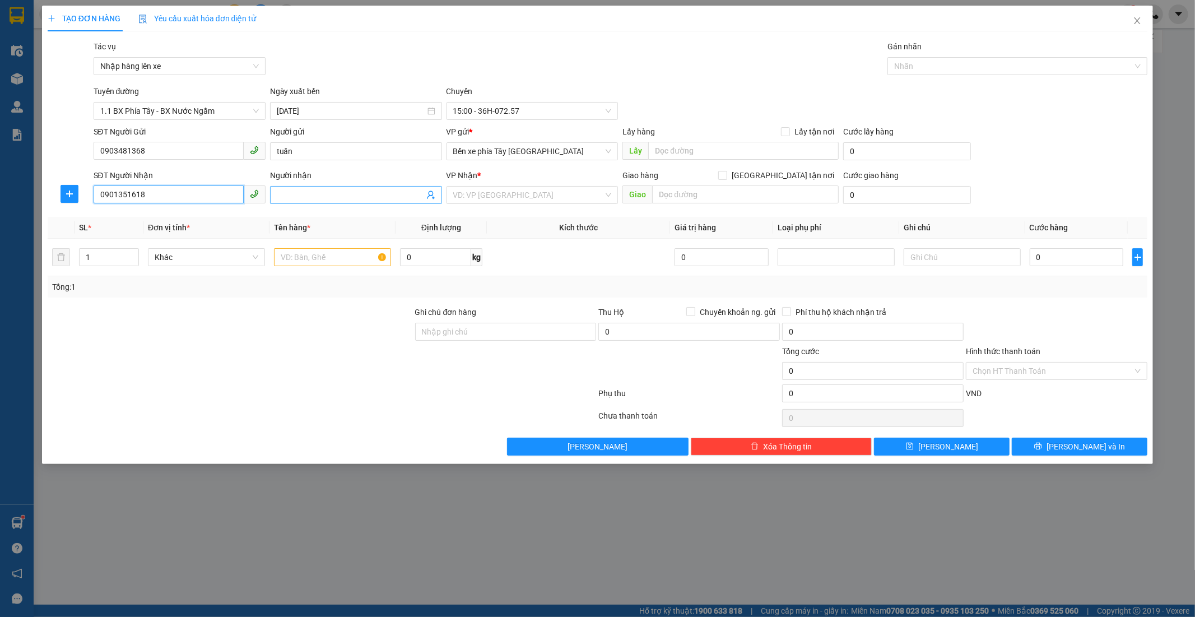
type input "0901351618"
click at [348, 191] on input "Người nhận" at bounding box center [350, 195] width 147 height 12
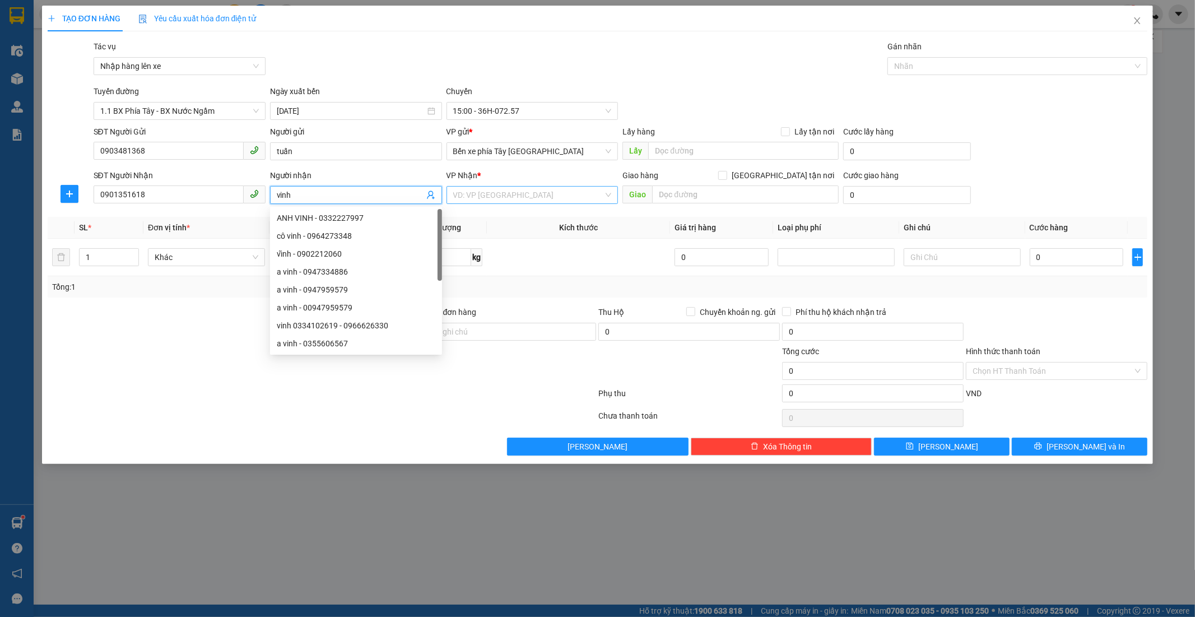
type input "vinh"
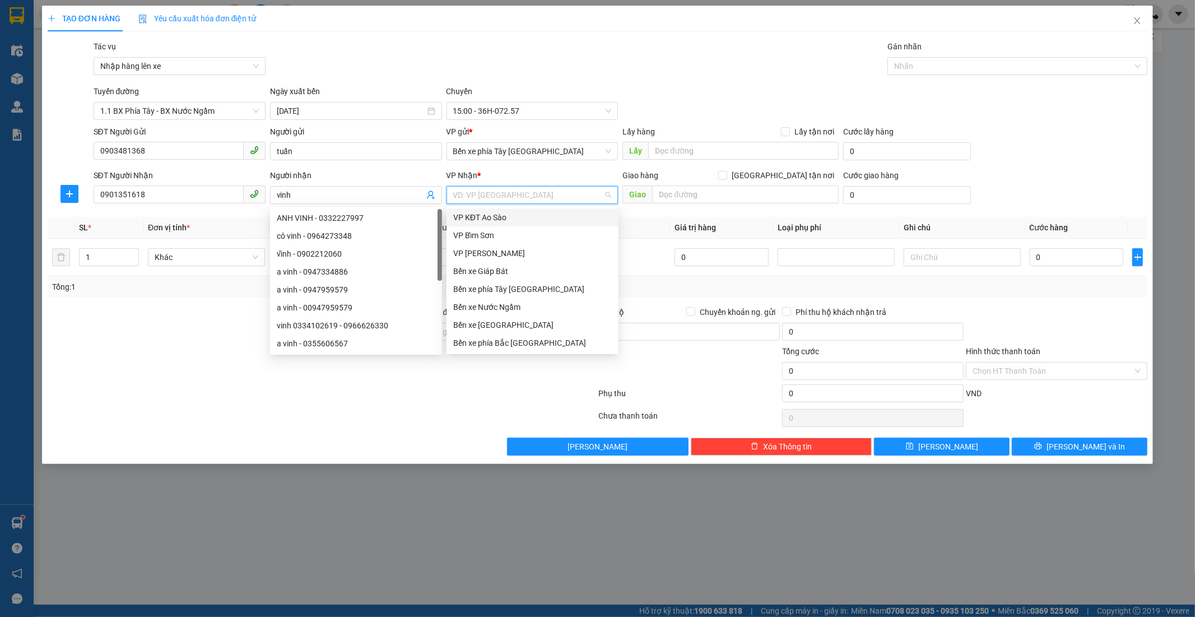
click at [512, 194] on input "search" at bounding box center [528, 195] width 151 height 17
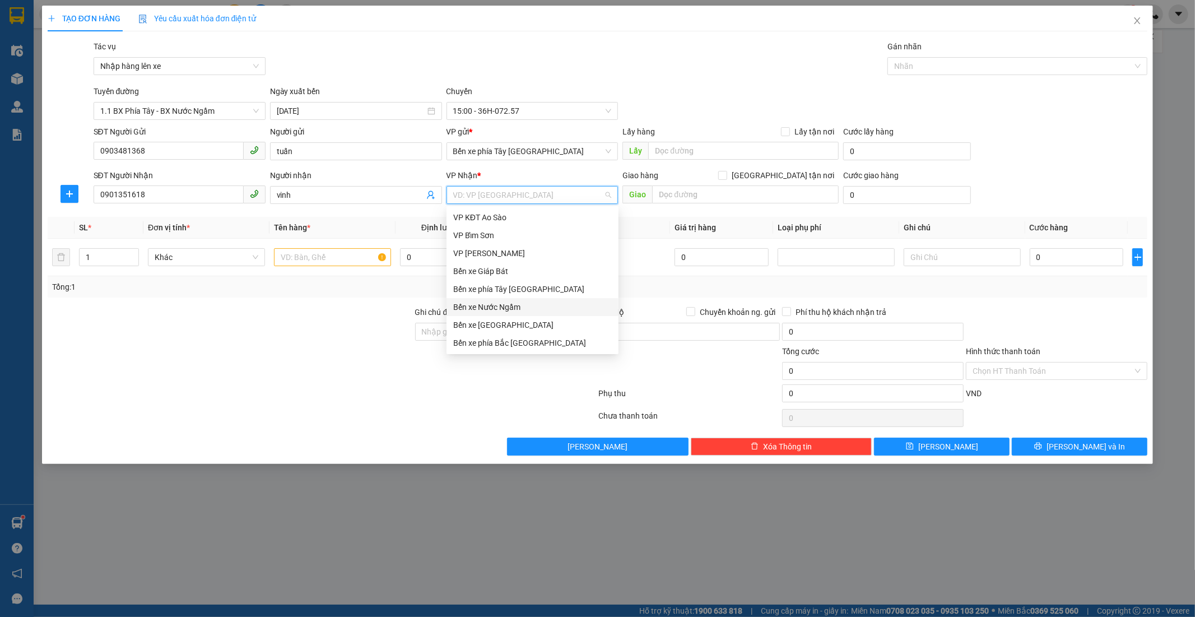
click at [546, 310] on div "Bến xe Nước Ngầm" at bounding box center [532, 307] width 159 height 12
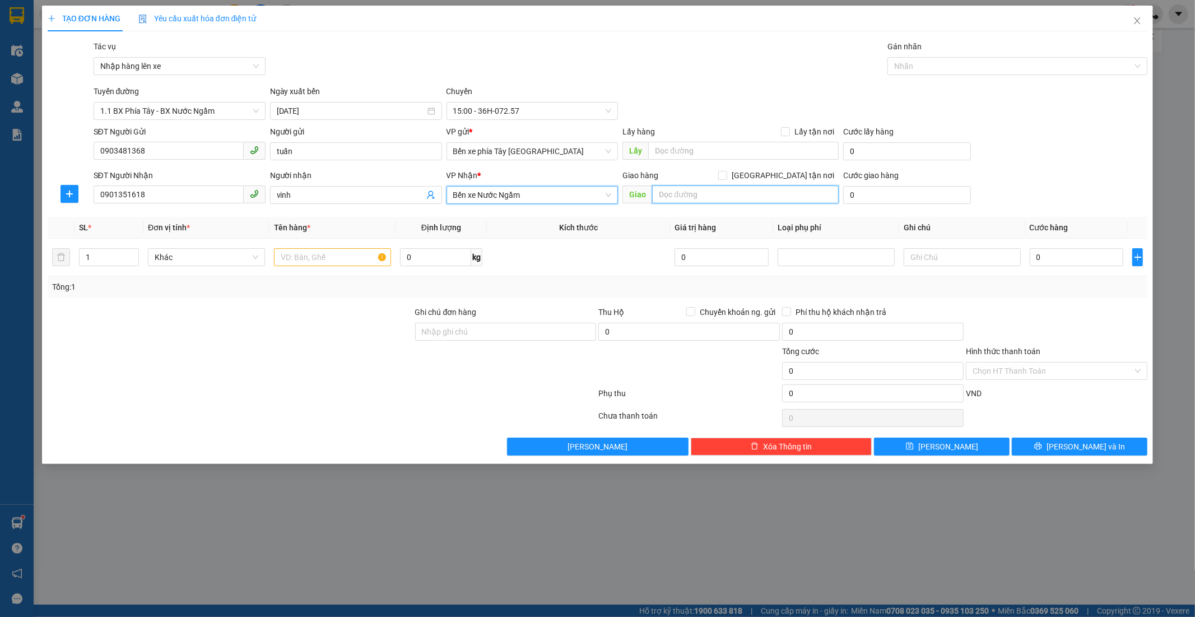
click at [780, 194] on input "text" at bounding box center [745, 195] width 187 height 18
click at [726, 177] on input "Giao tận nơi" at bounding box center [722, 175] width 8 height 8
checkbox input "true"
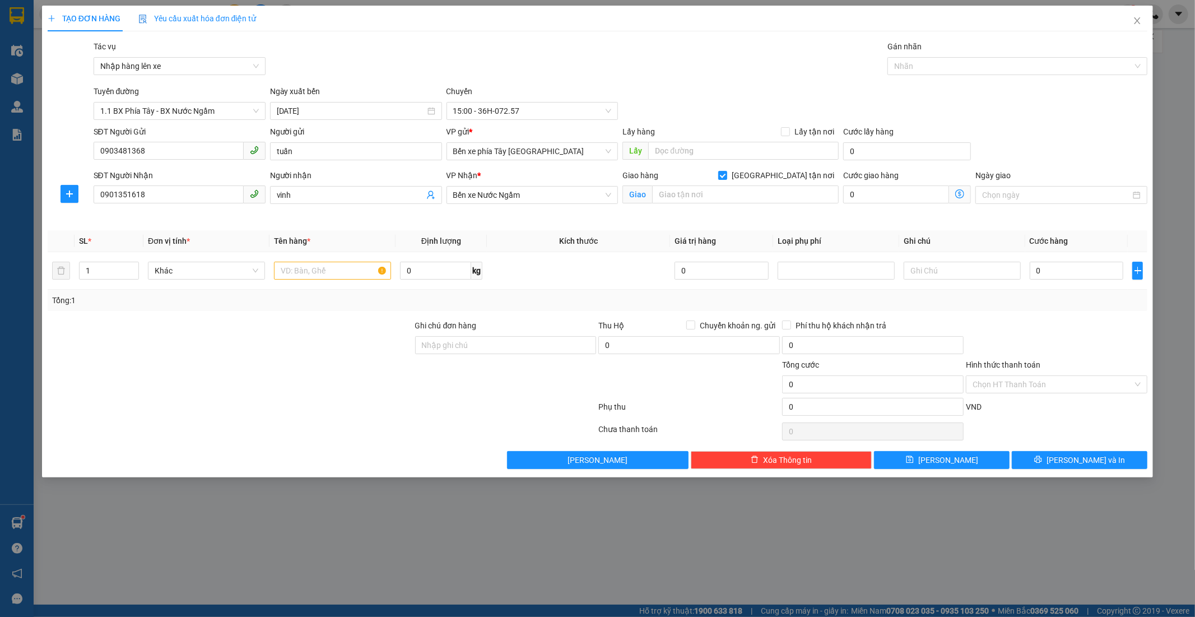
click at [695, 204] on div "Giao" at bounding box center [731, 195] width 216 height 18
click at [693, 191] on input "text" at bounding box center [745, 195] width 187 height 18
type input "masteri vinhome smarcity tây hồ"
click at [930, 192] on input "0" at bounding box center [896, 195] width 106 height 18
click at [961, 196] on icon "dollar-circle" at bounding box center [960, 193] width 9 height 9
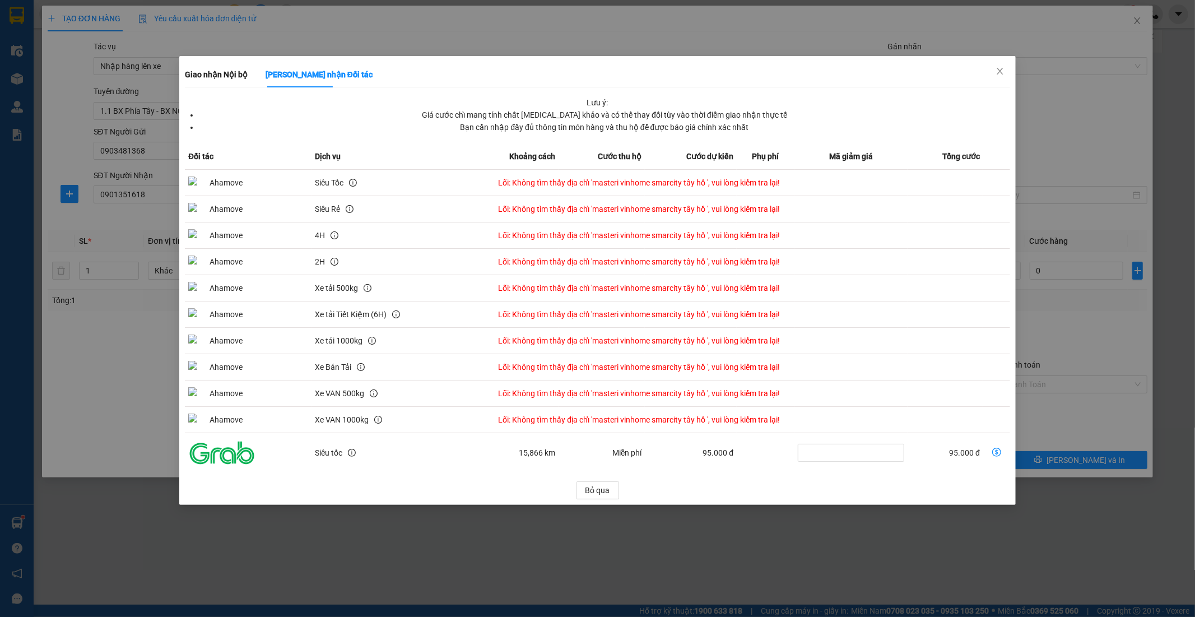
click at [608, 474] on div "Lưu ý: Giá cước chỉ mang tính chất tham khảo và có thể thay đổi tùy vào thời đi…" at bounding box center [598, 297] width 826 height 403
click at [608, 486] on span "Bỏ qua" at bounding box center [598, 490] width 25 height 12
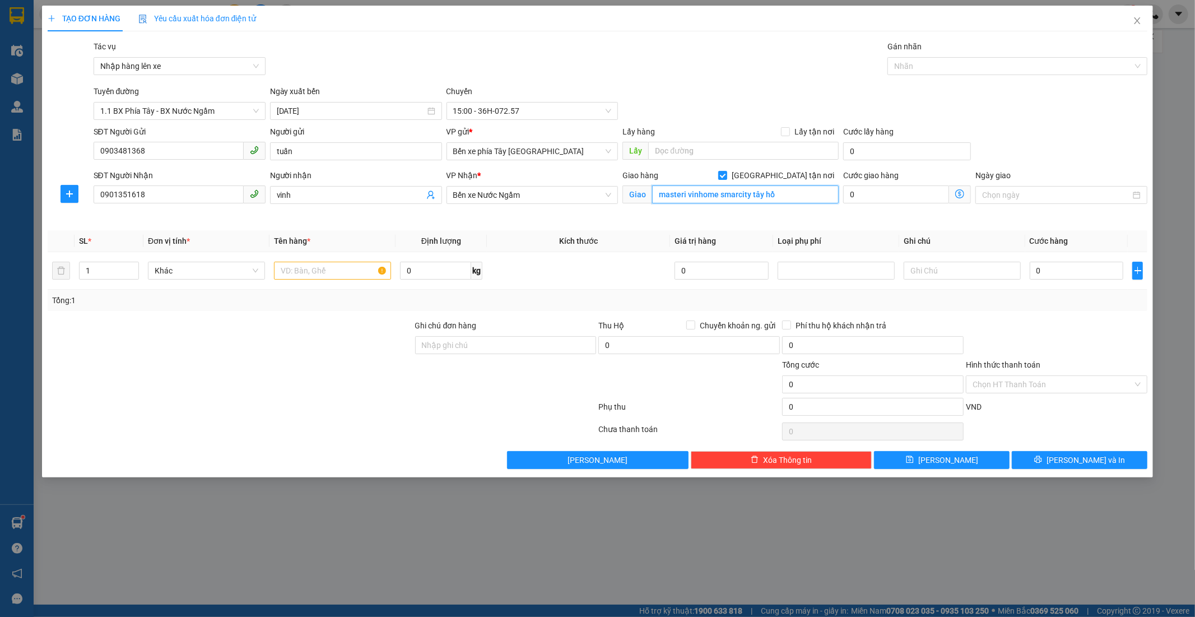
click at [707, 198] on input "masteri vinhome smarcity tây hồ" at bounding box center [745, 195] width 187 height 18
click at [791, 194] on input "masteri vinhome smarcity tây hồ" at bounding box center [745, 195] width 187 height 18
paste input "Masteri"
type input "Masteri vinhome smart city"
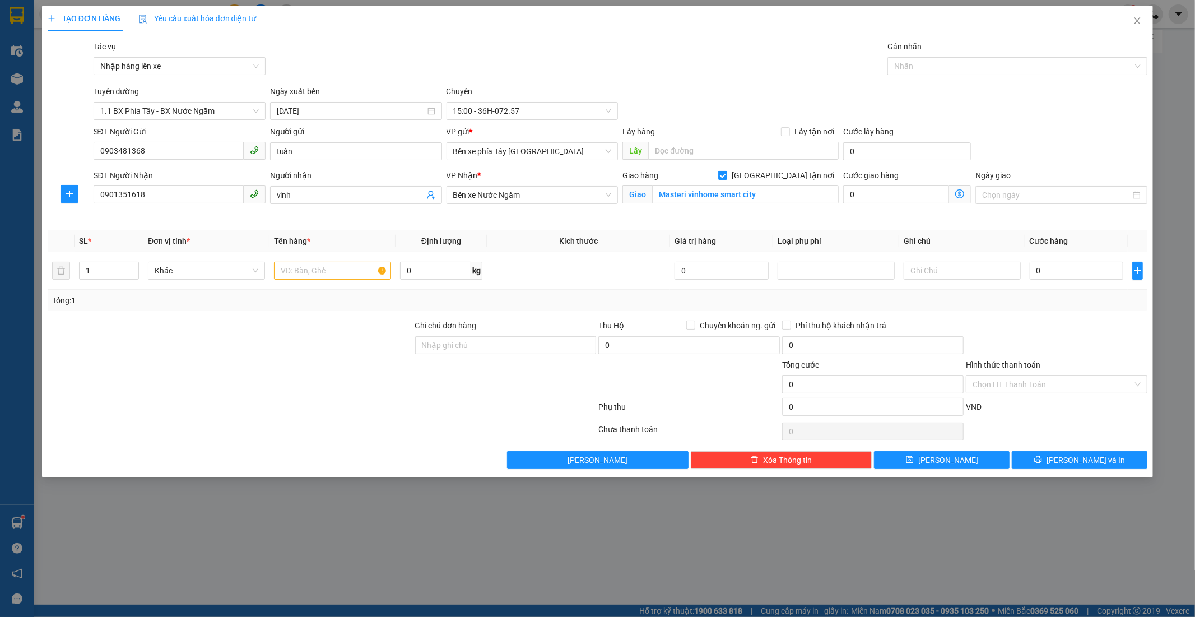
click at [959, 196] on icon "dollar-circle" at bounding box center [960, 193] width 9 height 9
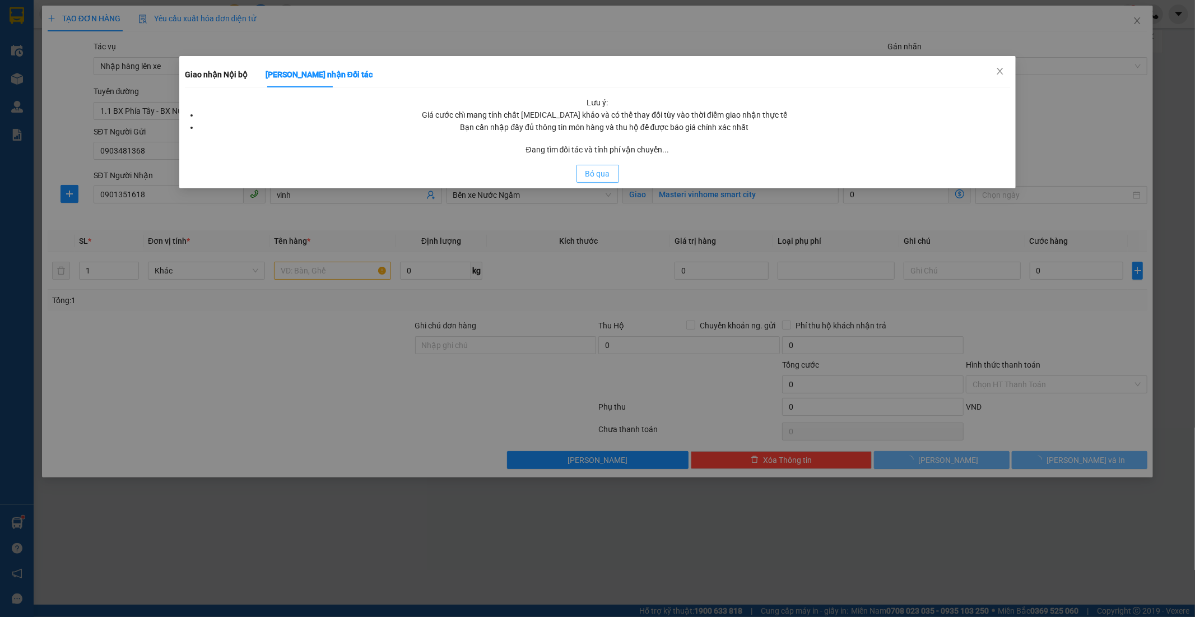
click at [589, 175] on span "Bỏ qua" at bounding box center [598, 174] width 25 height 12
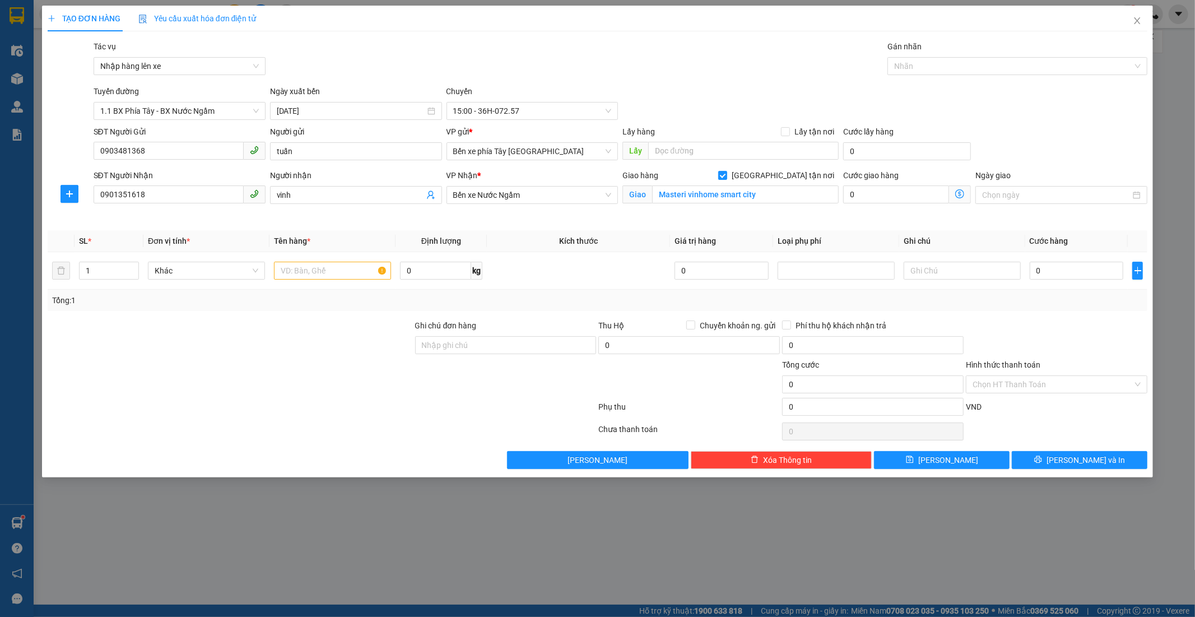
click at [956, 198] on icon "dollar-circle" at bounding box center [960, 193] width 9 height 9
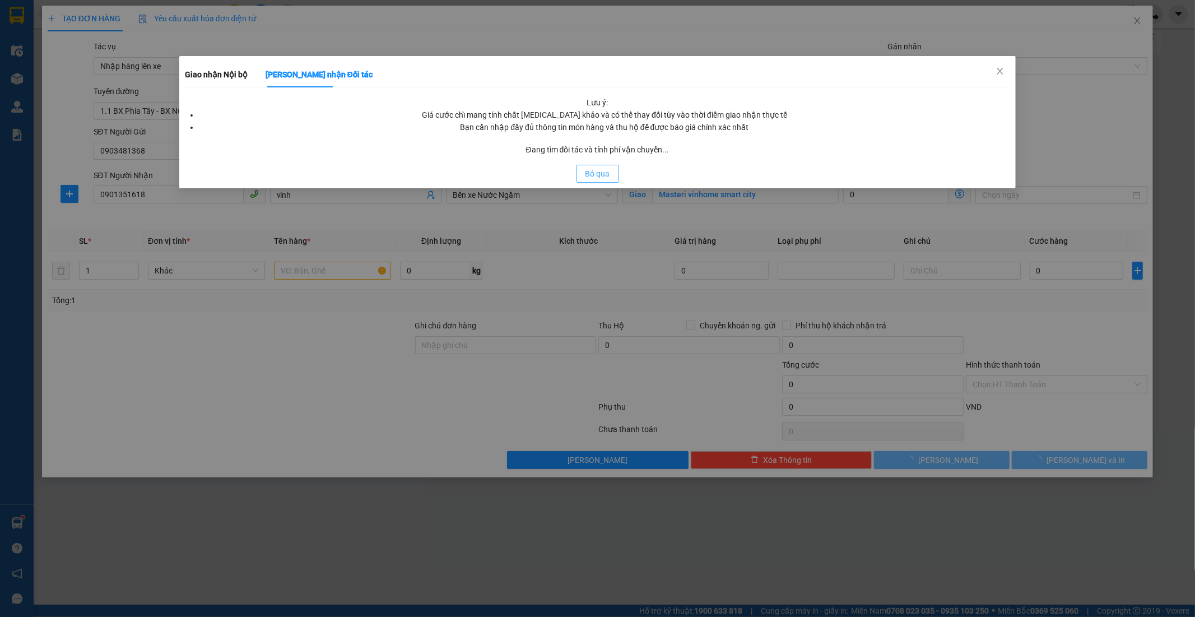
click at [601, 178] on span "Bỏ qua" at bounding box center [598, 174] width 25 height 12
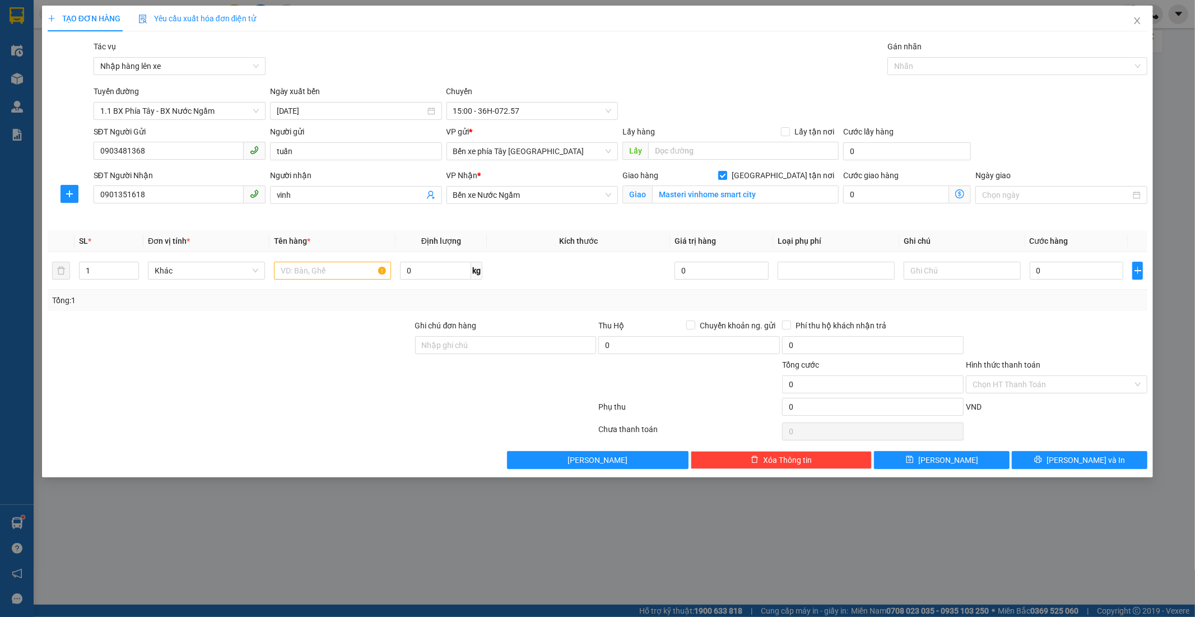
click at [960, 196] on icon "dollar-circle" at bounding box center [960, 193] width 9 height 9
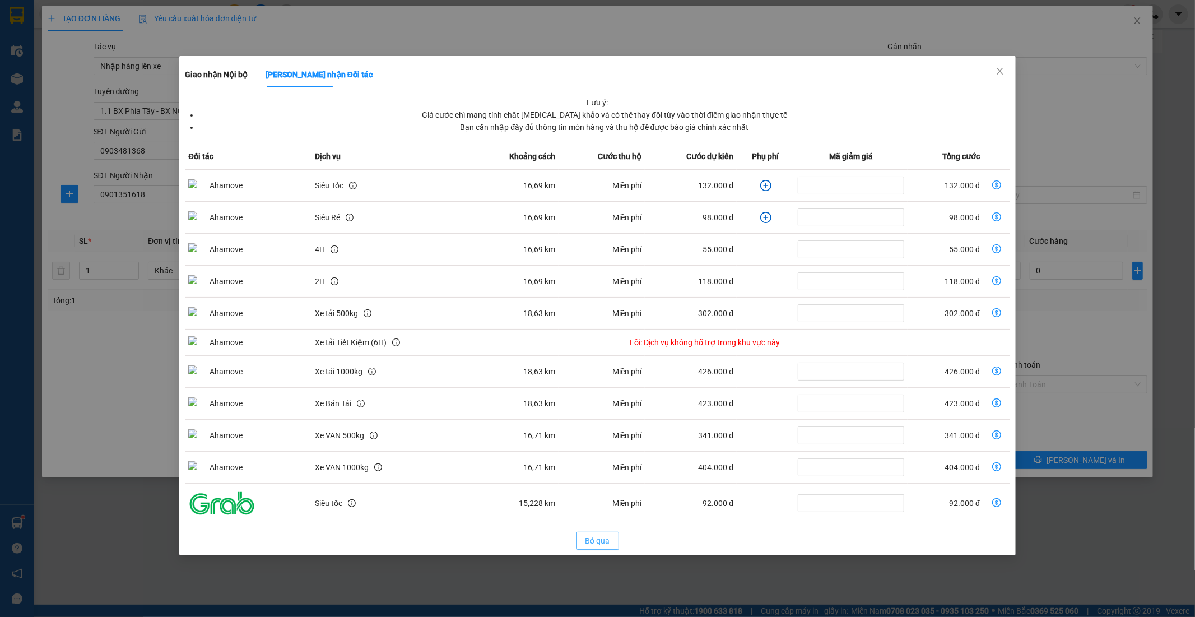
click at [584, 174] on td "Miễn phí" at bounding box center [602, 186] width 86 height 32
click at [766, 186] on icon "plus-circle" at bounding box center [765, 185] width 5 height 5
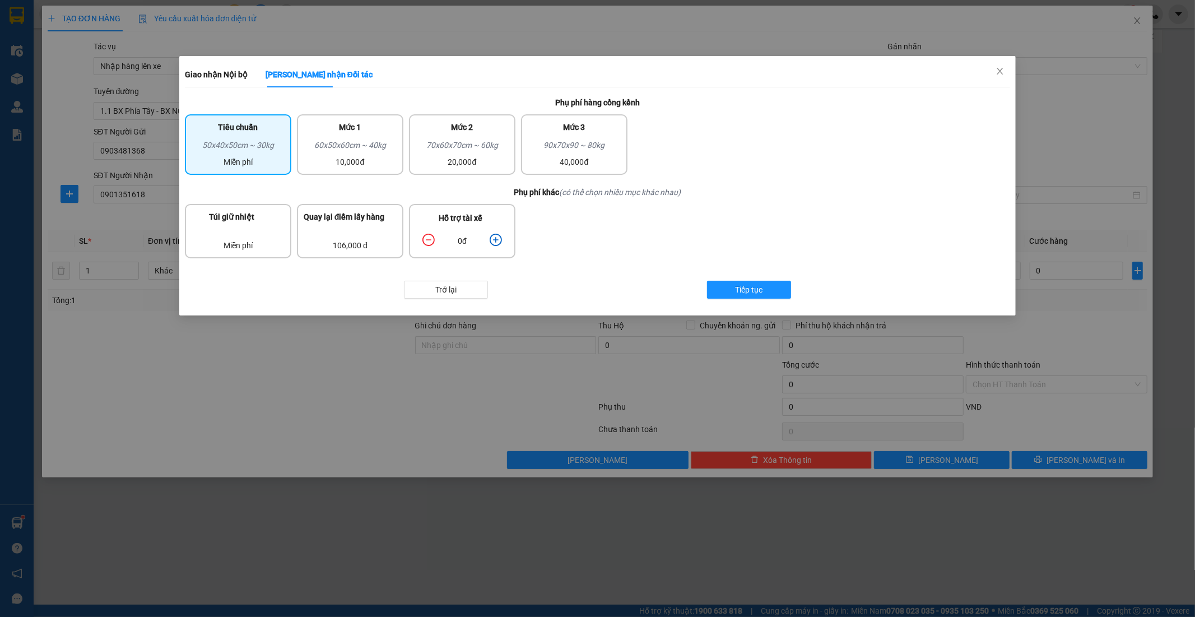
click at [497, 239] on icon "plus-circle" at bounding box center [496, 240] width 12 height 12
click at [497, 237] on icon "plus-circle" at bounding box center [495, 239] width 5 height 5
click at [460, 289] on button "Trở lại" at bounding box center [446, 290] width 84 height 18
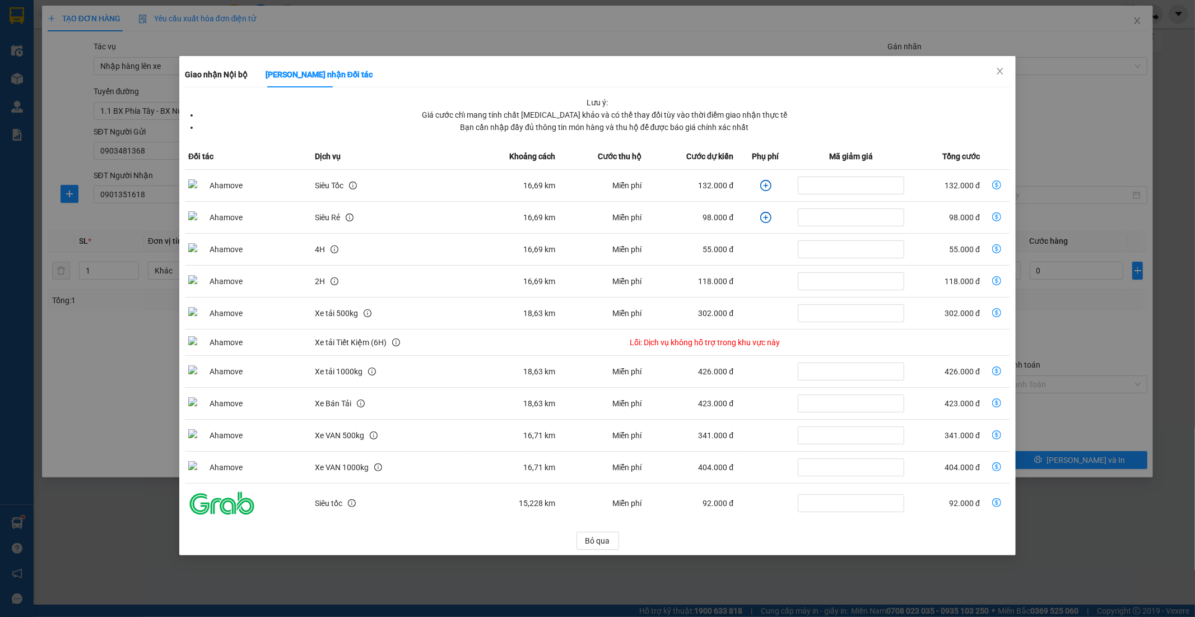
click at [1001, 182] on icon "dollar-circle" at bounding box center [997, 184] width 9 height 9
type input "132.000"
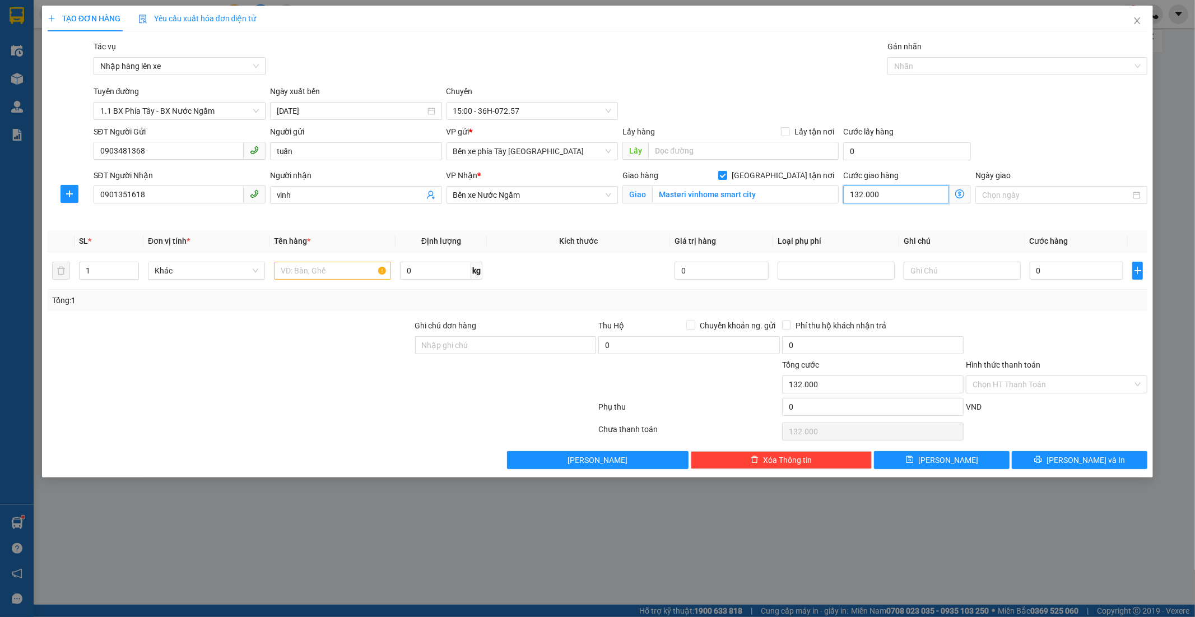
click at [880, 198] on input "132.000" at bounding box center [896, 195] width 106 height 18
type input "0"
type input "1"
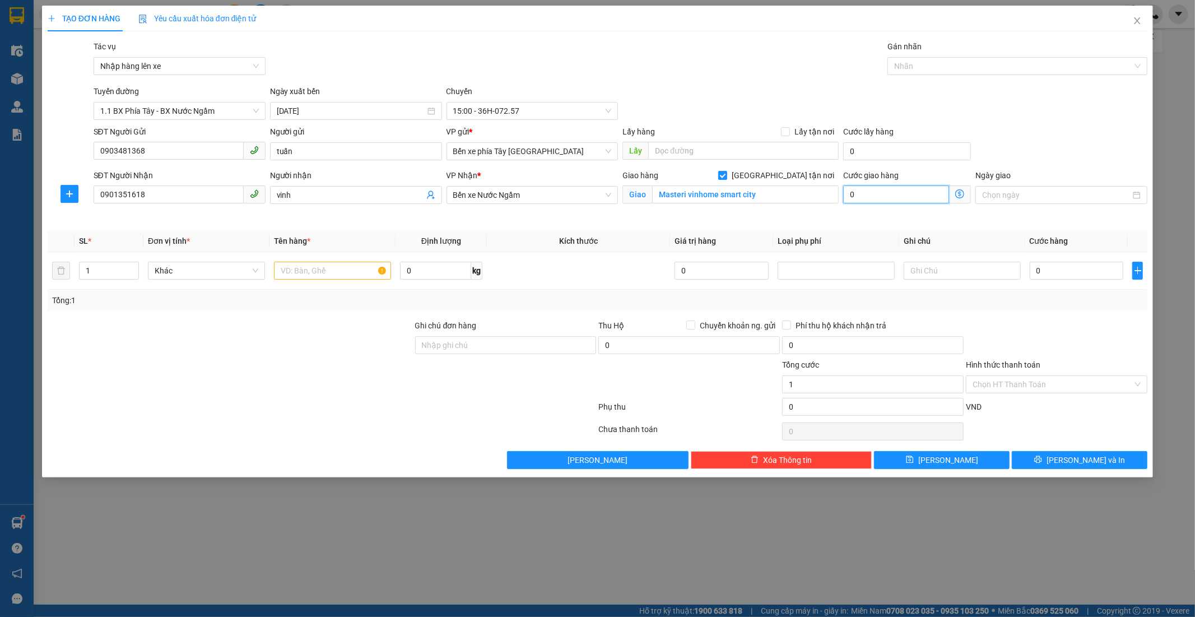
type input "1"
type input "14"
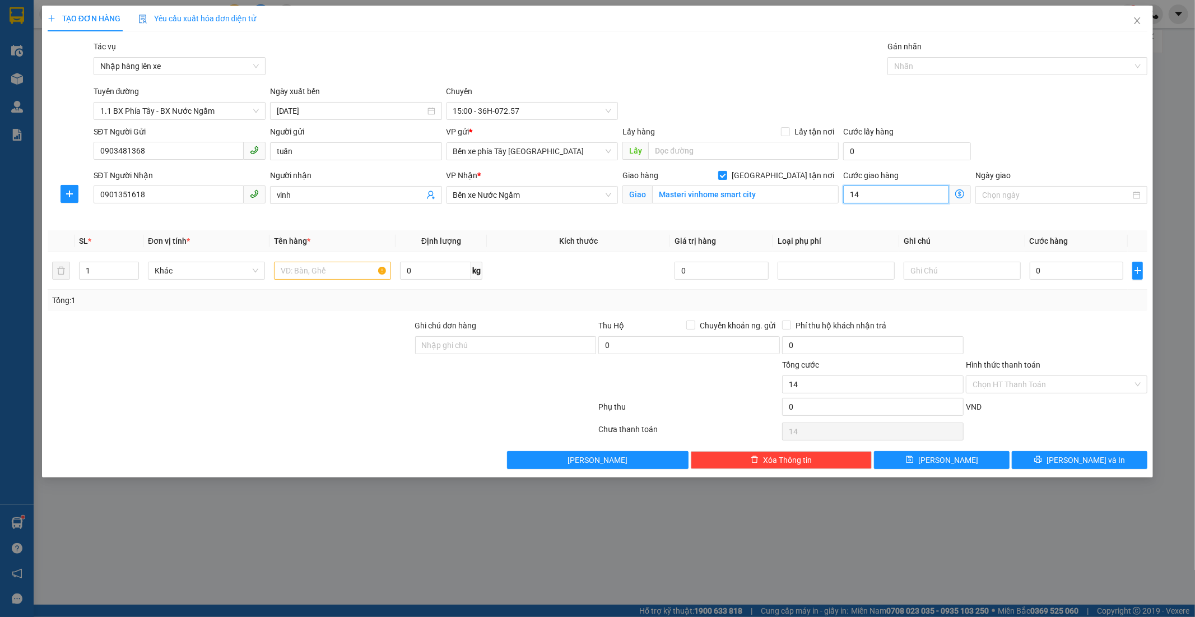
type input "140"
type input "140.000"
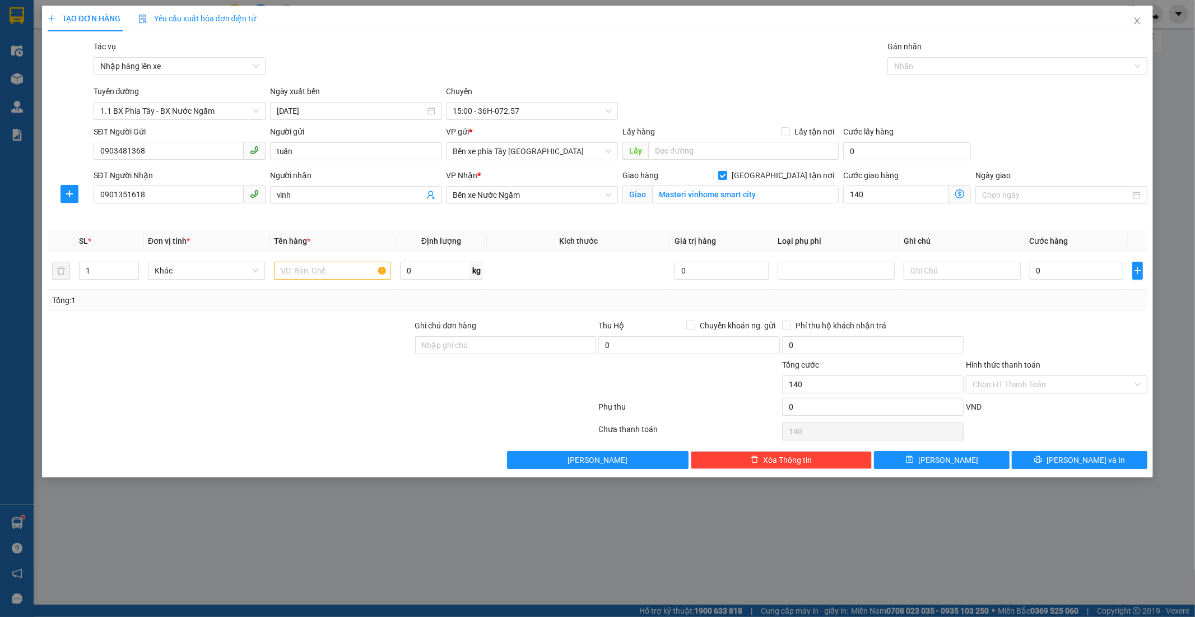
type input "140.000"
click at [822, 238] on th "Loại phụ phí" at bounding box center [836, 241] width 126 height 22
click at [788, 201] on input "Masteri vinhome smart city" at bounding box center [745, 195] width 187 height 18
drag, startPoint x: 788, startPoint y: 201, endPoint x: 777, endPoint y: 195, distance: 12.5
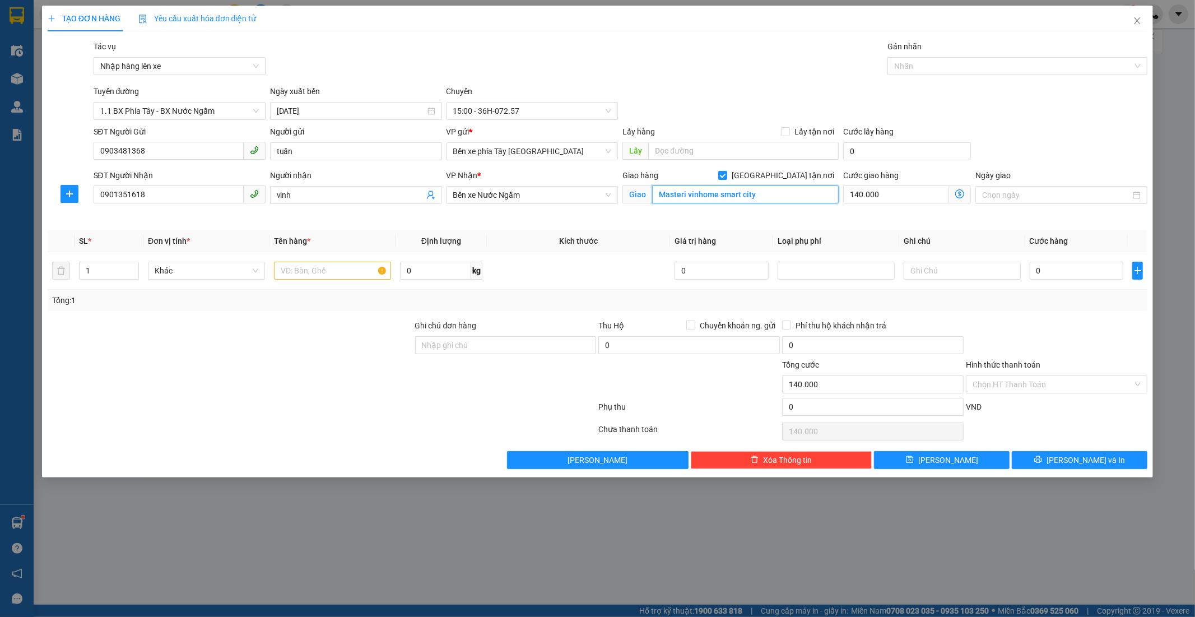
click at [787, 200] on input "Masteri vinhome smart city" at bounding box center [745, 195] width 187 height 18
click at [776, 194] on input "Masteri vinhome smart city" at bounding box center [745, 195] width 187 height 18
type input "Masteri vinhome smart city ( sảnh b)"
click at [1057, 281] on div "0" at bounding box center [1077, 270] width 94 height 22
click at [1057, 276] on input "0" at bounding box center [1077, 271] width 94 height 18
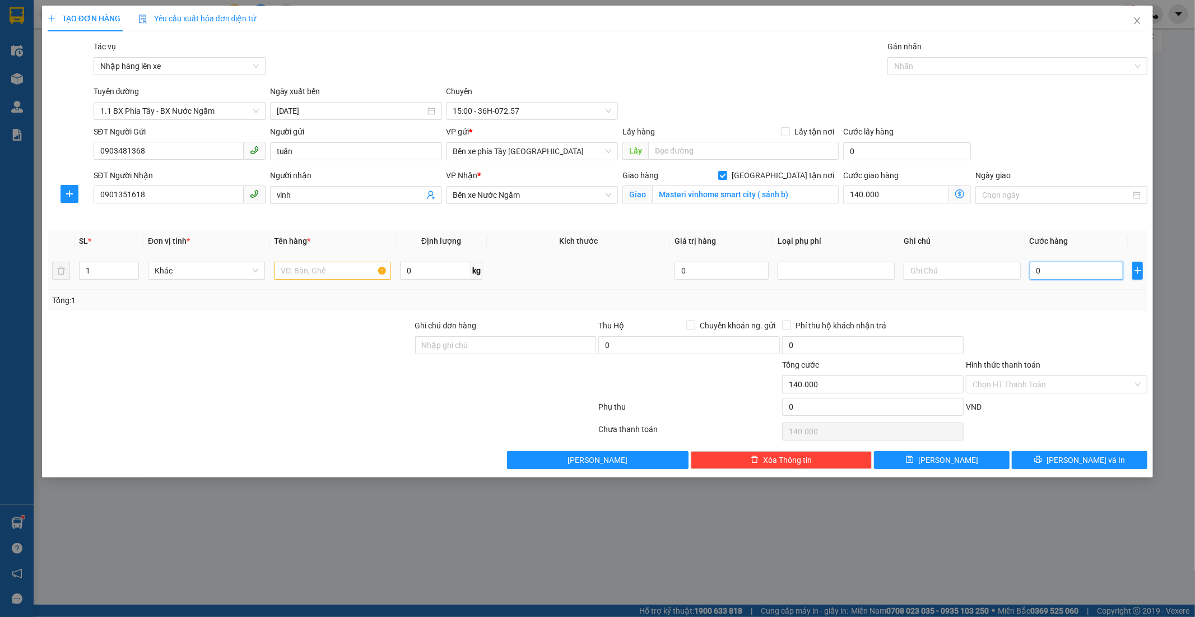
type input "3"
type input "140.003"
type input "30"
type input "140.030"
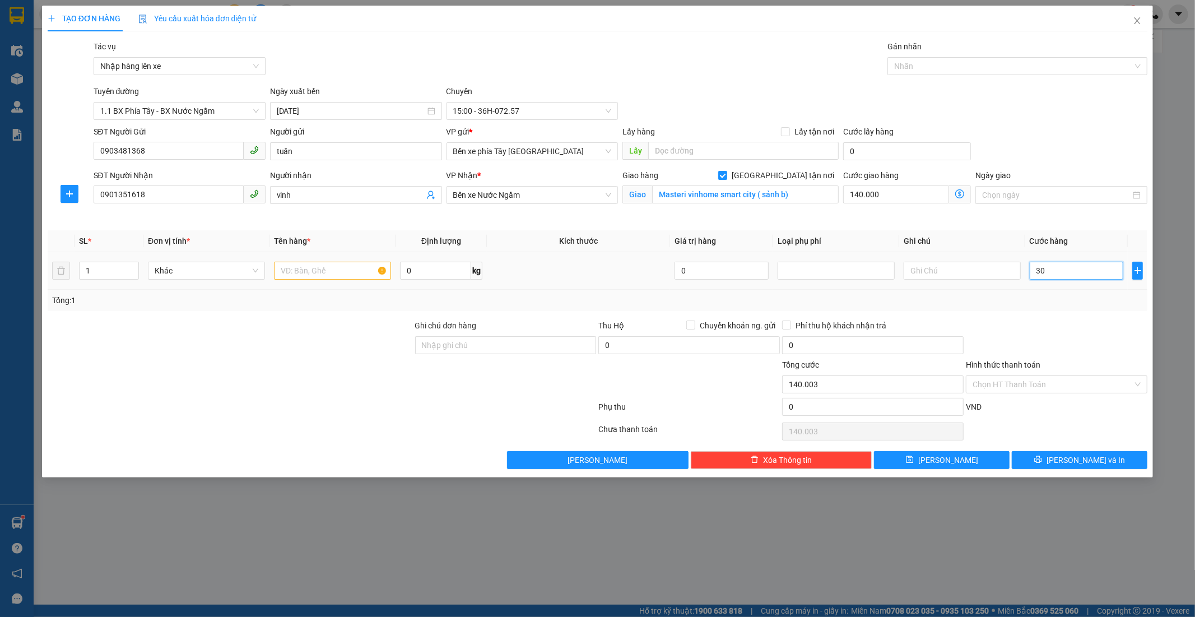
type input "140.030"
type input "30.000"
type input "170.000"
click at [1065, 328] on div at bounding box center [1057, 338] width 184 height 39
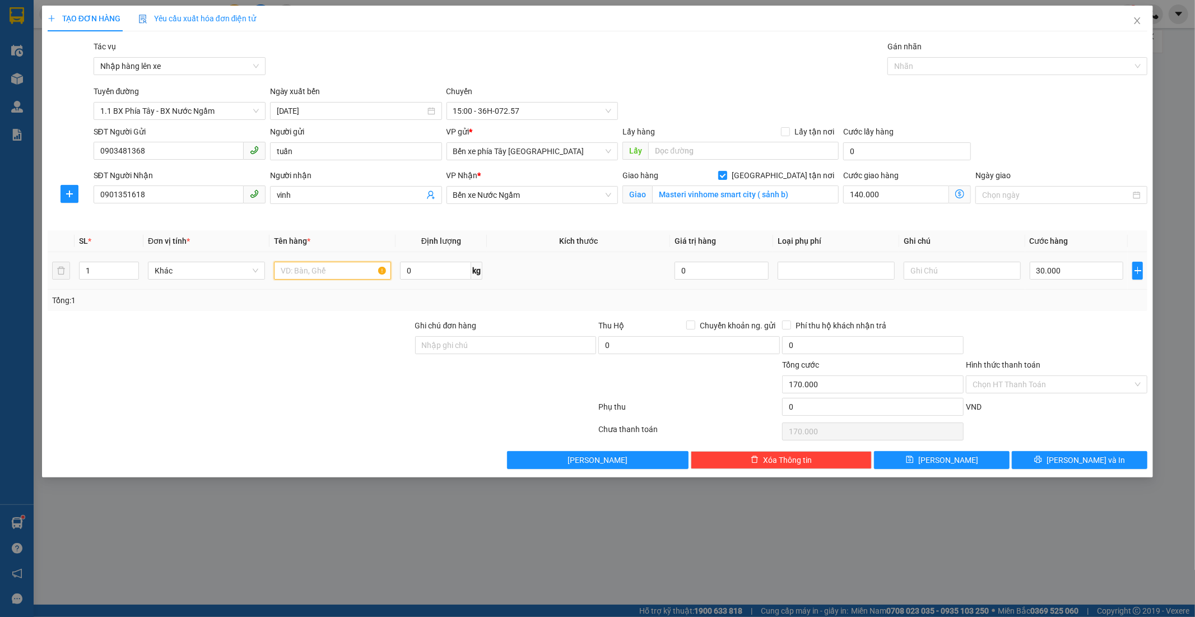
click at [331, 276] on input "text" at bounding box center [332, 271] width 117 height 18
type input "1 kiện thuốc"
click at [1009, 383] on input "Hình thức thanh toán" at bounding box center [1053, 384] width 160 height 17
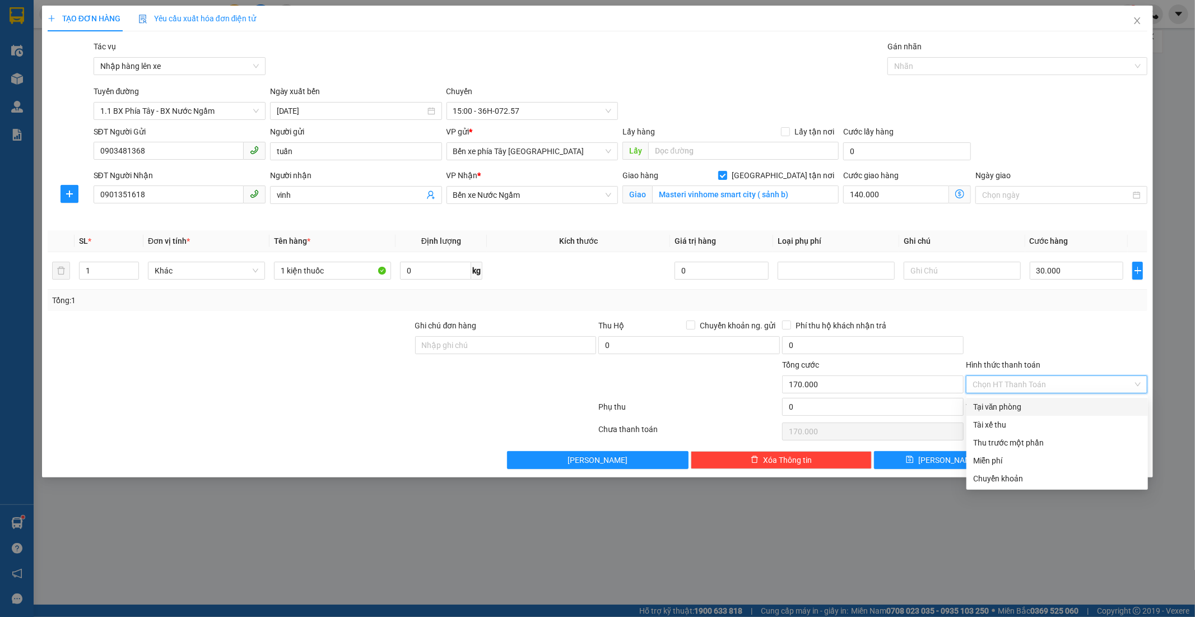
click at [1020, 401] on div "Tại văn phòng" at bounding box center [1057, 407] width 168 height 12
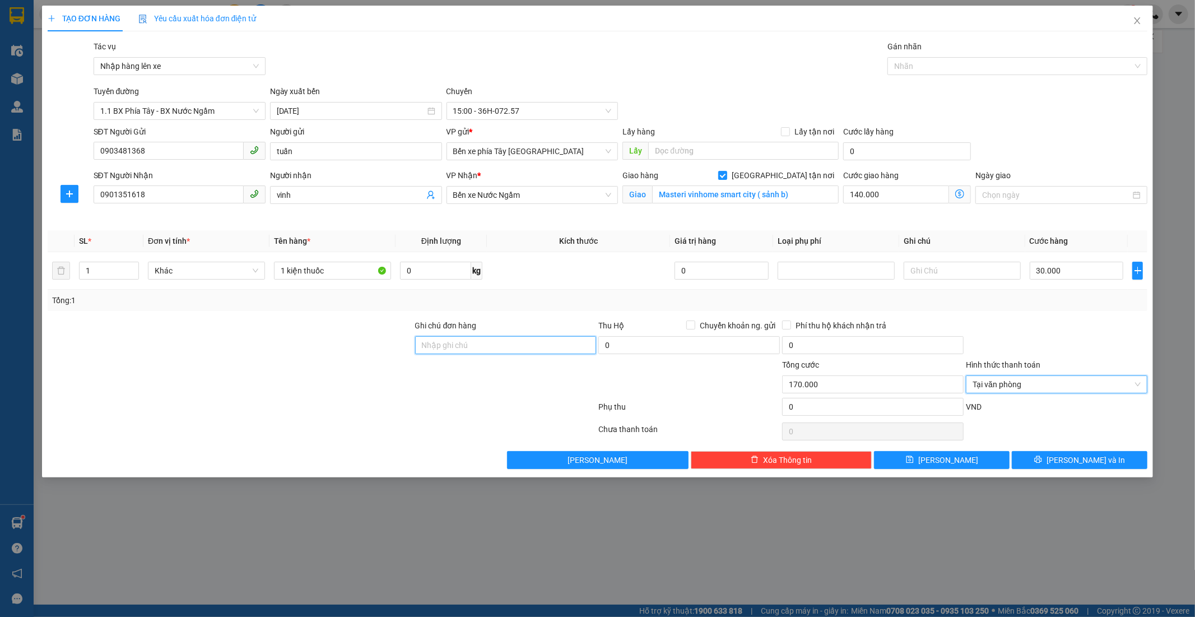
click at [442, 345] on input "Ghi chú đơn hàng" at bounding box center [506, 345] width 182 height 18
click at [382, 365] on div at bounding box center [231, 378] width 368 height 39
click at [1081, 462] on span "Lưu và In" at bounding box center [1086, 460] width 78 height 12
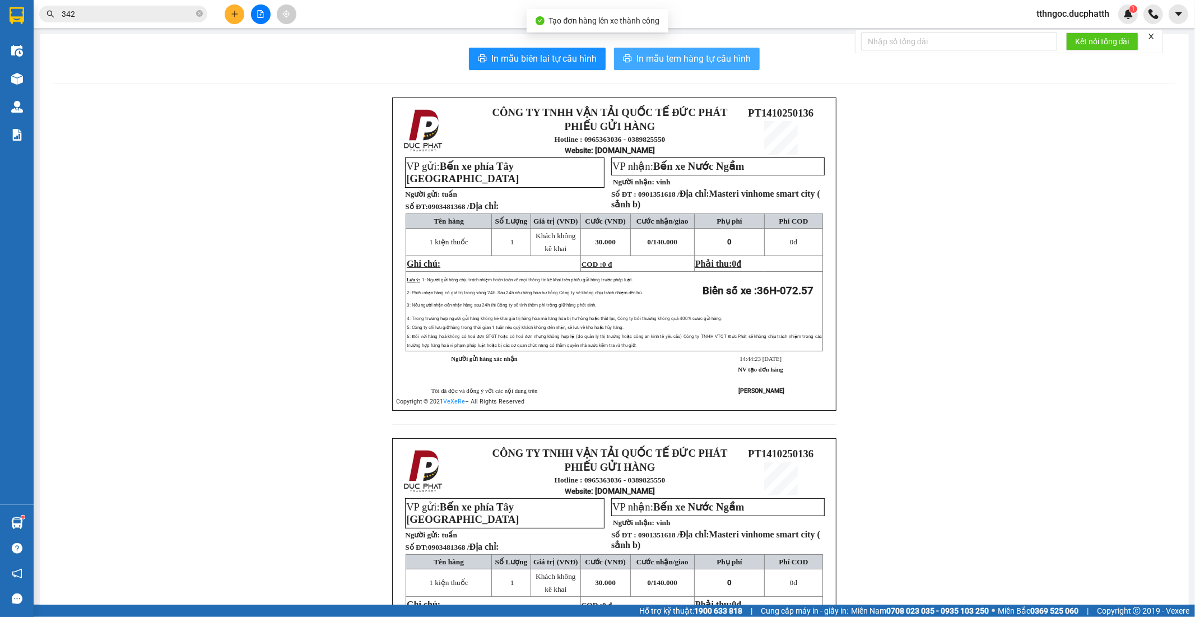
click at [727, 58] on span "In mẫu tem hàng tự cấu hình" at bounding box center [694, 59] width 114 height 14
click at [226, 11] on button at bounding box center [235, 14] width 20 height 20
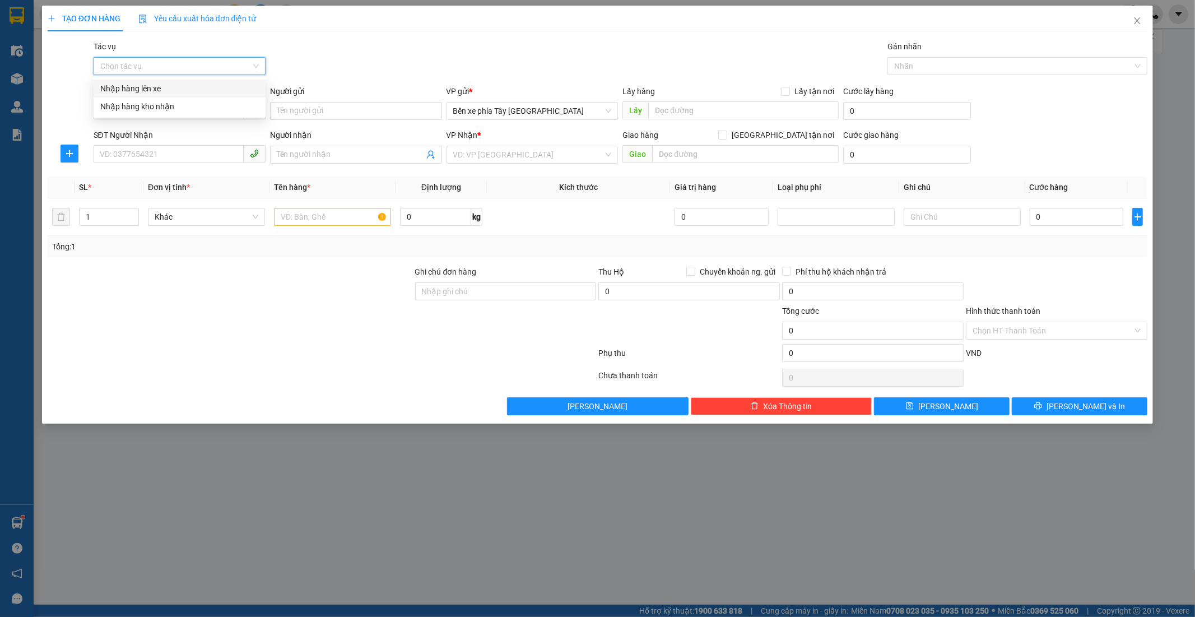
click at [206, 68] on input "Tác vụ" at bounding box center [175, 66] width 151 height 17
click at [184, 78] on body "Kết quả tìm kiếm ( 102 ) Bộ lọc Mã ĐH Trạng thái Món hàng Thu hộ Tổng cước Chưa…" at bounding box center [597, 308] width 1195 height 617
click at [176, 107] on input "SĐT Người Gửi" at bounding box center [169, 110] width 150 height 18
click at [200, 129] on div "0378692763 - lê việt anh" at bounding box center [179, 133] width 159 height 12
click at [185, 166] on div "SĐT Người Nhận VD: 0377654321" at bounding box center [180, 148] width 172 height 39
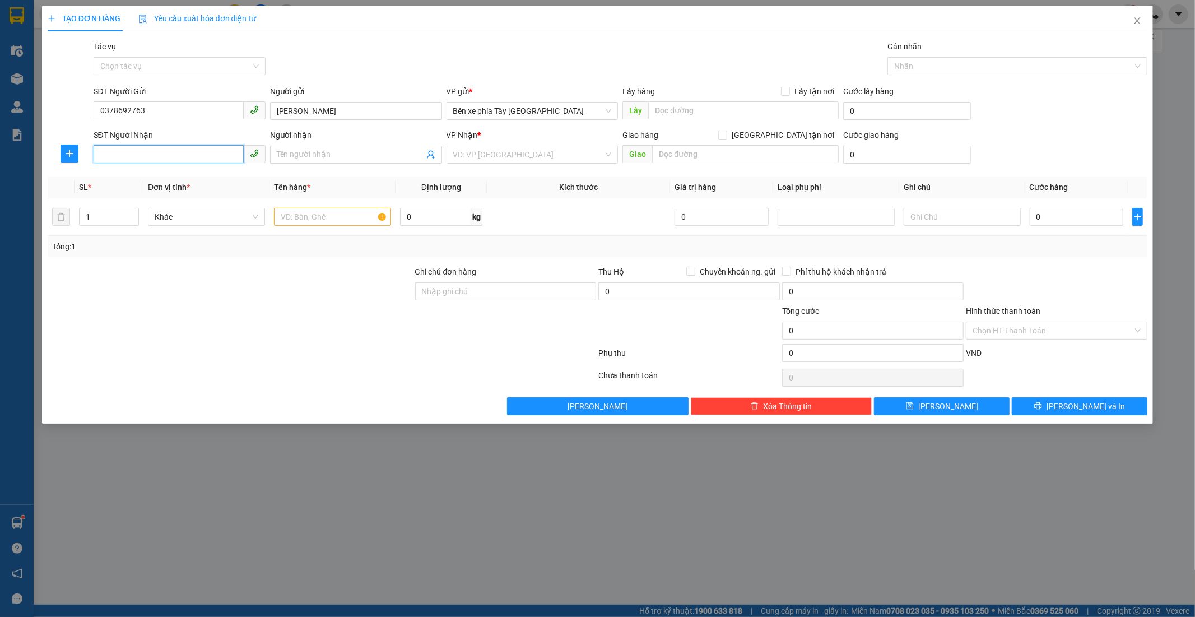
click at [185, 160] on input "SĐT Người Nhận" at bounding box center [169, 154] width 150 height 18
click at [202, 178] on div "0846987719 - bùi tiến trường" at bounding box center [179, 177] width 159 height 12
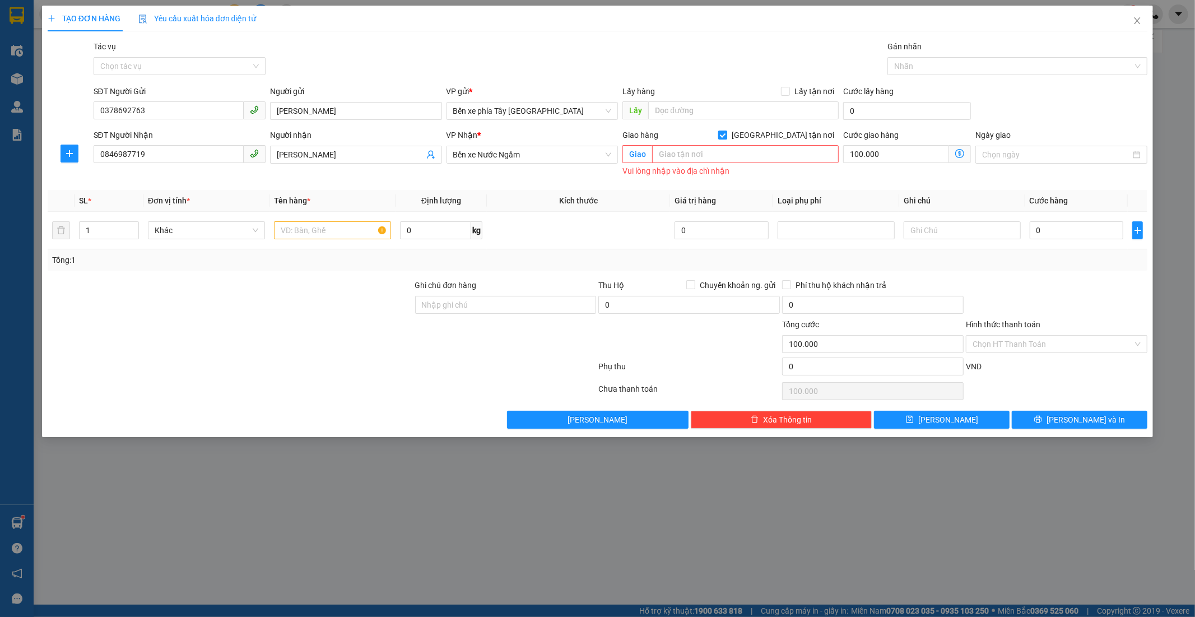
click at [726, 133] on input "Giao tận nơi" at bounding box center [722, 135] width 8 height 8
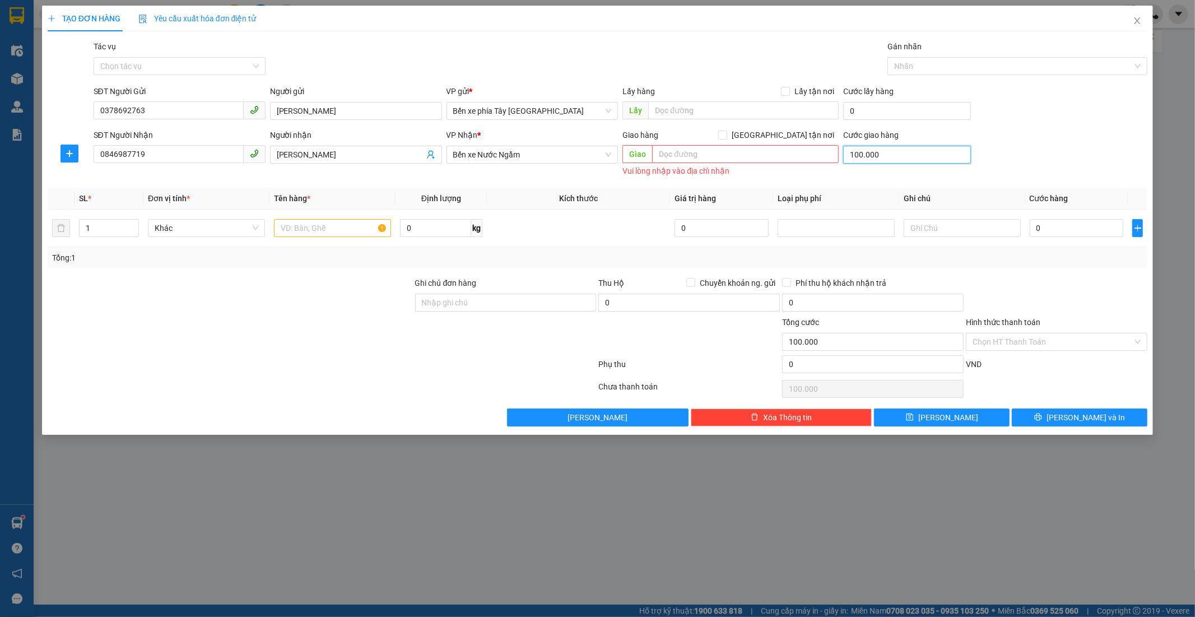
click at [891, 157] on input "100.000" at bounding box center [907, 155] width 128 height 18
click at [857, 182] on div "Transit Pickup Surcharge Ids Transit Deliver Surcharge Ids Transit Deliver Surc…" at bounding box center [598, 233] width 1101 height 386
click at [1033, 232] on input "0" at bounding box center [1077, 228] width 94 height 18
click at [1033, 252] on div "Tổng: 1" at bounding box center [598, 258] width 1092 height 12
click at [1069, 349] on input "Hình thức thanh toán" at bounding box center [1053, 341] width 160 height 17
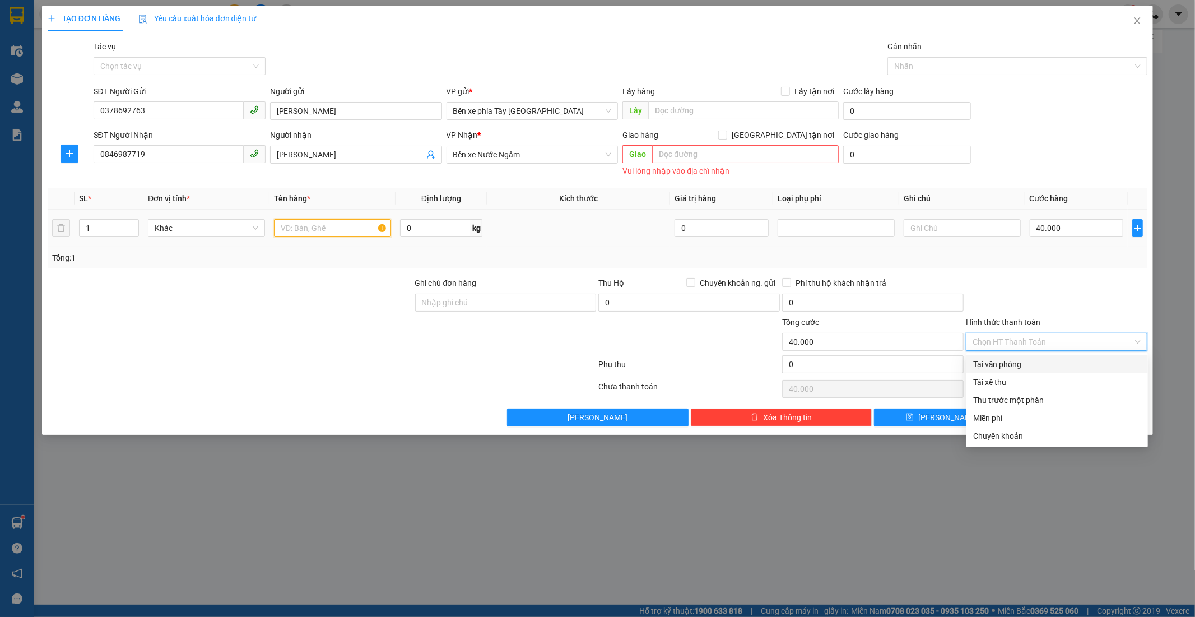
click at [322, 229] on input "text" at bounding box center [332, 228] width 117 height 18
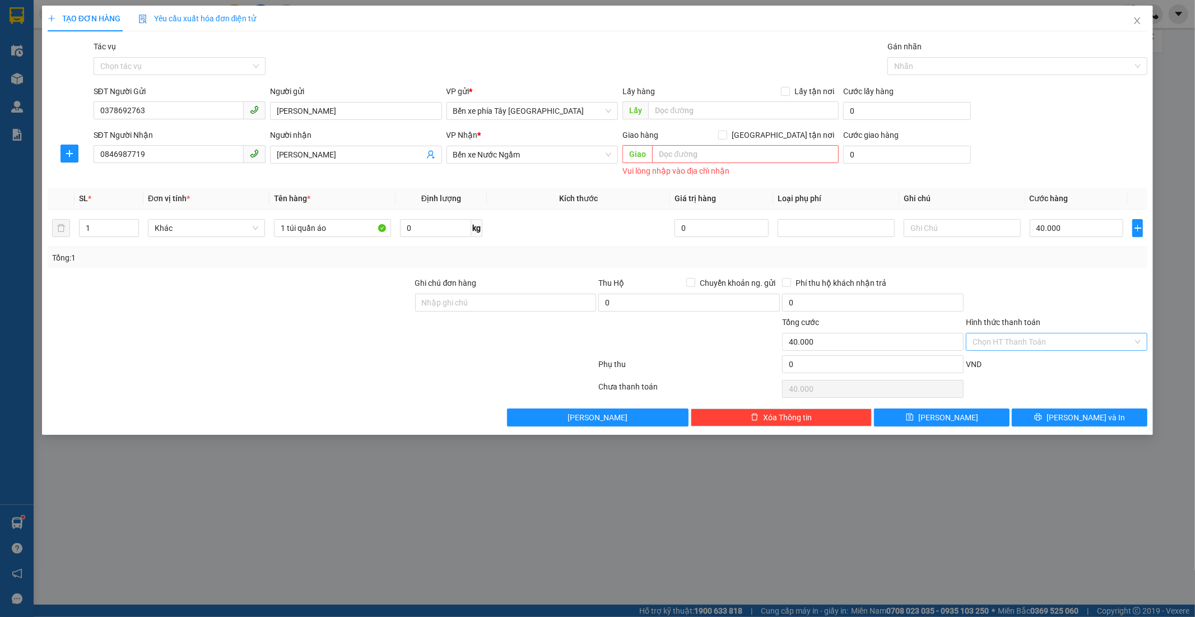
click at [1028, 347] on input "Hình thức thanh toán" at bounding box center [1053, 341] width 160 height 17
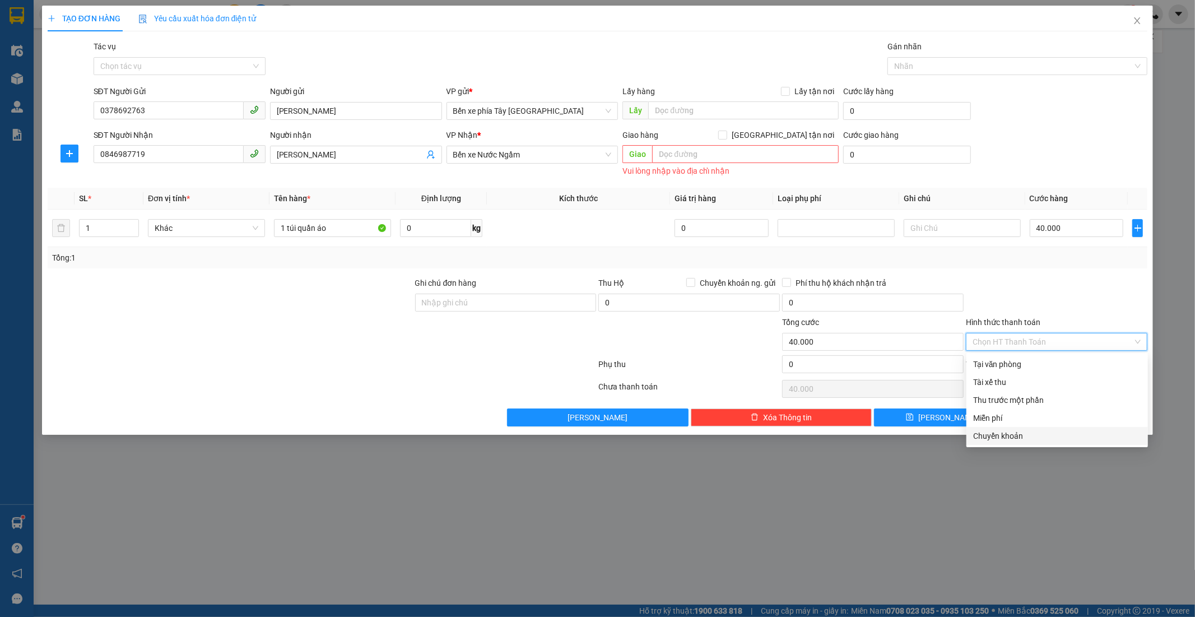
click at [1024, 441] on div "Chuyển khoản" at bounding box center [1057, 436] width 168 height 12
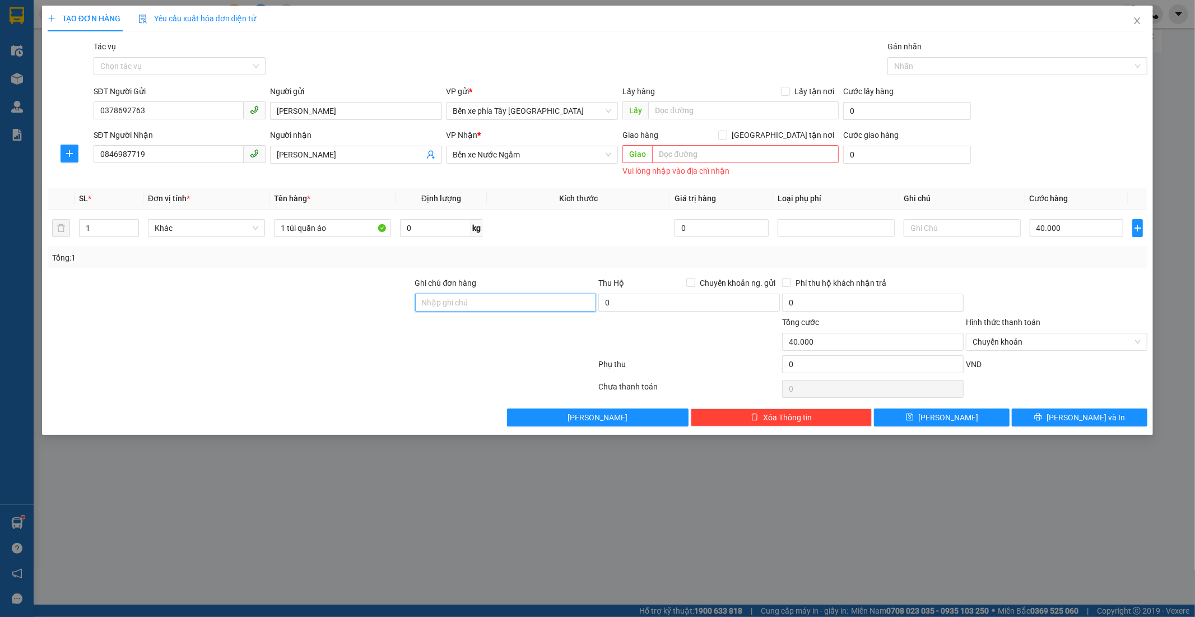
click at [456, 305] on input "Ghi chú đơn hàng" at bounding box center [506, 303] width 182 height 18
click at [1083, 421] on span "Lưu và In" at bounding box center [1086, 417] width 78 height 12
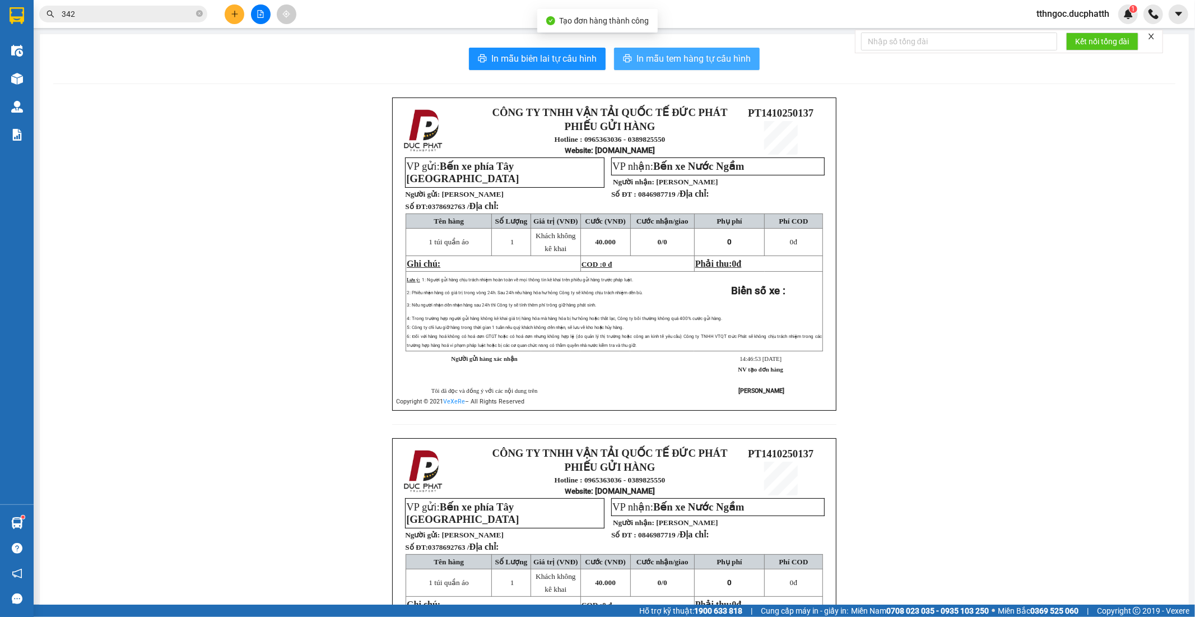
click at [704, 59] on span "In mẫu tem hàng tự cấu hình" at bounding box center [694, 59] width 114 height 14
click at [233, 14] on icon "plus" at bounding box center [234, 13] width 6 height 1
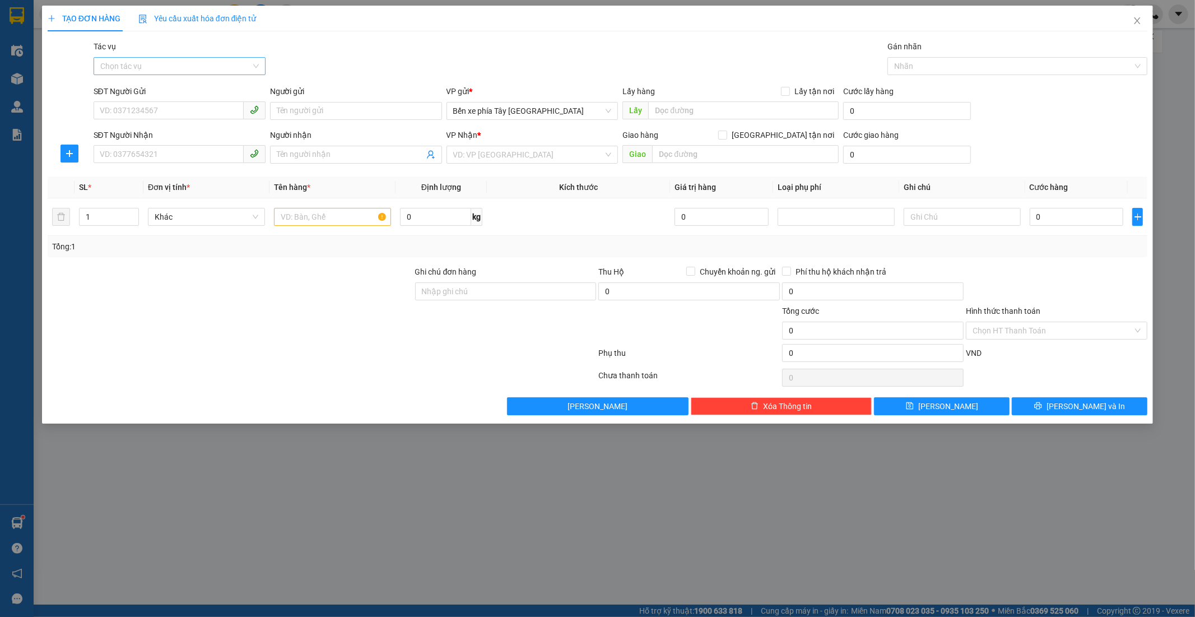
click at [141, 70] on input "Tác vụ" at bounding box center [175, 66] width 151 height 17
click at [157, 87] on div "Nhập hàng lên xe" at bounding box center [179, 88] width 159 height 12
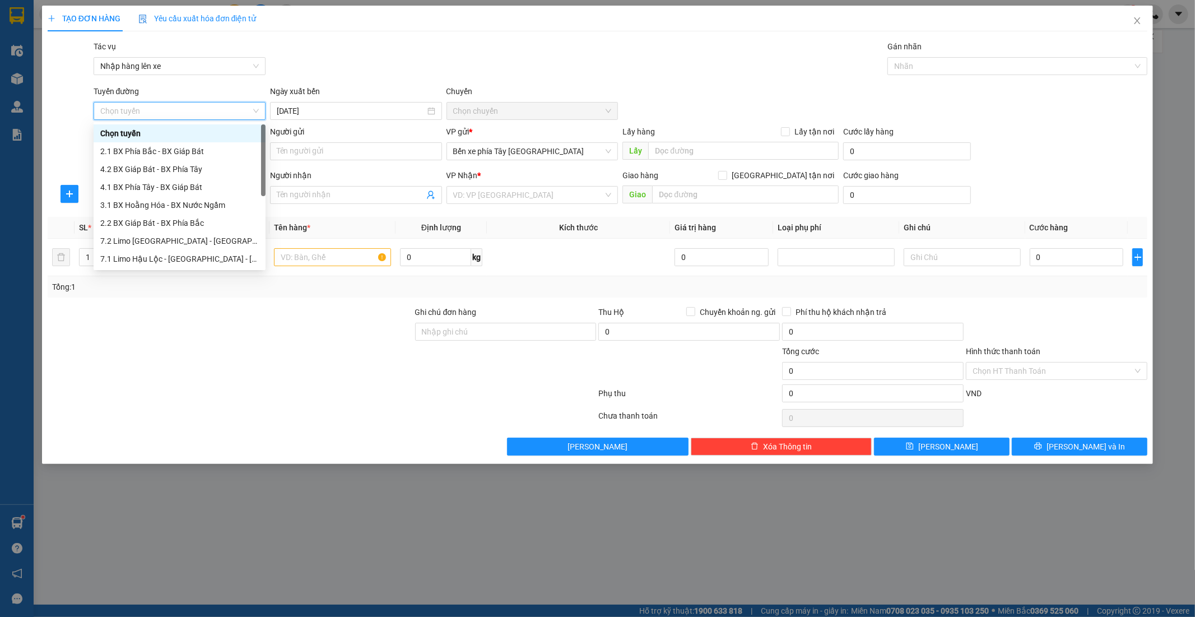
click at [154, 110] on span "Chọn tuyến" at bounding box center [179, 111] width 159 height 17
click at [177, 256] on div "1.1 BX Phía Tây - BX Nước Ngầm" at bounding box center [179, 250] width 159 height 12
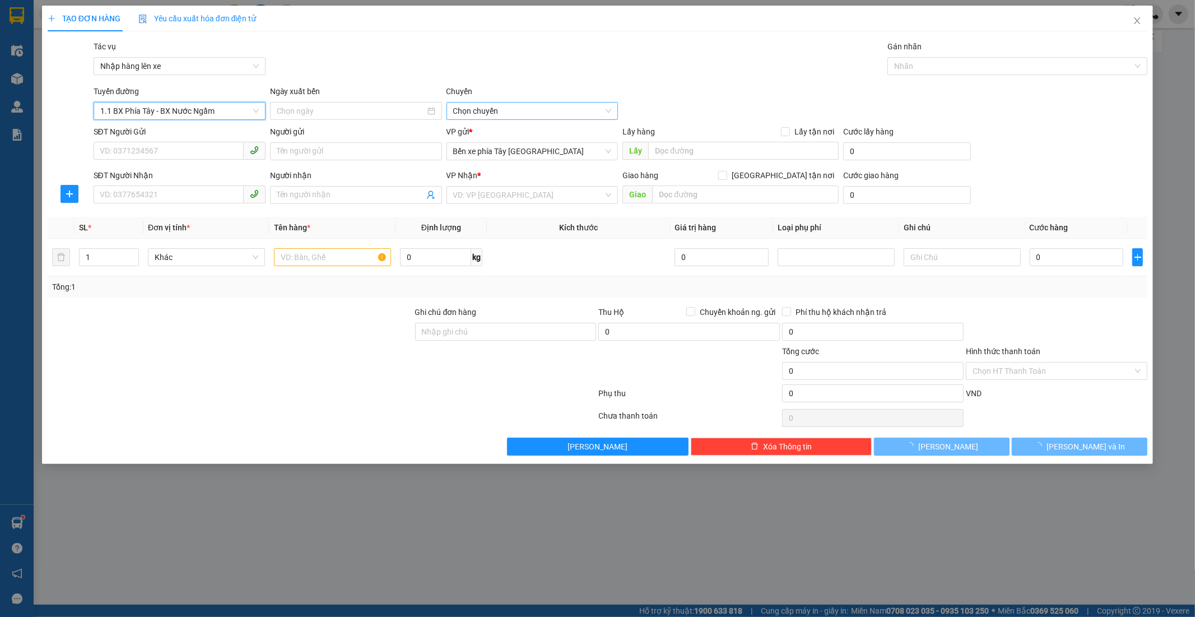
click at [486, 115] on span "Chọn chuyến" at bounding box center [532, 111] width 159 height 17
click at [362, 124] on div "Transit Pickup Surcharge Ids Transit Deliver Surcharge Ids Transit Deliver Surc…" at bounding box center [598, 247] width 1101 height 415
click at [500, 109] on span "Chọn chuyến" at bounding box center [532, 111] width 159 height 17
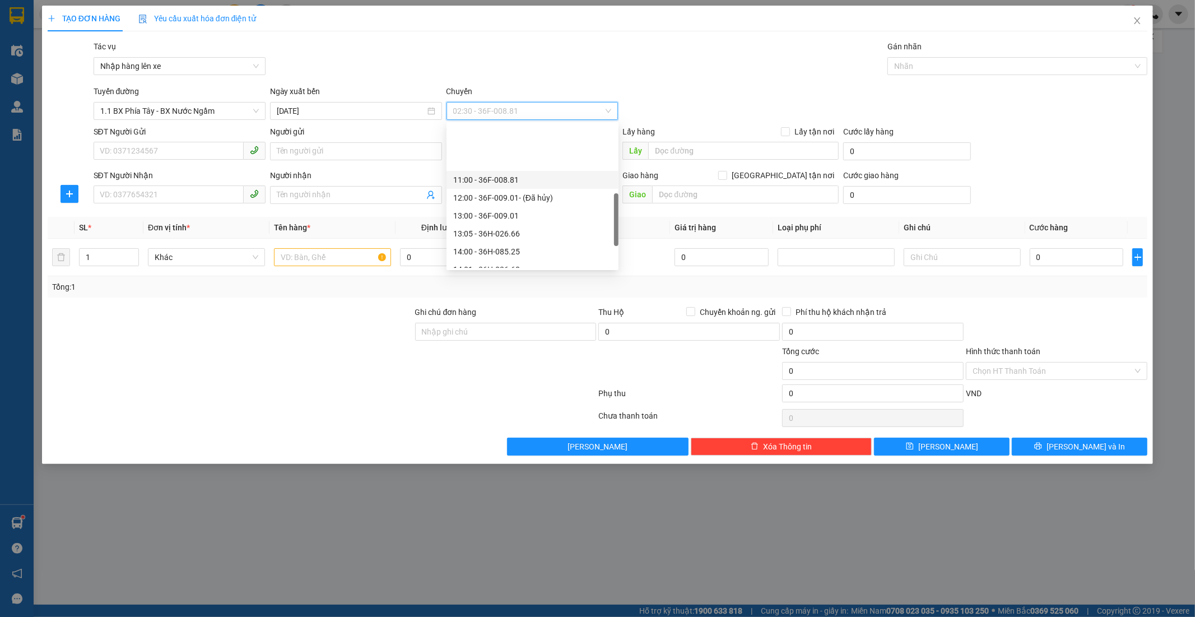
scroll to position [311, 0]
click at [486, 163] on div "15:00 - 36H-072.57" at bounding box center [532, 163] width 159 height 12
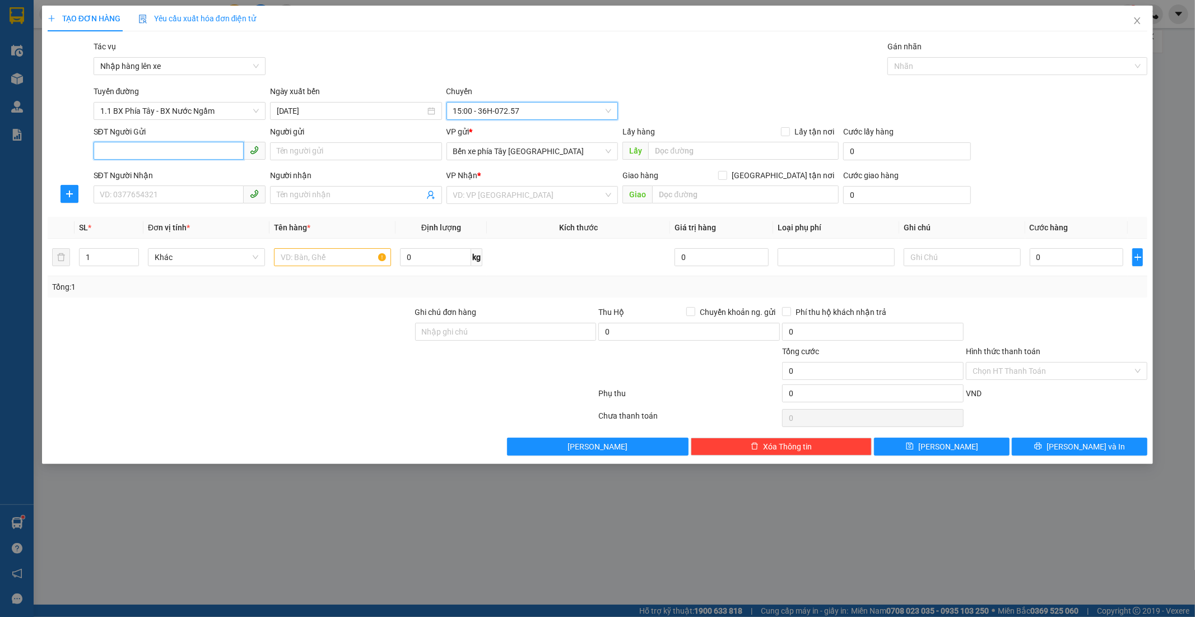
click at [186, 152] on input "SĐT Người Gửi" at bounding box center [169, 151] width 150 height 18
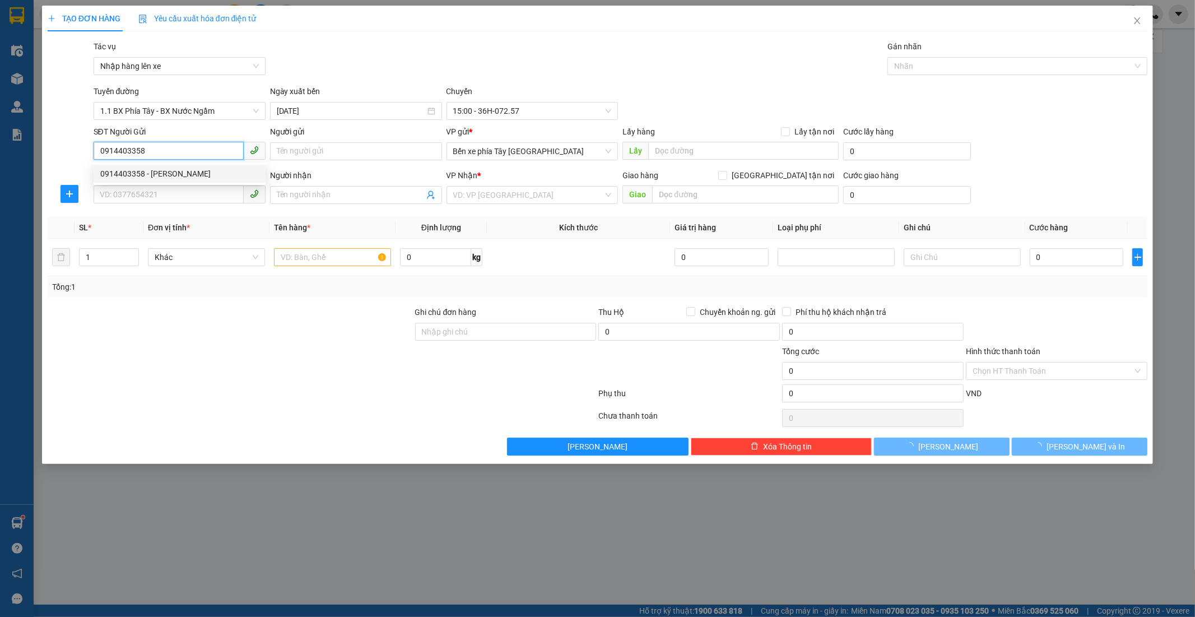
click at [188, 174] on div "0914403358 - CHÚ HẢI" at bounding box center [179, 174] width 159 height 12
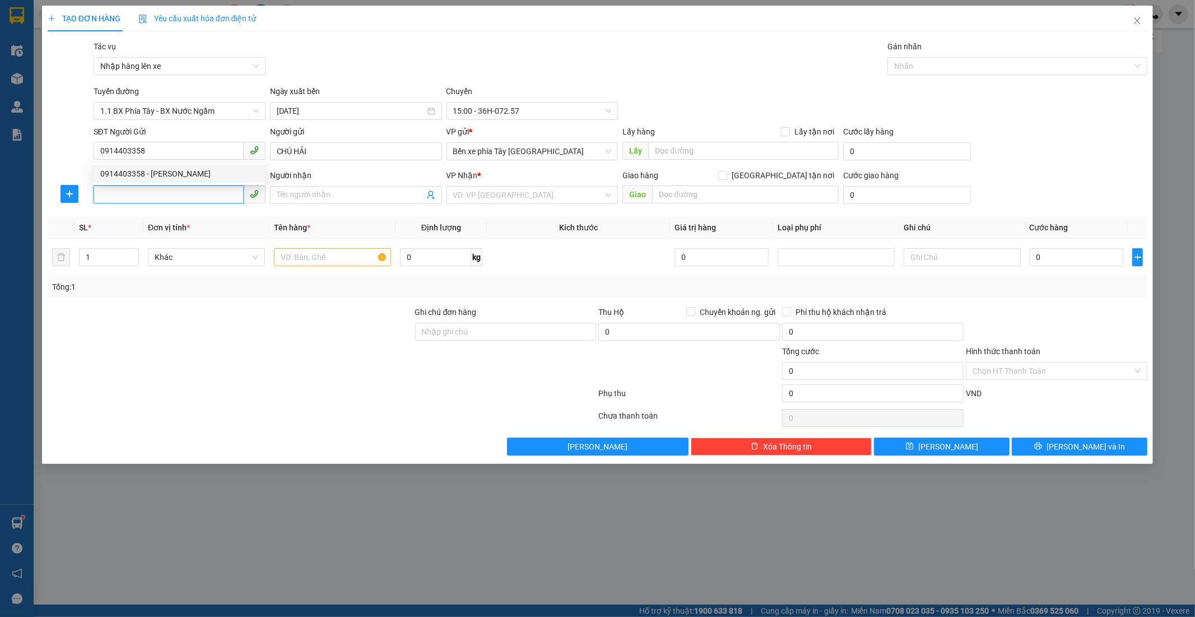
click at [170, 199] on input "SĐT Người Nhận" at bounding box center [169, 195] width 150 height 18
click at [165, 217] on div "0813584368 - A NHẤT" at bounding box center [179, 218] width 159 height 12
click at [527, 202] on input "search" at bounding box center [528, 195] width 151 height 17
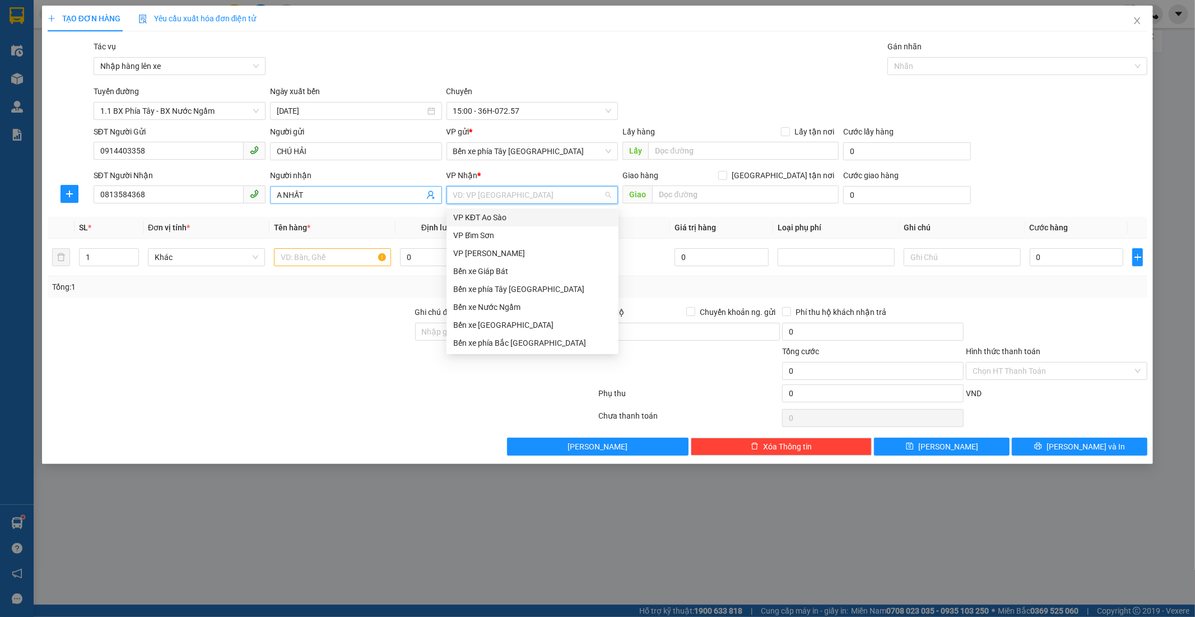
click at [372, 203] on span "A NHẤT" at bounding box center [356, 195] width 172 height 18
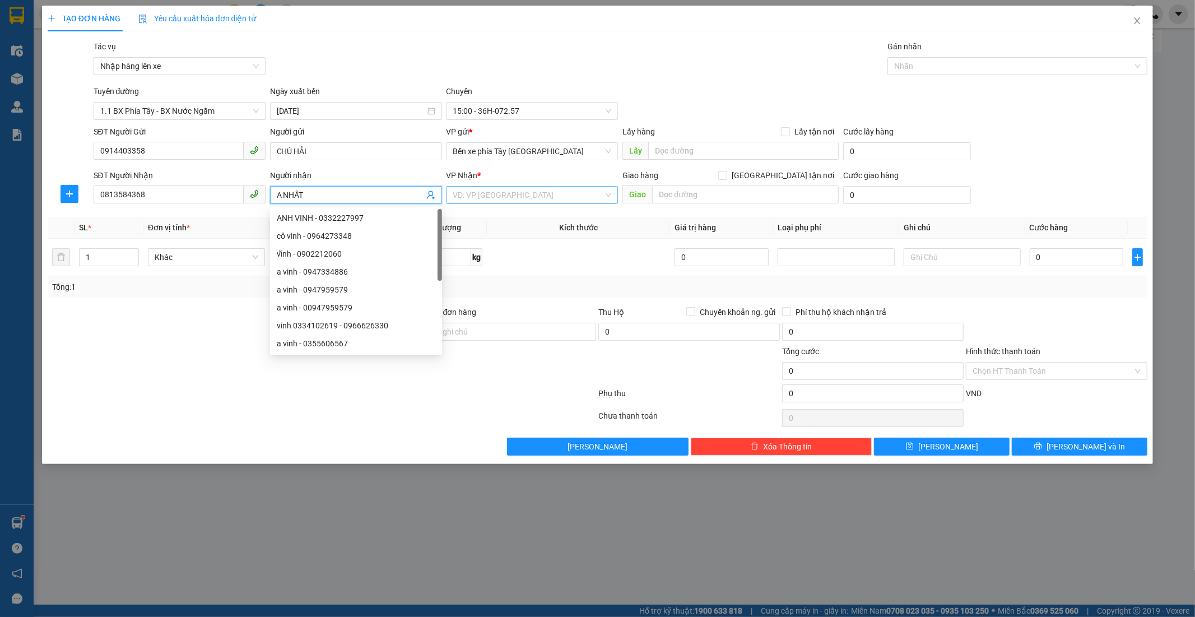
click at [490, 196] on input "search" at bounding box center [528, 195] width 151 height 17
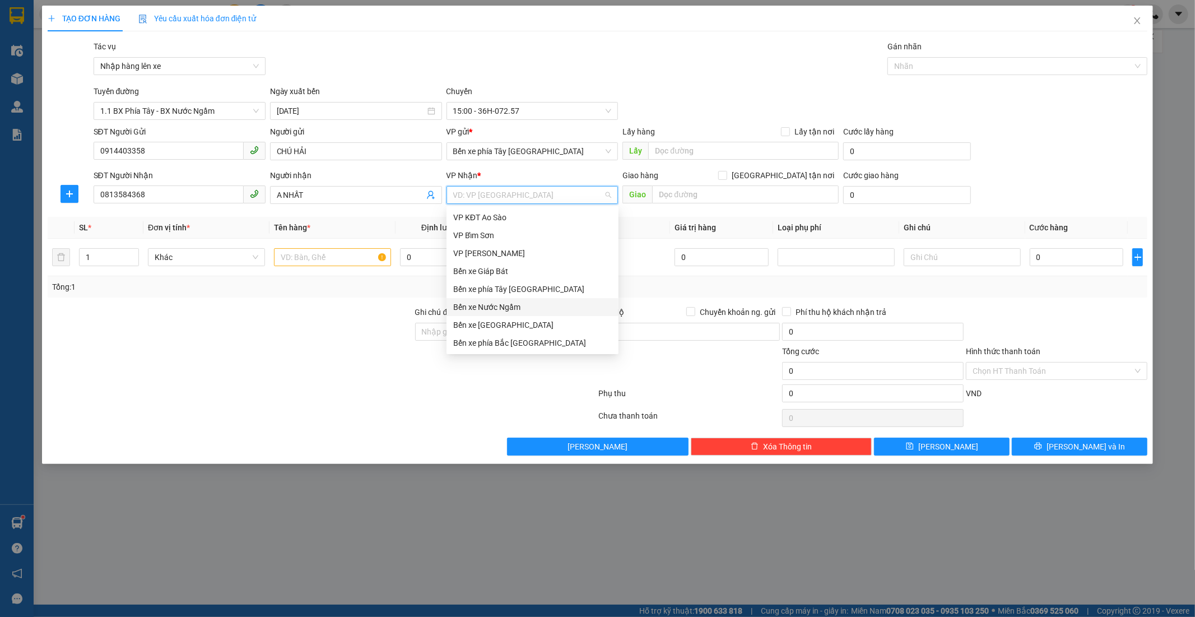
click at [525, 307] on div "Bến xe Nước Ngầm" at bounding box center [532, 307] width 159 height 12
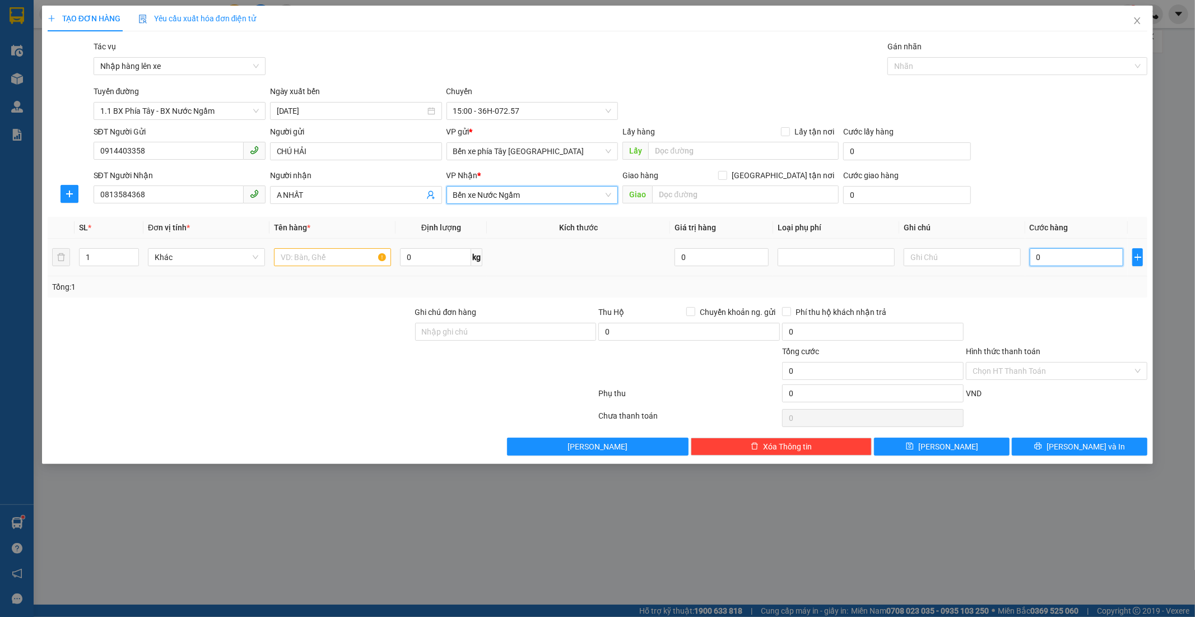
click at [1074, 257] on input "0" at bounding box center [1077, 257] width 94 height 18
click at [321, 256] on input "text" at bounding box center [332, 257] width 117 height 18
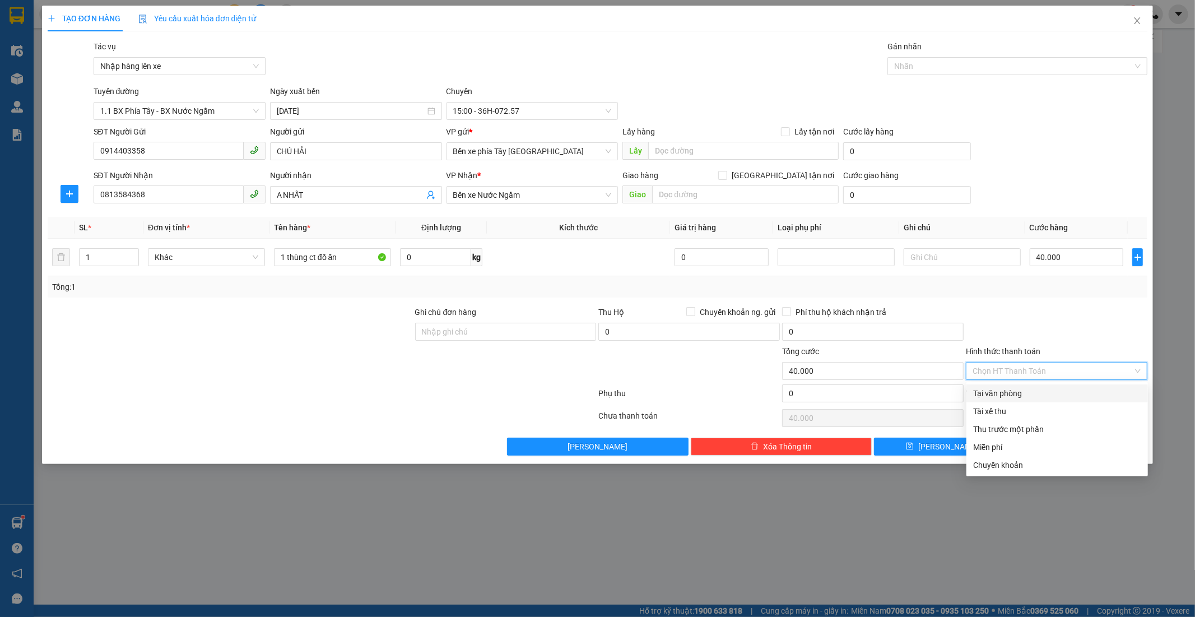
click at [1061, 376] on input "Hình thức thanh toán" at bounding box center [1053, 371] width 160 height 17
click at [1028, 392] on div "Tại văn phòng" at bounding box center [1057, 393] width 168 height 12
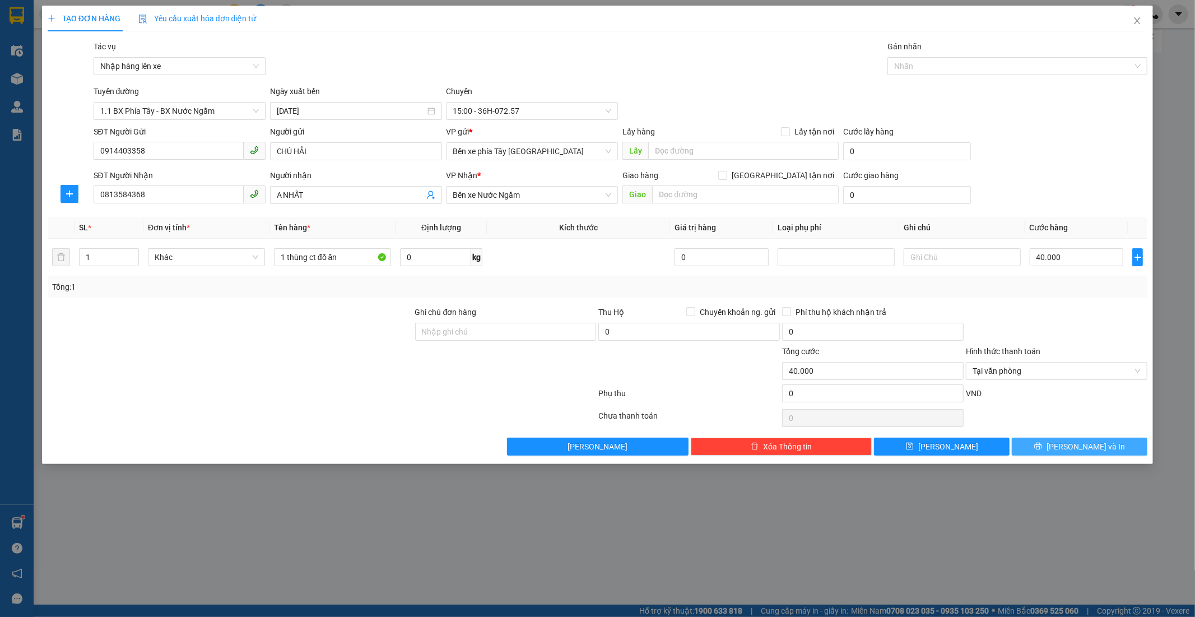
click at [1042, 447] on icon "printer" at bounding box center [1038, 446] width 7 height 7
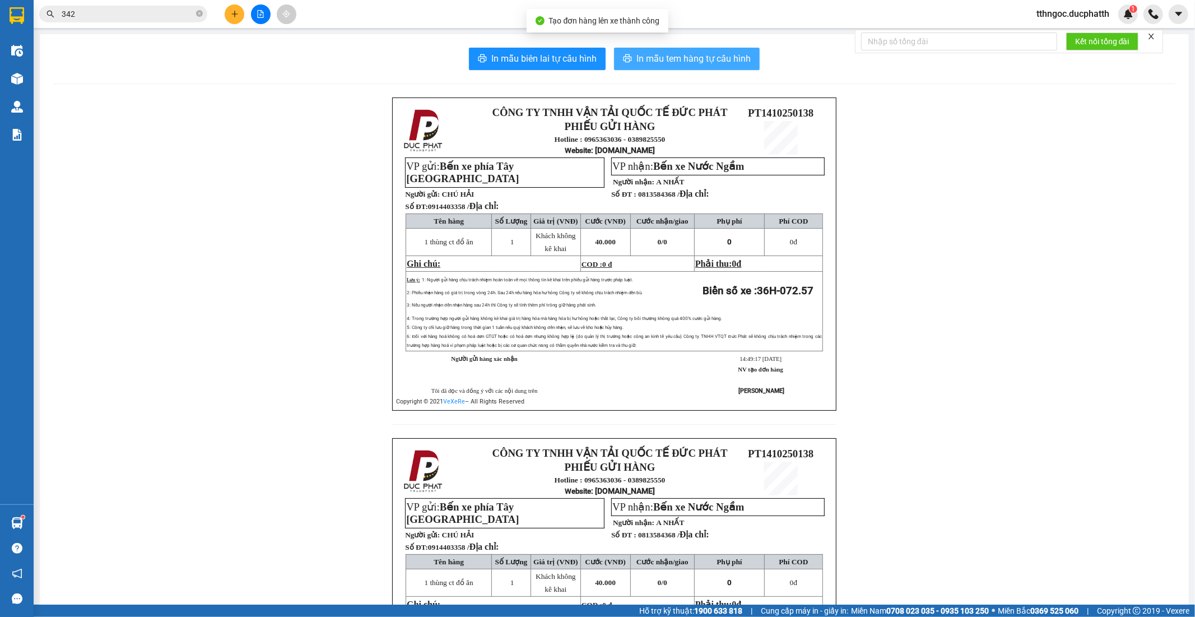
click at [675, 61] on span "In mẫu tem hàng tự cấu hình" at bounding box center [694, 59] width 114 height 14
click at [257, 12] on icon "file-add" at bounding box center [261, 14] width 8 height 8
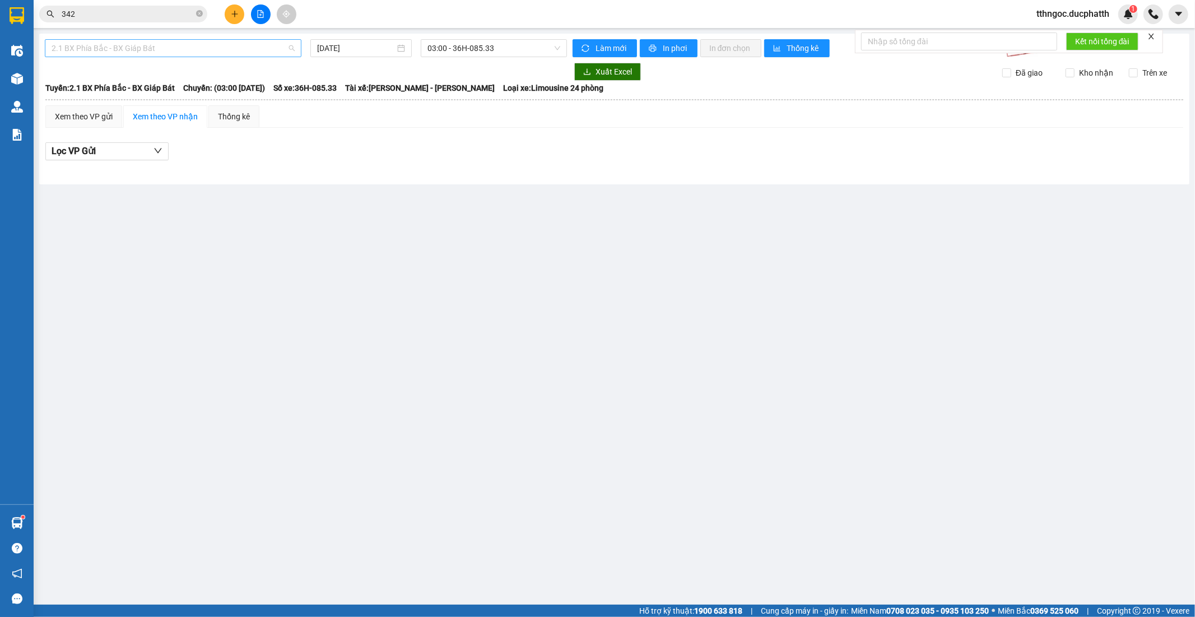
click at [170, 49] on span "2.1 BX Phía Bắc - BX Giáp Bát" at bounding box center [173, 48] width 243 height 17
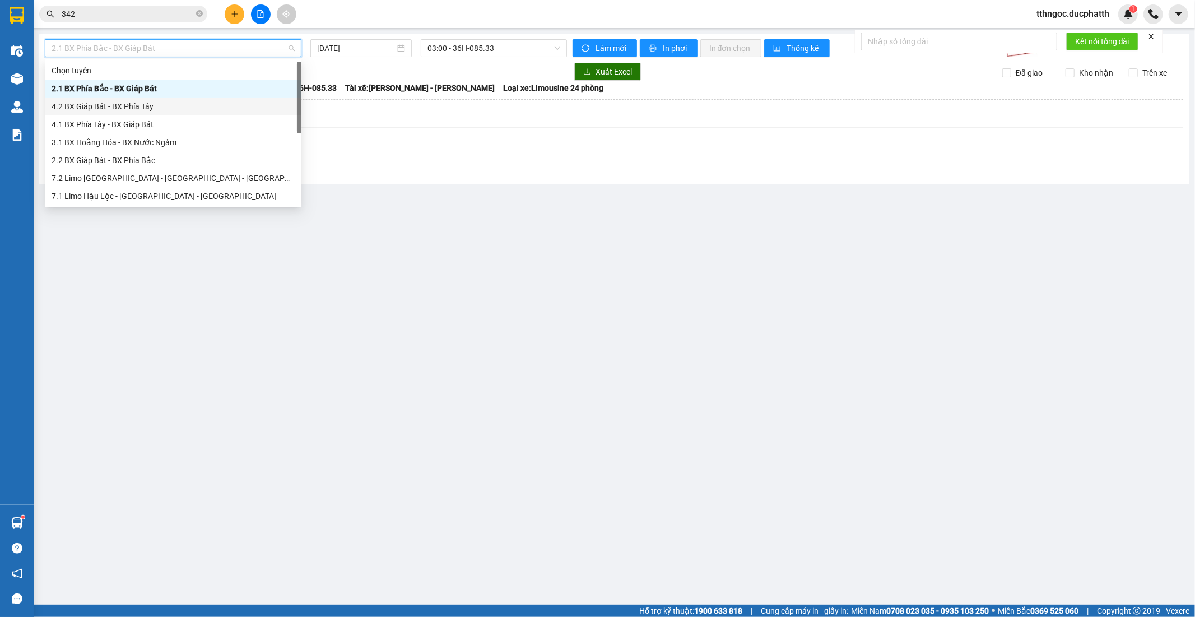
scroll to position [126, 0]
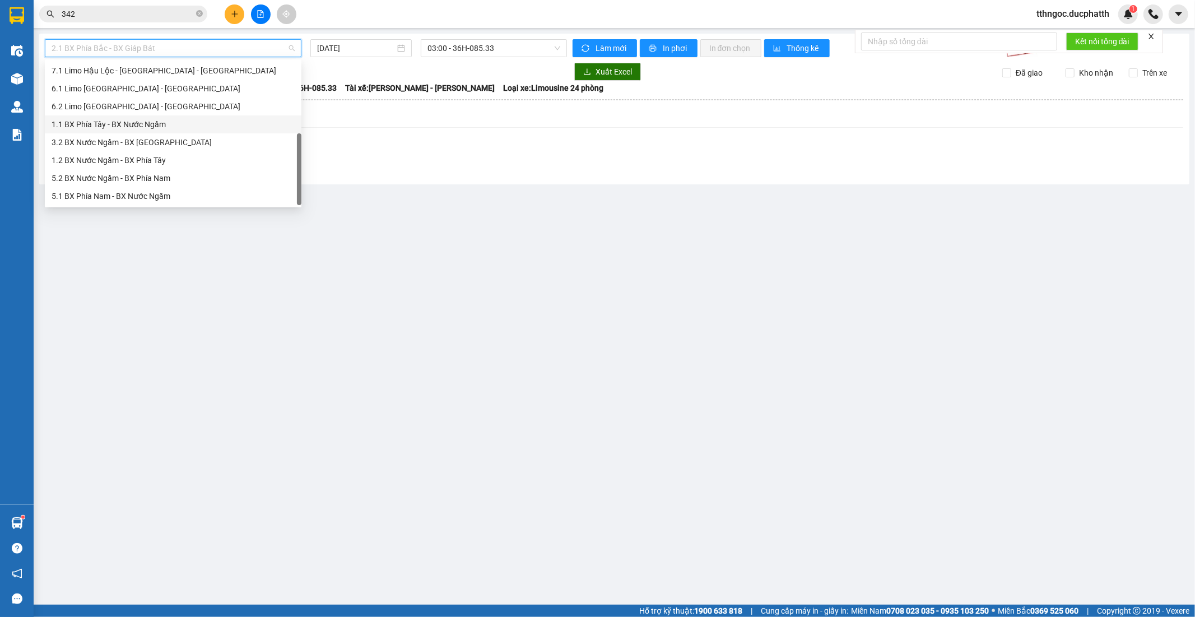
click at [177, 131] on div "1.1 BX Phía Tây - BX Nước Ngầm" at bounding box center [173, 124] width 257 height 18
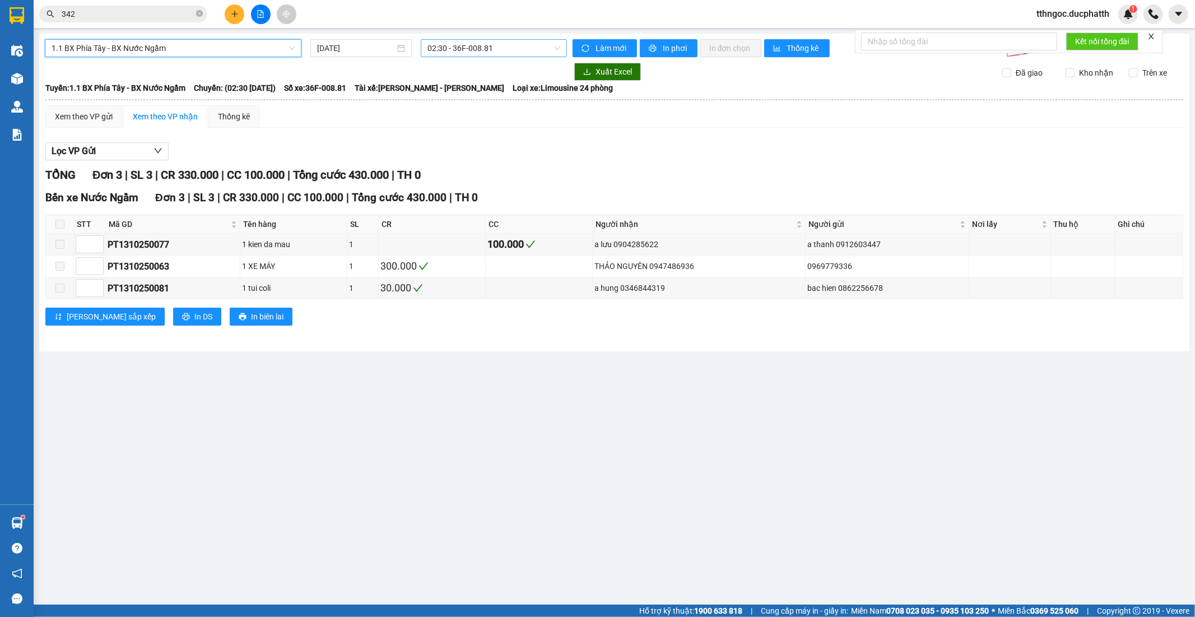
click at [439, 47] on span "02:30 - 36F-008.81" at bounding box center [494, 48] width 132 height 17
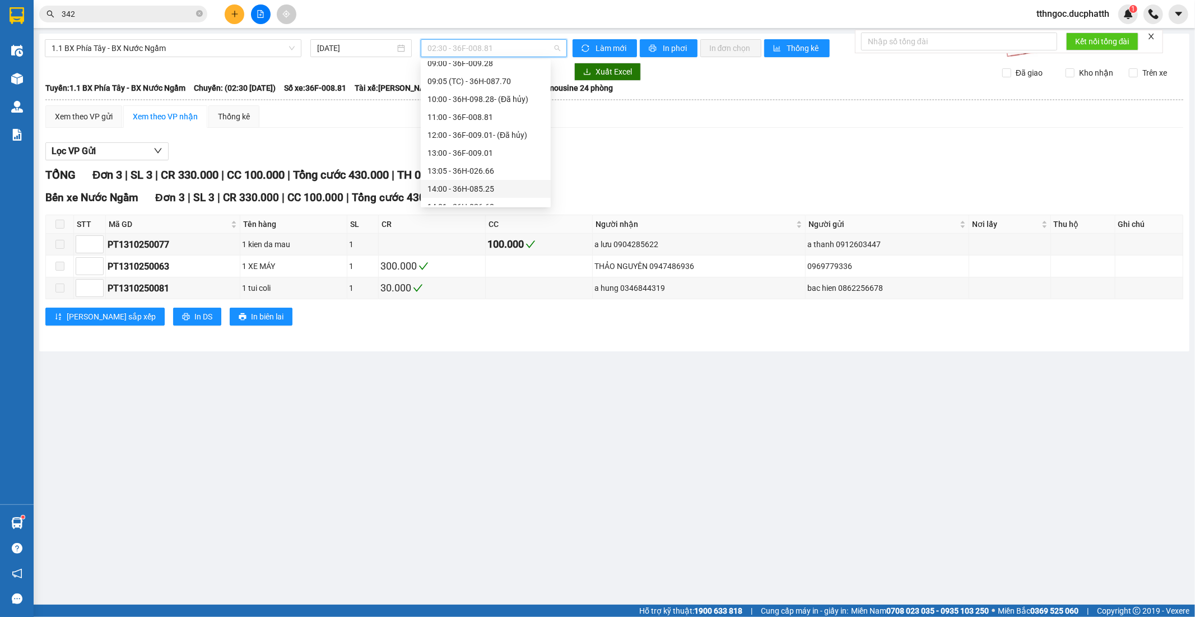
scroll to position [311, 0]
click at [497, 103] on div "15:00 - 36H-072.57" at bounding box center [486, 100] width 117 height 12
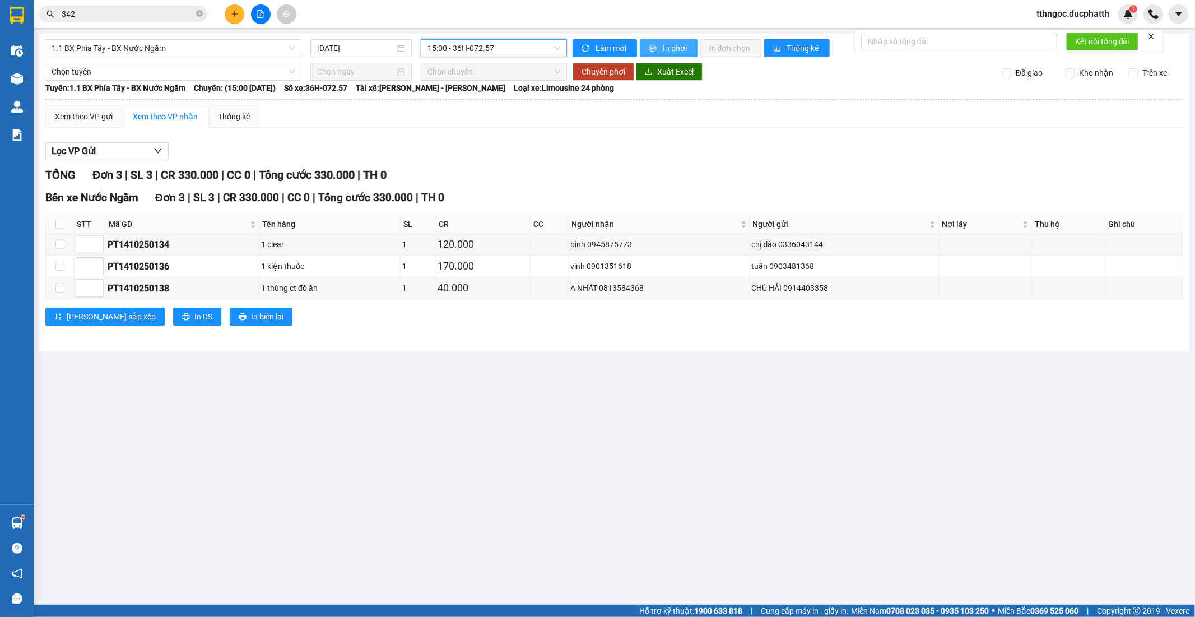
click at [670, 48] on span "In phơi" at bounding box center [676, 48] width 26 height 12
click at [101, 15] on input "342" at bounding box center [128, 14] width 132 height 12
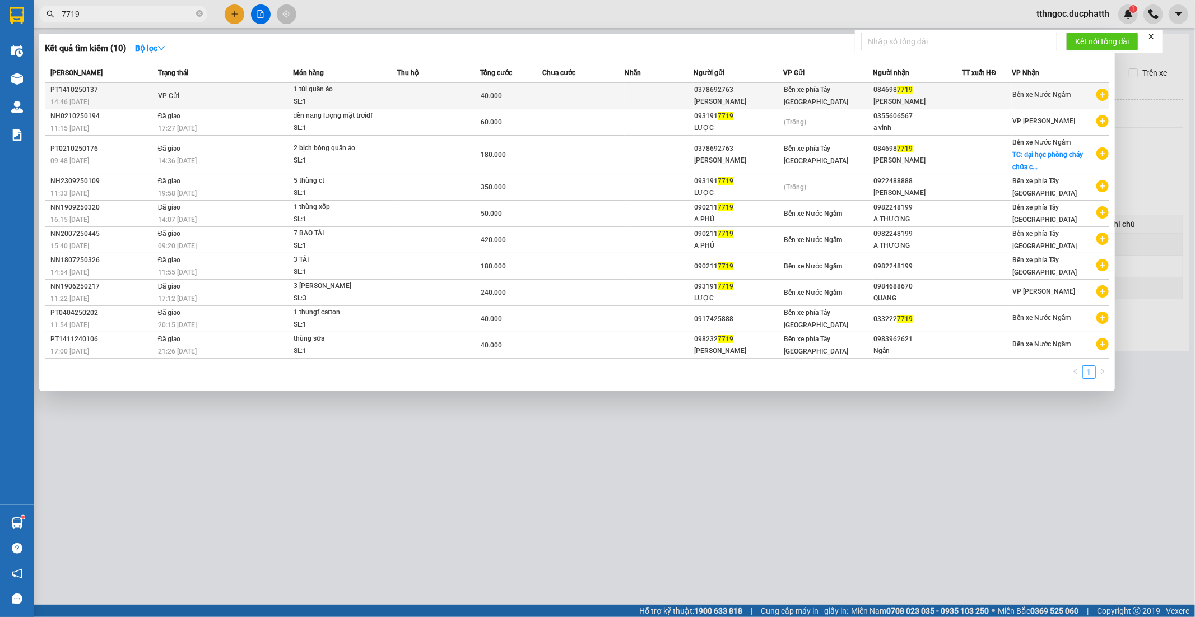
click at [494, 99] on span "40.000" at bounding box center [491, 96] width 21 height 8
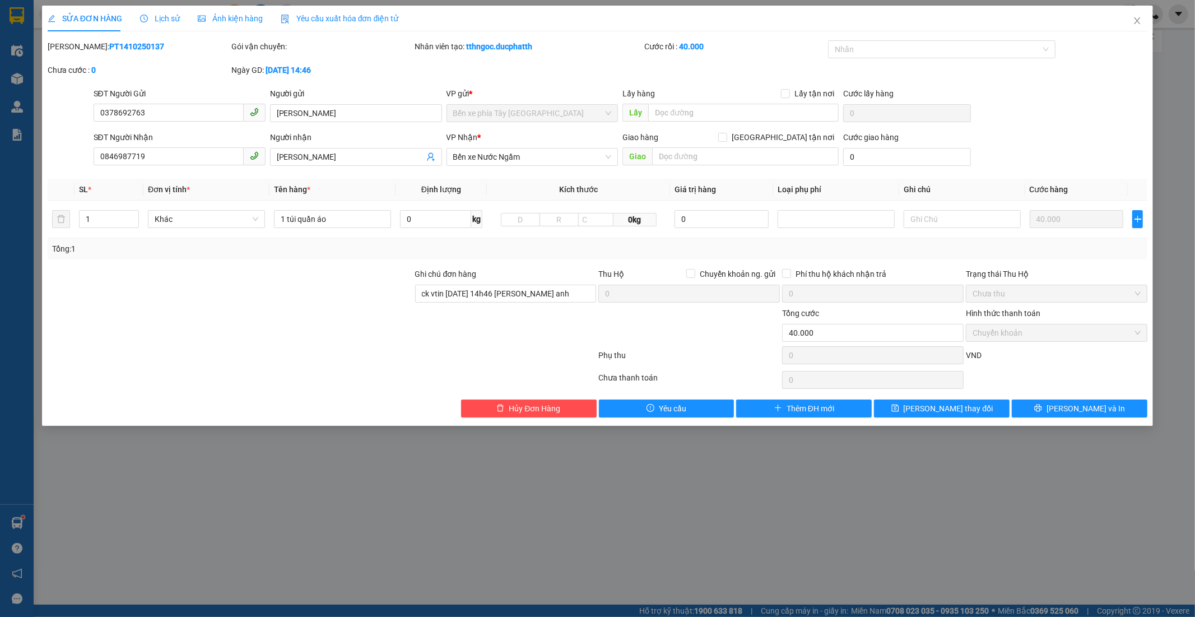
click at [156, 10] on div "Lịch sử" at bounding box center [160, 19] width 40 height 26
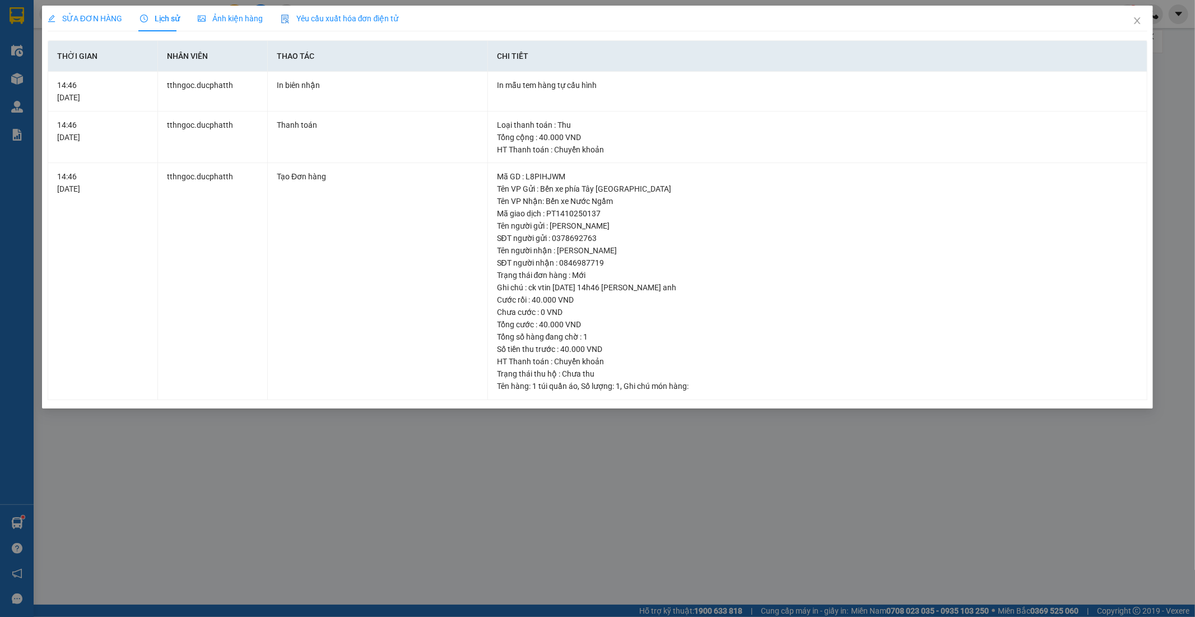
click at [75, 16] on span "SỬA ĐƠN HÀNG" at bounding box center [85, 18] width 75 height 9
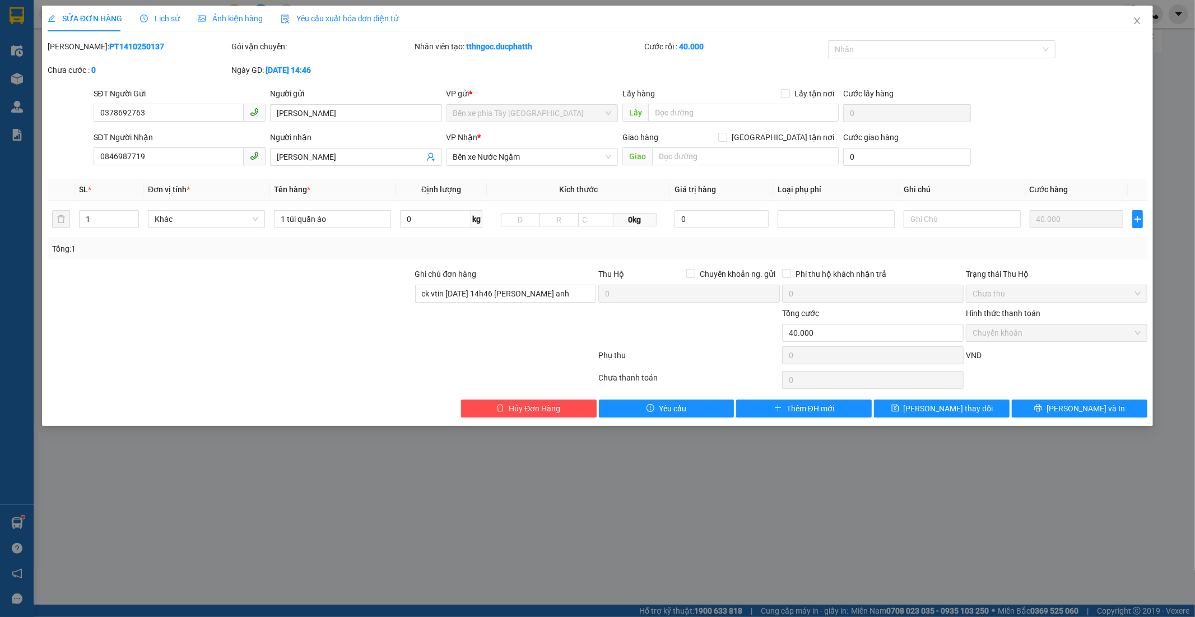
click at [166, 311] on div at bounding box center [231, 326] width 368 height 39
drag, startPoint x: 260, startPoint y: 308, endPoint x: 457, endPoint y: 333, distance: 198.3
click at [262, 308] on div at bounding box center [231, 326] width 368 height 39
click at [458, 333] on div at bounding box center [506, 326] width 184 height 39
click at [478, 337] on div at bounding box center [506, 326] width 184 height 39
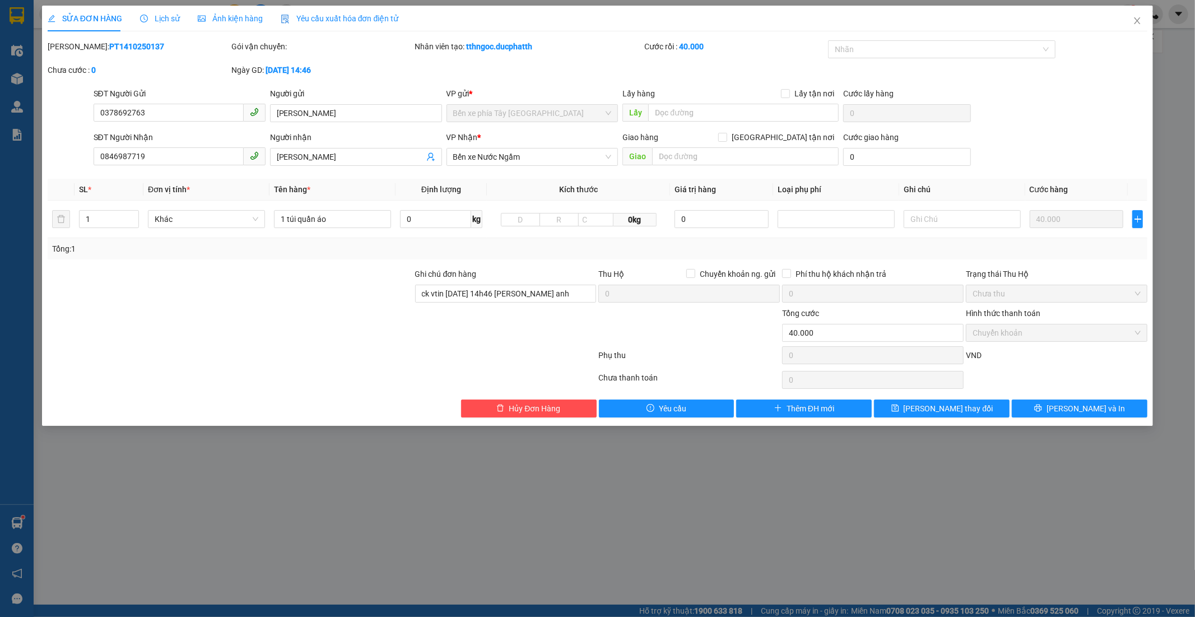
click at [594, 354] on div at bounding box center [322, 357] width 551 height 22
drag, startPoint x: 677, startPoint y: 317, endPoint x: 690, endPoint y: 314, distance: 13.7
click at [679, 317] on div at bounding box center [689, 326] width 184 height 39
click at [690, 314] on div at bounding box center [689, 326] width 184 height 39
click at [693, 312] on div at bounding box center [689, 326] width 184 height 39
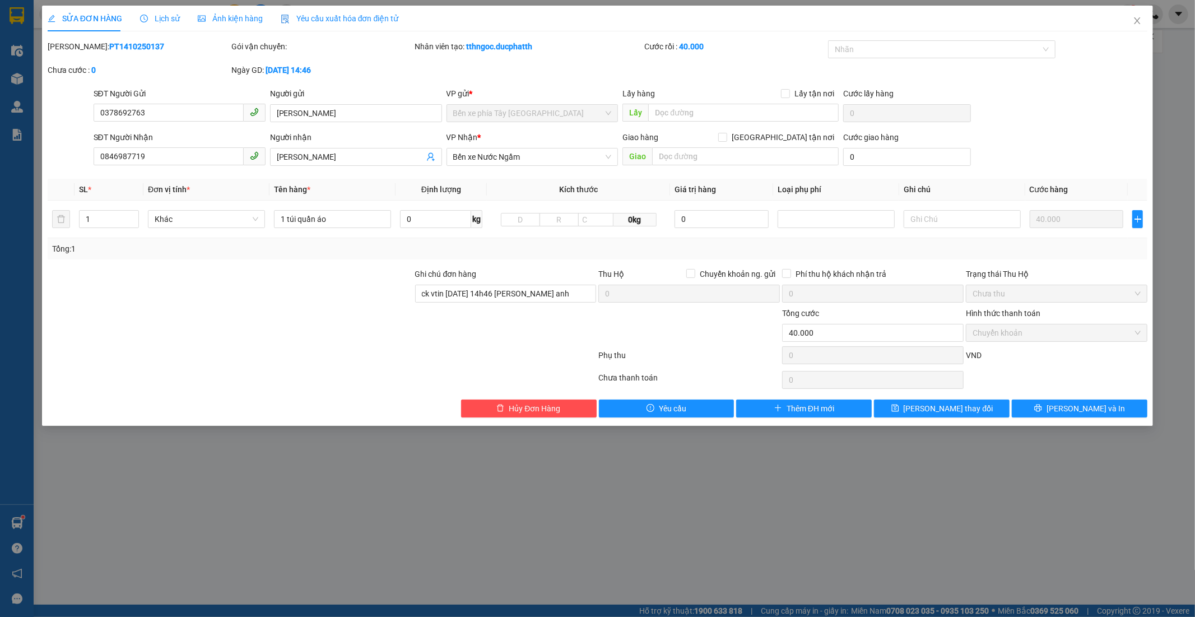
click at [707, 312] on div at bounding box center [689, 326] width 184 height 39
click at [1133, 359] on div "VND" at bounding box center [1057, 359] width 184 height 20
click at [1064, 248] on div "Tổng: 1" at bounding box center [598, 249] width 1092 height 12
click at [480, 89] on div "VP gửi *" at bounding box center [533, 93] width 172 height 12
click at [1135, 17] on icon "close" at bounding box center [1137, 20] width 9 height 9
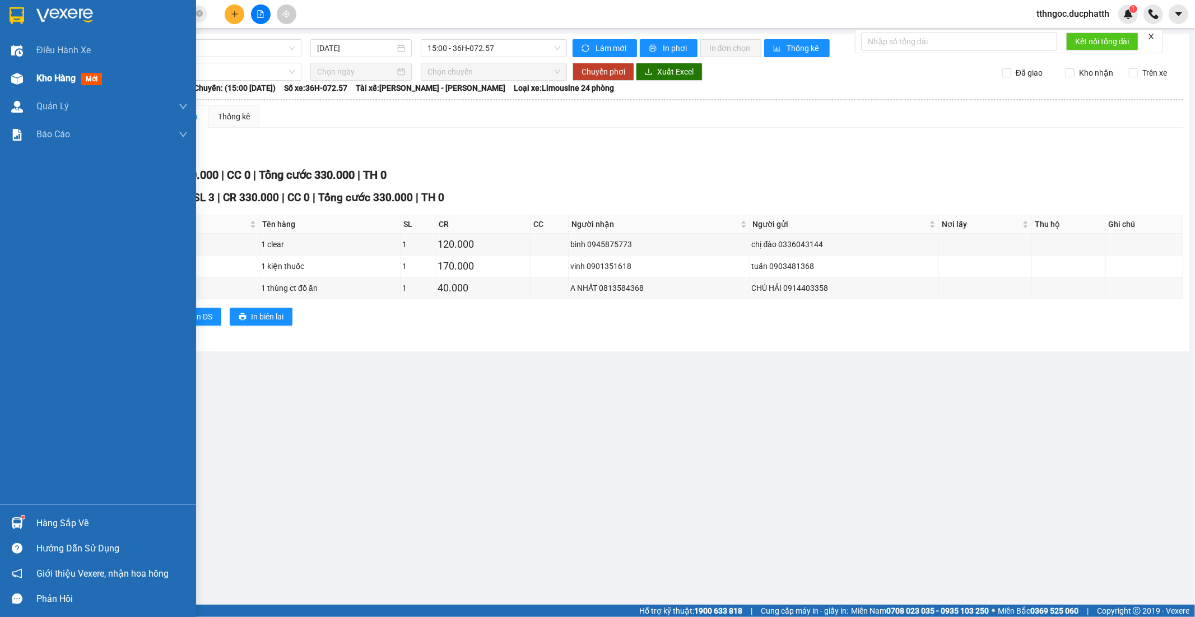
click at [49, 70] on div "Kho hàng mới" at bounding box center [111, 78] width 151 height 28
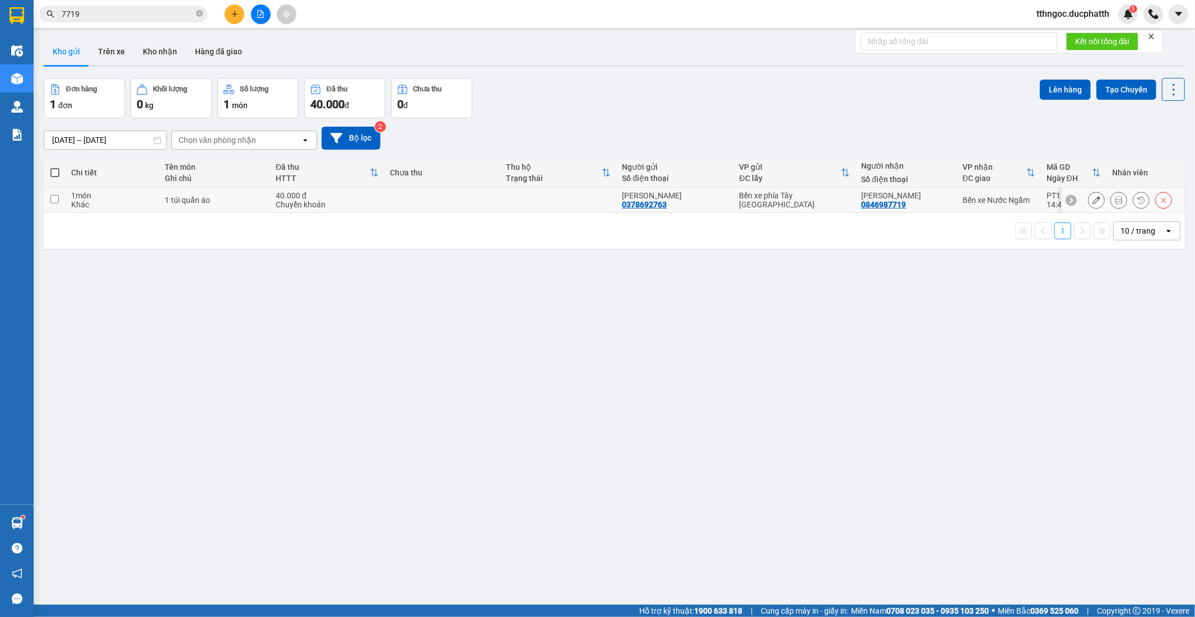
click at [56, 202] on input "checkbox" at bounding box center [54, 199] width 8 height 8
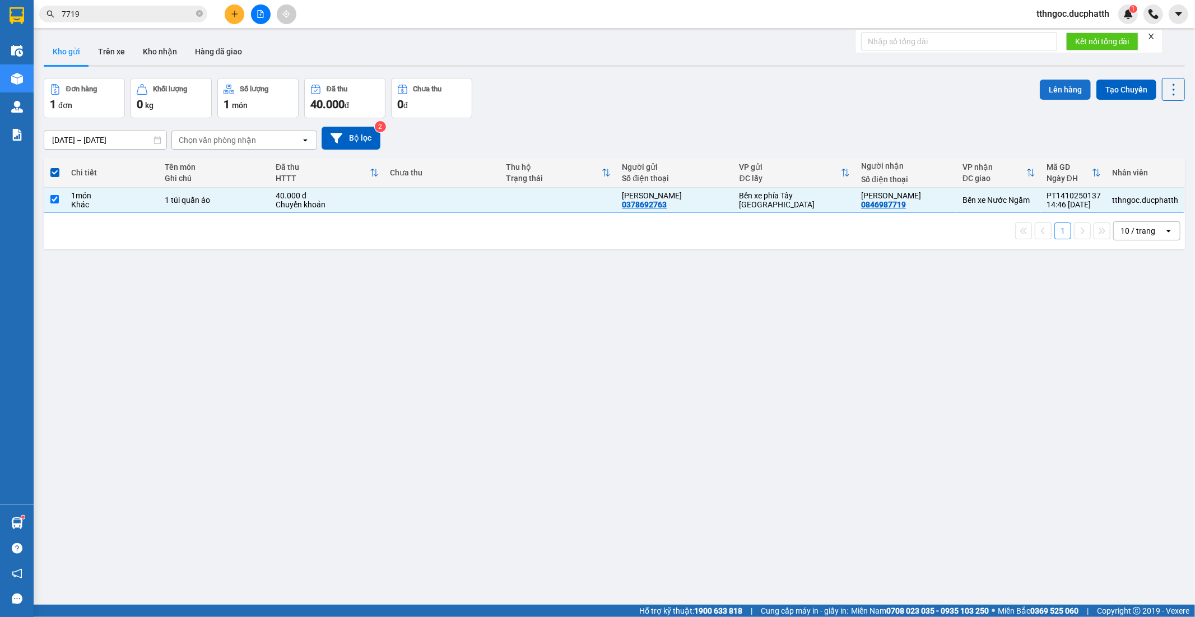
click at [1077, 81] on button "Lên hàng" at bounding box center [1065, 90] width 51 height 20
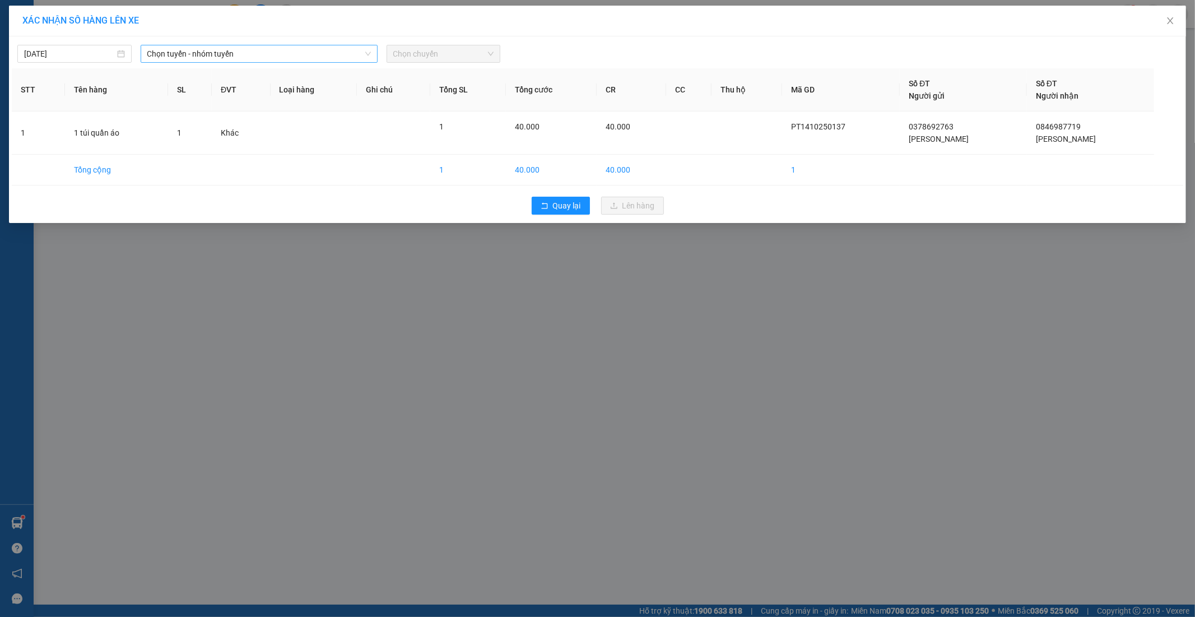
click at [211, 49] on span "Chọn tuyến - nhóm tuyến" at bounding box center [259, 53] width 224 height 17
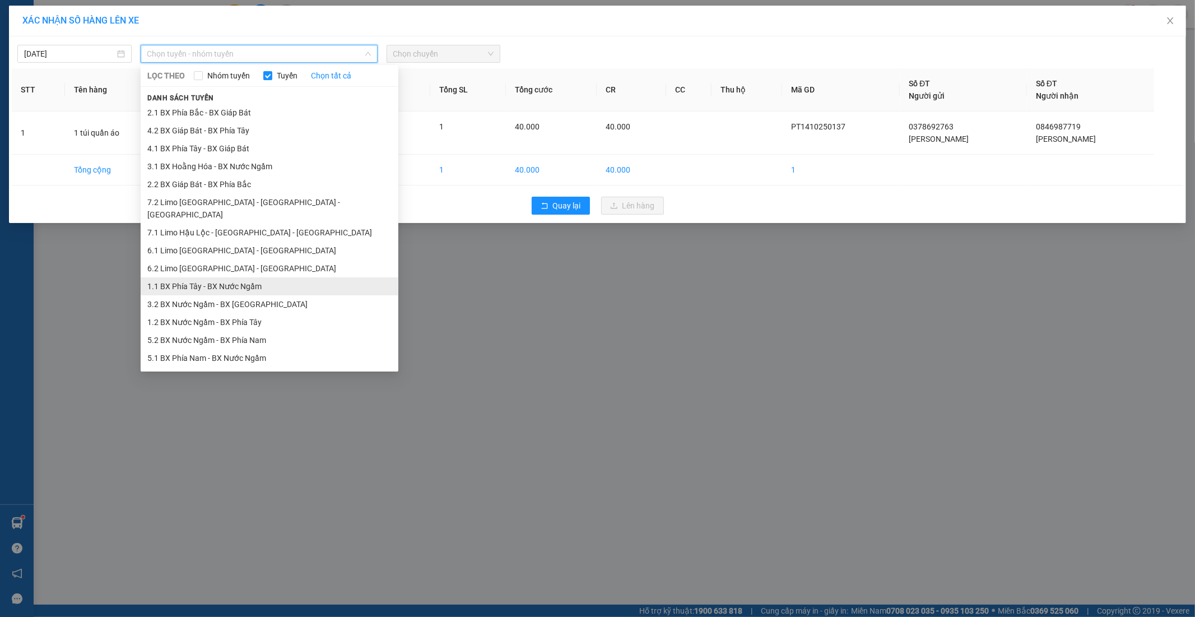
click at [200, 279] on li "1.1 BX Phía Tây - BX Nước Ngầm" at bounding box center [270, 286] width 258 height 18
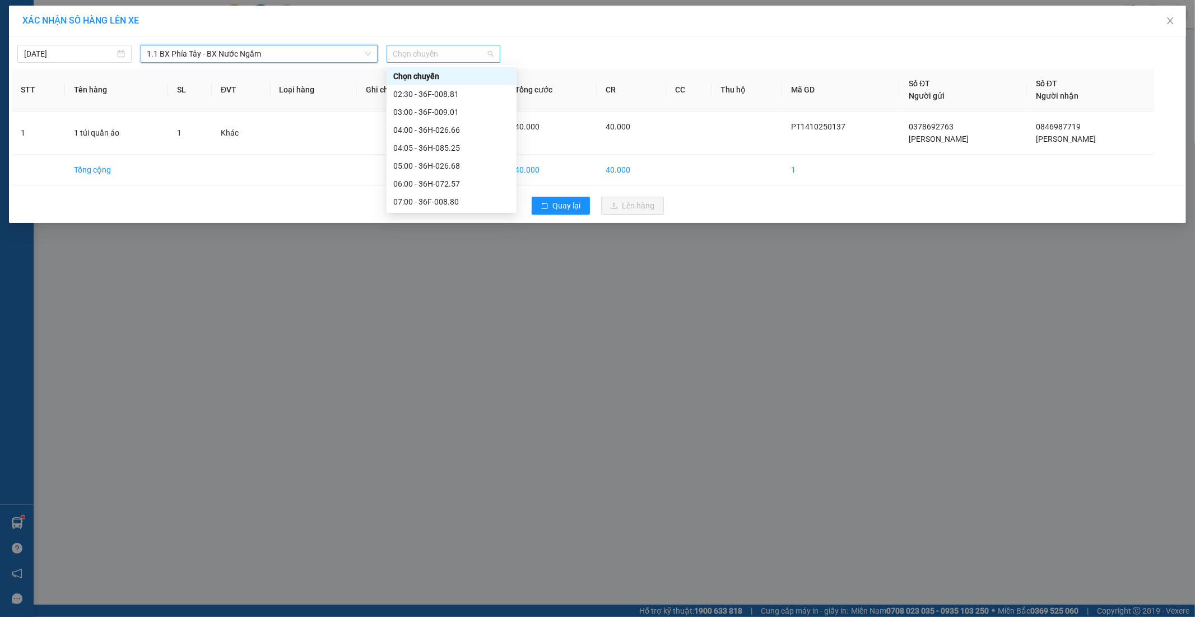
click at [442, 55] on span "Chọn chuyến" at bounding box center [443, 53] width 101 height 17
click at [440, 107] on div "15:00 - 36H-072.57" at bounding box center [451, 106] width 117 height 12
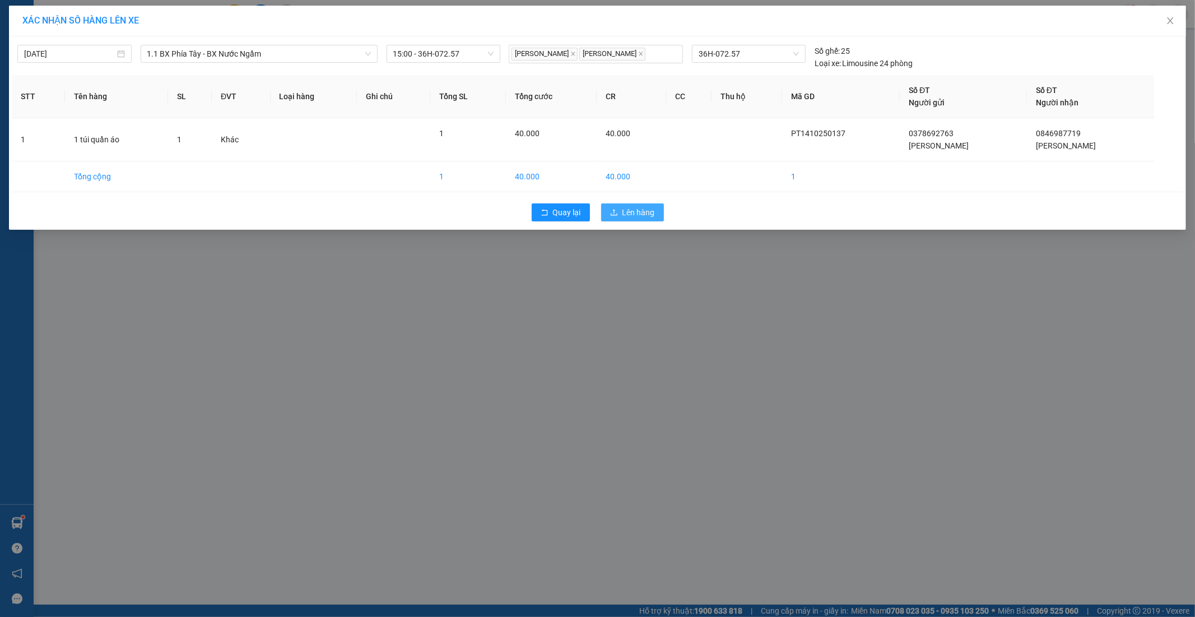
click at [620, 221] on button "Lên hàng" at bounding box center [632, 212] width 63 height 18
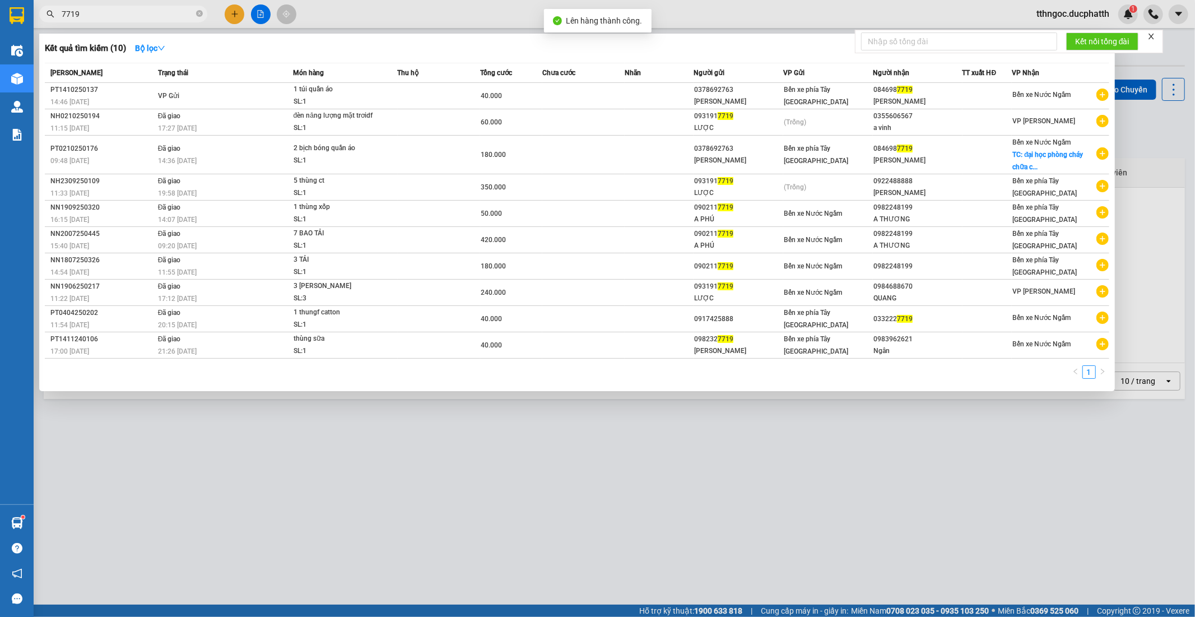
click at [147, 17] on input "7719" at bounding box center [128, 14] width 132 height 12
click at [298, 96] on div "SL: 1" at bounding box center [336, 102] width 84 height 12
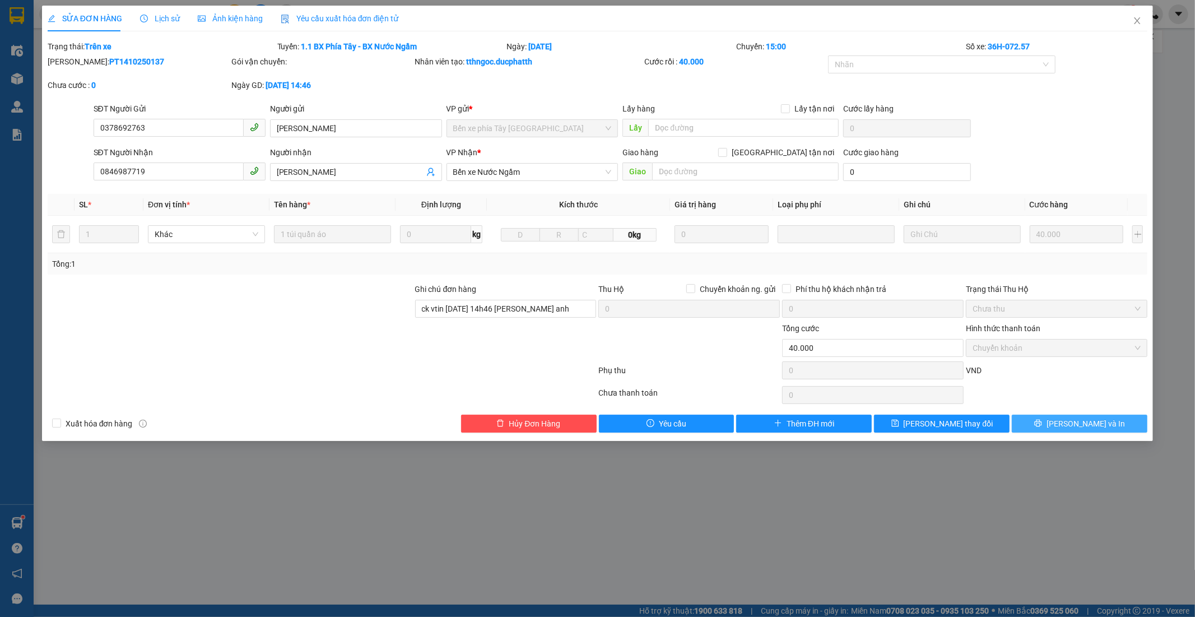
click at [1093, 420] on span "Lưu và In" at bounding box center [1086, 424] width 78 height 12
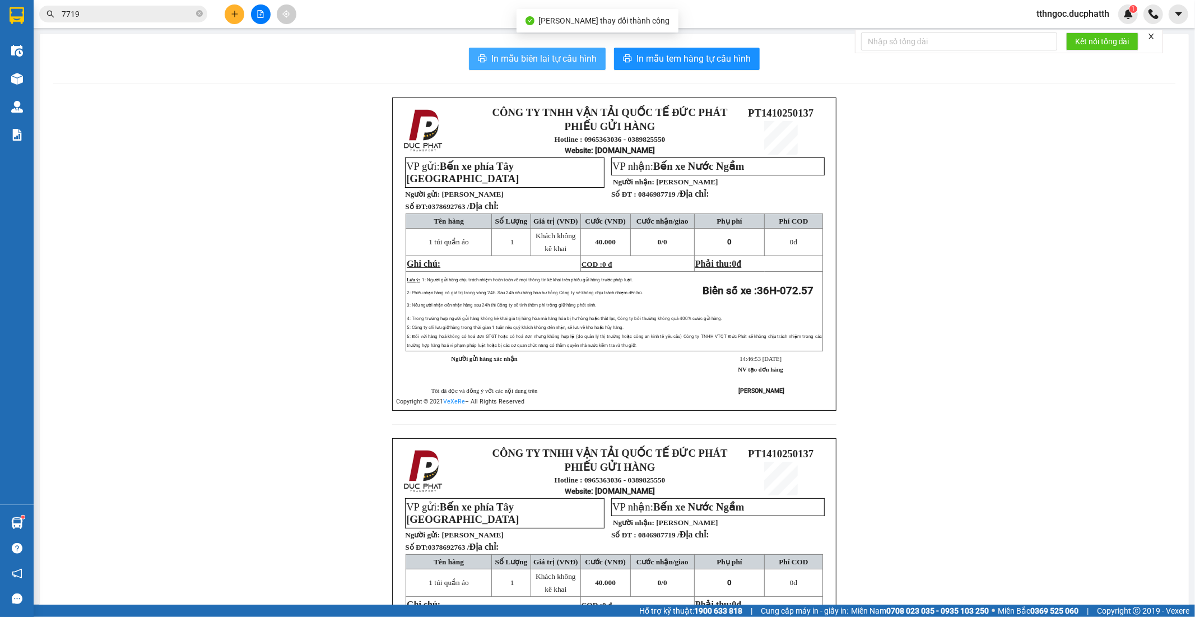
click at [590, 69] on button "In mẫu biên lai tự cấu hình" at bounding box center [537, 59] width 137 height 22
click at [262, 12] on icon "file-add" at bounding box center [261, 14] width 6 height 8
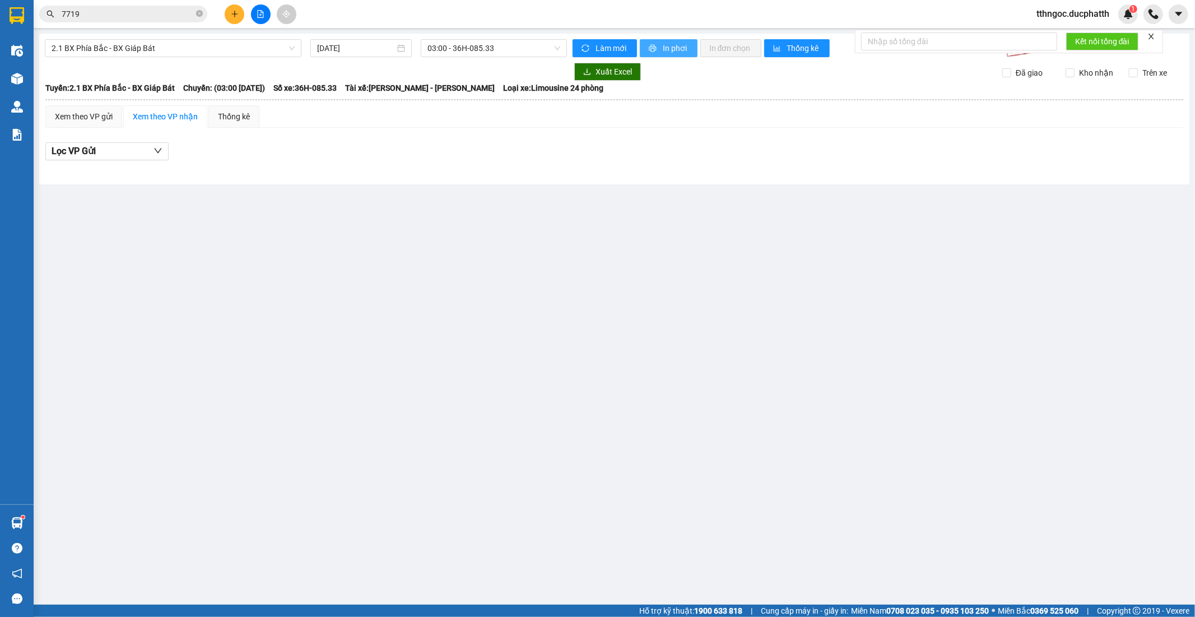
click at [686, 40] on button "In phơi" at bounding box center [669, 48] width 58 height 18
click at [226, 48] on span "2.1 BX Phía Bắc - BX Giáp Bát" at bounding box center [173, 48] width 243 height 17
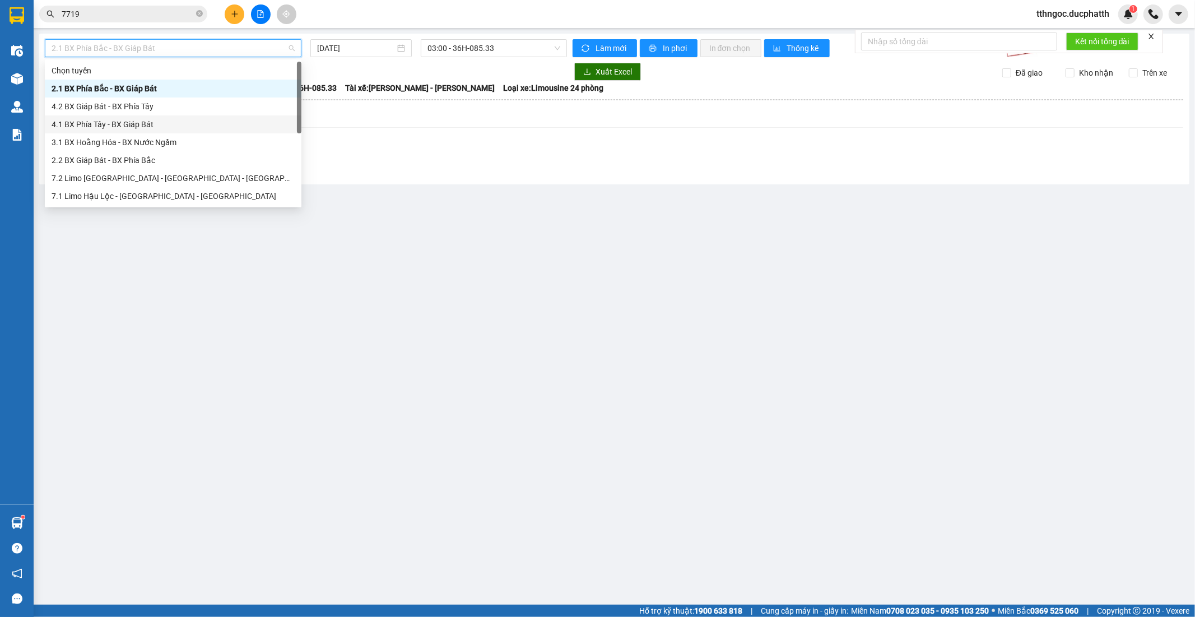
scroll to position [116, 0]
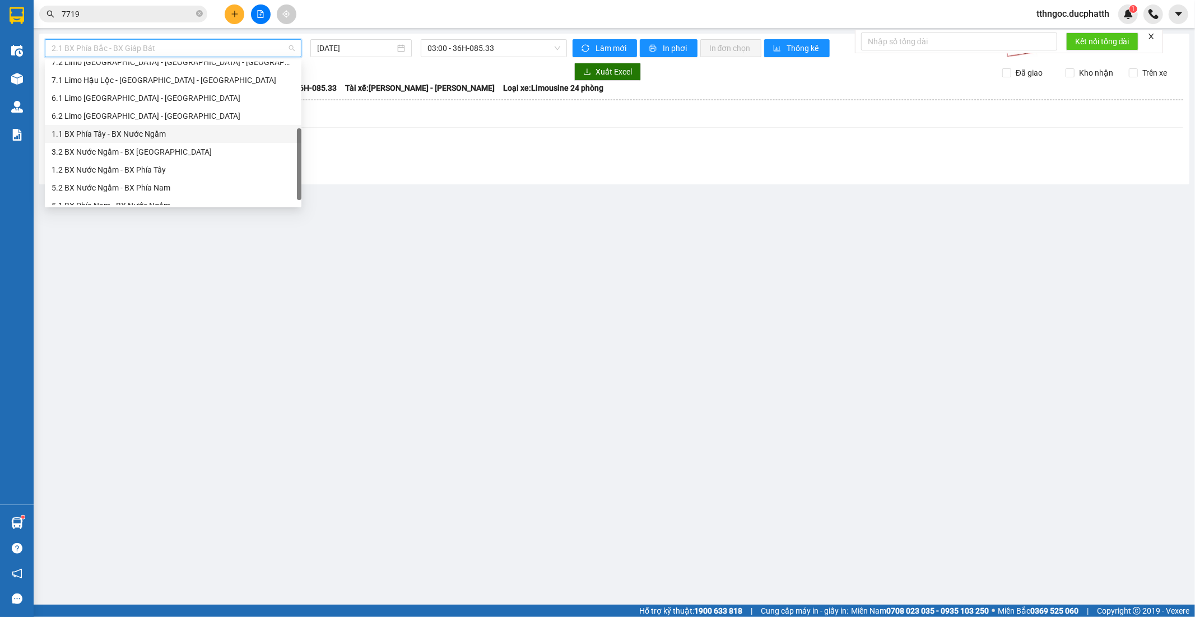
click at [184, 135] on div "1.1 BX Phía Tây - BX Nước Ngầm" at bounding box center [173, 134] width 243 height 12
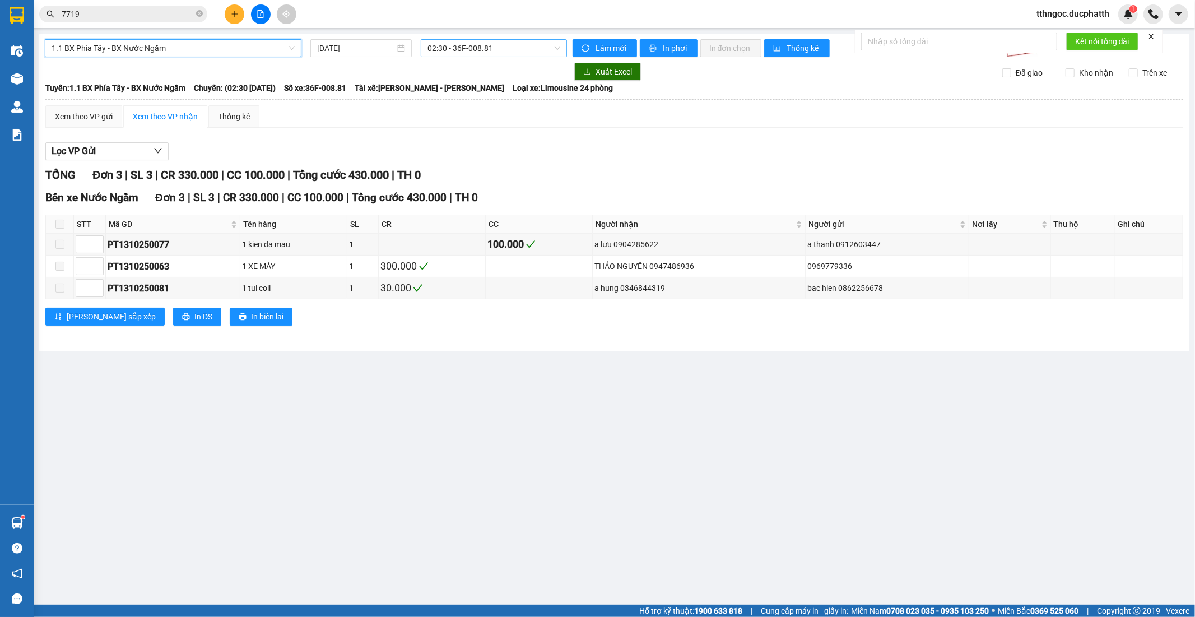
click at [436, 49] on span "02:30 - 36F-008.81" at bounding box center [494, 48] width 132 height 17
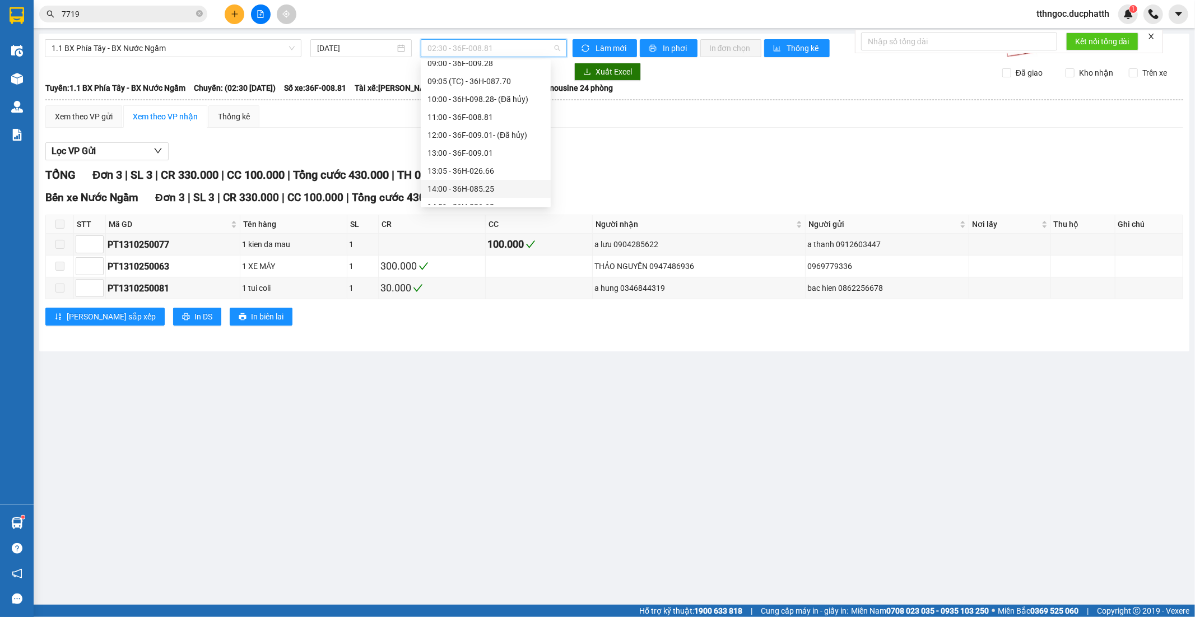
scroll to position [311, 0]
click at [481, 118] on div "15:01 (TC) - 36F-010.62 - (Đã hủy)" at bounding box center [486, 118] width 117 height 12
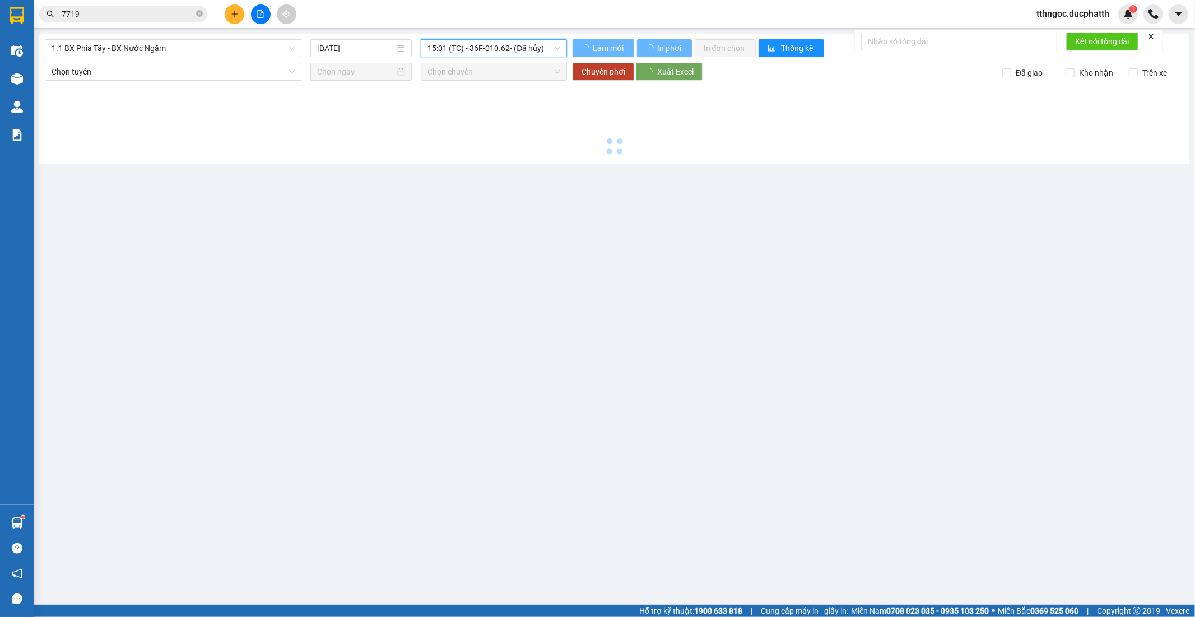
click at [485, 45] on span "15:01 (TC) - 36F-010.62 - (Đã hủy)" at bounding box center [494, 48] width 132 height 17
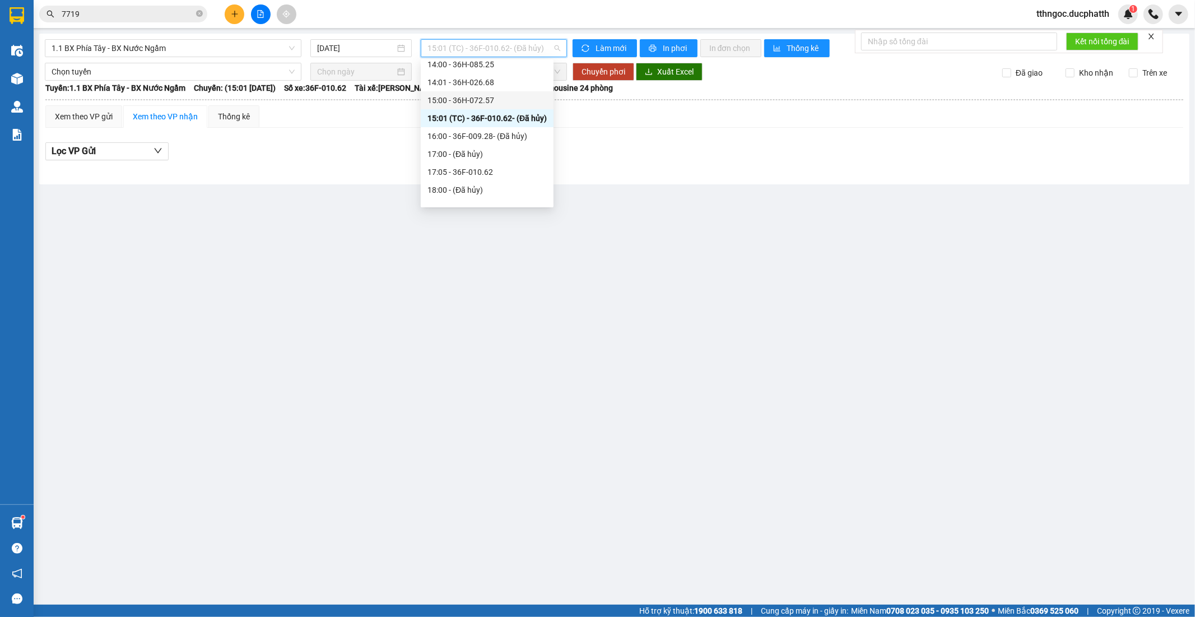
click at [488, 104] on div "15:00 - 36H-072.57" at bounding box center [487, 100] width 119 height 12
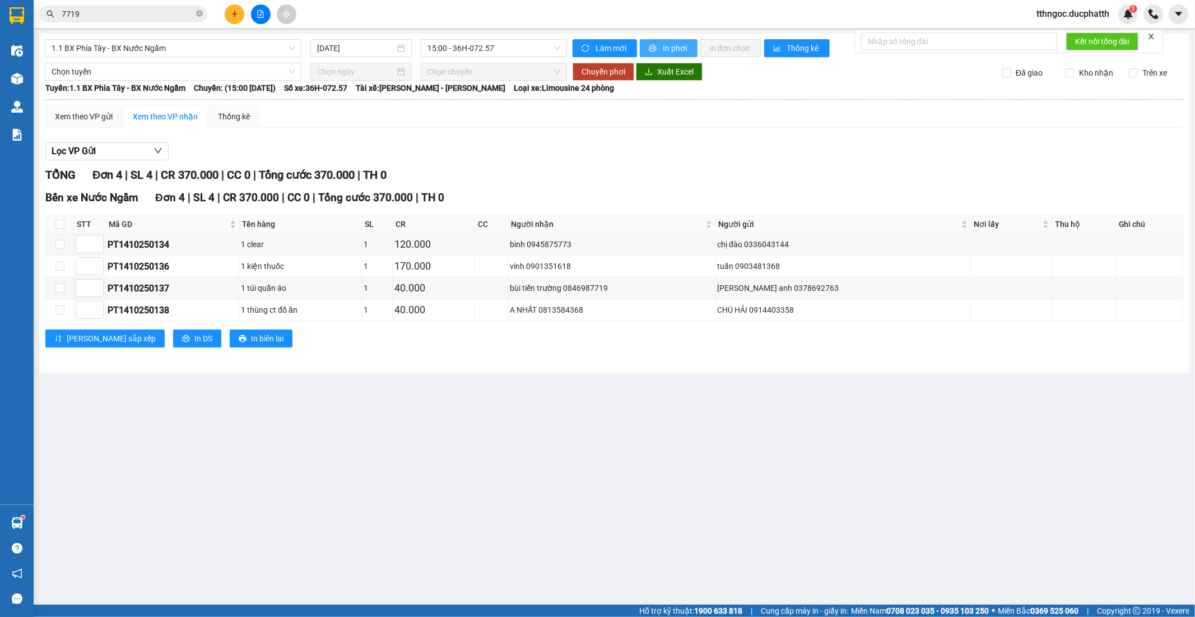
click at [682, 47] on span "In phơi" at bounding box center [676, 48] width 26 height 12
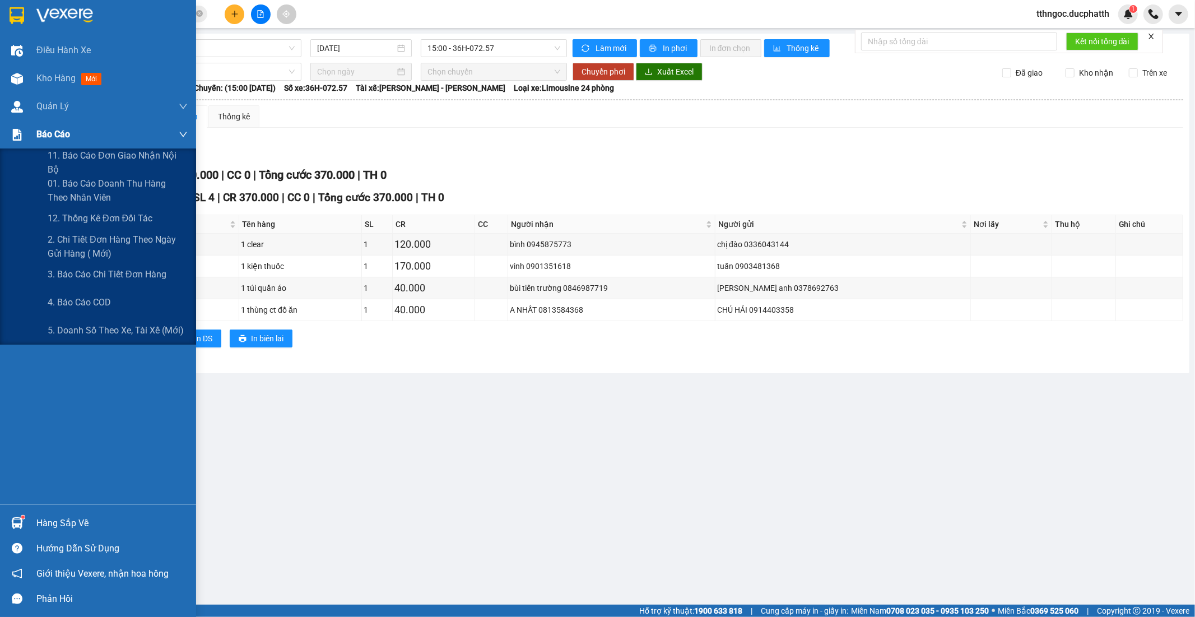
click at [50, 141] on span "Báo cáo" at bounding box center [53, 134] width 34 height 14
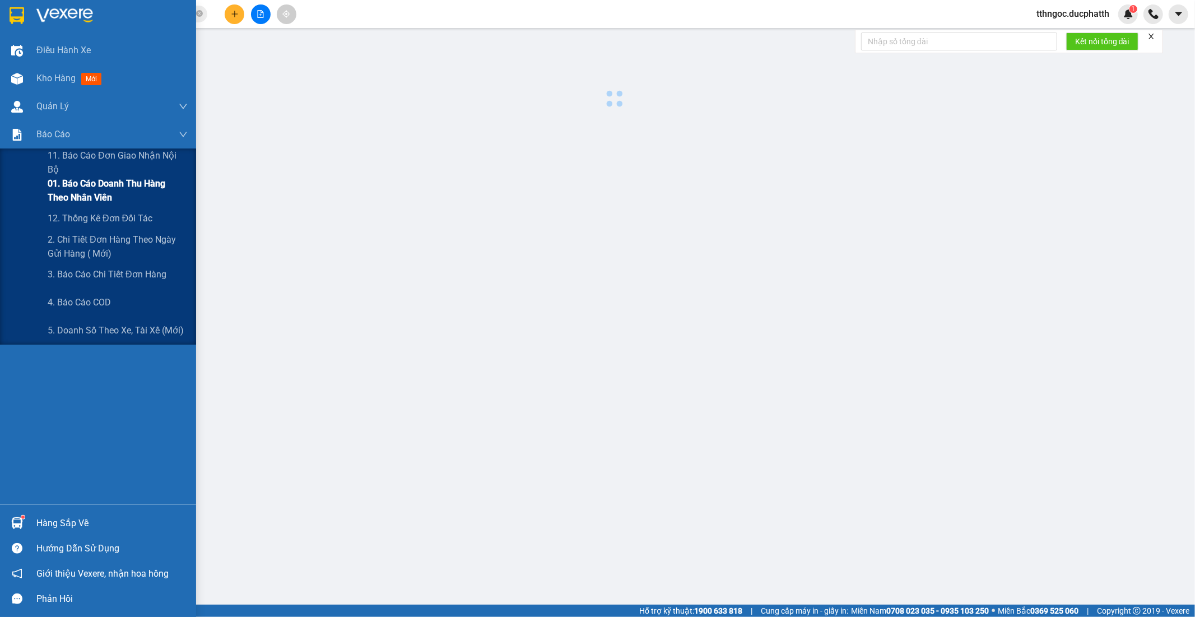
click at [89, 183] on span "01. Báo cáo doanh thu hàng theo nhân viên" at bounding box center [118, 191] width 140 height 28
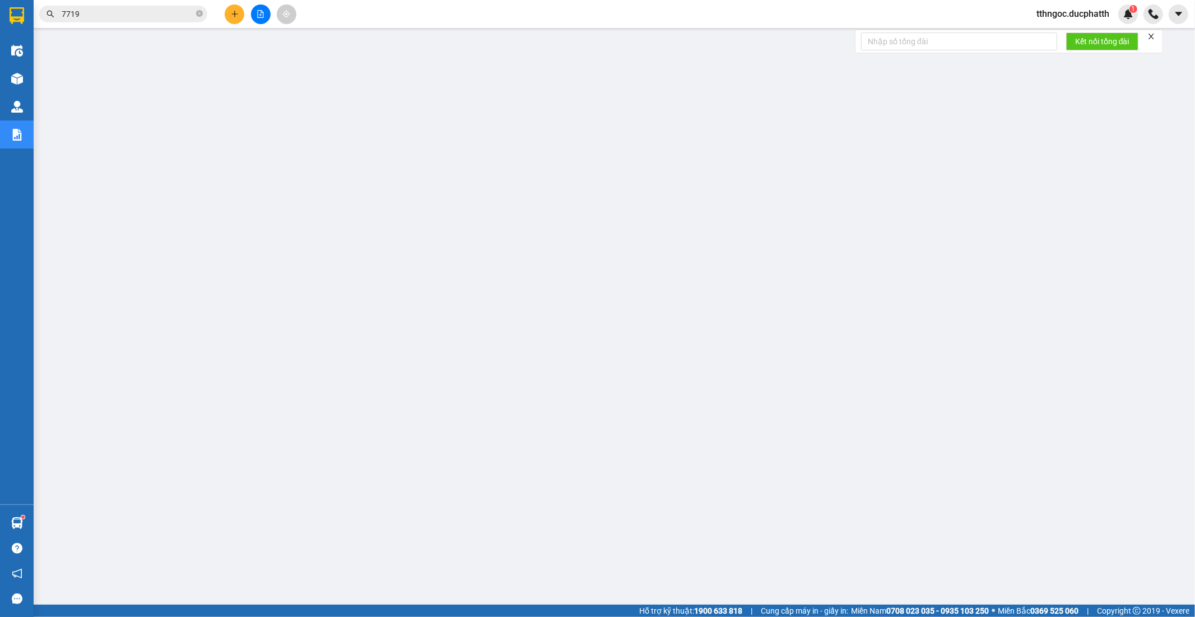
click at [1050, 12] on span "tthngoc.ducphatth" at bounding box center [1073, 14] width 91 height 14
click at [1061, 52] on span "Đổi mật khẩu" at bounding box center [1077, 53] width 69 height 12
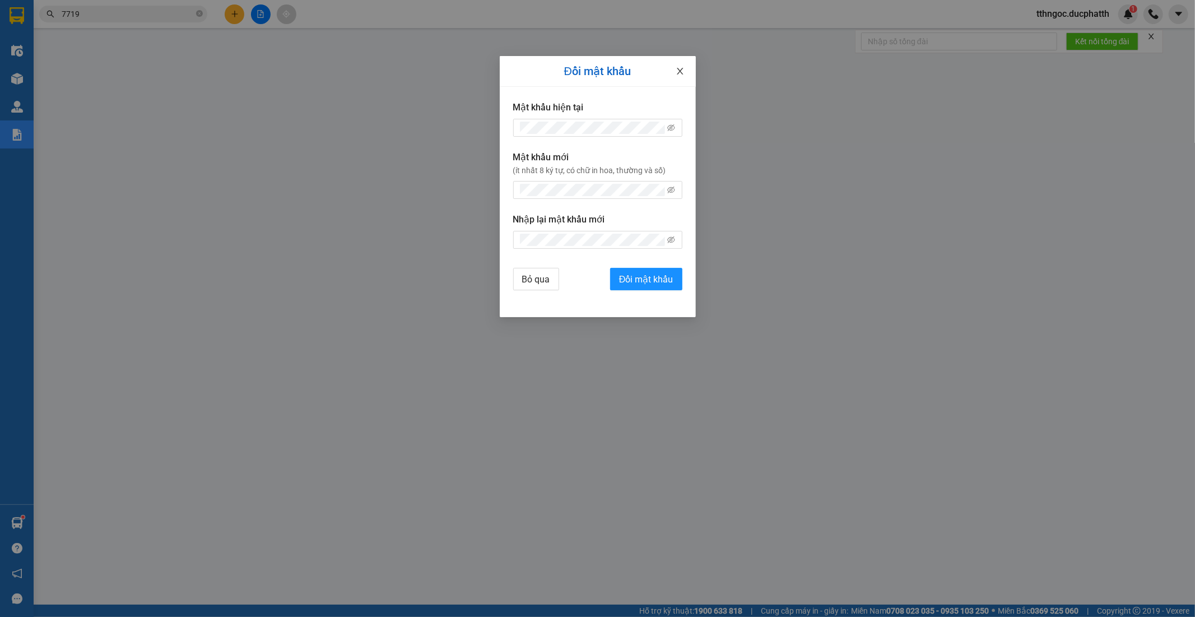
drag, startPoint x: 678, startPoint y: 73, endPoint x: 846, endPoint y: 24, distance: 175.1
click at [677, 71] on icon "close" at bounding box center [680, 71] width 9 height 9
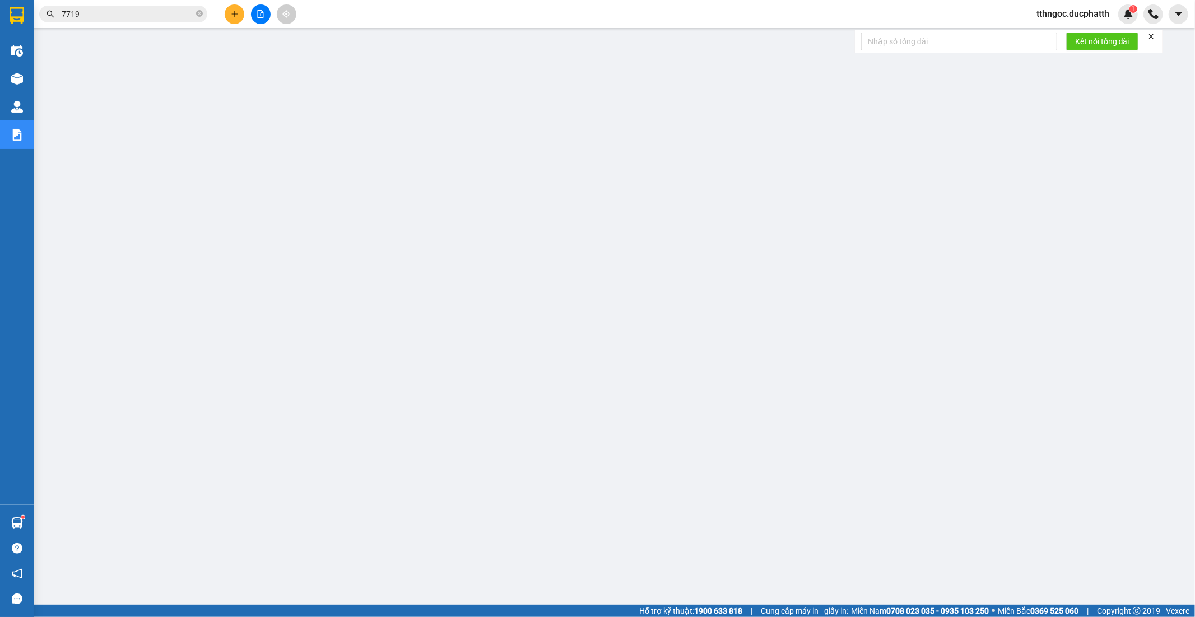
click at [1065, 11] on span "tthngoc.ducphatth" at bounding box center [1073, 14] width 91 height 14
click at [1055, 35] on span "Đăng xuất" at bounding box center [1077, 35] width 69 height 12
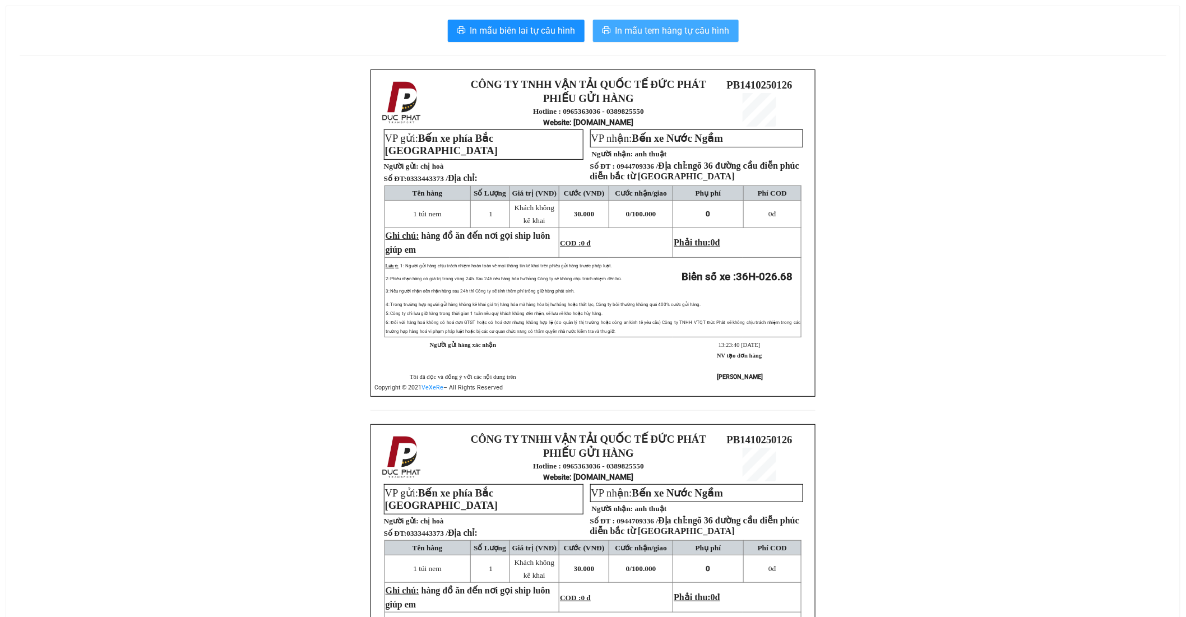
click at [702, 26] on span "In mẫu tem hàng tự cấu hình" at bounding box center [672, 31] width 114 height 14
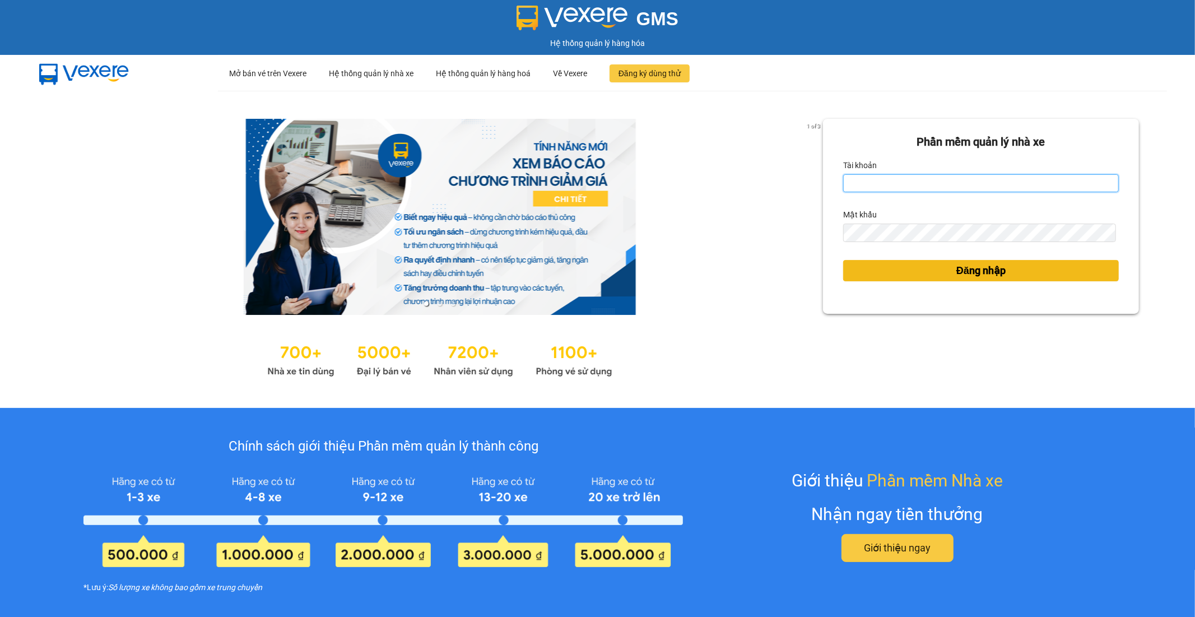
type input "ndinhviet.ducphatth"
click at [973, 277] on span "Đăng nhập" at bounding box center [981, 271] width 49 height 16
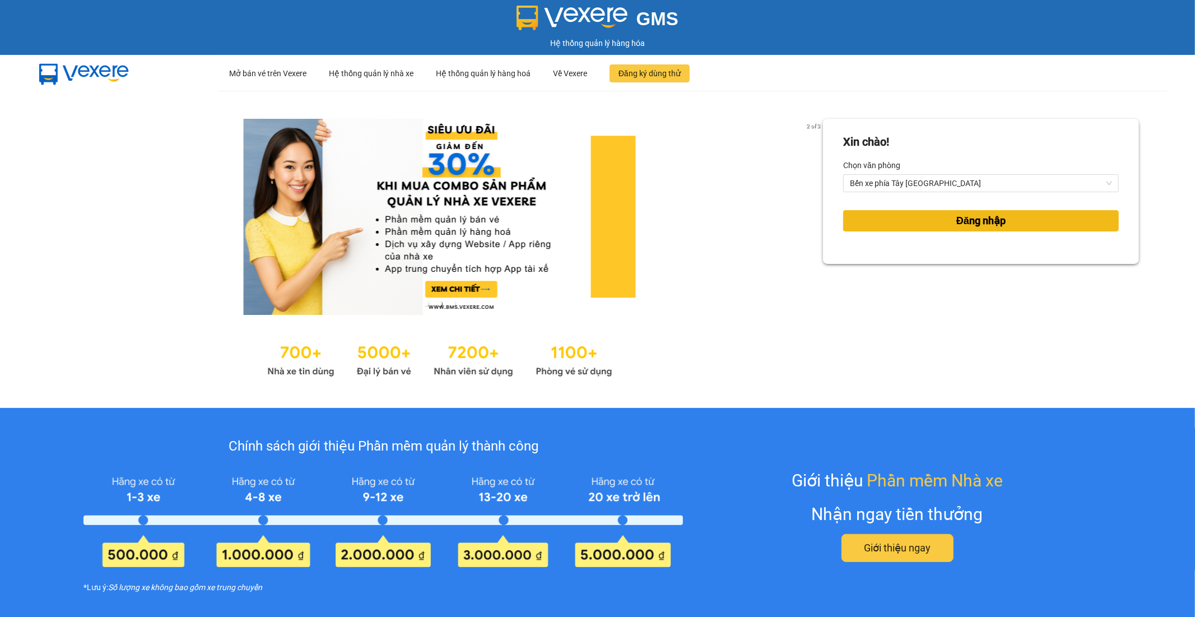
click at [933, 220] on button "Đăng nhập" at bounding box center [981, 220] width 276 height 21
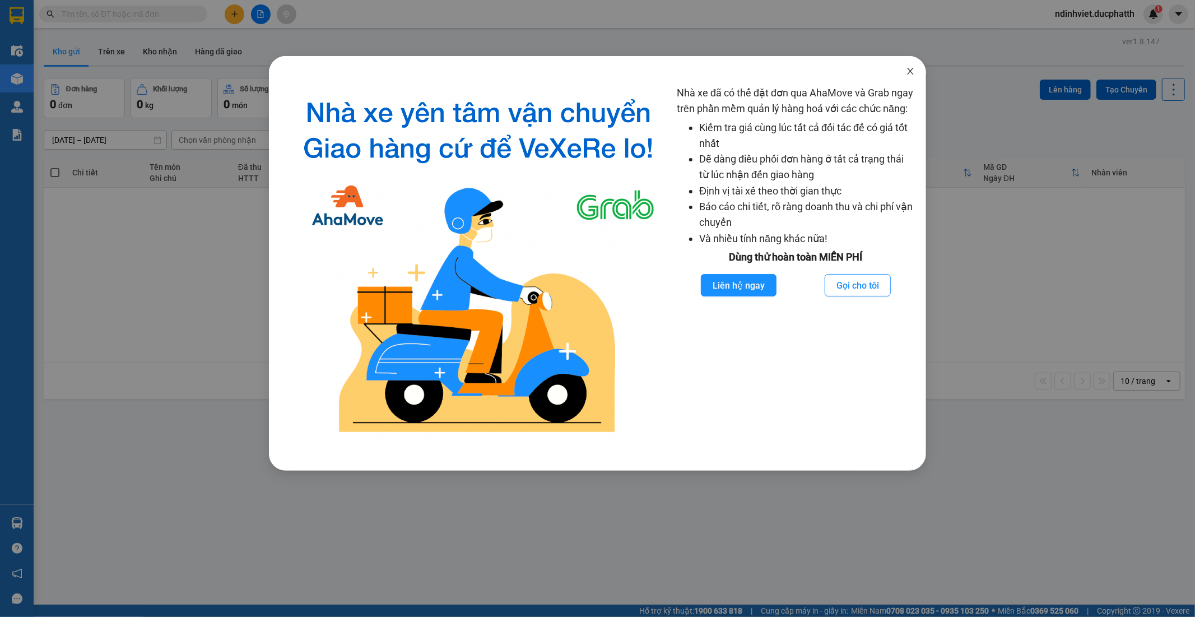
click at [910, 70] on icon "close" at bounding box center [910, 71] width 6 height 7
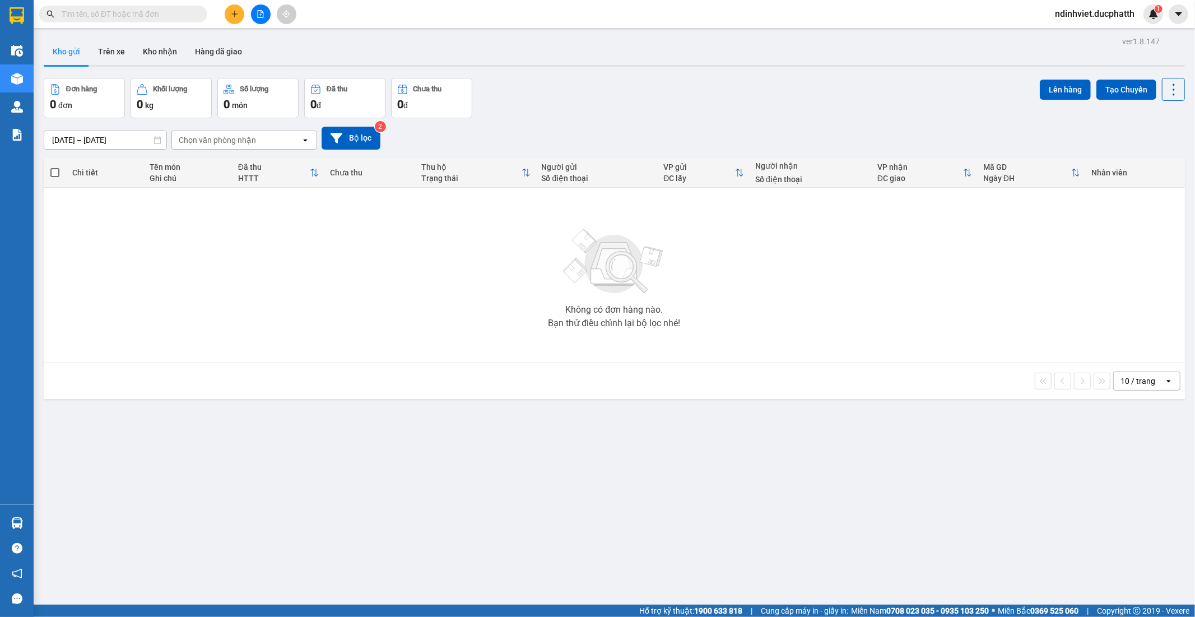
click at [188, 18] on input "text" at bounding box center [128, 14] width 132 height 12
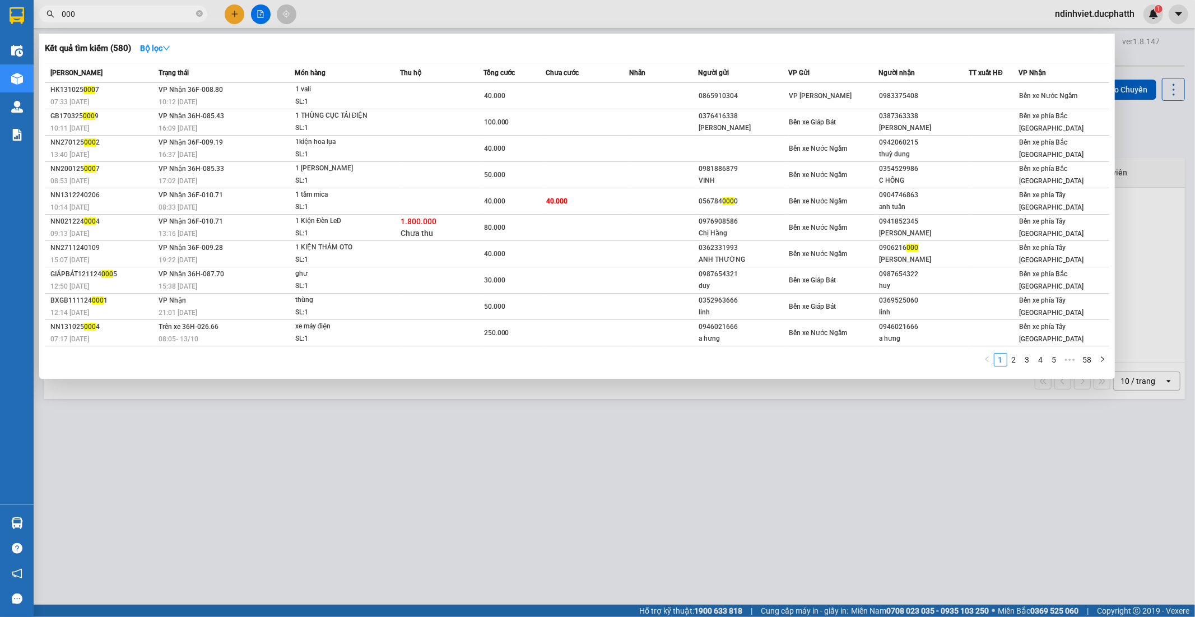
click at [85, 19] on input "000" at bounding box center [128, 14] width 132 height 12
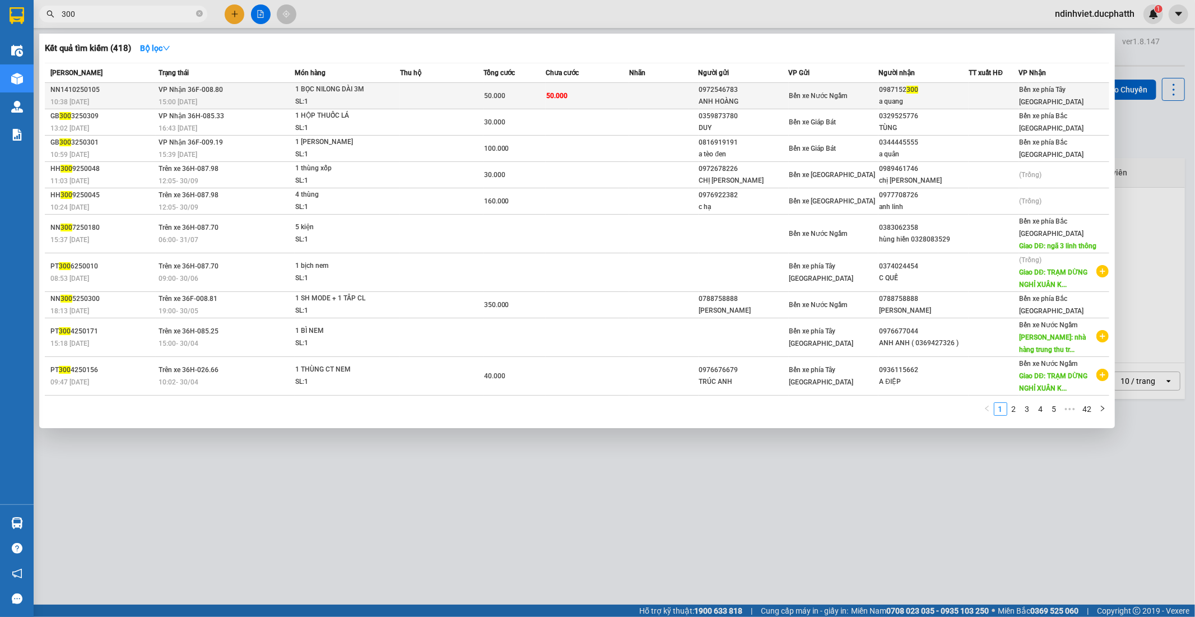
type input "300"
click at [849, 103] on td "Bến xe Nước Ngầm" at bounding box center [834, 96] width 90 height 26
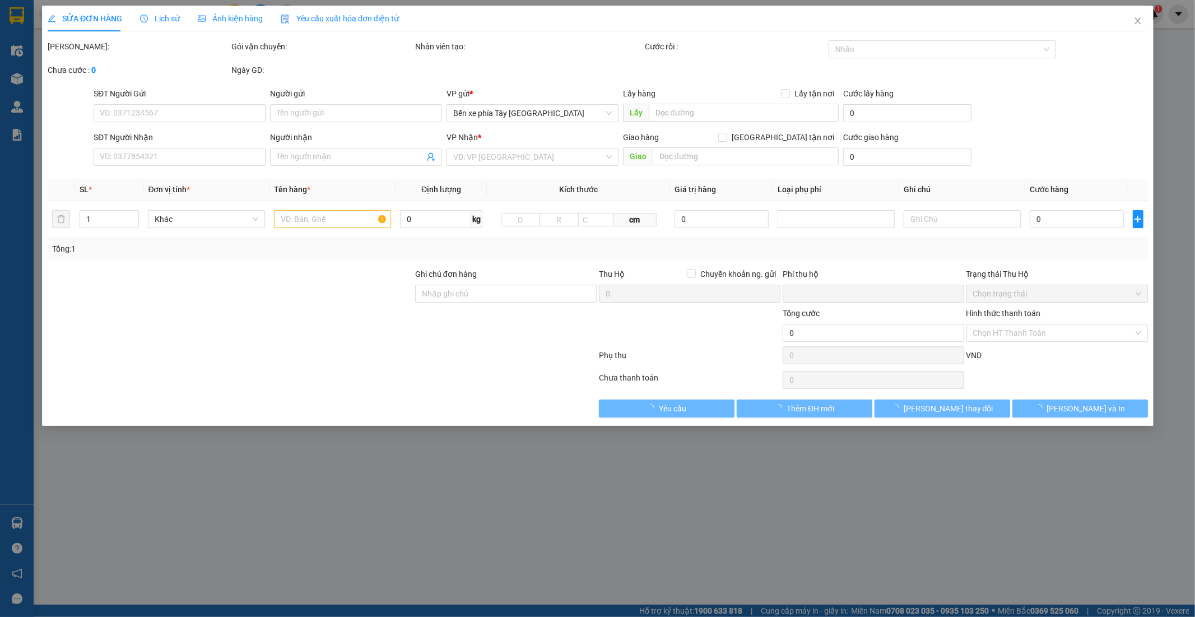
type input "0972546783"
type input "ANH HOÀNG"
type input "0987152300"
type input "a quang"
type input "0"
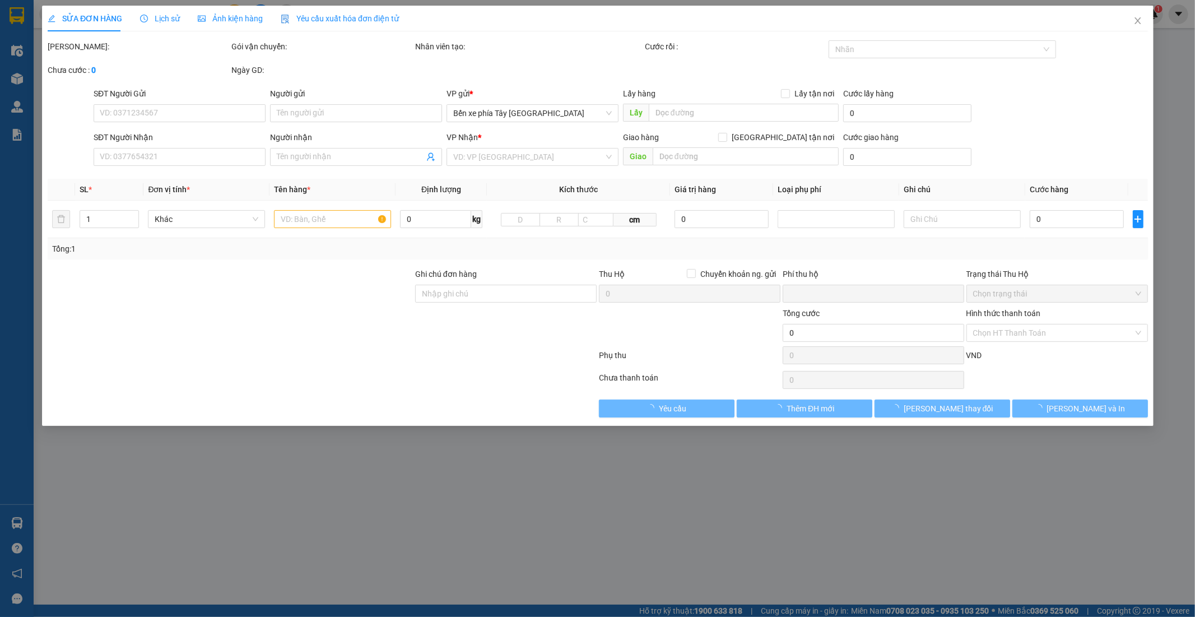
type input "50.000"
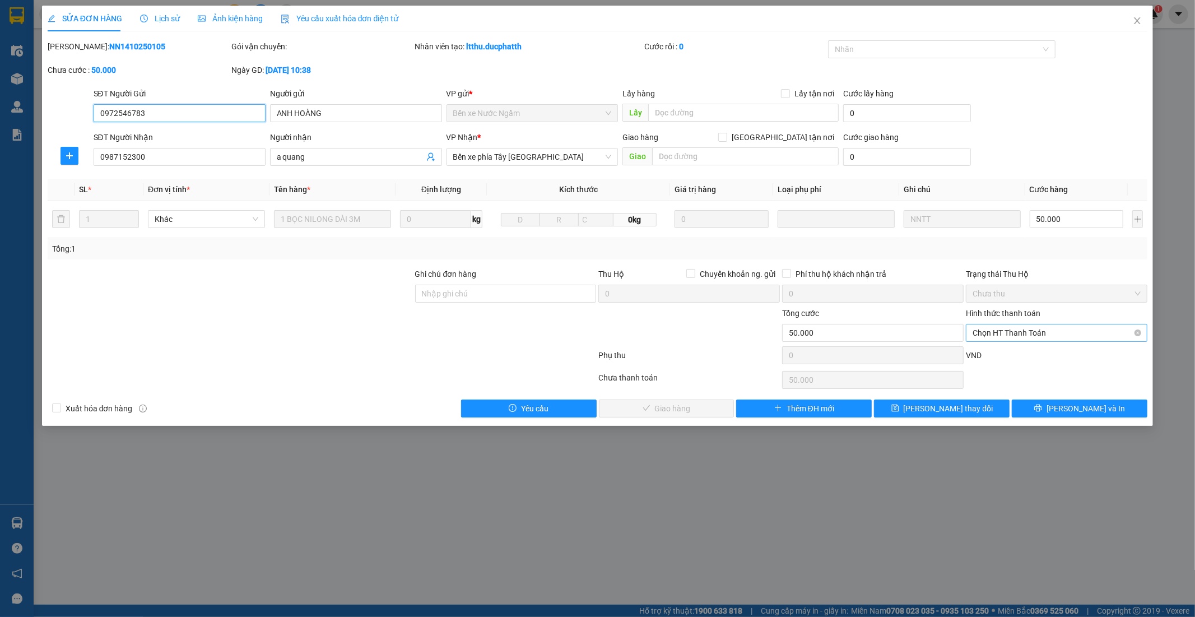
click at [1033, 335] on span "Chọn HT Thanh Toán" at bounding box center [1057, 332] width 168 height 17
click at [1033, 357] on div "Tại văn phòng" at bounding box center [1057, 355] width 168 height 12
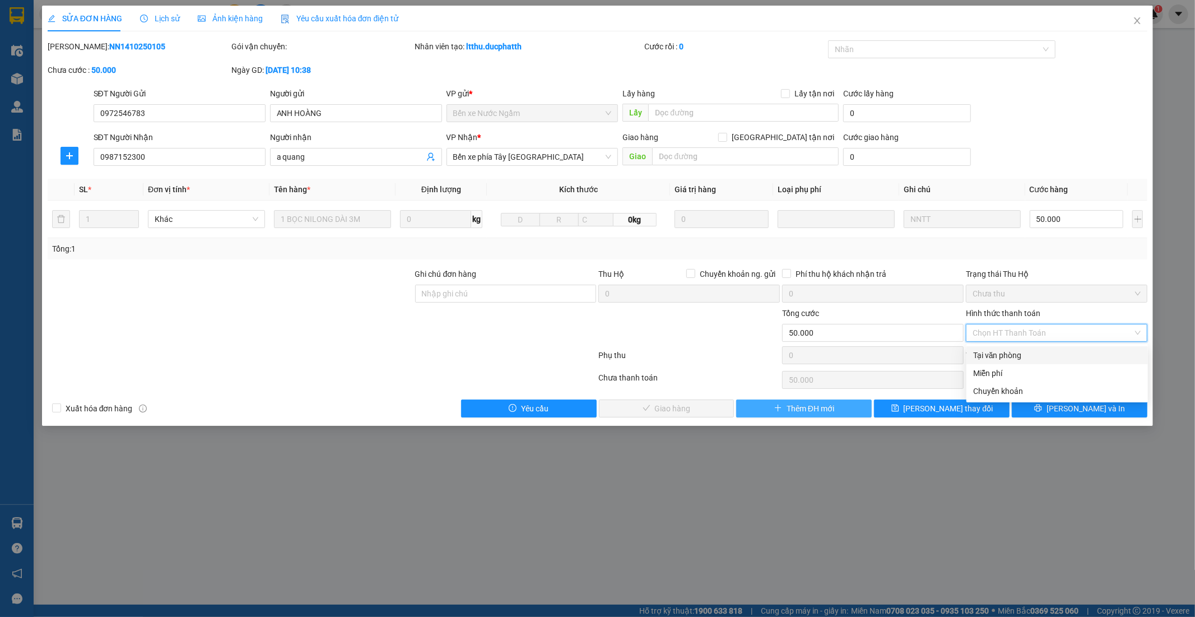
type input "0"
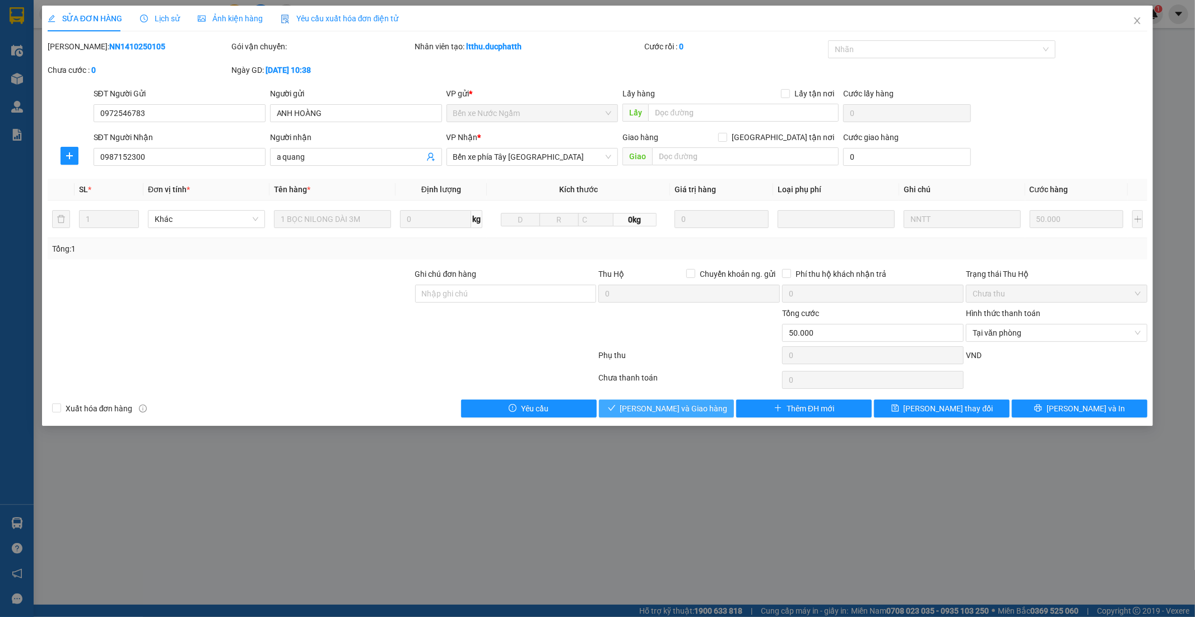
click at [689, 413] on span "Lưu và Giao hàng" at bounding box center [674, 408] width 108 height 12
